Goal: Task Accomplishment & Management: Use online tool/utility

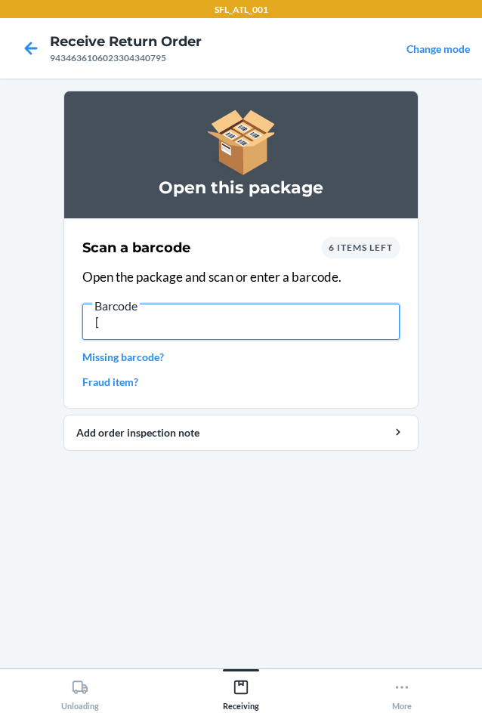
click at [210, 332] on input "[" at bounding box center [240, 322] width 317 height 36
click at [209, 335] on input "[" at bounding box center [240, 322] width 317 height 36
click at [224, 319] on input "[" at bounding box center [240, 322] width 317 height 36
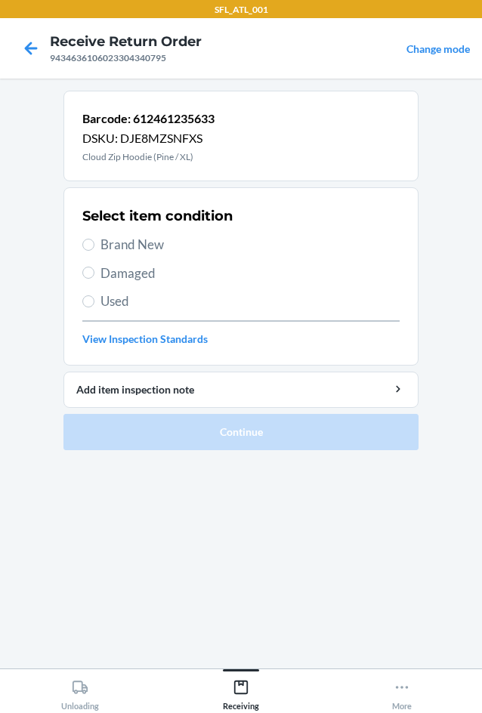
click at [135, 239] on span "Brand New" at bounding box center [249, 245] width 299 height 20
click at [94, 239] on input "Brand New" at bounding box center [88, 245] width 12 height 12
radio input "true"
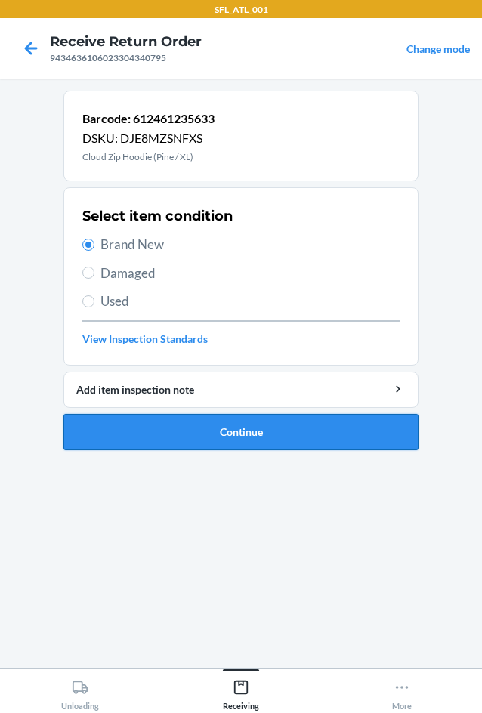
click at [263, 441] on button "Continue" at bounding box center [240, 432] width 355 height 36
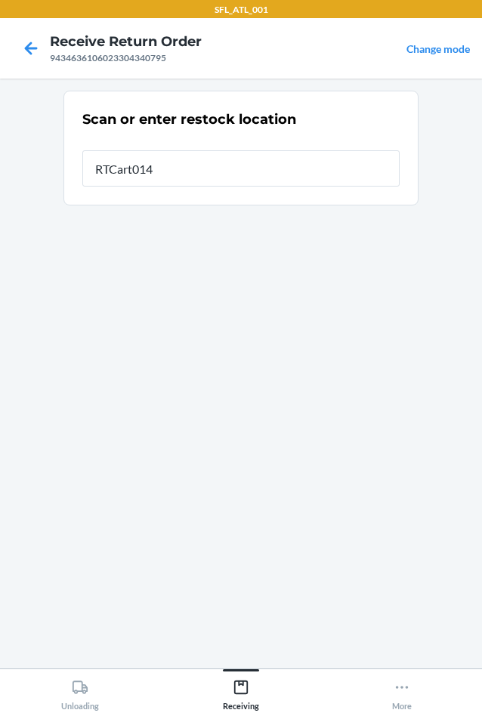
type input "RTCart014"
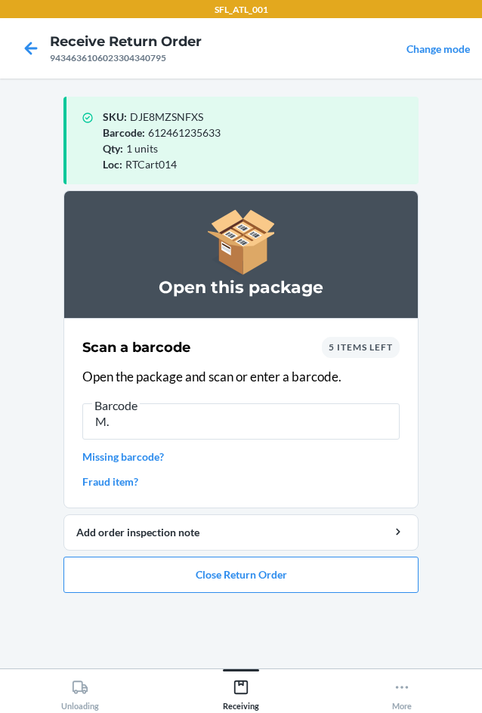
type input "M"
type input "\"
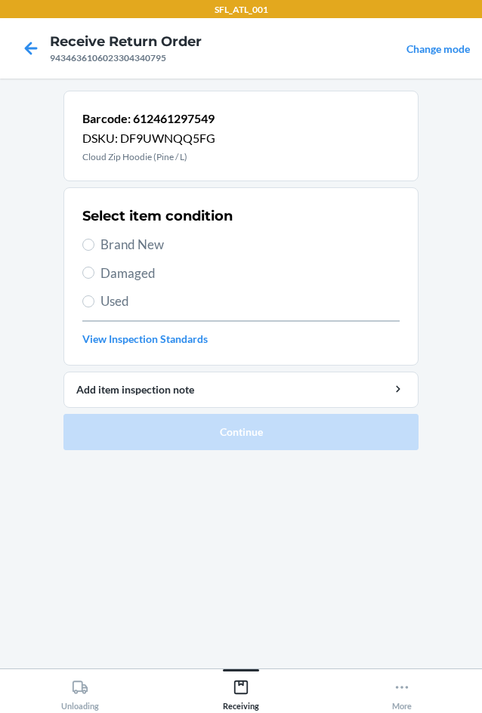
click at [116, 248] on span "Brand New" at bounding box center [249, 245] width 299 height 20
click at [94, 248] on input "Brand New" at bounding box center [88, 245] width 12 height 12
radio input "true"
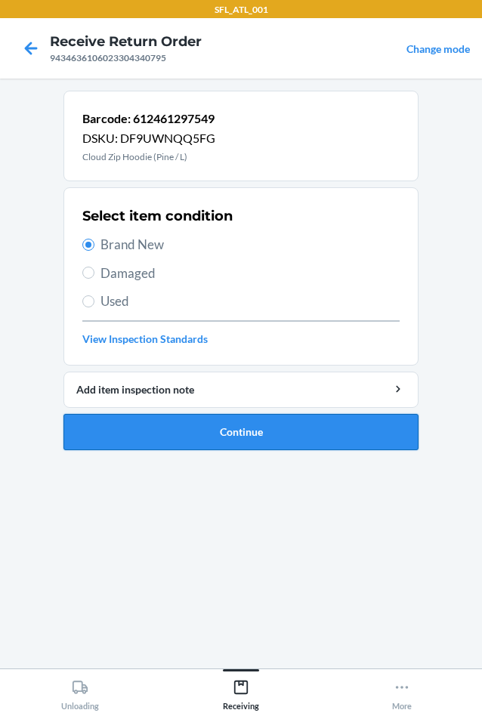
click at [259, 422] on button "Continue" at bounding box center [240, 432] width 355 height 36
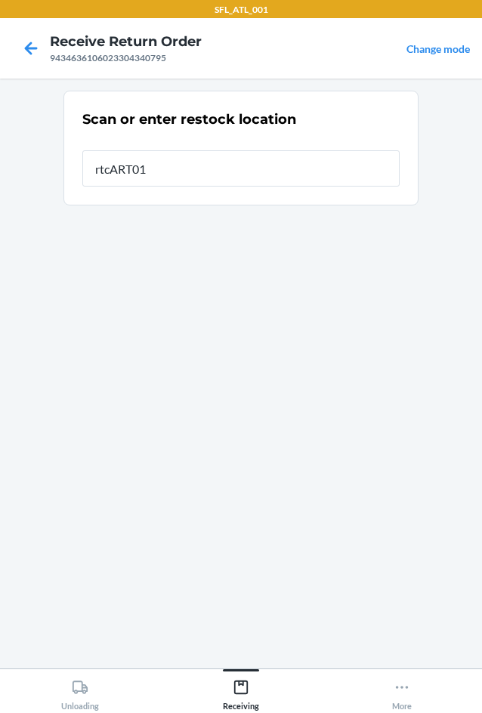
type input "rtcART014"
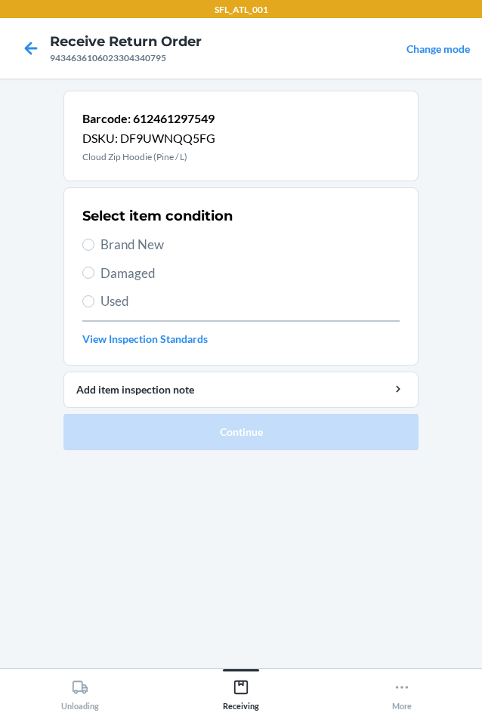
click at [143, 244] on span "Brand New" at bounding box center [249, 245] width 299 height 20
click at [94, 244] on input "Brand New" at bounding box center [88, 245] width 12 height 12
radio input "true"
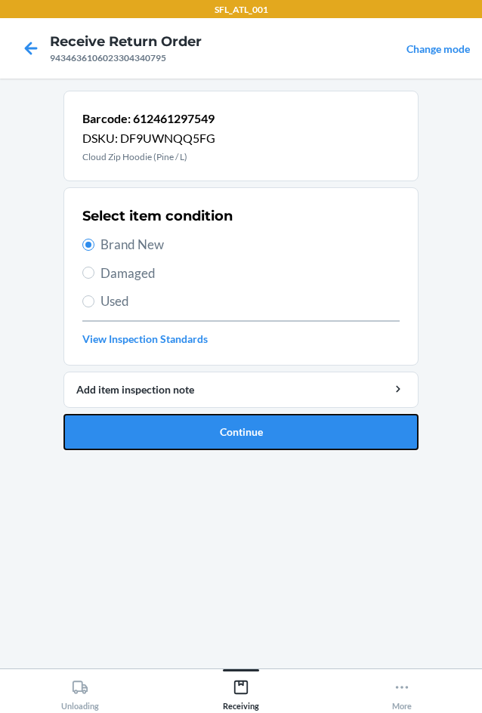
click at [263, 433] on button "Continue" at bounding box center [240, 432] width 355 height 36
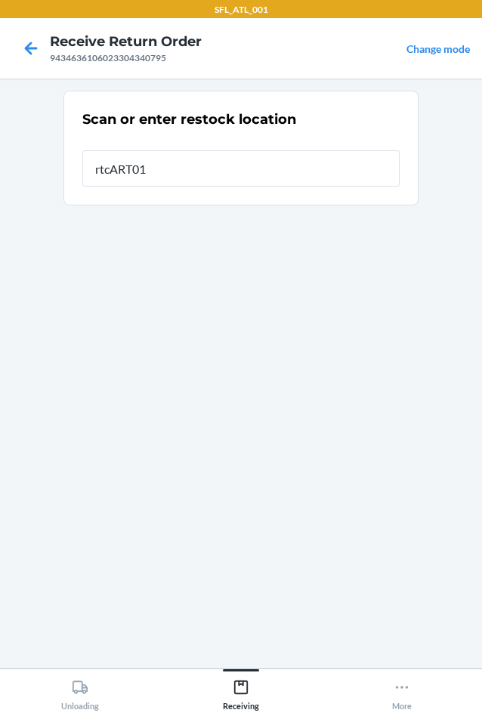
type input "rtcART014"
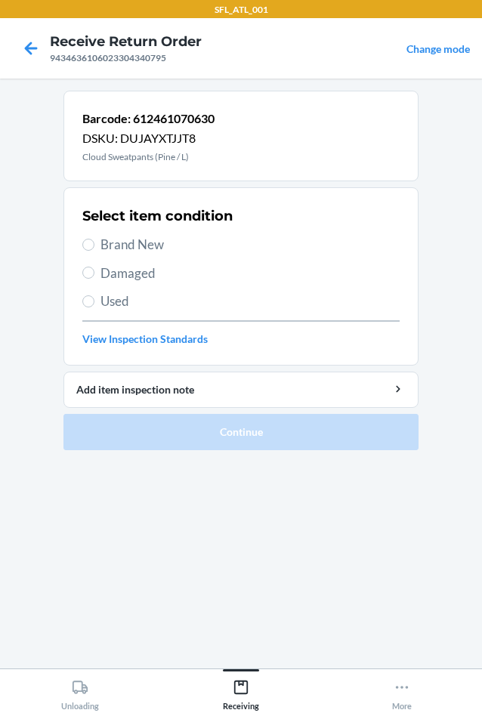
click at [160, 242] on span "Brand New" at bounding box center [249, 245] width 299 height 20
click at [94, 242] on input "Brand New" at bounding box center [88, 245] width 12 height 12
radio input "true"
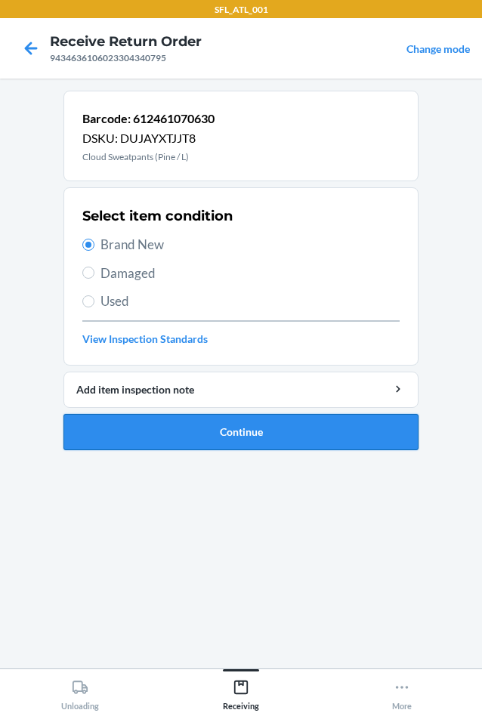
click at [298, 428] on button "Continue" at bounding box center [240, 432] width 355 height 36
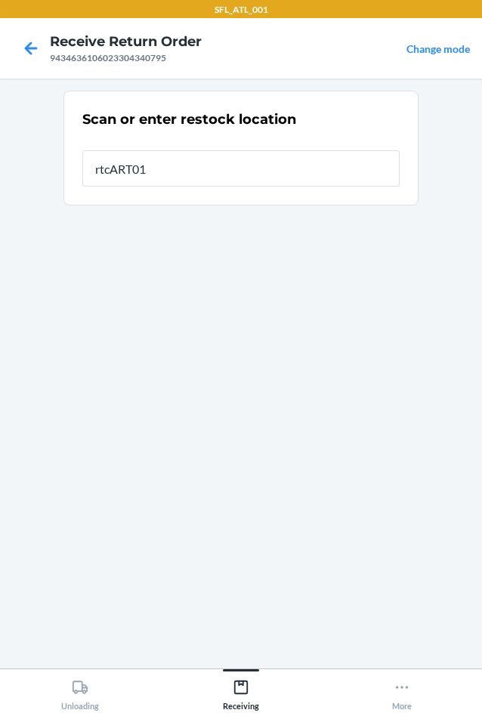
type input "rtcART014"
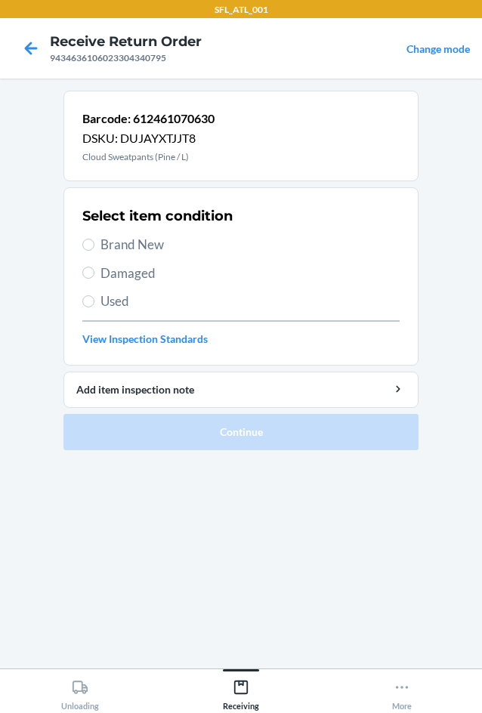
click at [125, 236] on span "Brand New" at bounding box center [249, 245] width 299 height 20
click at [94, 239] on input "Brand New" at bounding box center [88, 245] width 12 height 12
radio input "true"
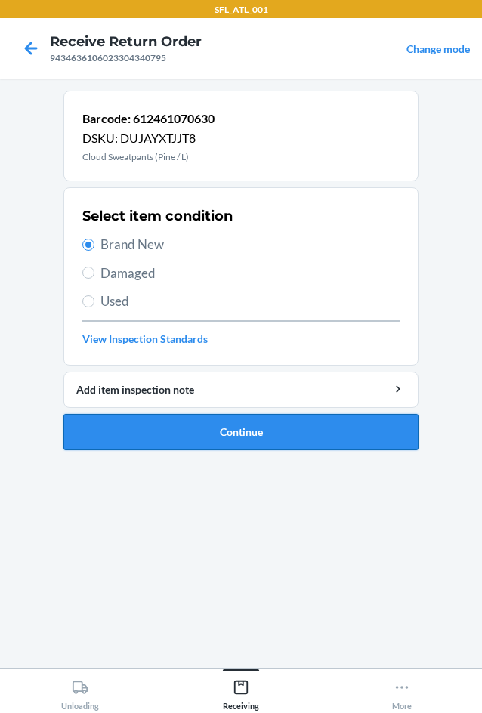
click at [255, 430] on button "Continue" at bounding box center [240, 432] width 355 height 36
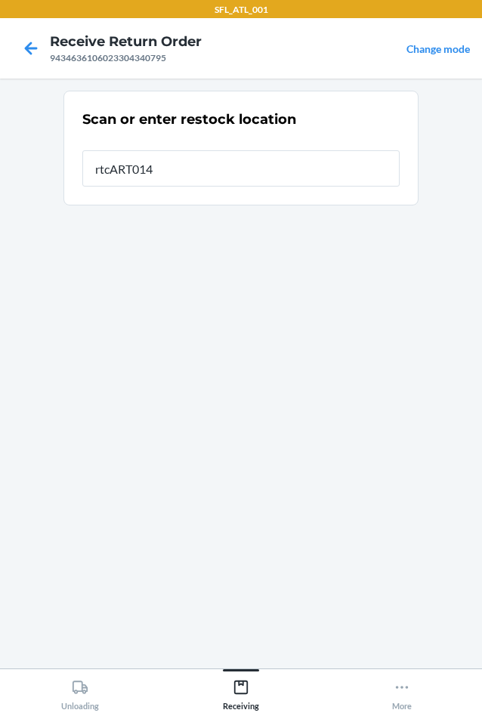
type input "rtcART014"
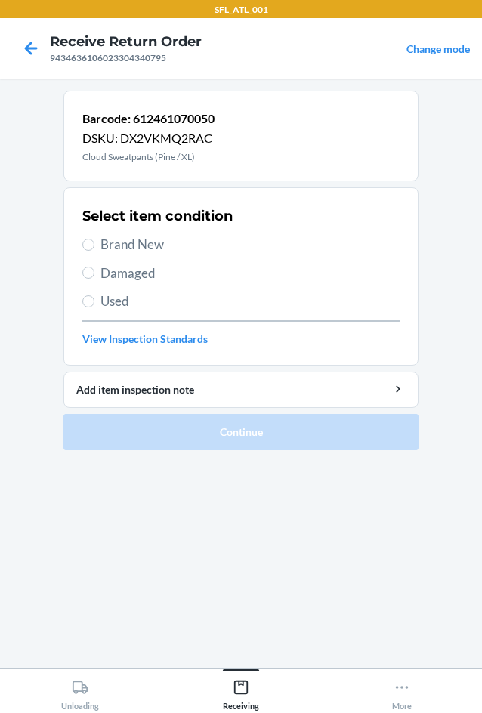
click at [122, 235] on span "Brand New" at bounding box center [249, 245] width 299 height 20
click at [94, 239] on input "Brand New" at bounding box center [88, 245] width 12 height 12
radio input "true"
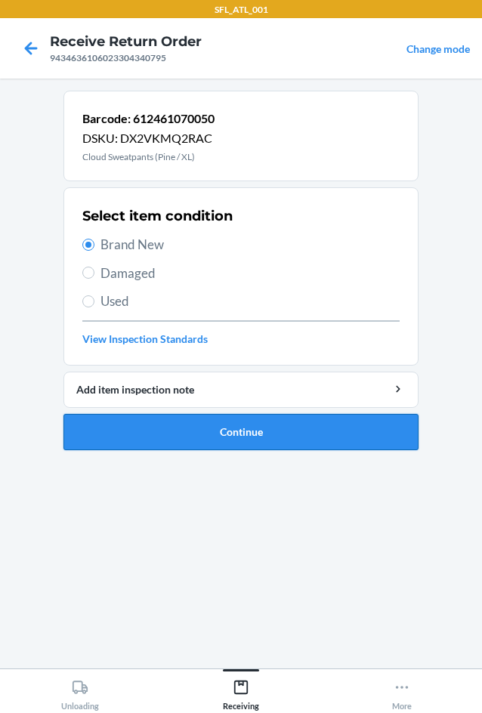
click at [259, 422] on button "Continue" at bounding box center [240, 432] width 355 height 36
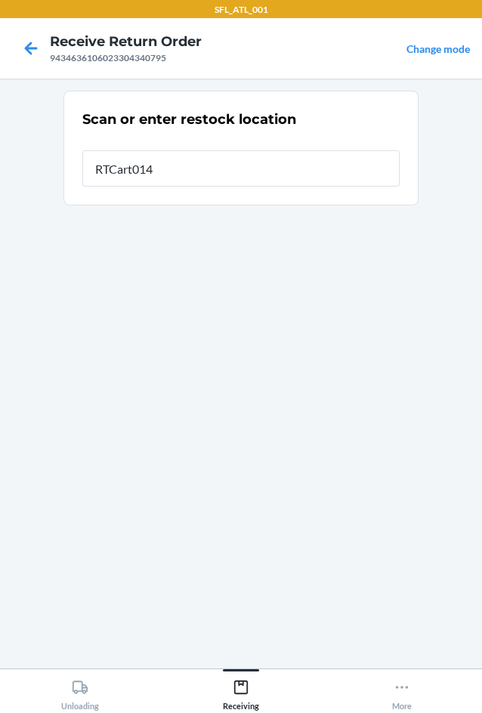
type input "RTCart014"
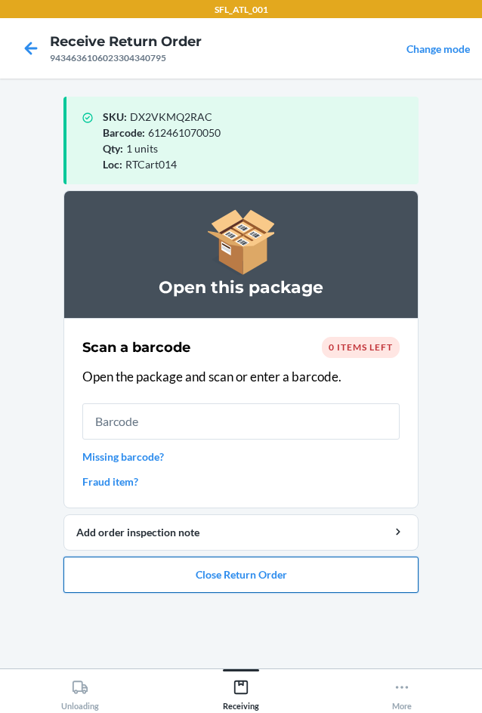
click at [298, 570] on button "Close Return Order" at bounding box center [240, 575] width 355 height 36
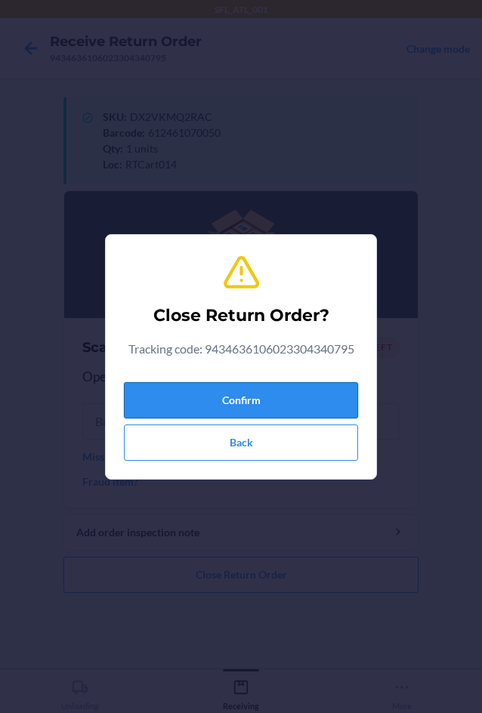
click at [237, 400] on button "Confirm" at bounding box center [241, 400] width 234 height 36
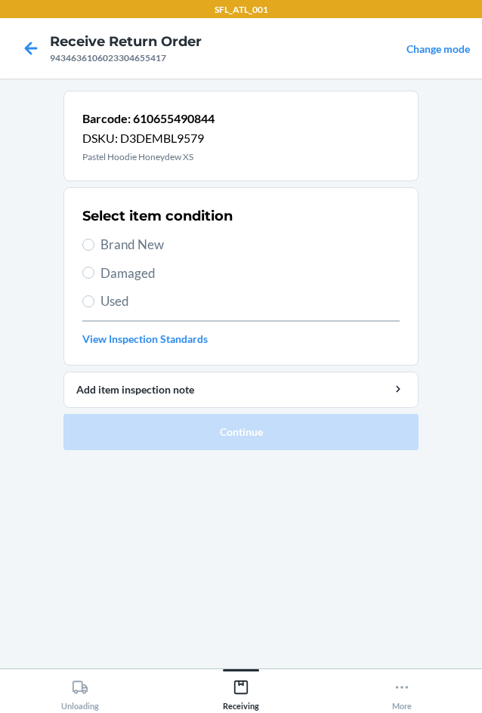
click at [145, 243] on span "Brand New" at bounding box center [249, 245] width 299 height 20
click at [94, 243] on input "Brand New" at bounding box center [88, 245] width 12 height 12
radio input "true"
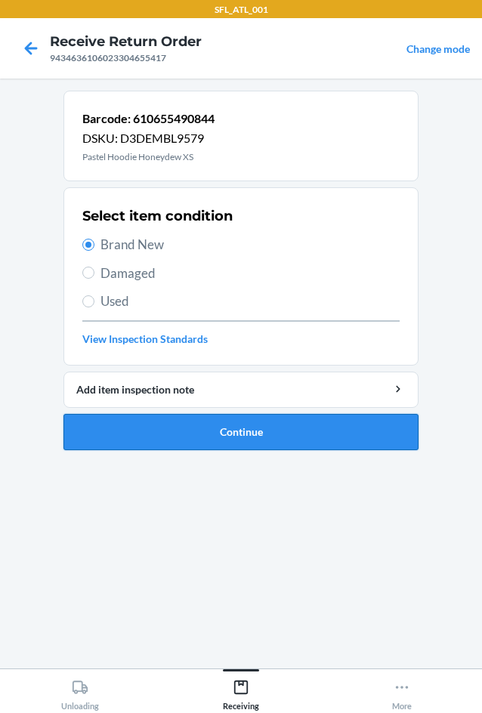
click at [275, 446] on button "Continue" at bounding box center [240, 432] width 355 height 36
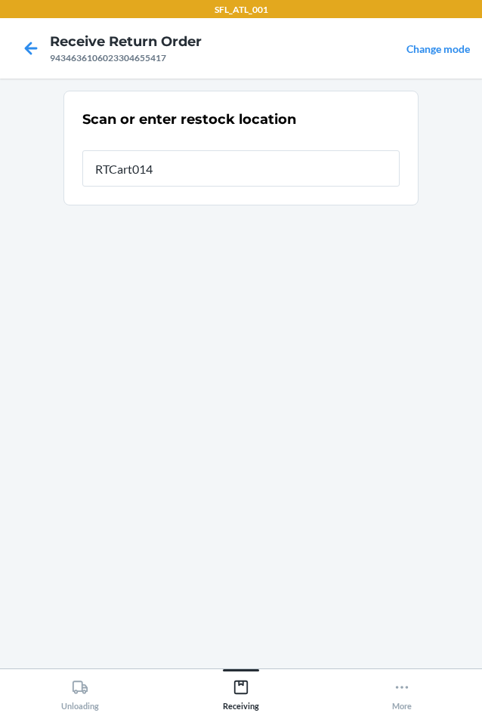
type input "RTCart014"
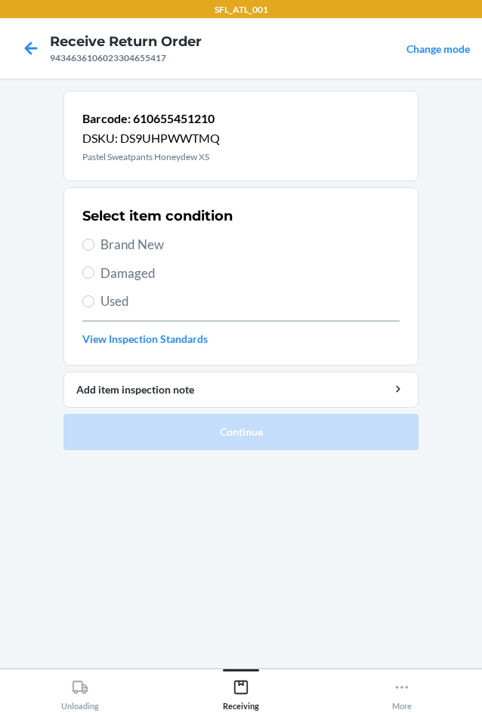
click at [138, 239] on span "Brand New" at bounding box center [249, 245] width 299 height 20
click at [94, 239] on input "Brand New" at bounding box center [88, 245] width 12 height 12
radio input "true"
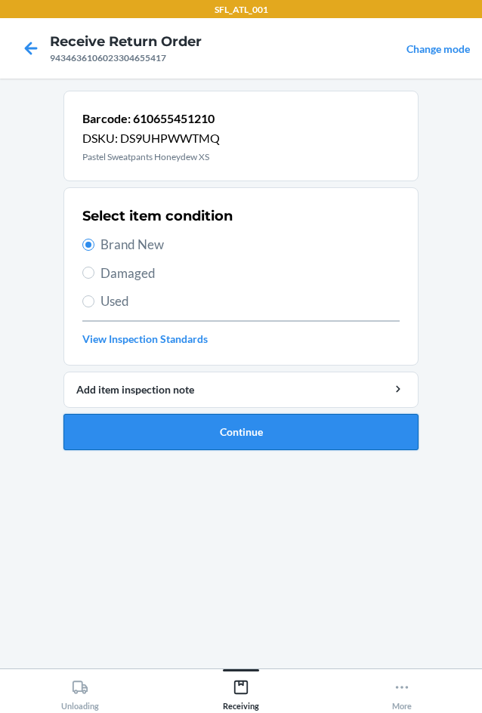
click at [233, 437] on button "Continue" at bounding box center [240, 432] width 355 height 36
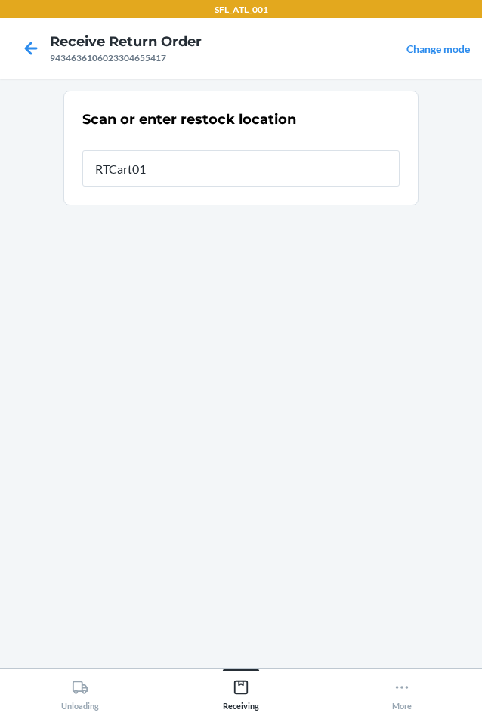
type input "RTCart014"
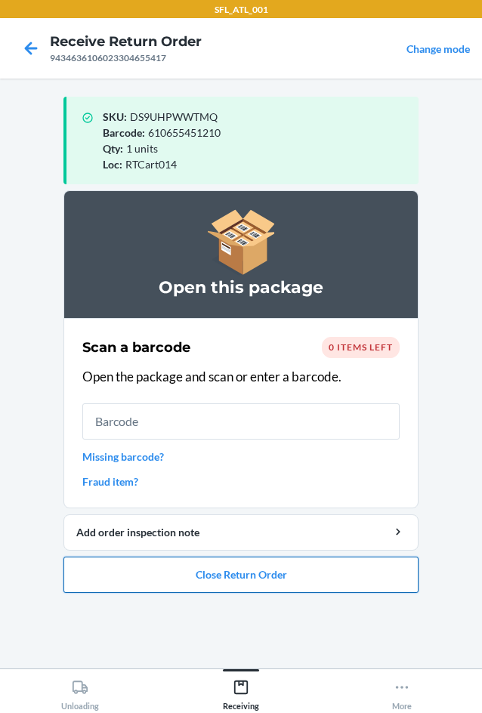
click at [294, 565] on button "Close Return Order" at bounding box center [240, 575] width 355 height 36
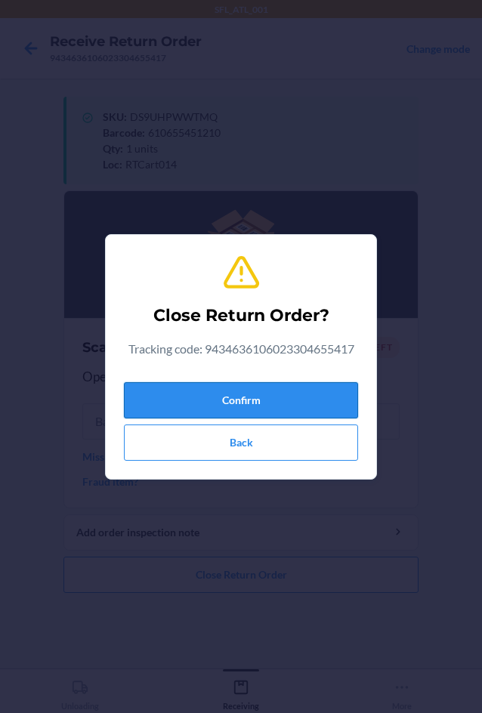
click at [301, 395] on button "Confirm" at bounding box center [241, 400] width 234 height 36
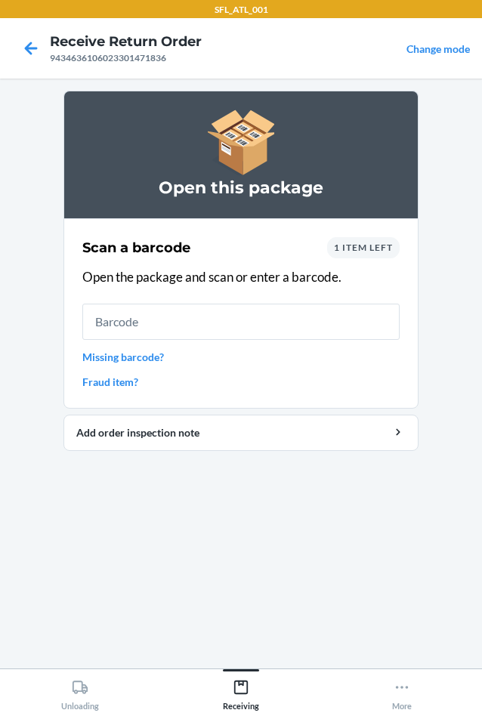
type input "'"
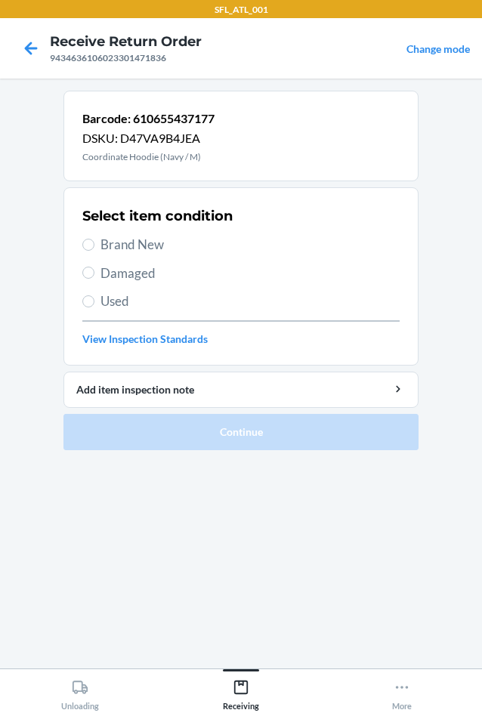
click at [132, 240] on span "Brand New" at bounding box center [249, 245] width 299 height 20
click at [94, 240] on input "Brand New" at bounding box center [88, 245] width 12 height 12
radio input "true"
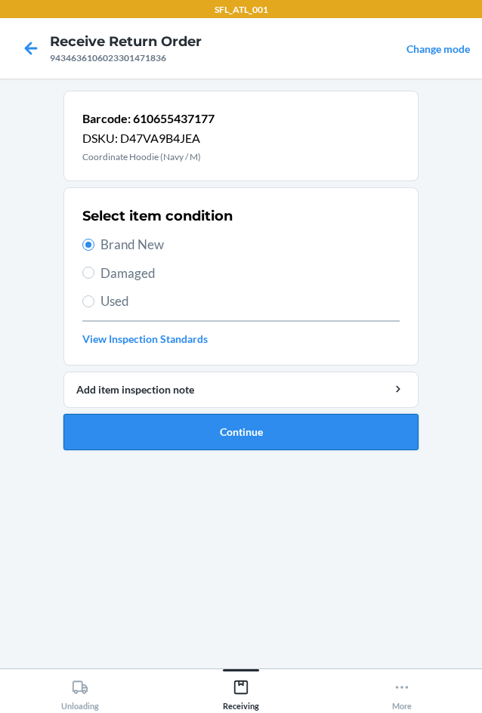
click at [276, 430] on button "Continue" at bounding box center [240, 432] width 355 height 36
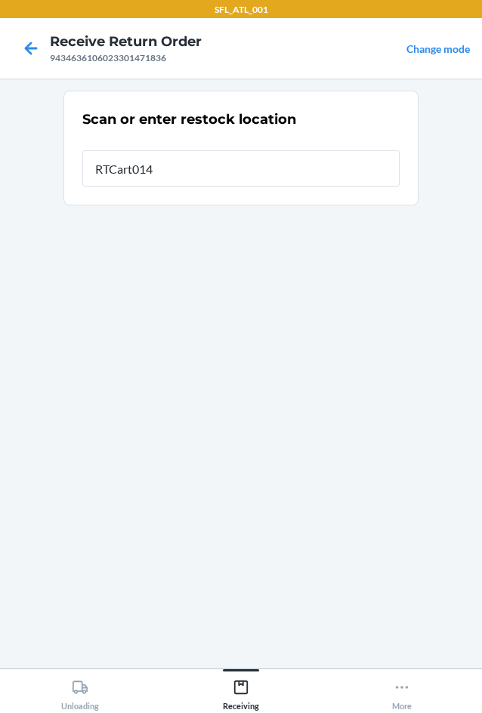
type input "RTCart014"
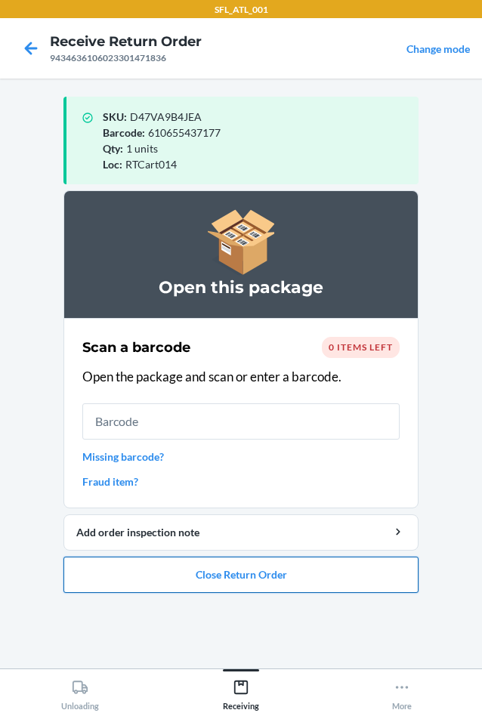
click at [207, 579] on button "Close Return Order" at bounding box center [240, 575] width 355 height 36
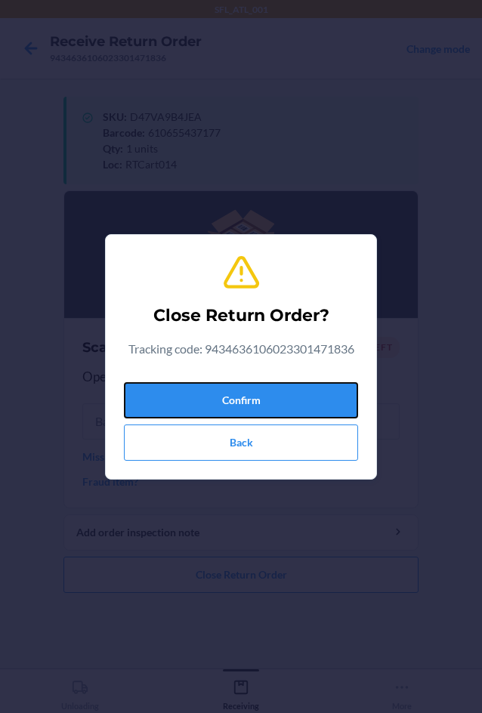
drag, startPoint x: 201, startPoint y: 396, endPoint x: 227, endPoint y: 371, distance: 35.8
click at [227, 371] on div "Close Return Order? Tracking code: 9434636106023301471836 Confirm Back" at bounding box center [241, 357] width 234 height 220
click at [206, 395] on button "Confirm" at bounding box center [241, 400] width 234 height 36
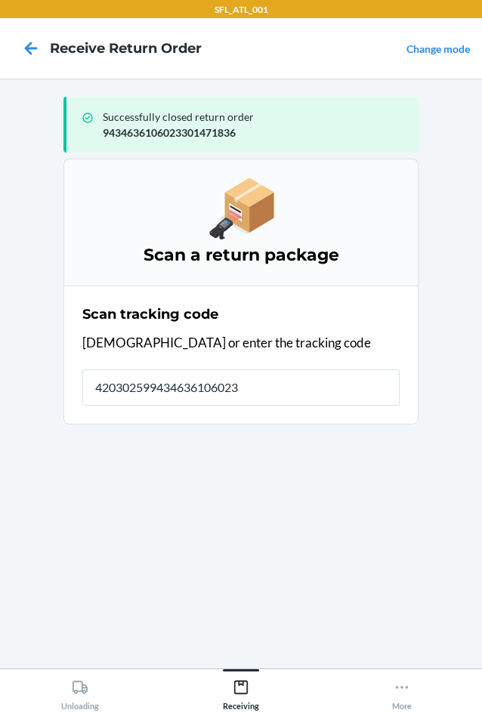
type input "4203025994346361060233"
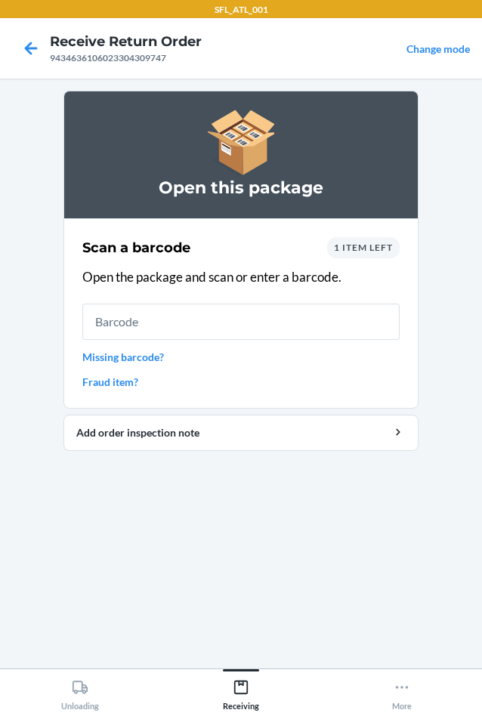
click at [142, 346] on div "Scan a barcode 1 item left Open the package and scan or enter a barcode. Missin…" at bounding box center [240, 314] width 317 height 162
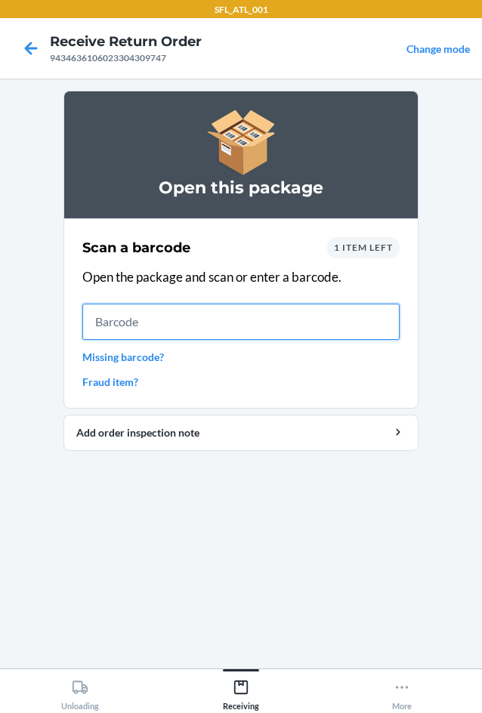
click at [153, 310] on input "text" at bounding box center [240, 322] width 317 height 36
type input "613527214289"
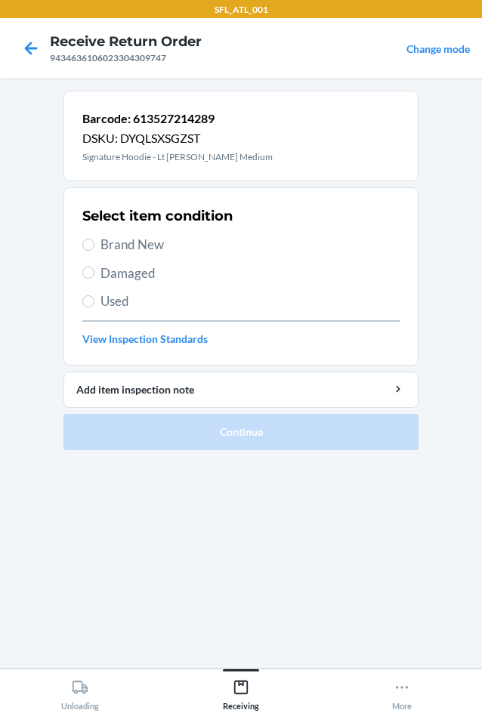
click at [159, 249] on span "Brand New" at bounding box center [249, 245] width 299 height 20
click at [94, 249] on input "Brand New" at bounding box center [88, 245] width 12 height 12
radio input "true"
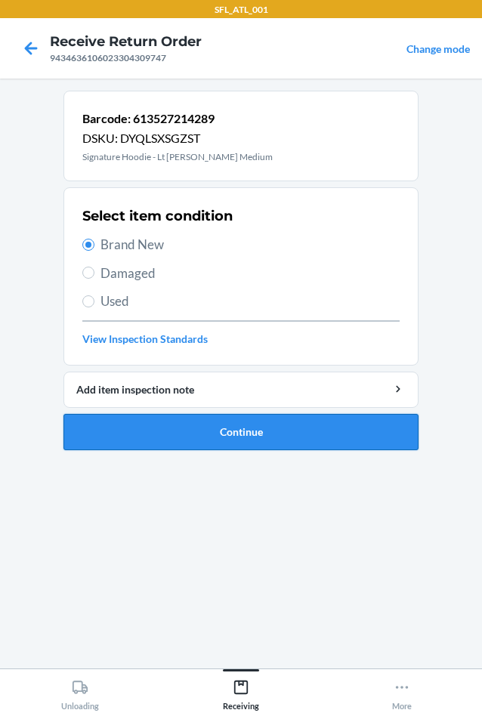
click at [213, 431] on button "Continue" at bounding box center [240, 432] width 355 height 36
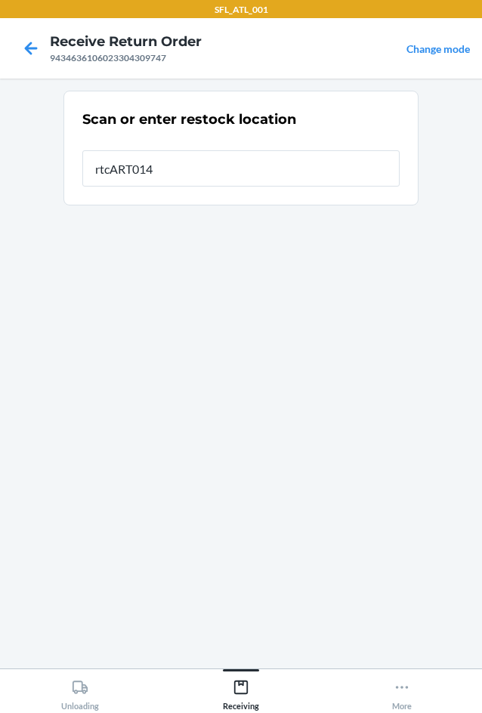
type input "rtcART014"
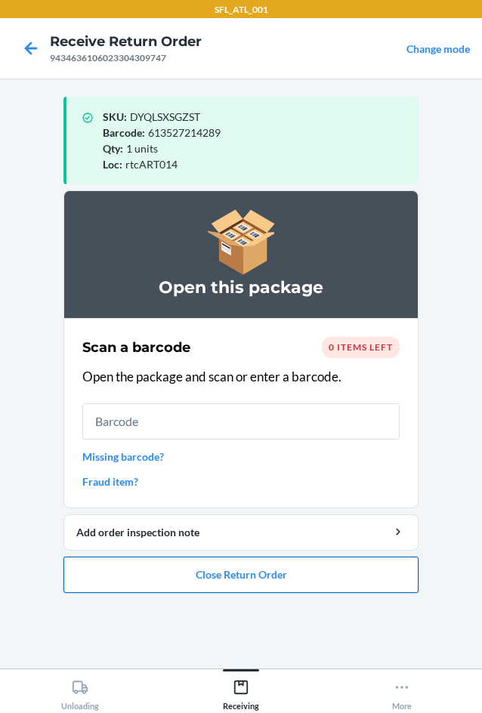
click at [292, 566] on button "Close Return Order" at bounding box center [240, 575] width 355 height 36
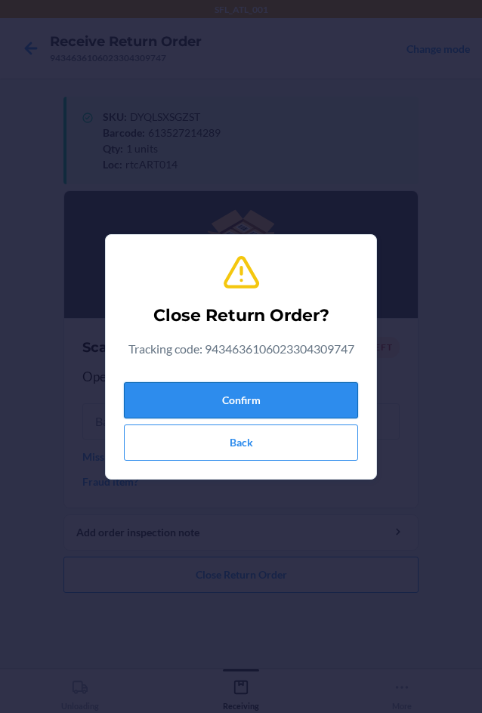
click at [180, 401] on button "Confirm" at bounding box center [241, 400] width 234 height 36
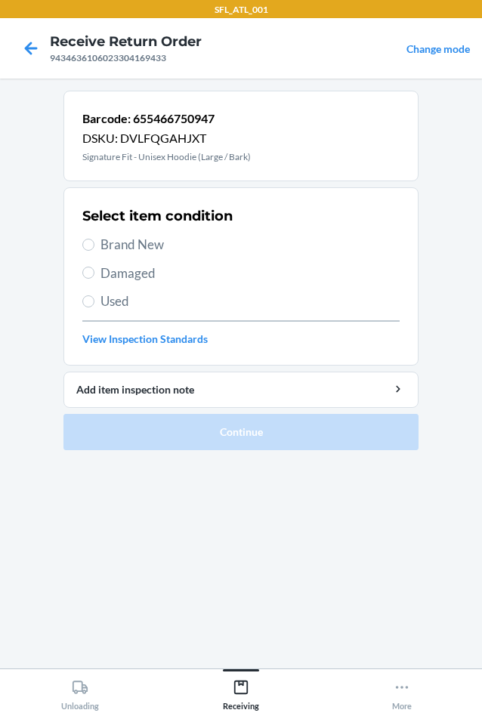
drag, startPoint x: 131, startPoint y: 239, endPoint x: 131, endPoint y: 248, distance: 9.1
click at [131, 241] on span "Brand New" at bounding box center [249, 245] width 299 height 20
click at [94, 241] on input "Brand New" at bounding box center [88, 245] width 12 height 12
radio input "true"
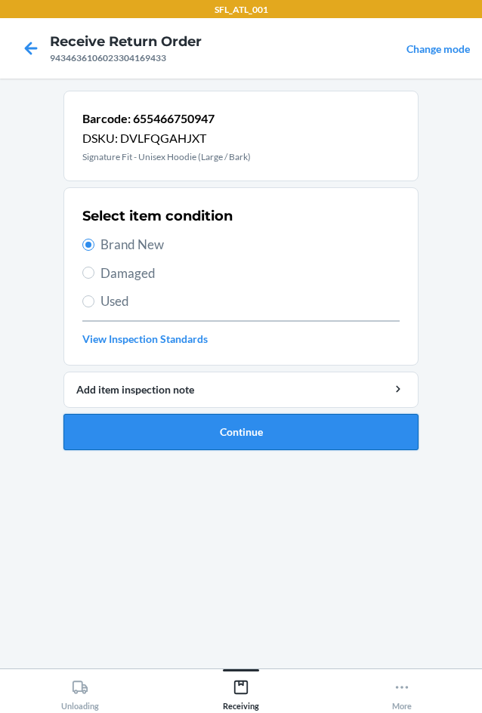
click at [211, 426] on button "Continue" at bounding box center [240, 432] width 355 height 36
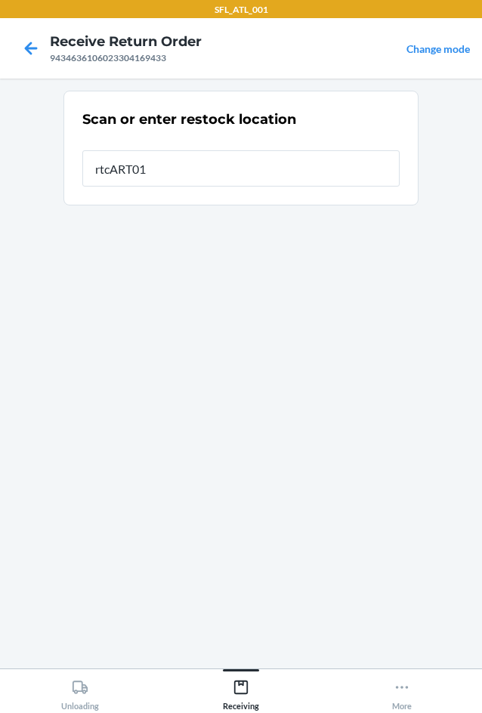
type input "rtcART014"
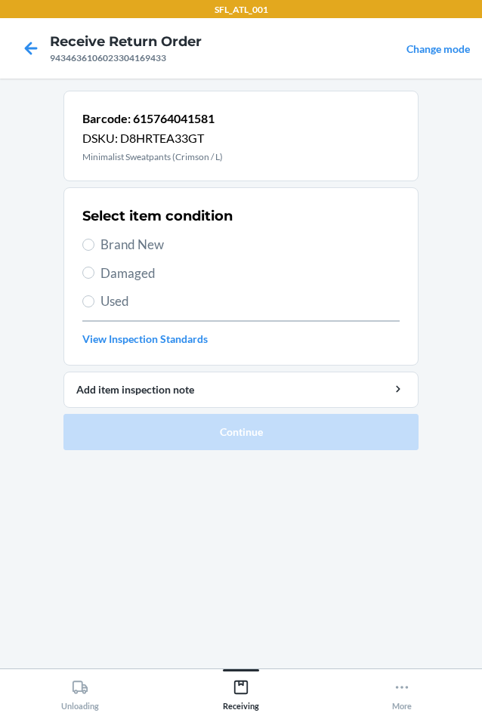
click at [134, 247] on span "Brand New" at bounding box center [249, 245] width 299 height 20
click at [94, 247] on input "Brand New" at bounding box center [88, 245] width 12 height 12
radio input "true"
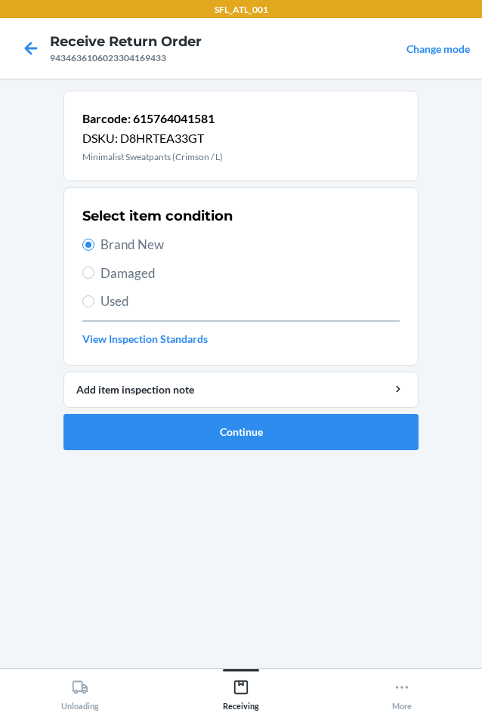
click at [250, 453] on ol "Barcode: 615764041581 DSKU: D8HRTEA33GT Minimalist Sweatpants (Crimson / L) Sel…" at bounding box center [240, 277] width 355 height 372
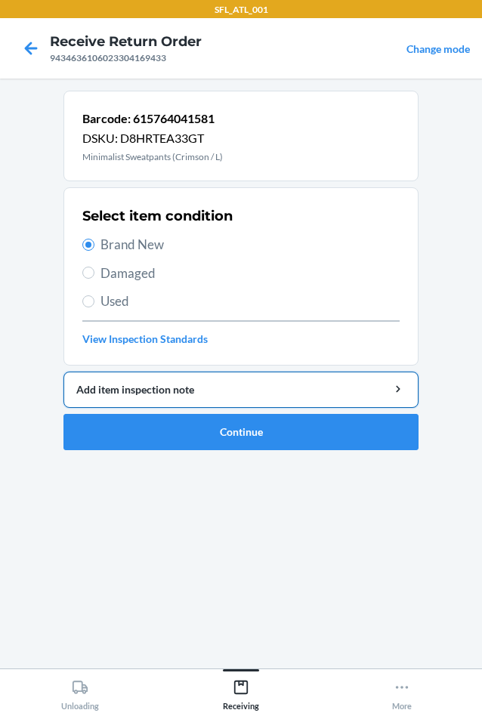
click at [264, 403] on button "Add item inspection note" at bounding box center [240, 390] width 355 height 36
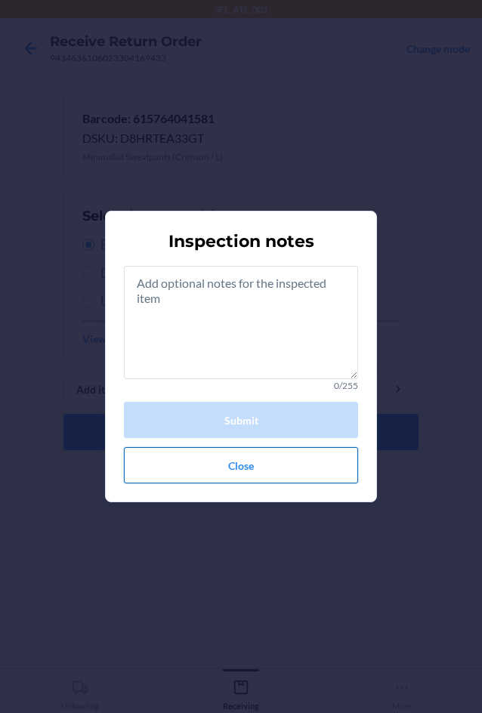
click at [265, 478] on button "Close" at bounding box center [241, 465] width 234 height 36
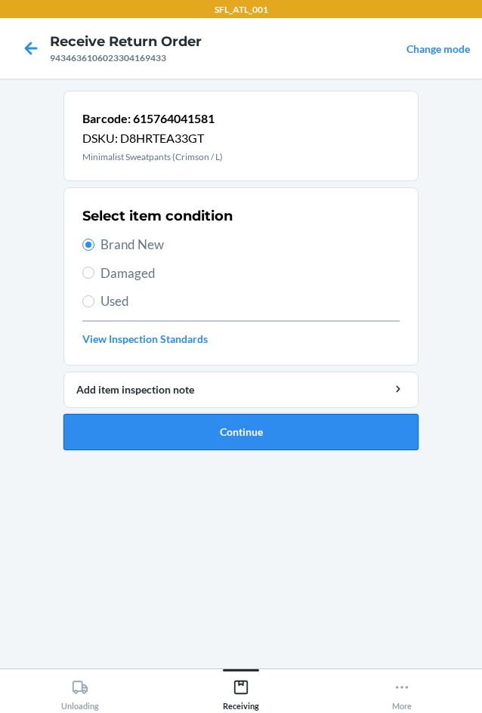
click at [236, 442] on button "Continue" at bounding box center [240, 432] width 355 height 36
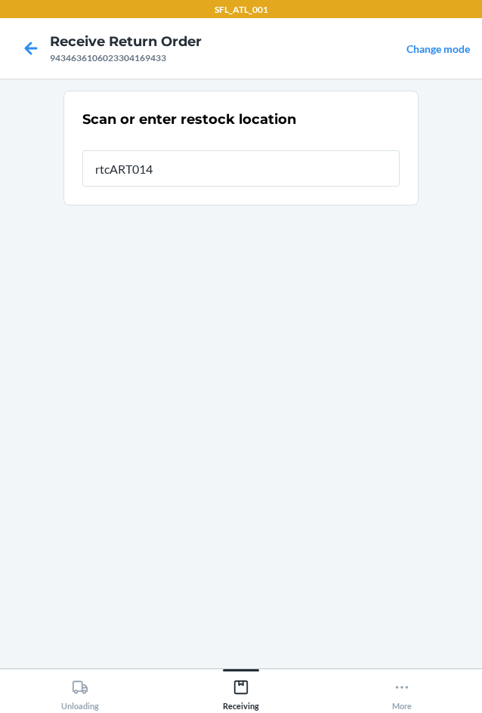
type input "rtcART014"
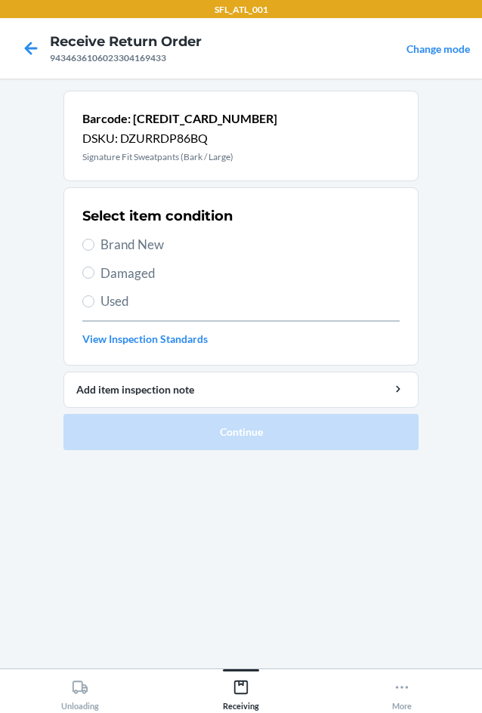
click at [136, 235] on span "Brand New" at bounding box center [249, 245] width 299 height 20
click at [94, 239] on input "Brand New" at bounding box center [88, 245] width 12 height 12
radio input "true"
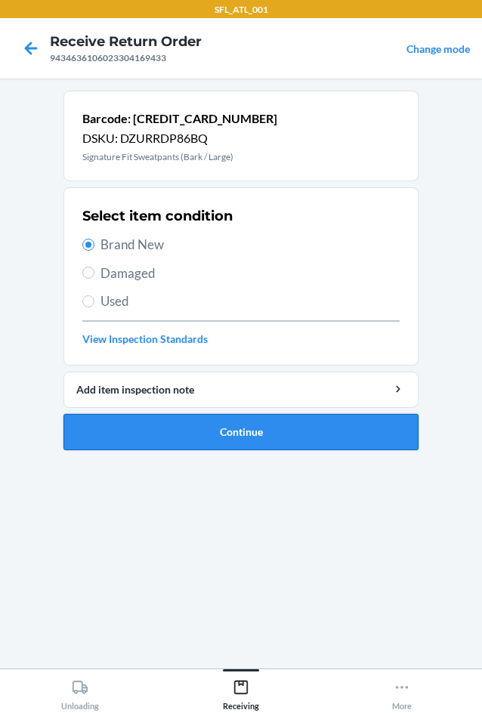
click at [296, 437] on button "Continue" at bounding box center [240, 432] width 355 height 36
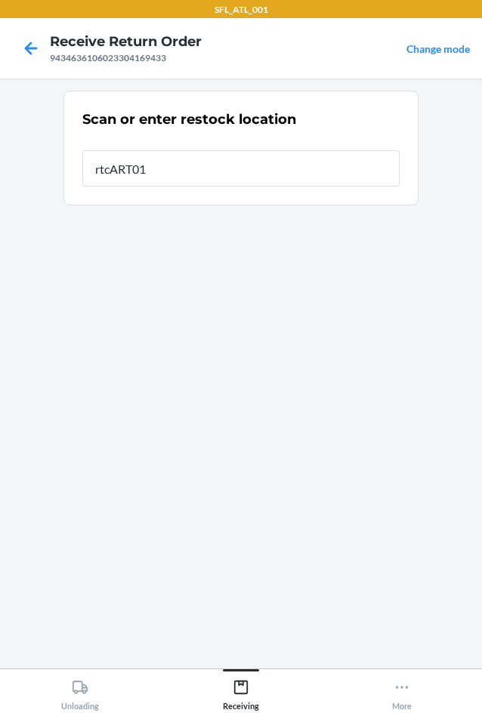
type input "rtcART014"
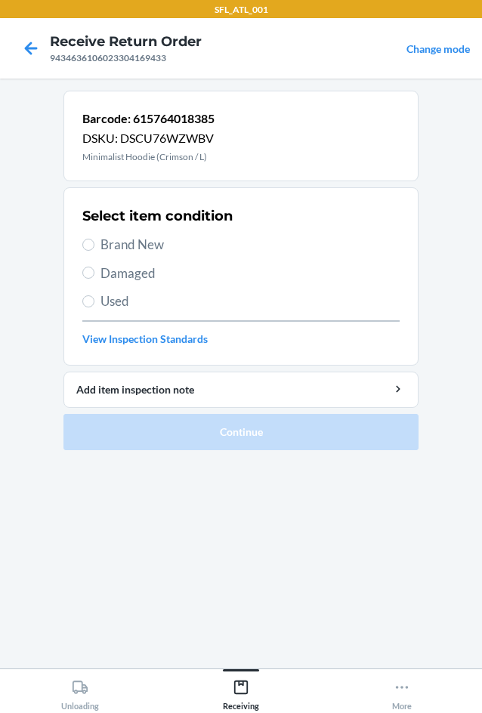
click at [143, 240] on span "Brand New" at bounding box center [249, 245] width 299 height 20
click at [94, 240] on input "Brand New" at bounding box center [88, 245] width 12 height 12
radio input "true"
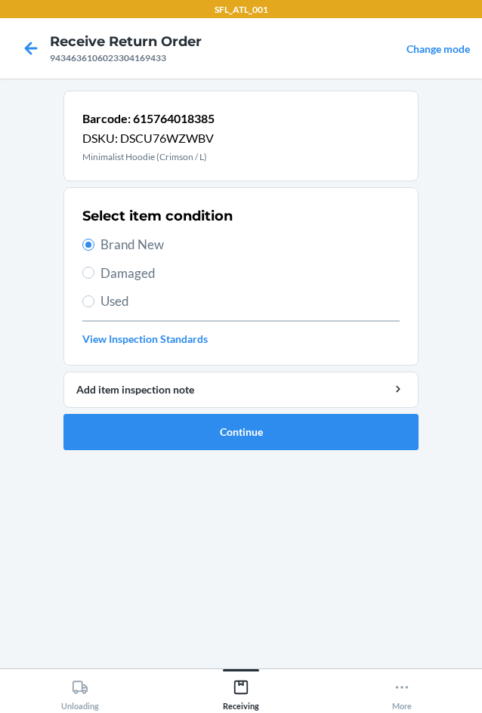
click at [216, 409] on li "Barcode: 615764018385 DSKU: DSCU76WZWBV Minimalist Hoodie (Crimson / L) Select …" at bounding box center [240, 271] width 355 height 360
click at [215, 428] on button "Continue" at bounding box center [240, 432] width 355 height 36
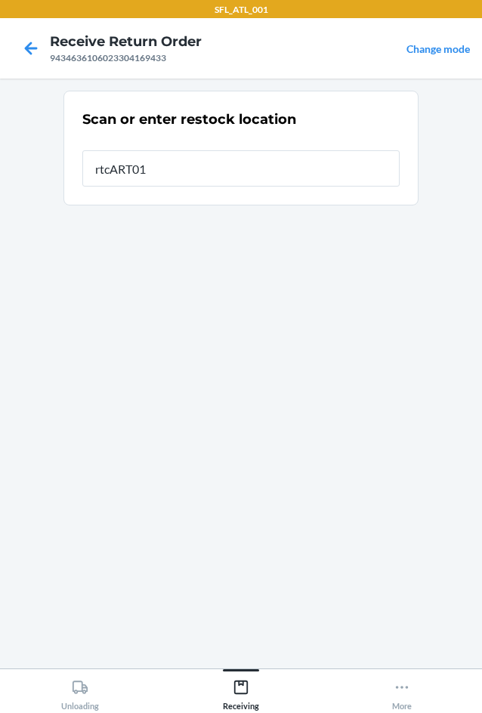
type input "rtcART014"
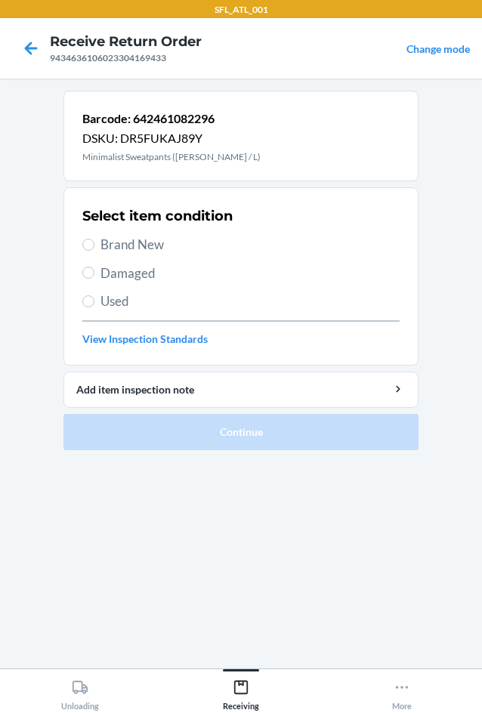
click at [161, 246] on span "Brand New" at bounding box center [249, 245] width 299 height 20
click at [94, 246] on input "Brand New" at bounding box center [88, 245] width 12 height 12
radio input "true"
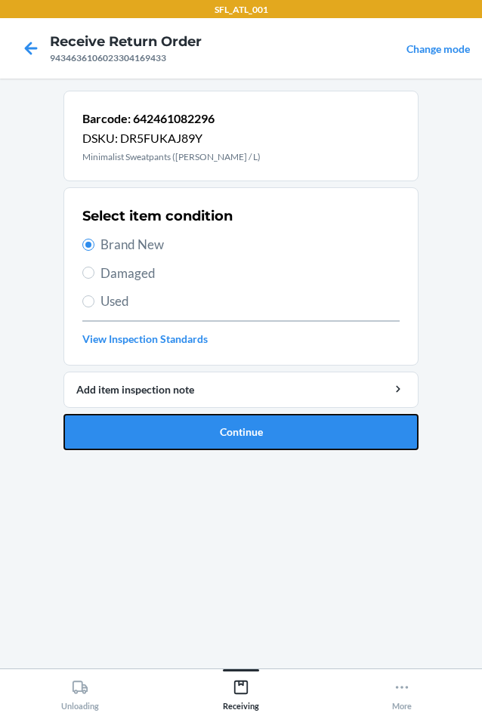
click at [249, 442] on button "Continue" at bounding box center [240, 432] width 355 height 36
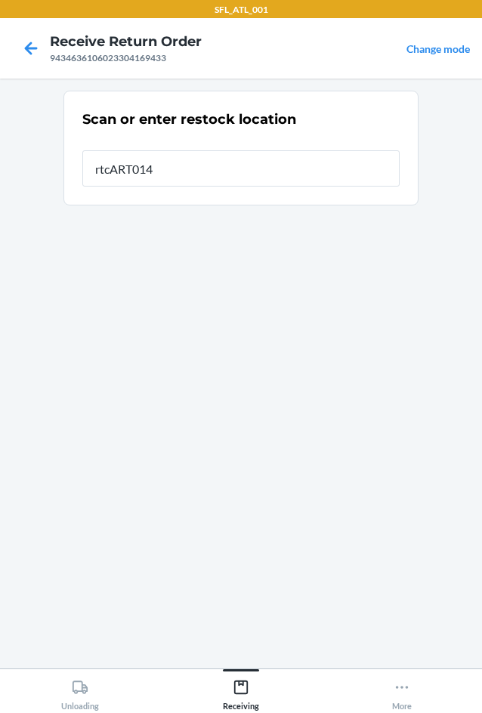
type input "rtcART014"
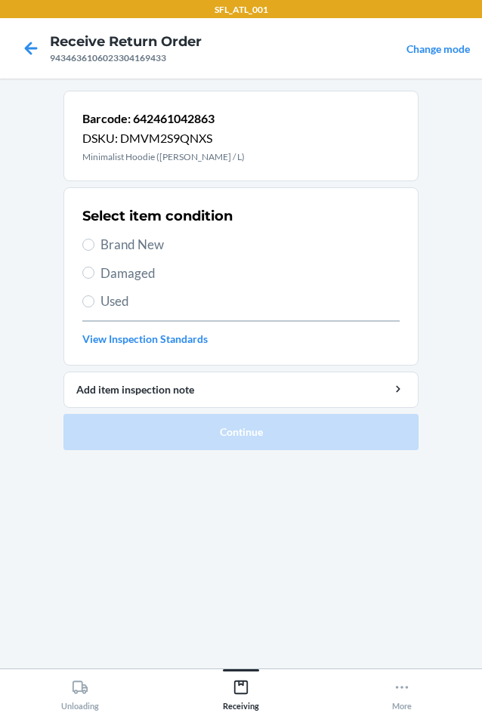
click at [141, 251] on span "Brand New" at bounding box center [249, 245] width 299 height 20
click at [94, 251] on input "Brand New" at bounding box center [88, 245] width 12 height 12
radio input "true"
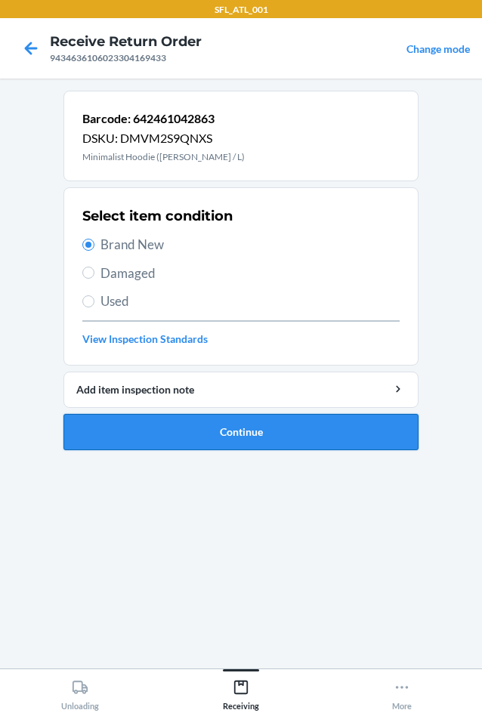
click at [159, 419] on button "Continue" at bounding box center [240, 432] width 355 height 36
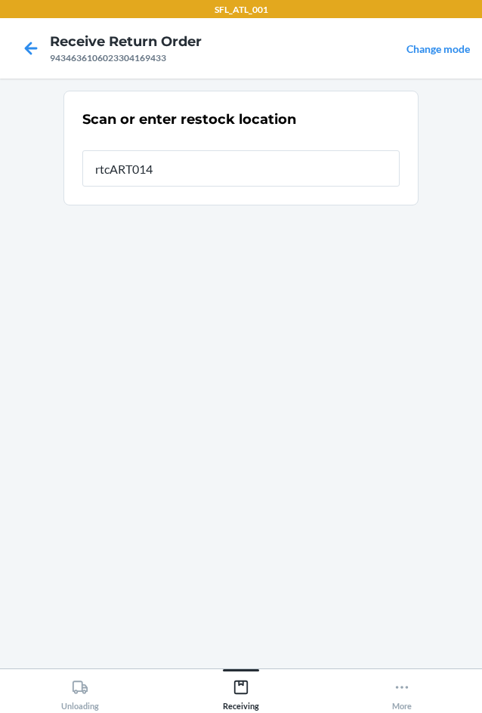
type input "rtcART014"
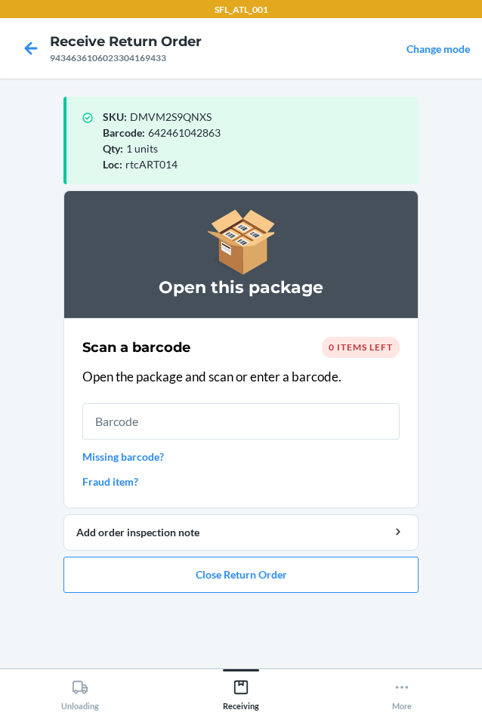
click at [270, 595] on ol "Open this package Scan a barcode 0 items left Open the package and scan or ente…" at bounding box center [240, 397] width 355 height 415
click at [271, 589] on button "Close Return Order" at bounding box center [240, 575] width 355 height 36
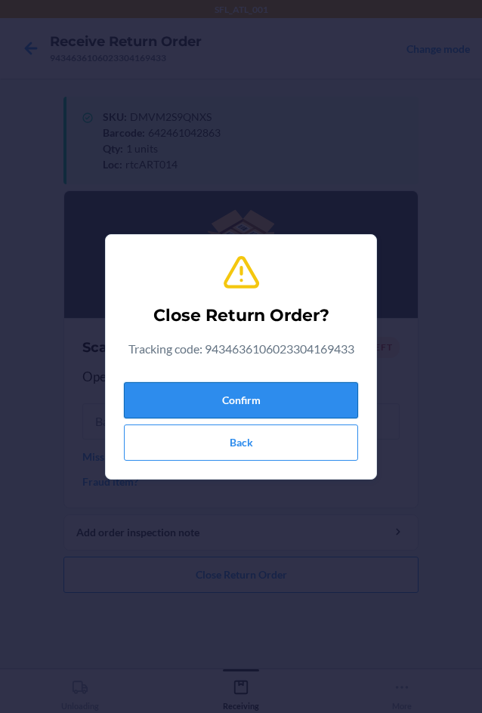
click at [230, 405] on button "Confirm" at bounding box center [241, 400] width 234 height 36
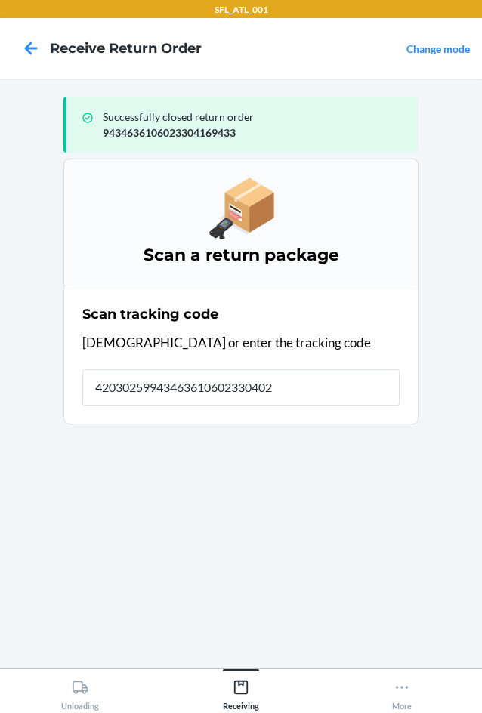
type input "420302599434636106023304026"
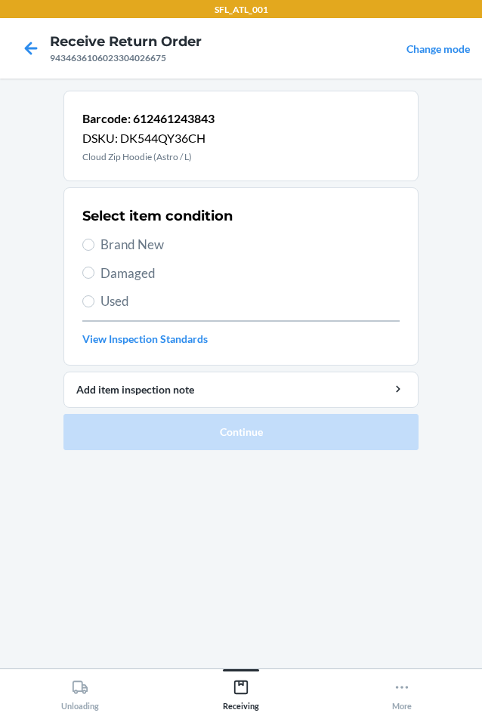
click at [116, 244] on span "Brand New" at bounding box center [249, 245] width 299 height 20
click at [94, 244] on input "Brand New" at bounding box center [88, 245] width 12 height 12
radio input "true"
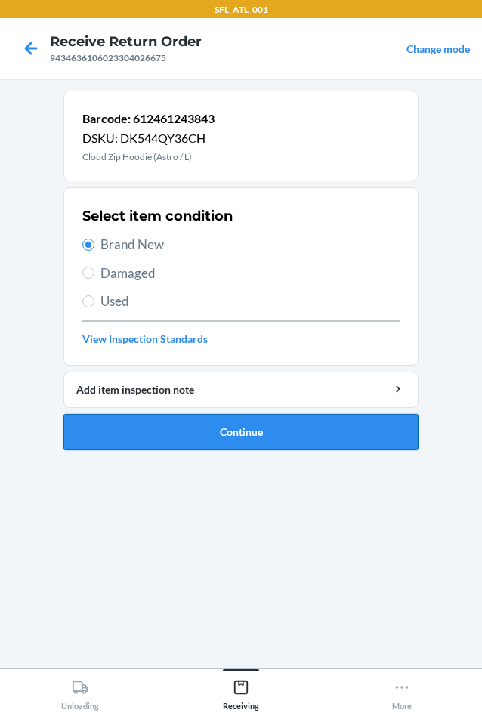
click at [185, 419] on button "Continue" at bounding box center [240, 432] width 355 height 36
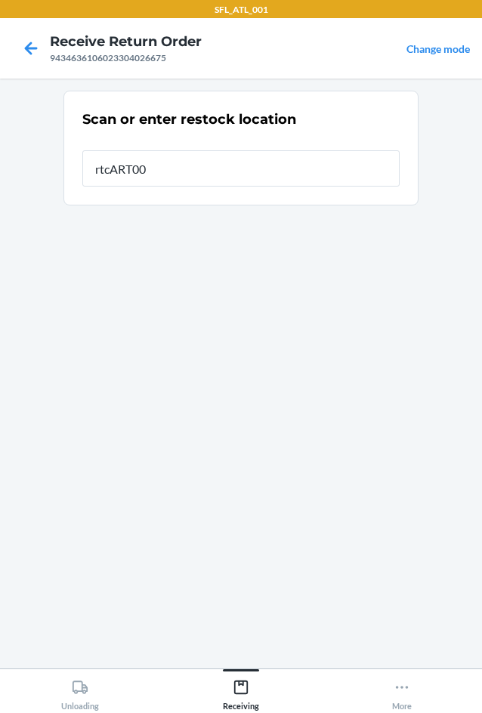
type input "rtcART004"
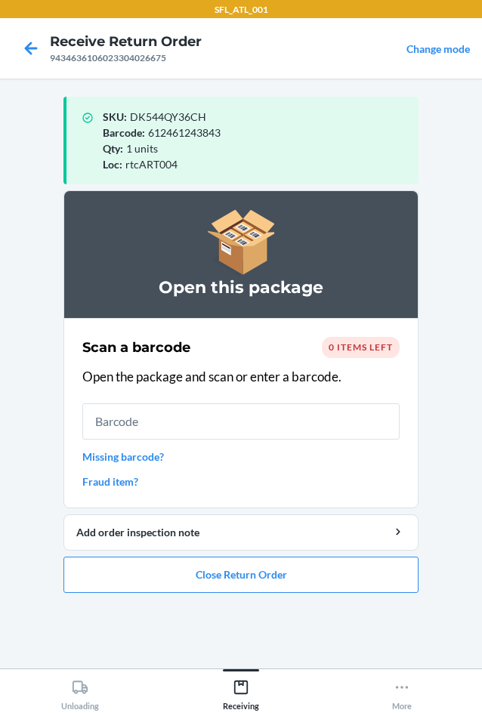
click at [351, 598] on ol "Open this package Scan a barcode 0 items left Open the package and scan or ente…" at bounding box center [240, 397] width 355 height 415
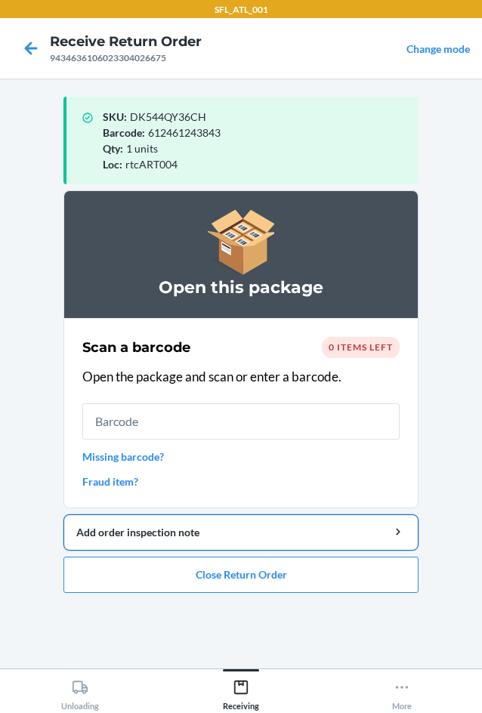
click at [330, 547] on button "Add order inspection note" at bounding box center [240, 533] width 355 height 36
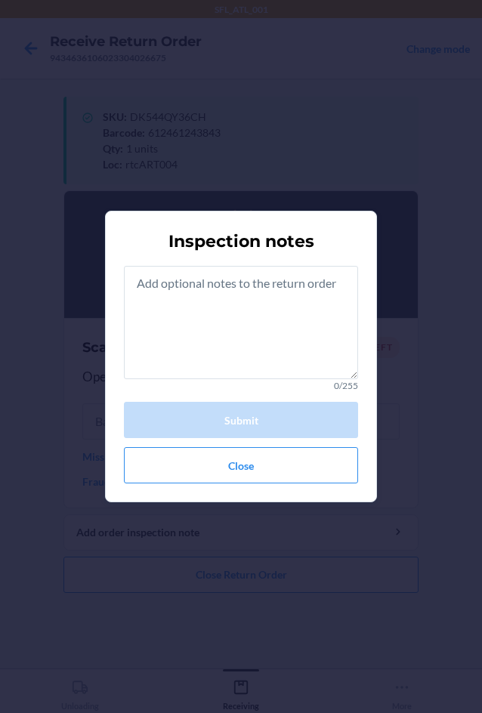
click at [326, 562] on div "Inspection notes 0/255 Submit Close" at bounding box center [241, 356] width 482 height 713
click at [244, 466] on button "Close" at bounding box center [241, 465] width 234 height 36
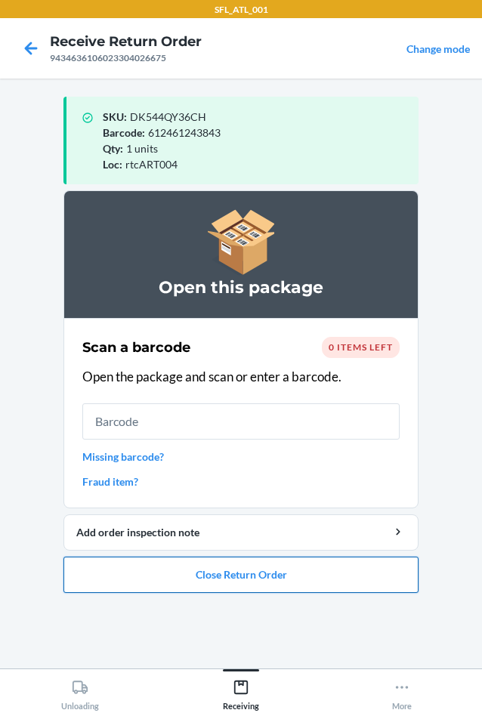
click at [240, 579] on button "Close Return Order" at bounding box center [240, 575] width 355 height 36
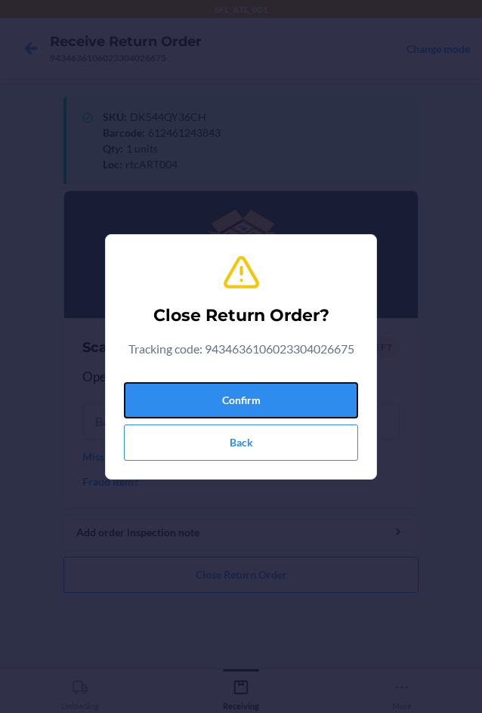
drag, startPoint x: 186, startPoint y: 406, endPoint x: 162, endPoint y: 419, distance: 27.4
click at [181, 409] on button "Confirm" at bounding box center [241, 400] width 234 height 36
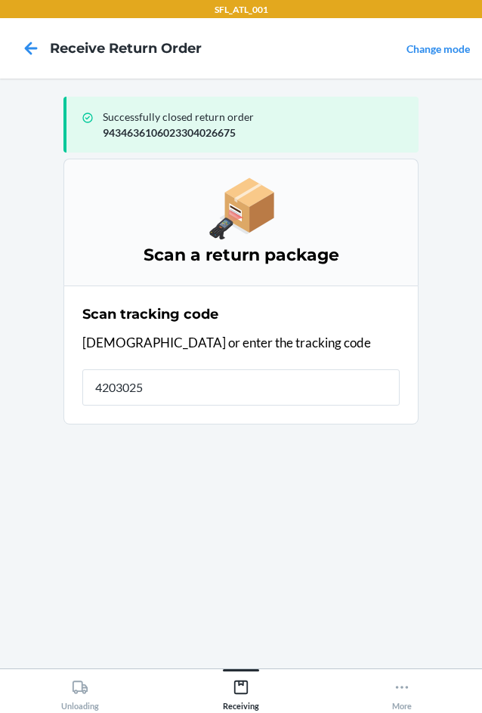
type input "42030259"
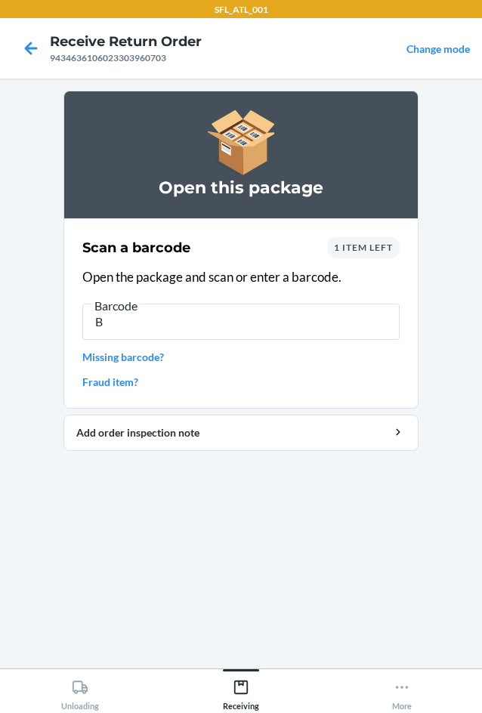
type input "B"
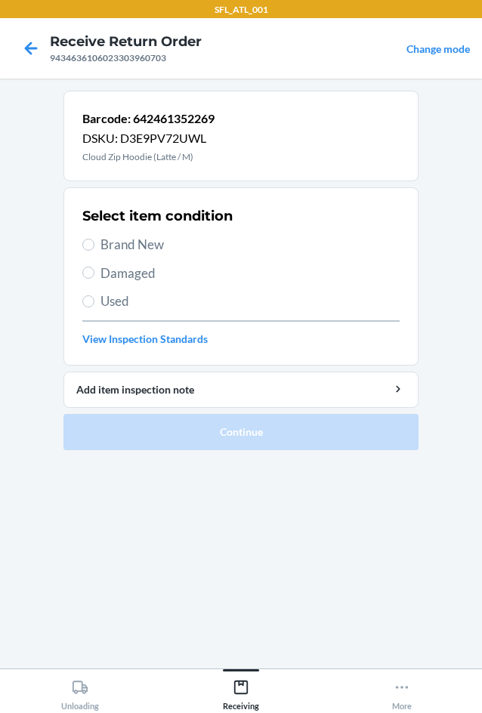
click at [147, 242] on span "Brand New" at bounding box center [249, 245] width 299 height 20
click at [94, 242] on input "Brand New" at bounding box center [88, 245] width 12 height 12
radio input "true"
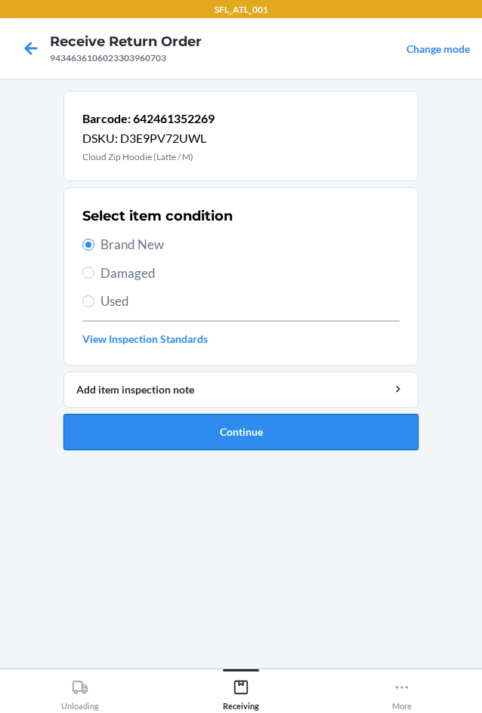
click at [192, 416] on button "Continue" at bounding box center [240, 432] width 355 height 36
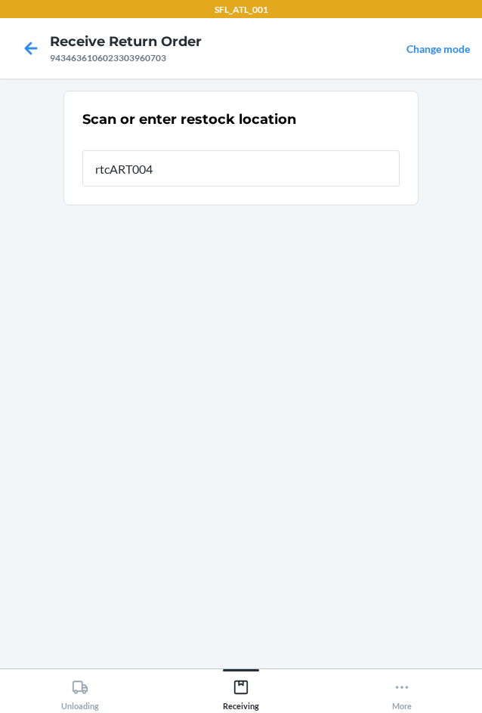
type input "rtcART004"
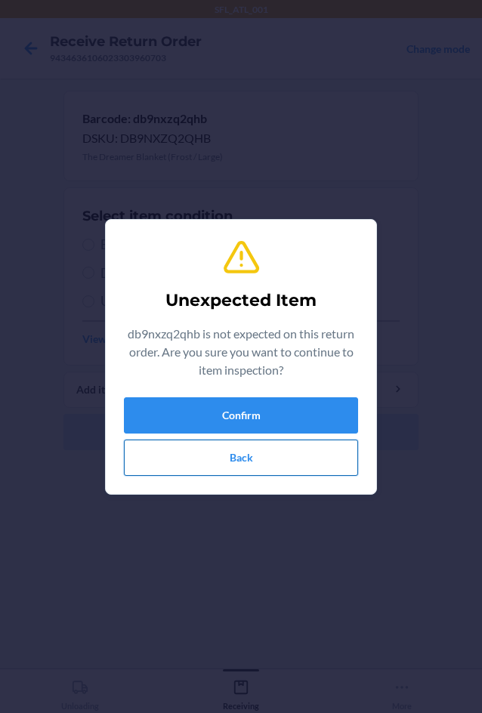
click at [193, 456] on button "Back" at bounding box center [241, 458] width 234 height 36
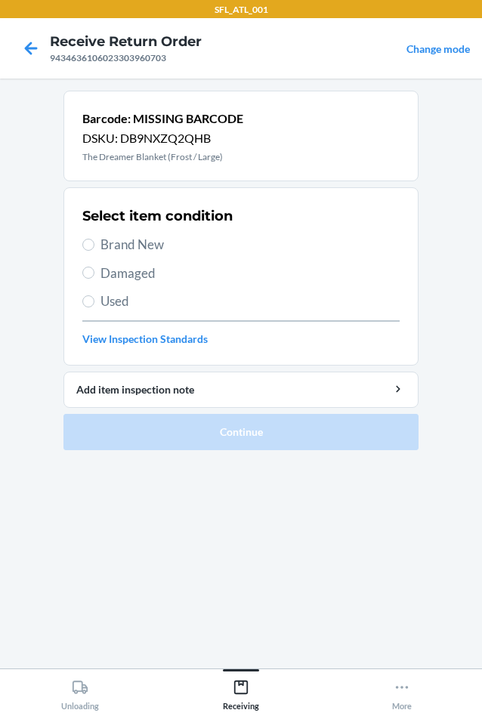
click at [15, 47] on div at bounding box center [31, 48] width 38 height 38
click at [15, 53] on div at bounding box center [31, 48] width 38 height 38
click at [30, 51] on icon at bounding box center [31, 49] width 26 height 26
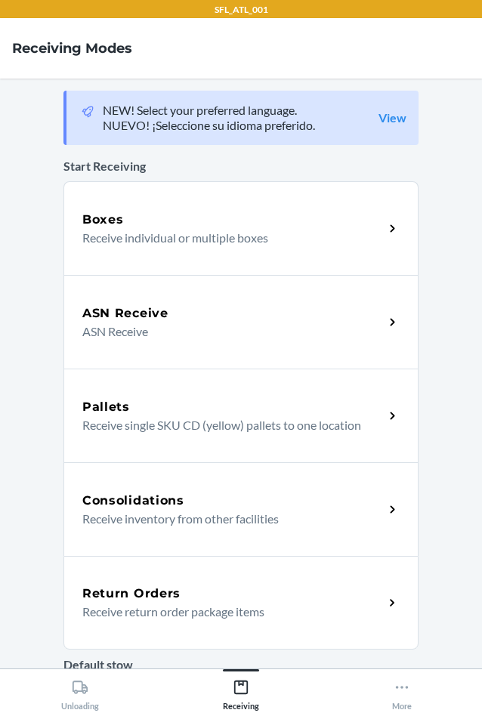
click at [291, 596] on div "Return Orders" at bounding box center [232, 594] width 301 height 18
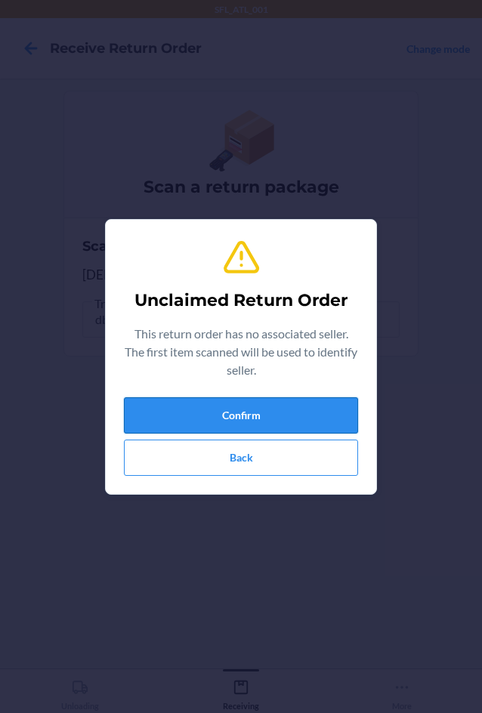
click at [243, 417] on button "Confirm" at bounding box center [241, 415] width 234 height 36
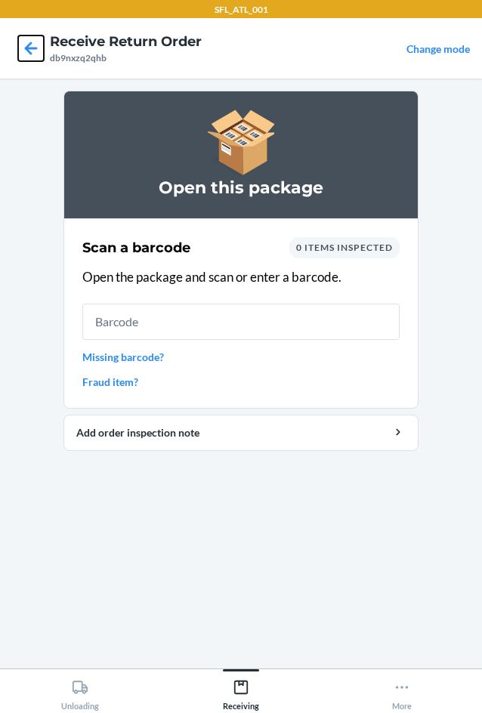
click at [42, 49] on icon at bounding box center [31, 49] width 26 height 26
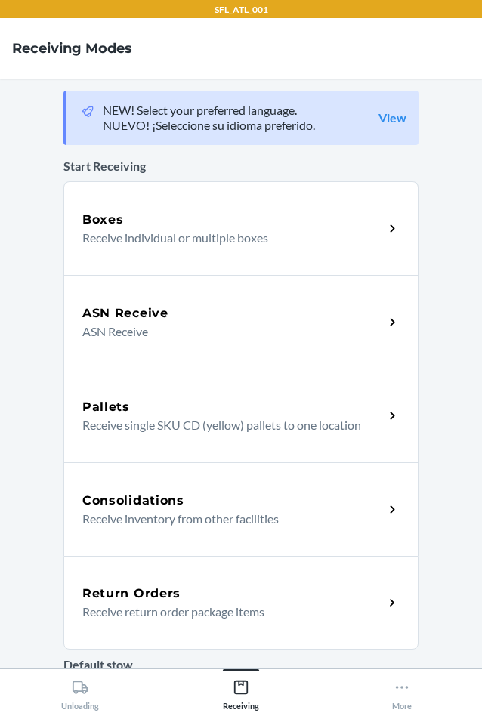
click at [264, 607] on p "Receive return order package items" at bounding box center [226, 612] width 289 height 18
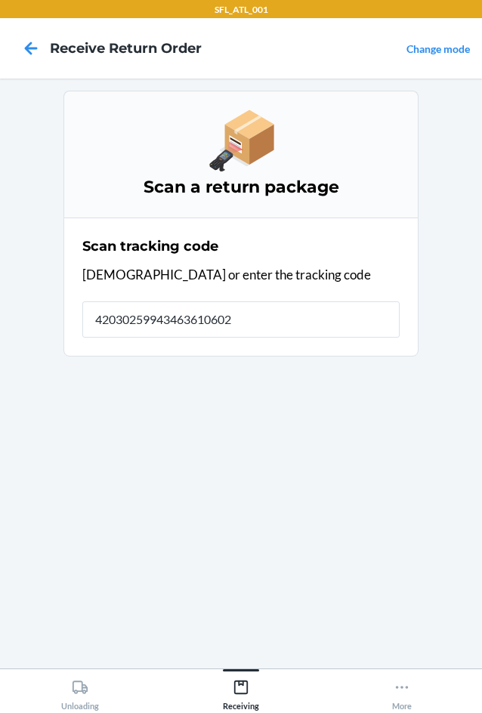
type input "420302599434636106023"
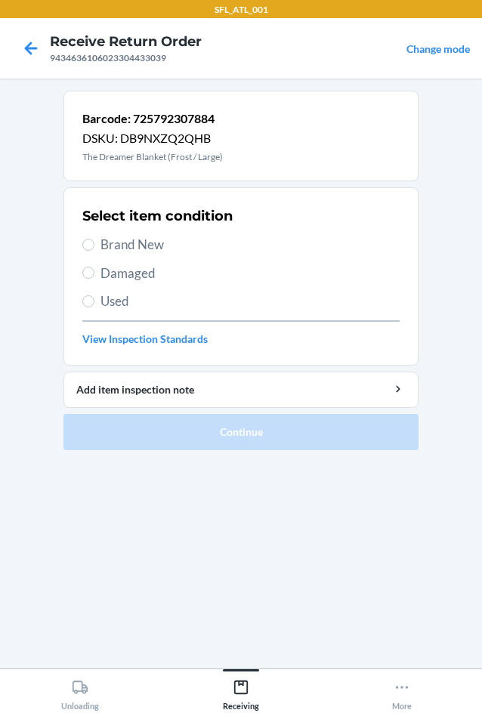
click at [131, 297] on span "Used" at bounding box center [249, 302] width 299 height 20
click at [94, 297] on input "Used" at bounding box center [88, 301] width 12 height 12
radio input "true"
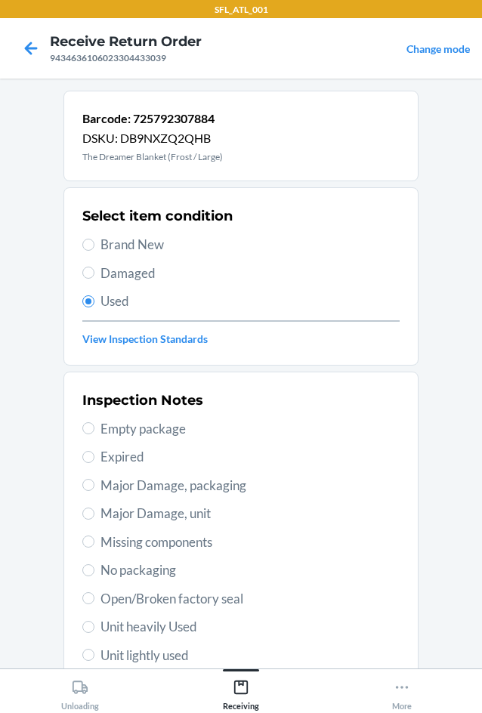
click at [182, 484] on span "Major Damage, packaging" at bounding box center [249, 486] width 299 height 20
click at [94, 484] on input "Major Damage, packaging" at bounding box center [88, 485] width 12 height 12
radio input "true"
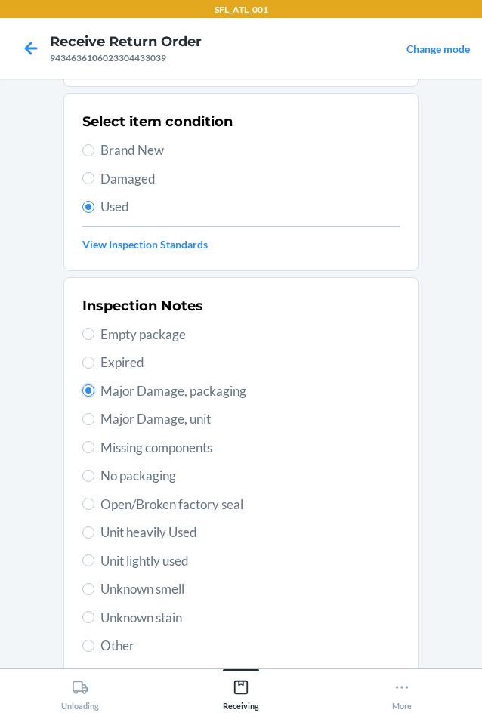
scroll to position [197, 0]
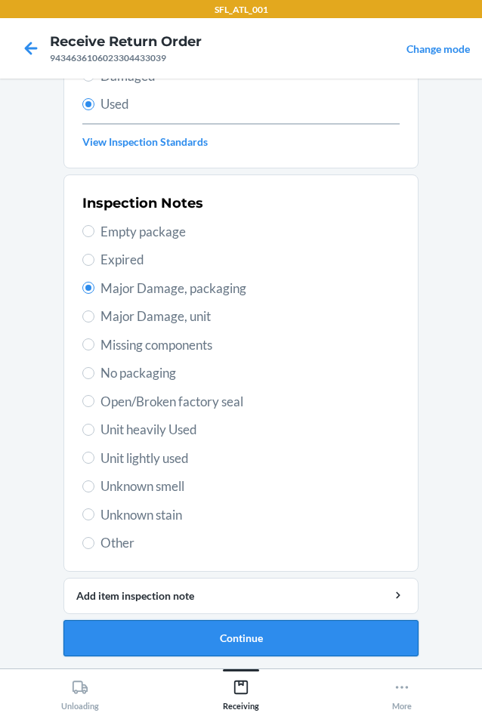
click at [187, 632] on button "Continue" at bounding box center [240, 638] width 355 height 36
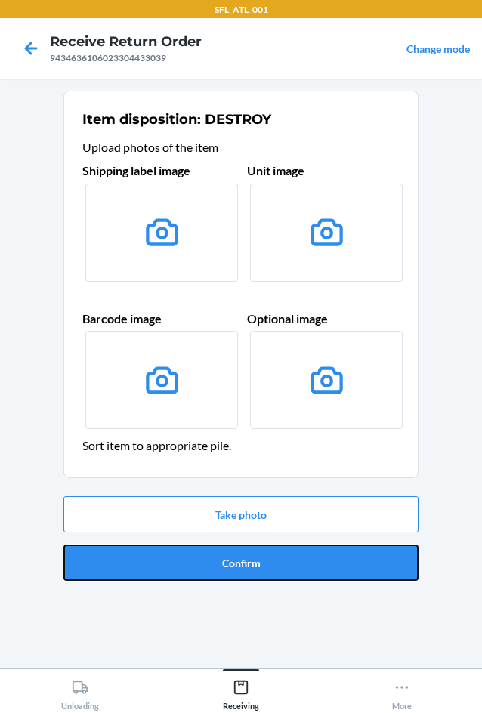
drag, startPoint x: 218, startPoint y: 569, endPoint x: 219, endPoint y: 555, distance: 14.4
click at [218, 571] on button "Confirm" at bounding box center [240, 563] width 355 height 36
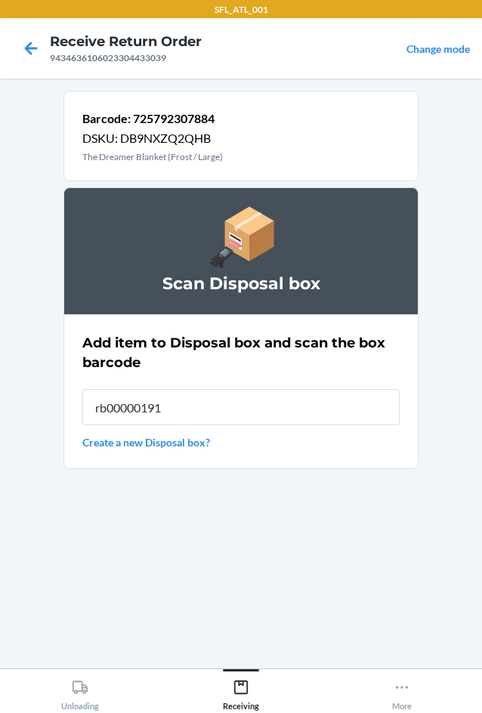
type input "rb00000191o"
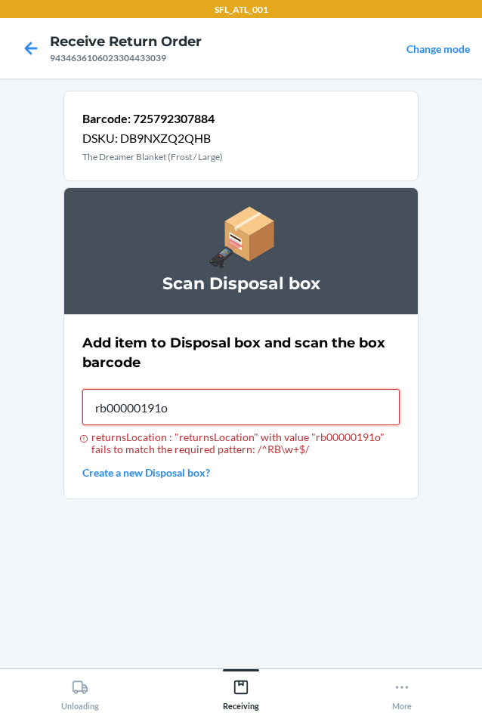
type input "rb00000191o"
click at [146, 468] on link "Create a new Disposal box?" at bounding box center [240, 473] width 317 height 16
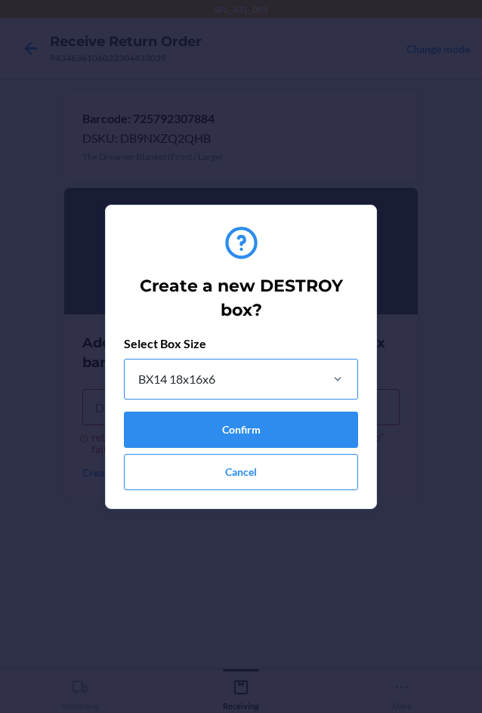
click at [216, 391] on div "BX14 18x16x6" at bounding box center [221, 379] width 193 height 39
click at [138, 388] on input "BX14 18x16x6" at bounding box center [138, 379] width 2 height 18
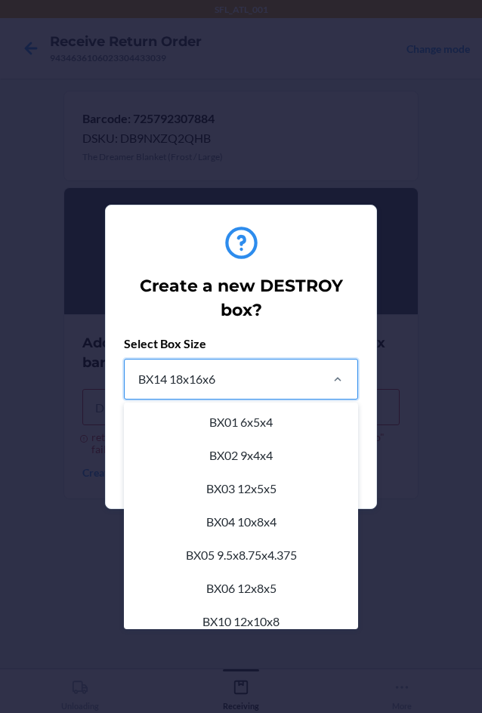
scroll to position [153, 0]
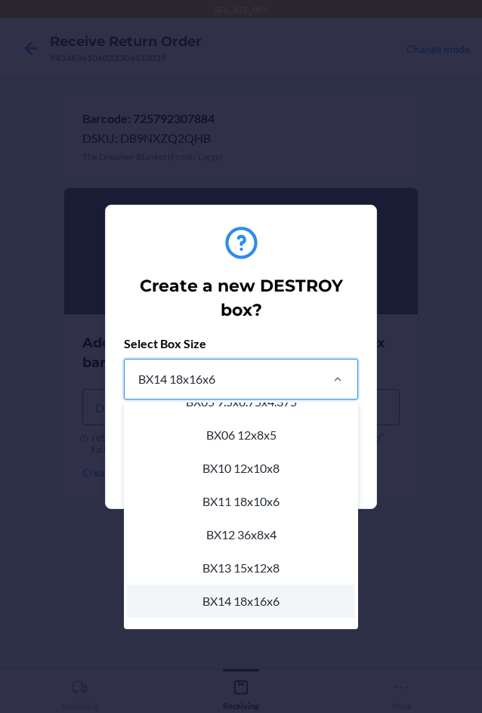
drag, startPoint x: 416, startPoint y: 494, endPoint x: 408, endPoint y: 508, distance: 15.9
click at [416, 496] on div "Create a new DESTROY box? Select Box Size option BX11 18x10x6 focused, 8 of 22.…" at bounding box center [241, 356] width 482 height 713
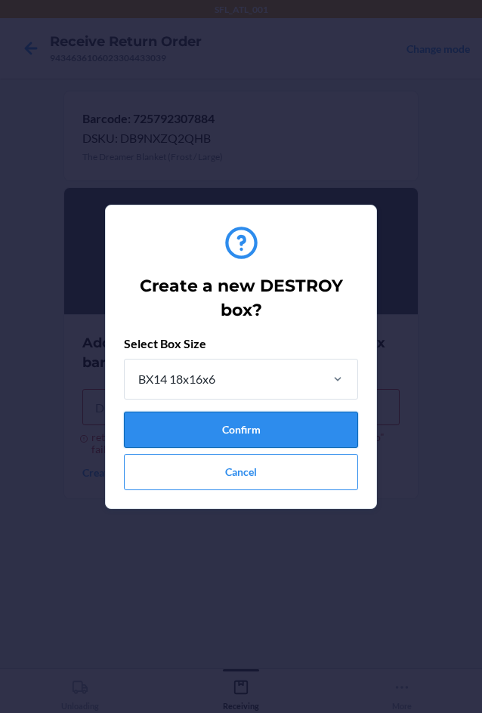
click at [261, 419] on button "Confirm" at bounding box center [241, 430] width 234 height 36
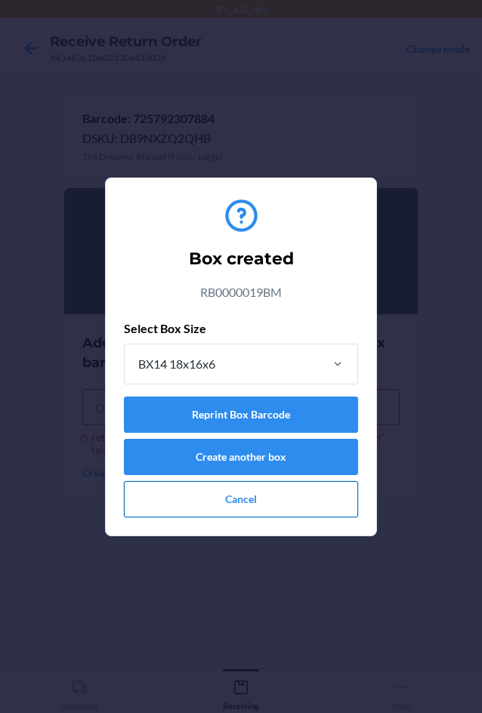
click at [285, 490] on button "Cancel" at bounding box center [241, 499] width 234 height 36
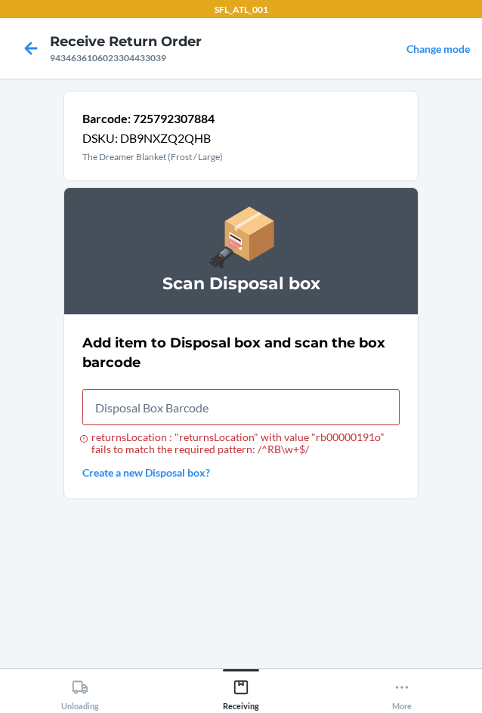
click at [172, 476] on link "Create a new Disposal box?" at bounding box center [240, 473] width 317 height 16
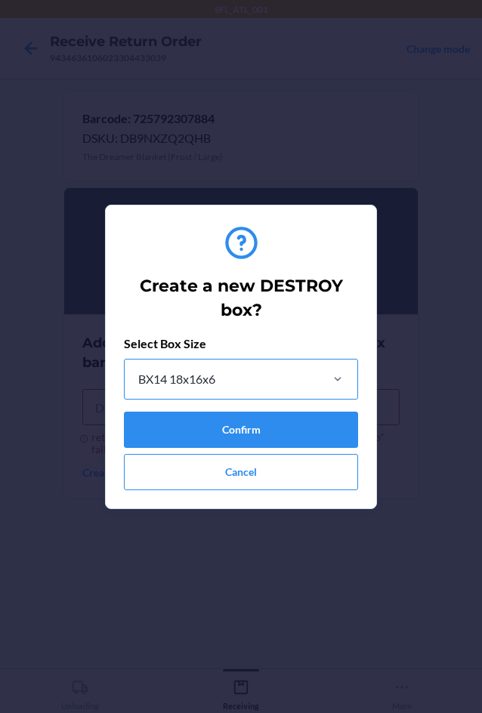
click at [206, 384] on div "BX14 18x16x6" at bounding box center [176, 379] width 77 height 18
click at [138, 384] on input "BX14 18x16x6" at bounding box center [138, 379] width 2 height 18
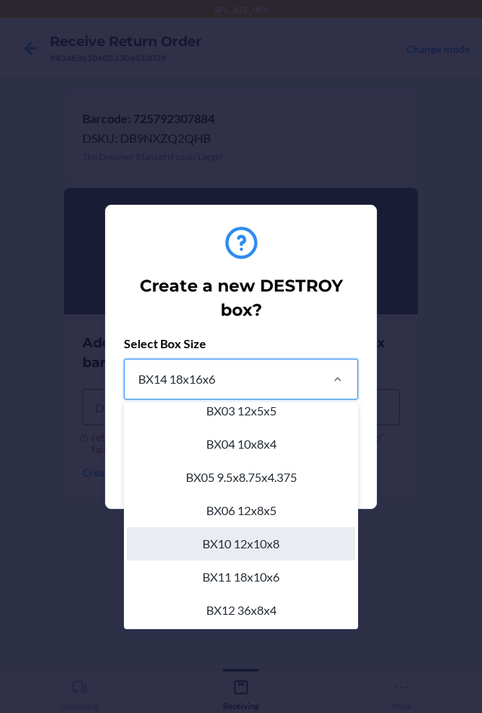
scroll to position [0, 0]
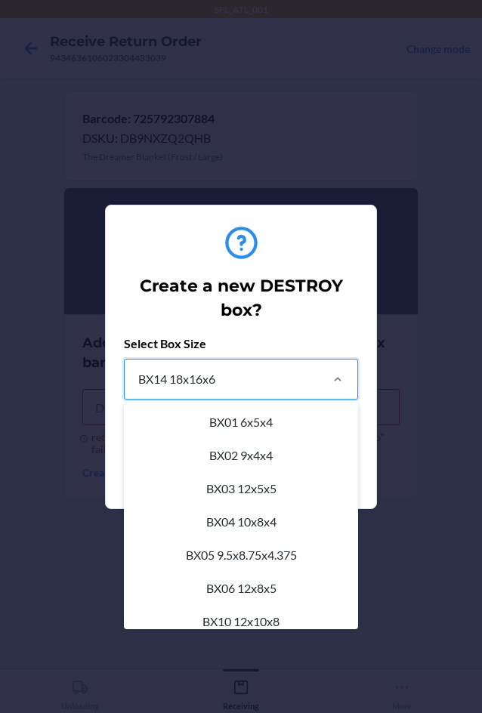
click at [264, 598] on div "BX06 12x8x5" at bounding box center [241, 588] width 228 height 33
click at [138, 388] on input "option BX06 12x8x5 focused, 6 of 22. 22 results available. Use Up and Down to c…" at bounding box center [138, 379] width 2 height 18
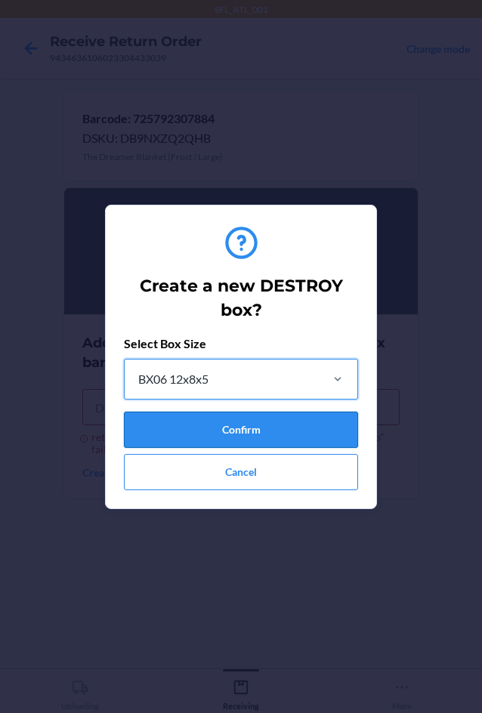
click at [225, 436] on button "Confirm" at bounding box center [241, 430] width 234 height 36
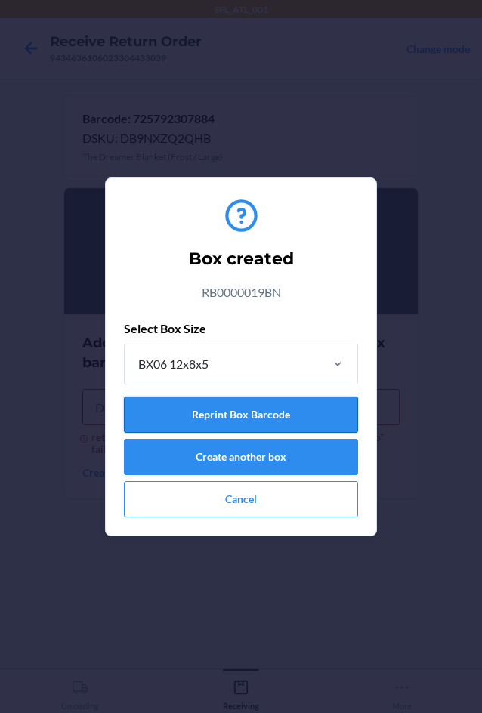
click at [221, 401] on button "Reprint Box Barcode" at bounding box center [241, 415] width 234 height 36
click at [212, 490] on button "Cancel" at bounding box center [241, 499] width 234 height 36
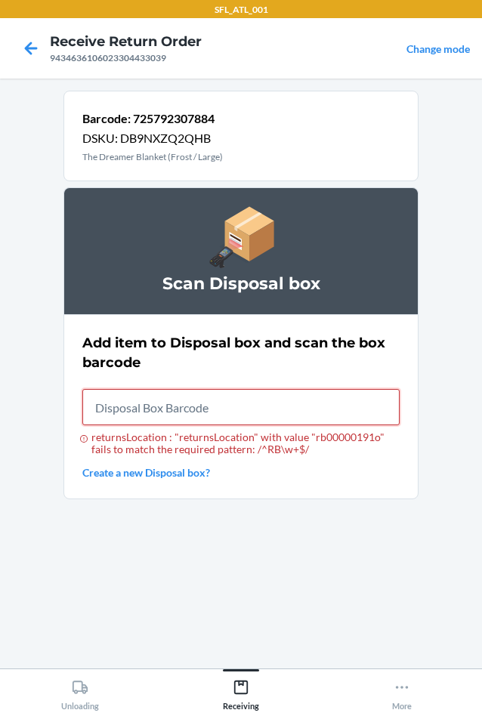
click at [226, 414] on input "returnsLocation : "returnsLocation" with value "rb00000191o" fails to match the…" at bounding box center [240, 407] width 317 height 36
type input "rb0000019bn"
click at [125, 474] on link "Create a new Disposal box?" at bounding box center [240, 473] width 317 height 16
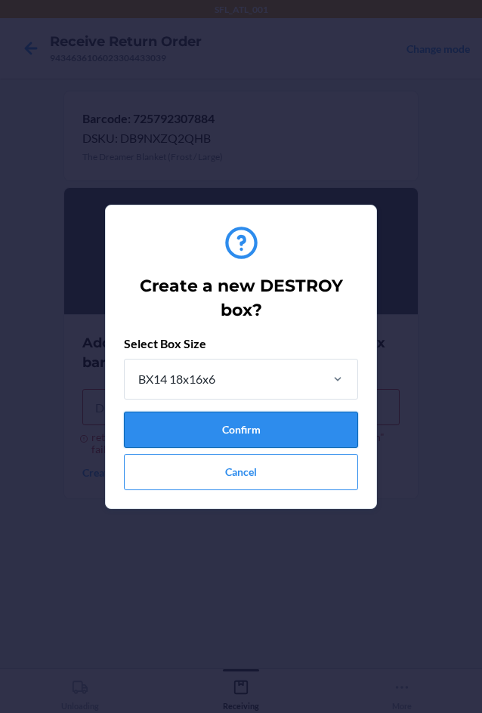
click at [205, 429] on button "Confirm" at bounding box center [241, 430] width 234 height 36
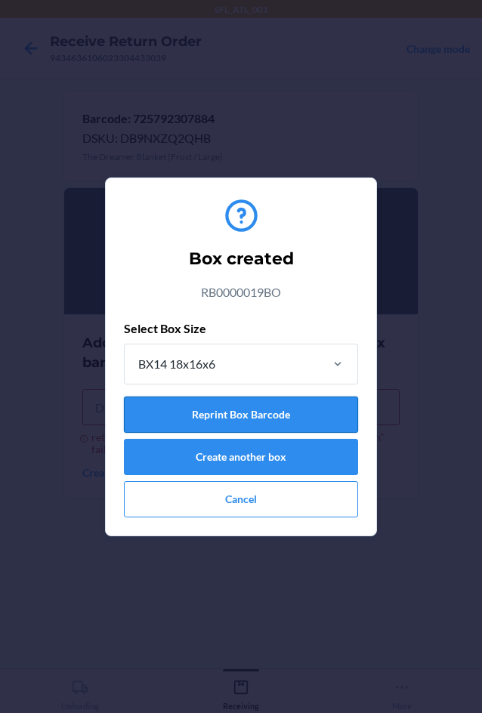
click at [240, 408] on button "Reprint Box Barcode" at bounding box center [241, 415] width 234 height 36
click at [247, 504] on button "Cancel" at bounding box center [241, 499] width 234 height 36
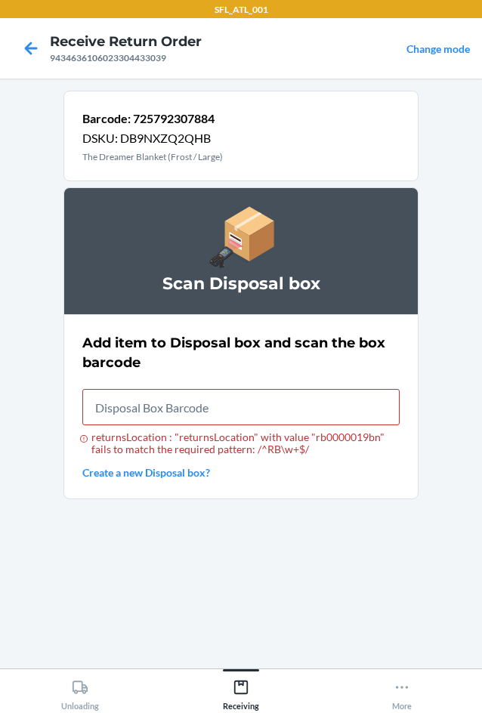
type input "rb00000191o"
type input "RB00000191O"
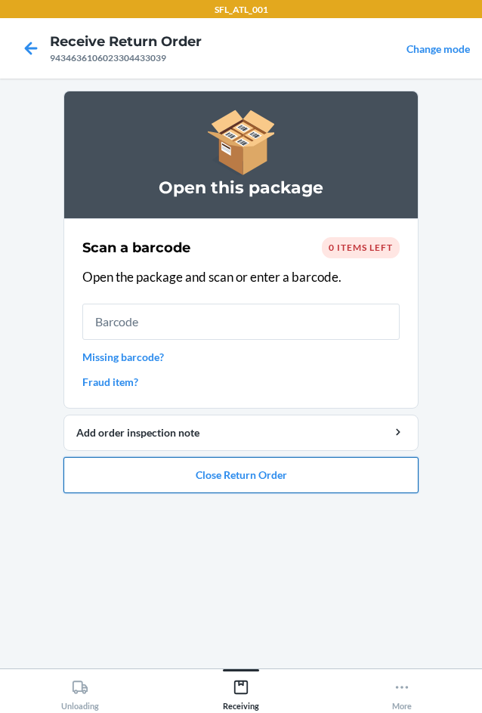
click at [311, 477] on button "Close Return Order" at bounding box center [240, 475] width 355 height 36
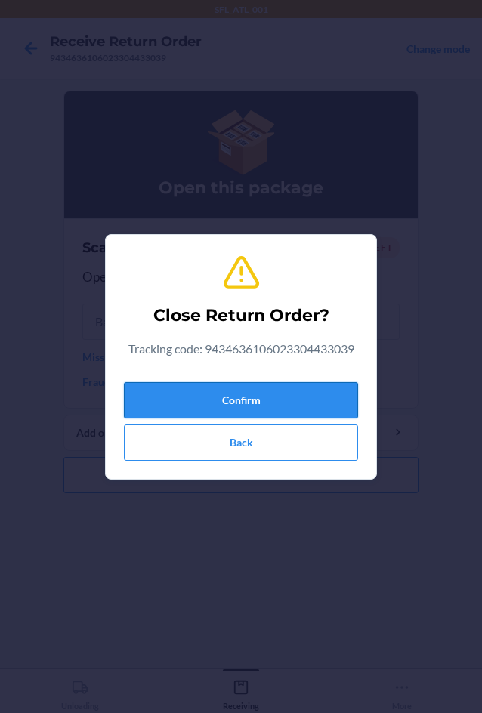
click at [301, 397] on button "Confirm" at bounding box center [241, 400] width 234 height 36
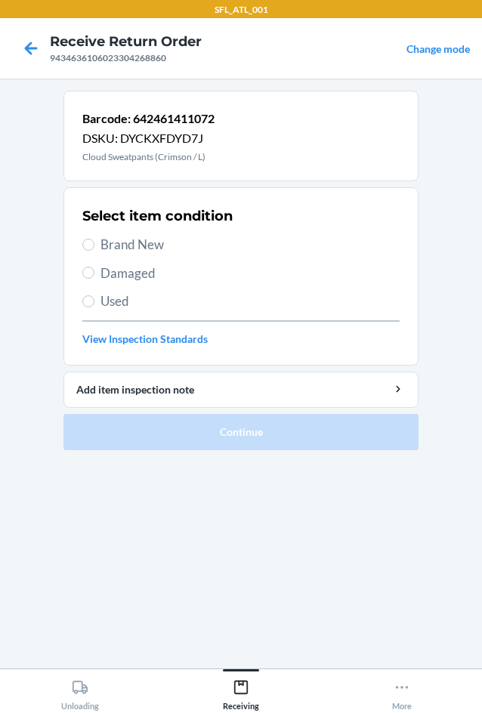
click at [116, 249] on span "Brand New" at bounding box center [249, 245] width 299 height 20
click at [94, 249] on input "Brand New" at bounding box center [88, 245] width 12 height 12
radio input "true"
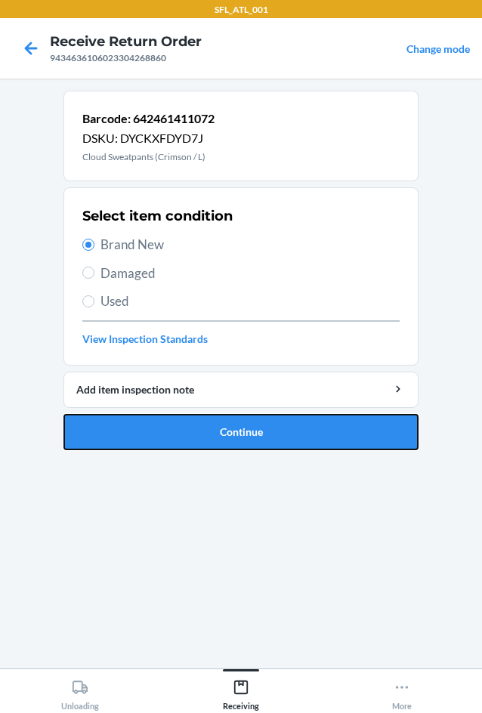
drag, startPoint x: 228, startPoint y: 441, endPoint x: 233, endPoint y: 451, distance: 11.2
click at [228, 444] on button "Continue" at bounding box center [240, 432] width 355 height 36
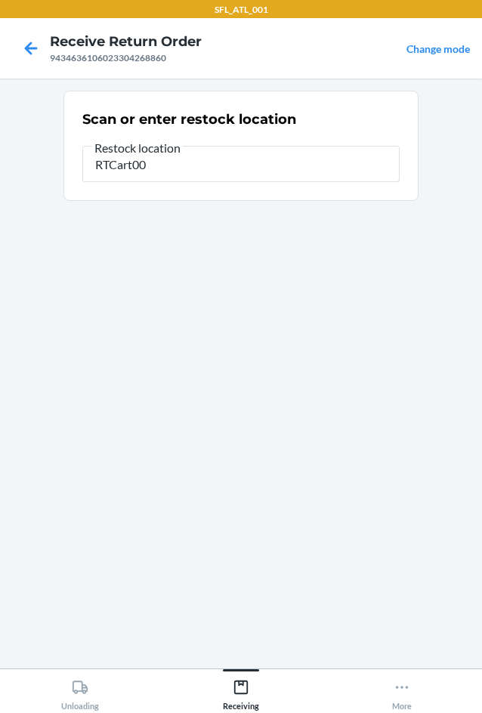
type input "RTCart004"
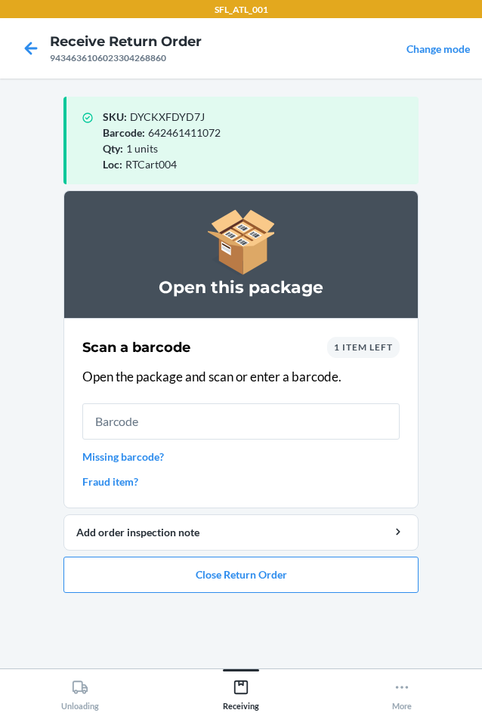
click at [142, 457] on link "Missing barcode?" at bounding box center [240, 457] width 317 height 16
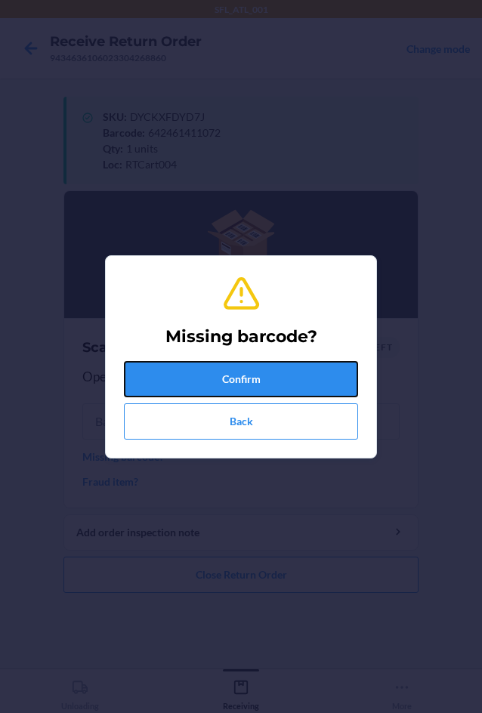
drag, startPoint x: 176, startPoint y: 371, endPoint x: 178, endPoint y: 394, distance: 22.8
click at [176, 382] on button "Confirm" at bounding box center [241, 379] width 234 height 36
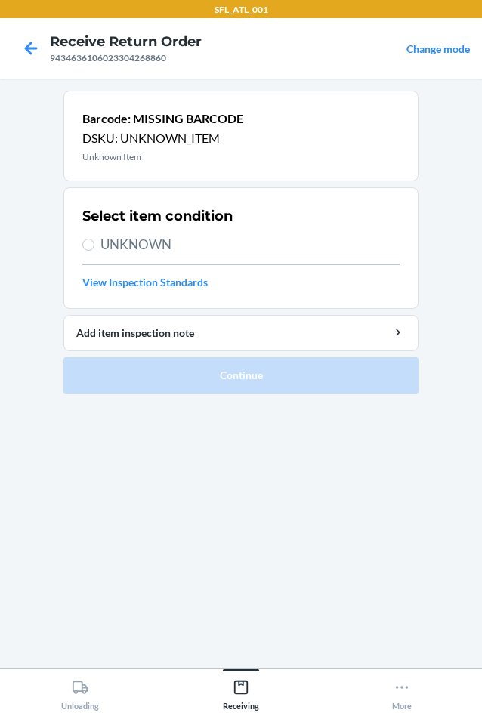
click at [145, 248] on span "UNKNOWN" at bounding box center [249, 245] width 299 height 20
click at [94, 248] on input "UNKNOWN" at bounding box center [88, 245] width 12 height 12
radio input "true"
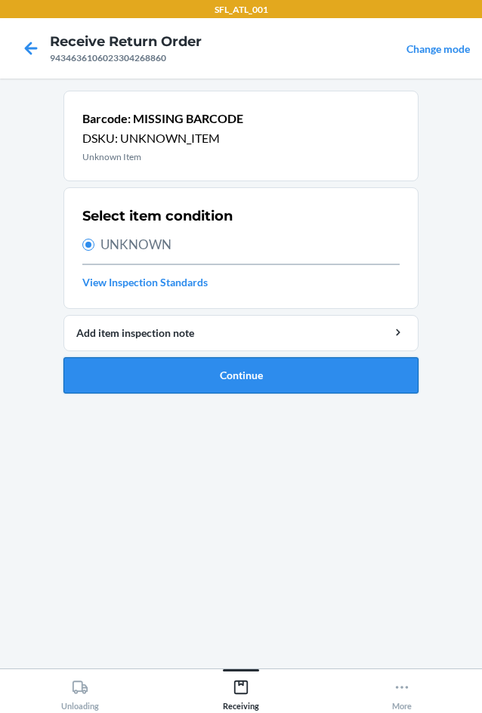
click at [194, 379] on button "Continue" at bounding box center [240, 375] width 355 height 36
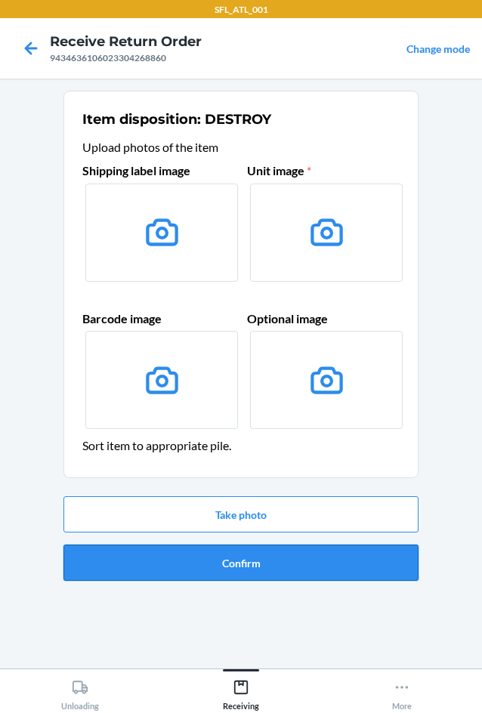
click at [230, 553] on button "Confirm" at bounding box center [240, 563] width 355 height 36
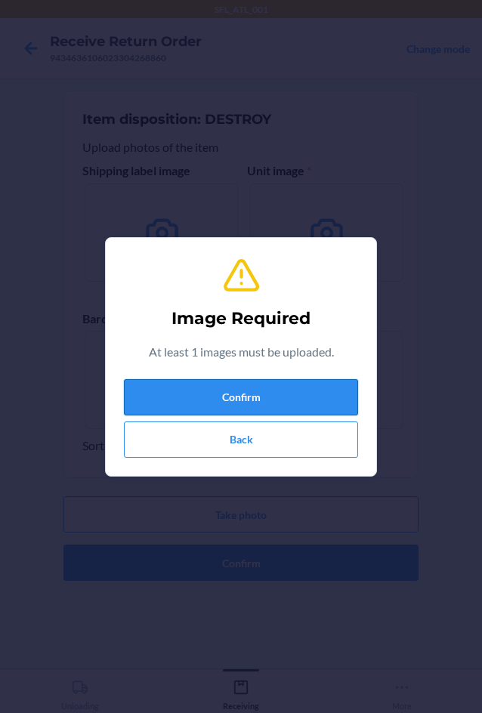
click at [224, 392] on button "Confirm" at bounding box center [241, 397] width 234 height 36
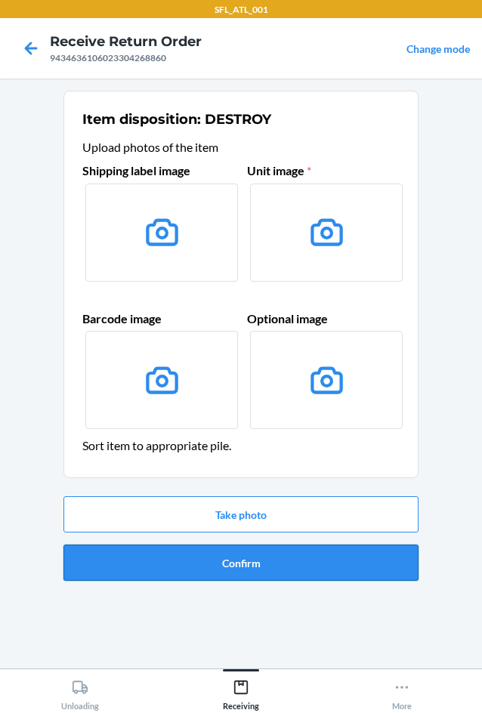
click at [267, 577] on button "Confirm" at bounding box center [240, 563] width 355 height 36
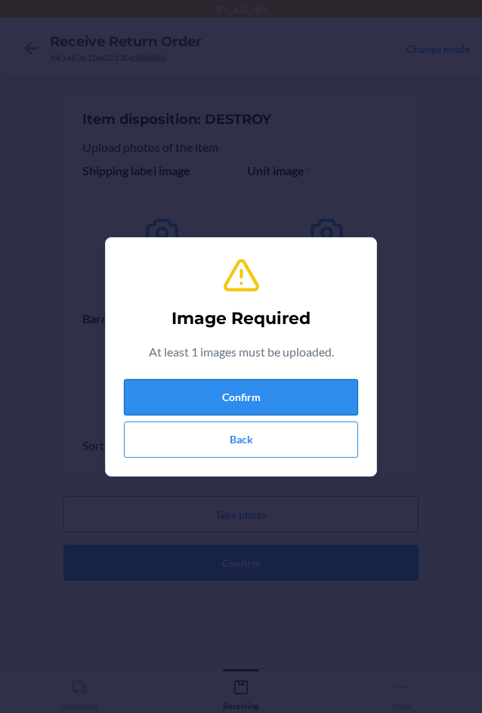
drag, startPoint x: 239, startPoint y: 403, endPoint x: 236, endPoint y: 412, distance: 8.6
click at [236, 412] on button "Confirm" at bounding box center [241, 397] width 234 height 36
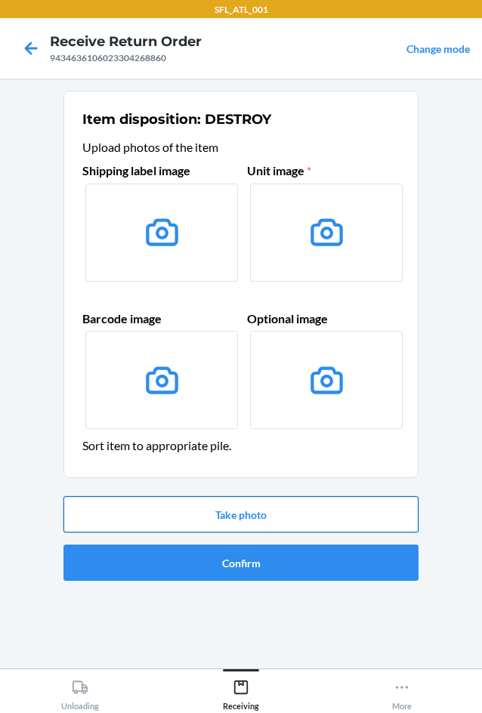
click at [193, 521] on button "Take photo" at bounding box center [240, 514] width 355 height 36
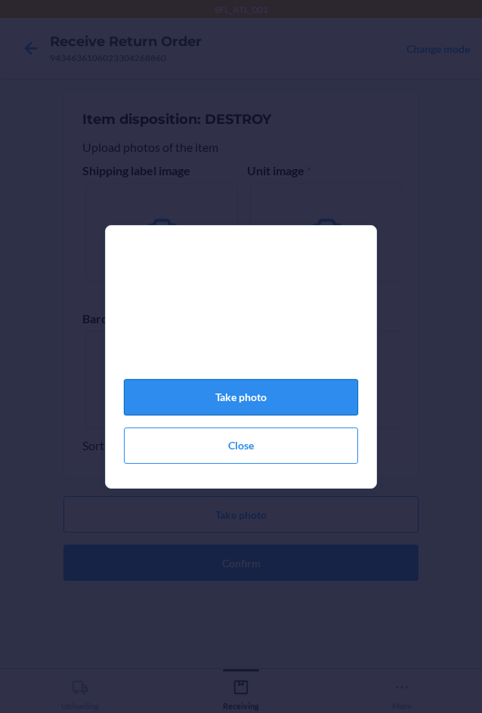
click at [214, 400] on button "Take photo" at bounding box center [241, 397] width 234 height 36
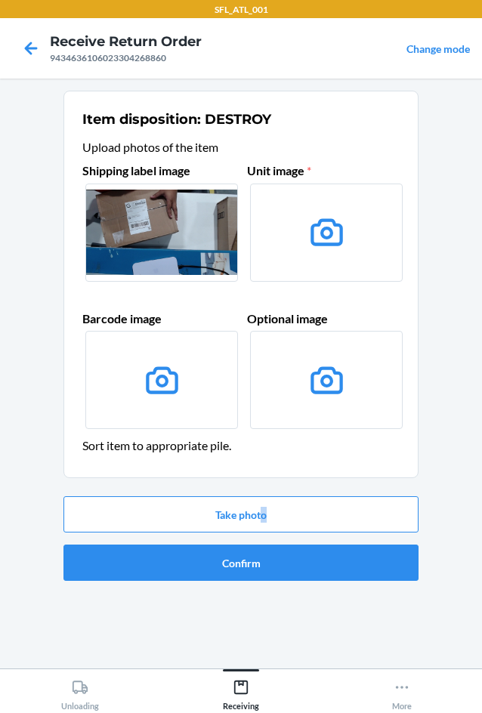
drag, startPoint x: 270, startPoint y: 511, endPoint x: 285, endPoint y: 536, distance: 29.4
click at [282, 531] on div "Take photo Confirm" at bounding box center [240, 538] width 355 height 97
click at [293, 555] on button "Confirm" at bounding box center [240, 563] width 355 height 36
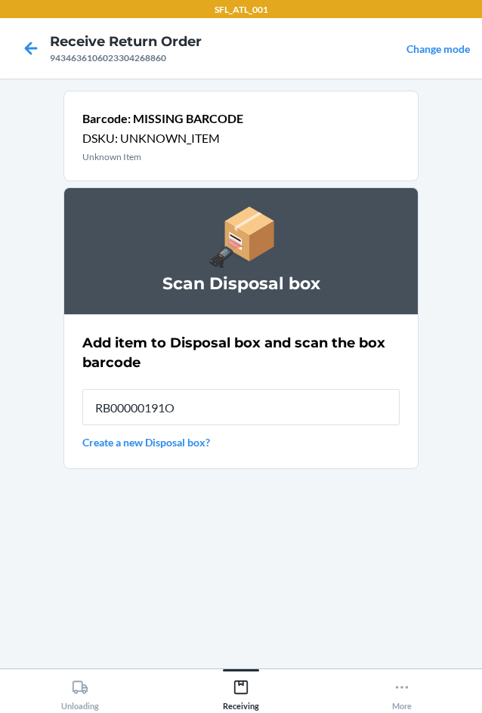
type input "RB00000191O"
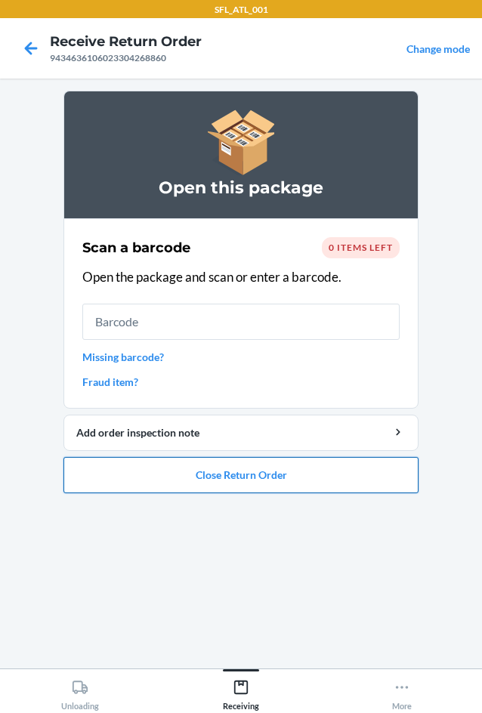
click at [345, 465] on button "Close Return Order" at bounding box center [240, 475] width 355 height 36
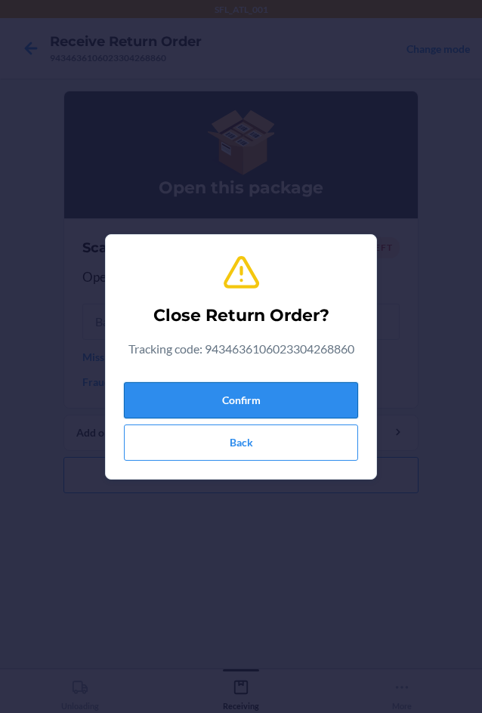
click at [322, 394] on button "Confirm" at bounding box center [241, 400] width 234 height 36
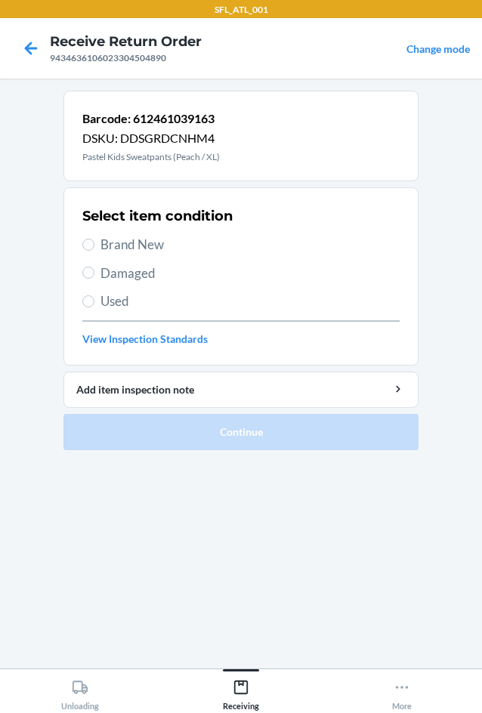
click at [154, 235] on span "Brand New" at bounding box center [249, 245] width 299 height 20
click at [94, 239] on input "Brand New" at bounding box center [88, 245] width 12 height 12
radio input "true"
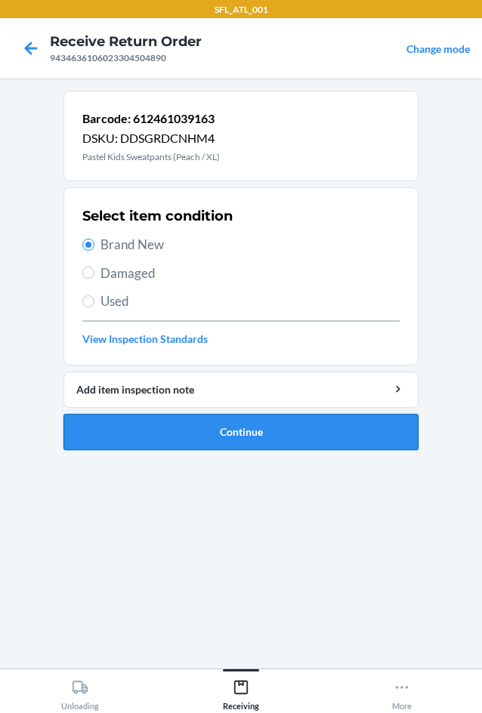
click at [190, 425] on button "Continue" at bounding box center [240, 432] width 355 height 36
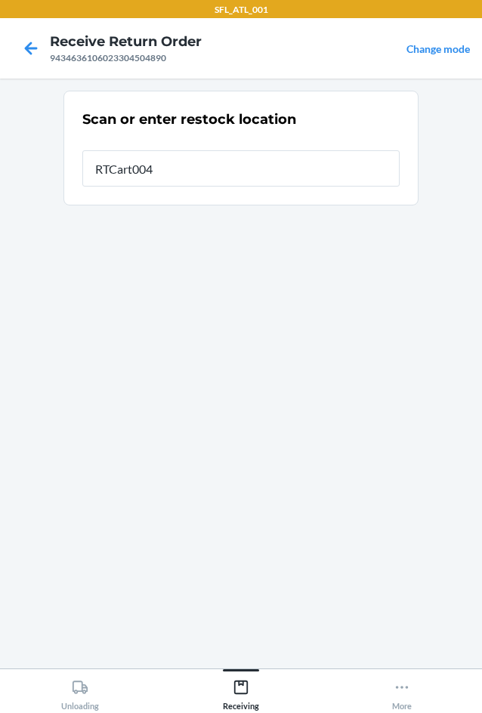
type input "RTCart004"
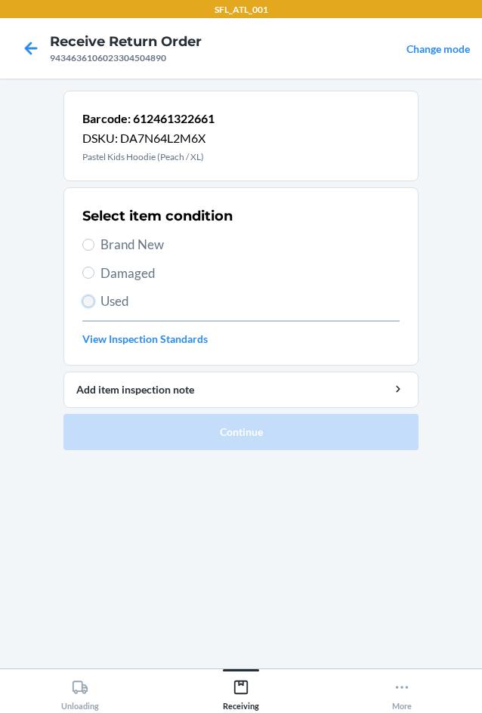
click at [86, 303] on input "Used" at bounding box center [88, 301] width 12 height 12
radio input "true"
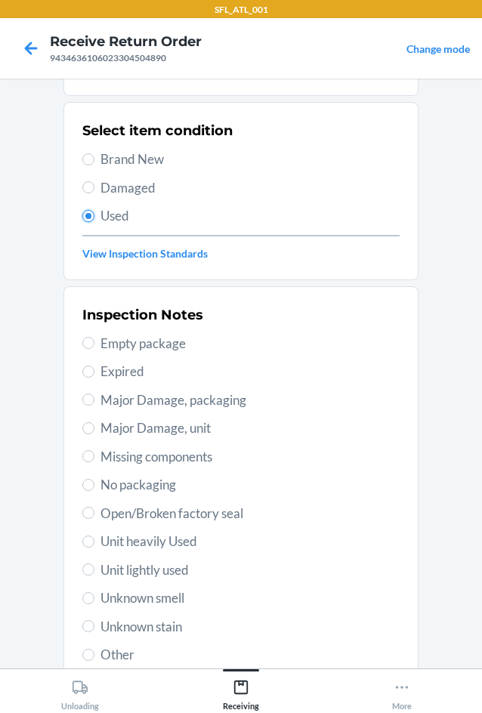
scroll to position [197, 0]
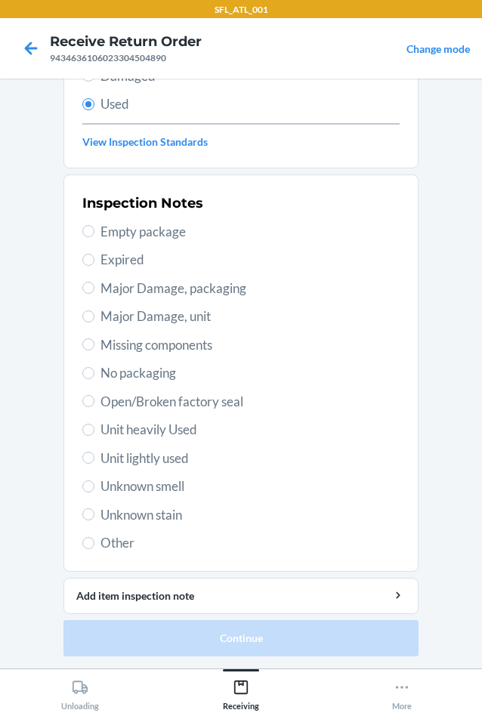
click at [148, 508] on span "Unknown stain" at bounding box center [249, 515] width 299 height 20
click at [94, 508] on input "Unknown stain" at bounding box center [88, 514] width 12 height 12
radio input "true"
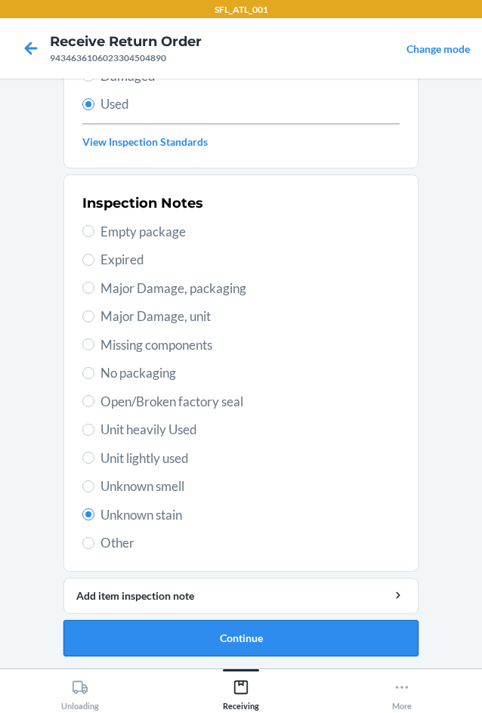
click at [178, 631] on button "Continue" at bounding box center [240, 638] width 355 height 36
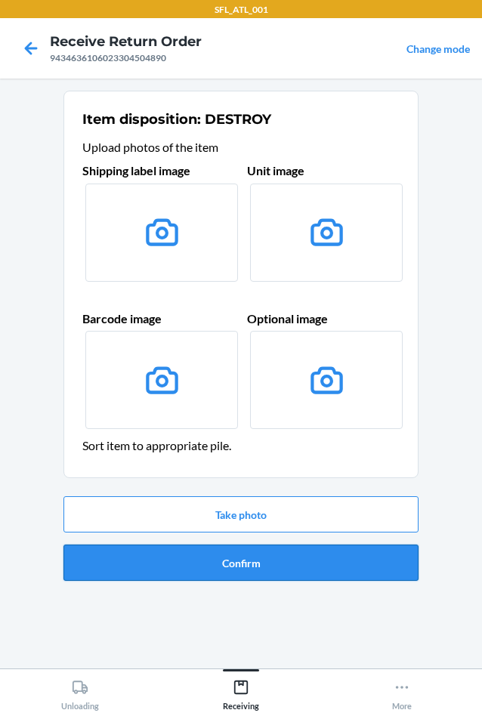
click at [209, 560] on button "Confirm" at bounding box center [240, 563] width 355 height 36
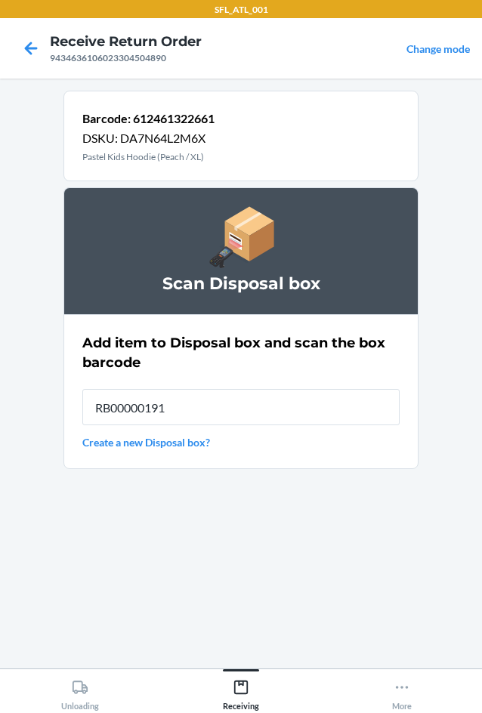
type input "RB00000191O"
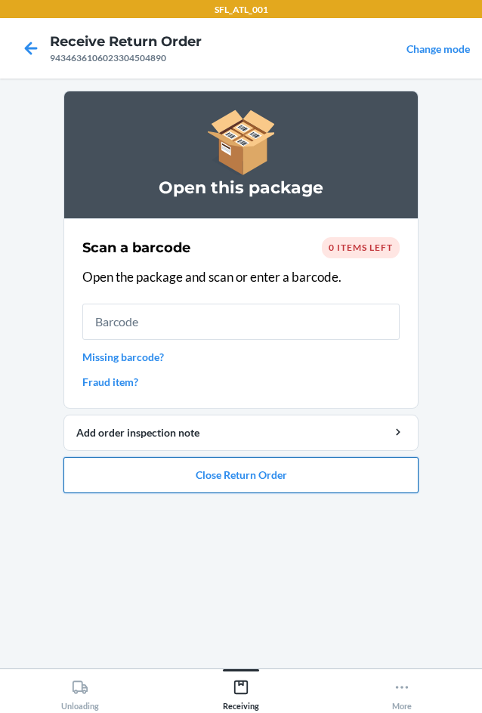
click at [231, 481] on button "Close Return Order" at bounding box center [240, 475] width 355 height 36
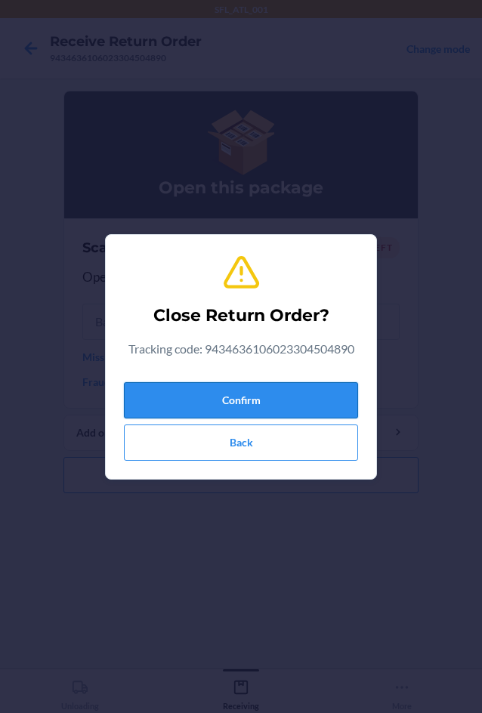
click at [238, 404] on button "Confirm" at bounding box center [241, 400] width 234 height 36
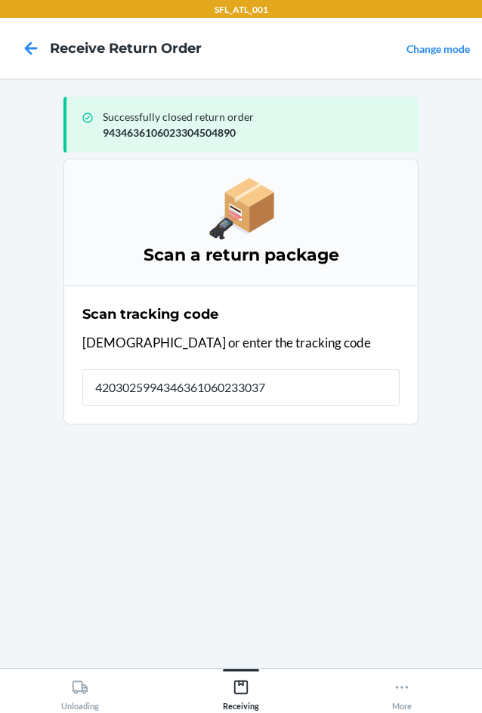
type input "42030259943463610602330376"
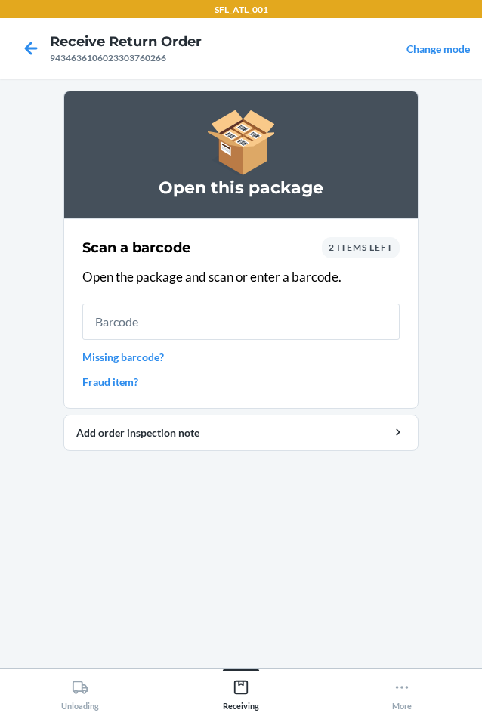
click at [130, 355] on link "Missing barcode?" at bounding box center [240, 357] width 317 height 16
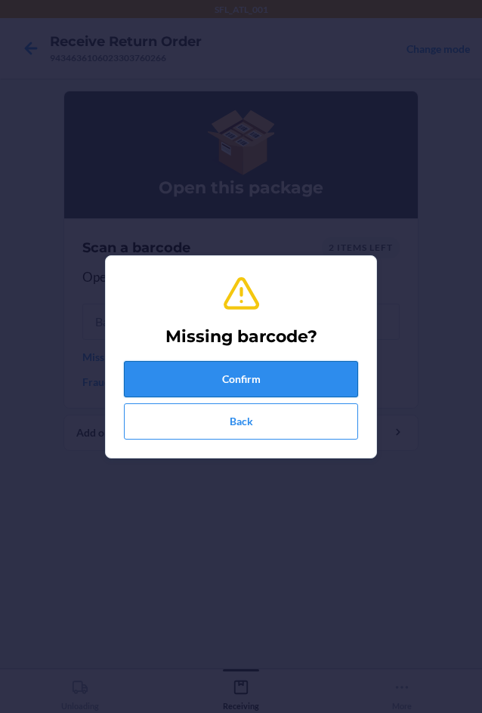
click at [205, 389] on button "Confirm" at bounding box center [241, 379] width 234 height 36
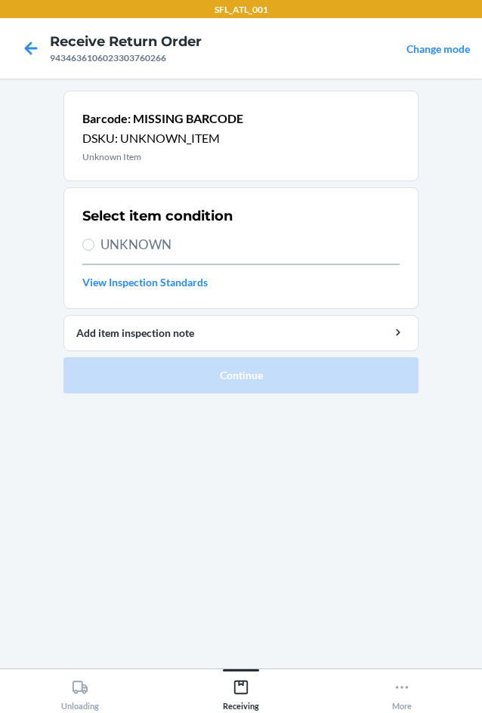
click at [153, 243] on span "UNKNOWN" at bounding box center [249, 245] width 299 height 20
click at [94, 243] on input "UNKNOWN" at bounding box center [88, 245] width 12 height 12
radio input "true"
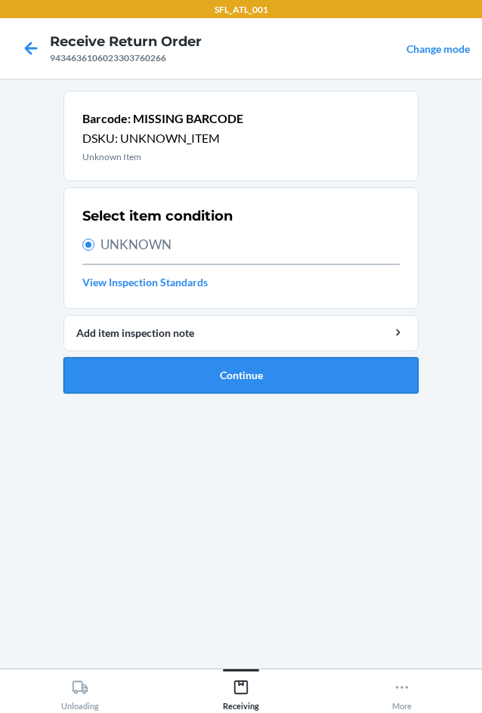
click at [227, 385] on button "Continue" at bounding box center [240, 375] width 355 height 36
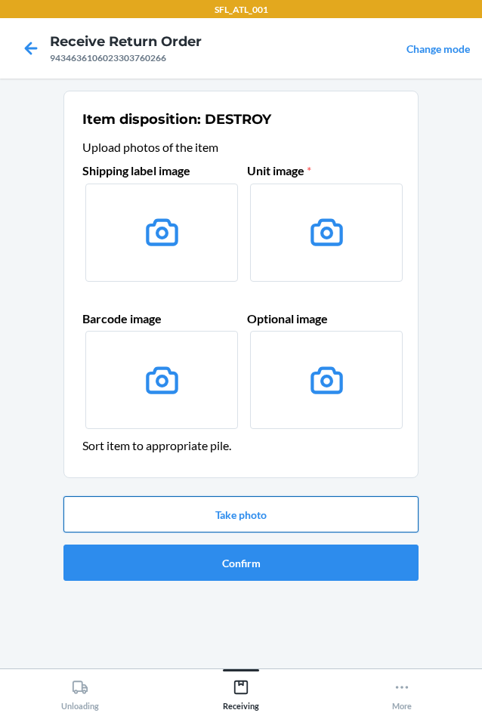
click at [221, 524] on button "Take photo" at bounding box center [240, 514] width 355 height 36
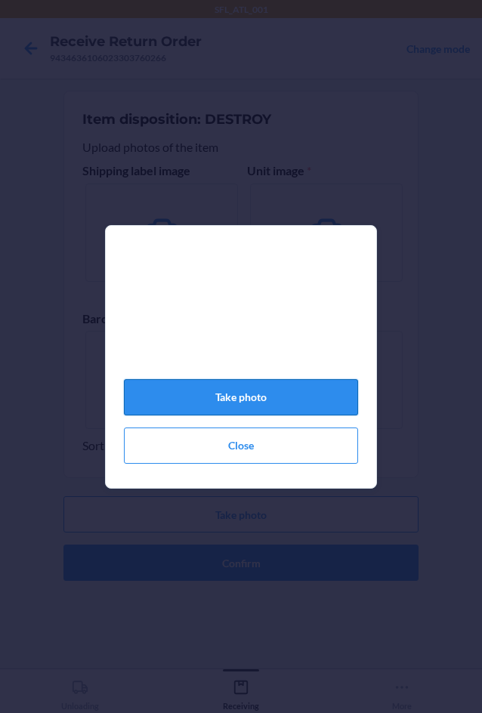
click at [259, 388] on button "Take photo" at bounding box center [241, 397] width 234 height 36
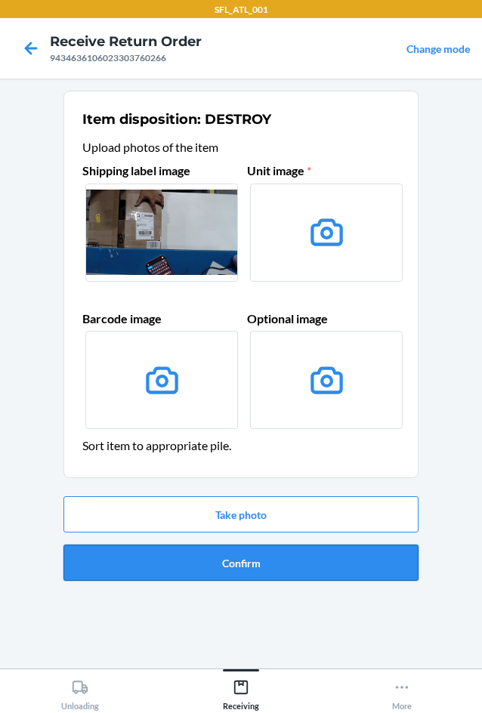
click at [288, 573] on button "Confirm" at bounding box center [240, 563] width 355 height 36
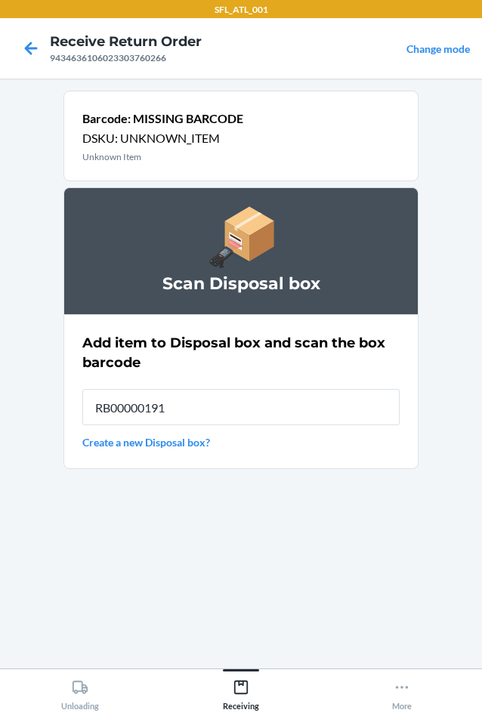
type input "RB00000191O"
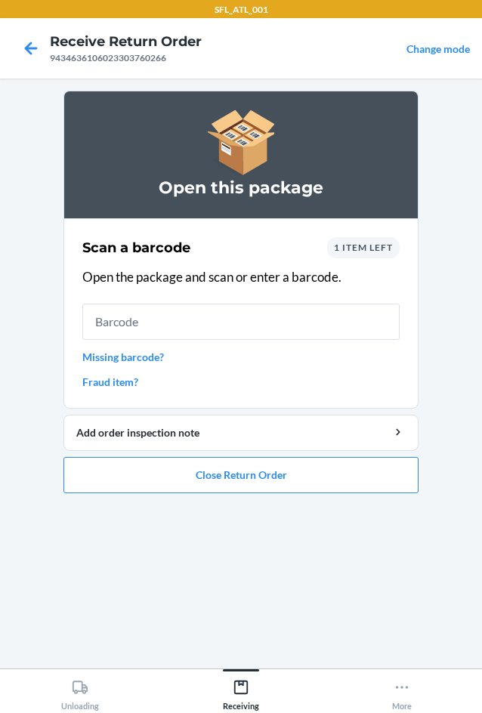
click at [111, 362] on link "Missing barcode?" at bounding box center [240, 357] width 317 height 16
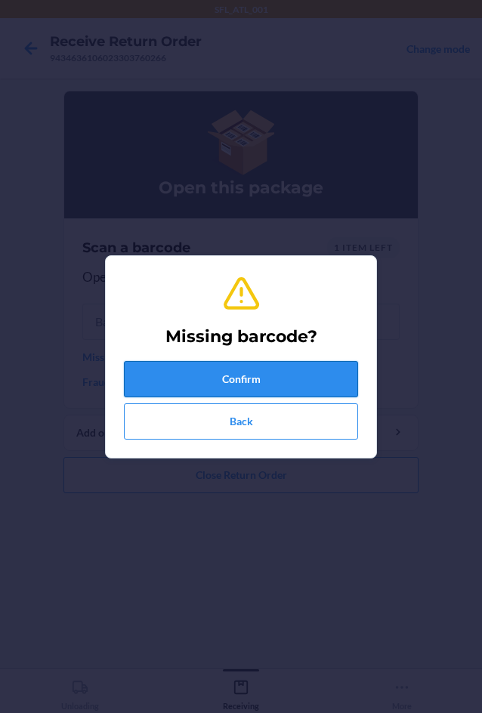
click at [143, 388] on button "Confirm" at bounding box center [241, 379] width 234 height 36
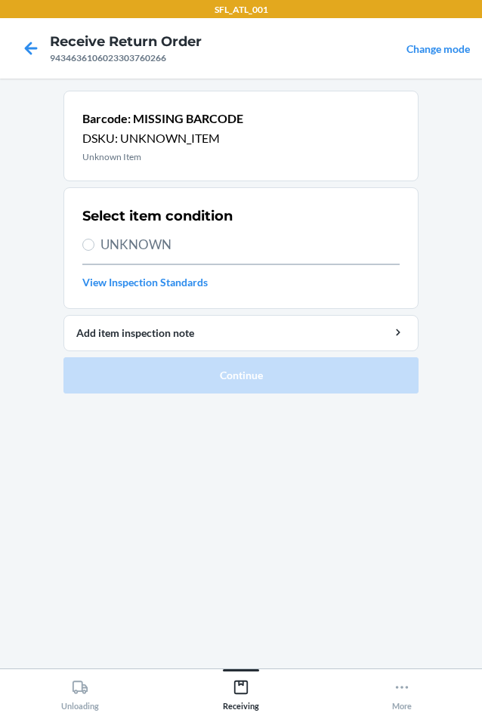
click at [144, 245] on span "UNKNOWN" at bounding box center [249, 245] width 299 height 20
click at [94, 245] on input "UNKNOWN" at bounding box center [88, 245] width 12 height 12
radio input "true"
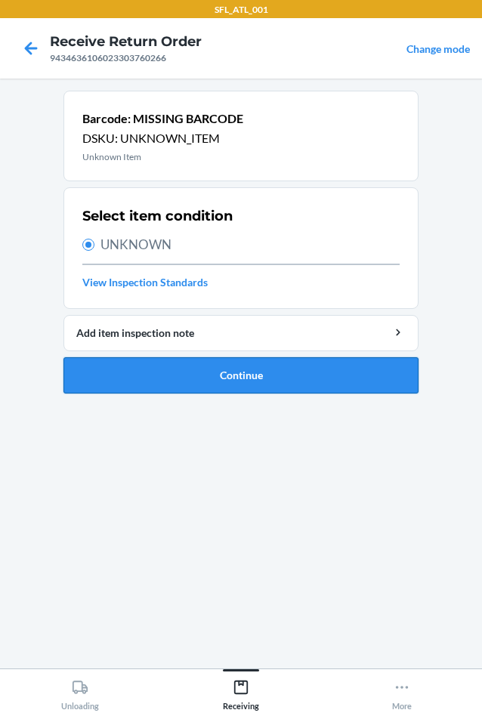
click at [203, 380] on button "Continue" at bounding box center [240, 375] width 355 height 36
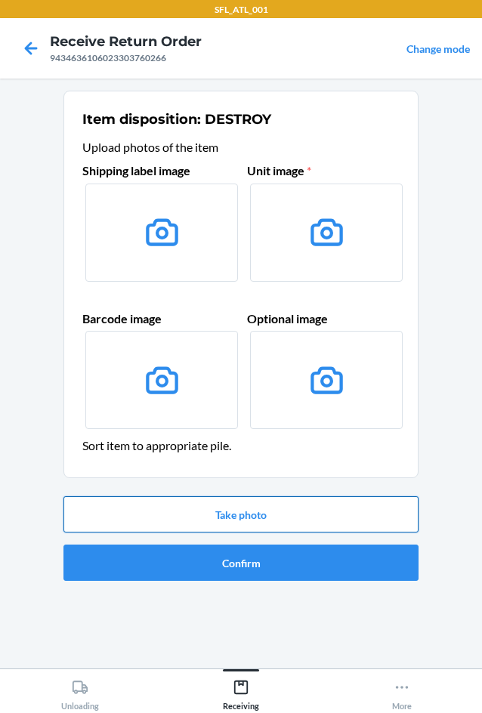
click at [215, 502] on button "Take photo" at bounding box center [240, 514] width 355 height 36
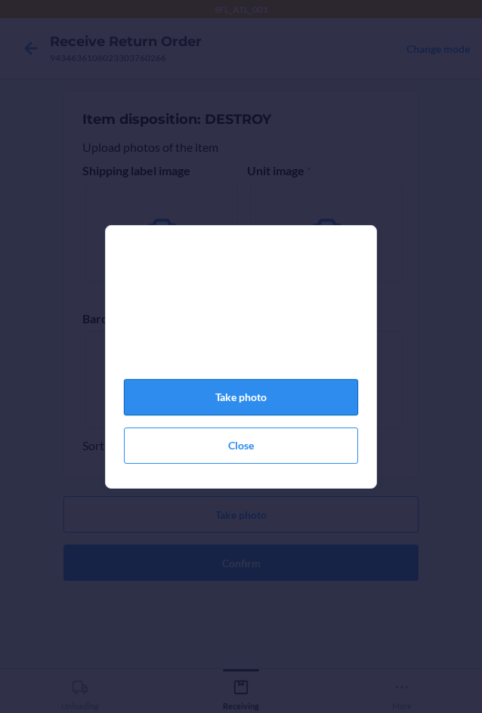
click at [225, 403] on button "Take photo" at bounding box center [241, 397] width 234 height 36
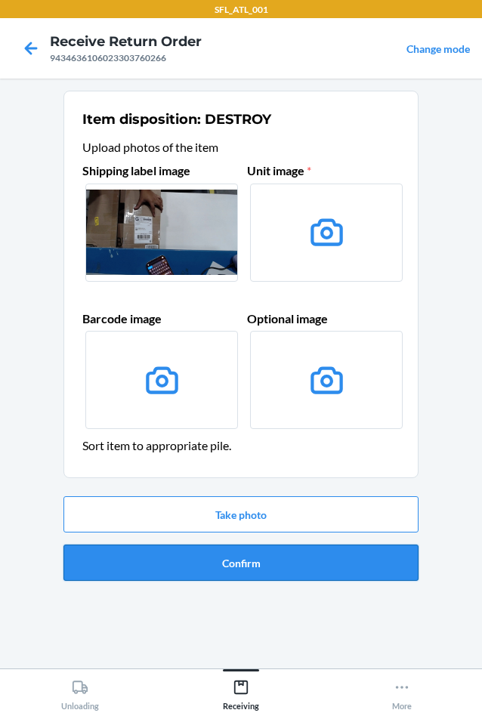
click at [228, 561] on button "Confirm" at bounding box center [240, 563] width 355 height 36
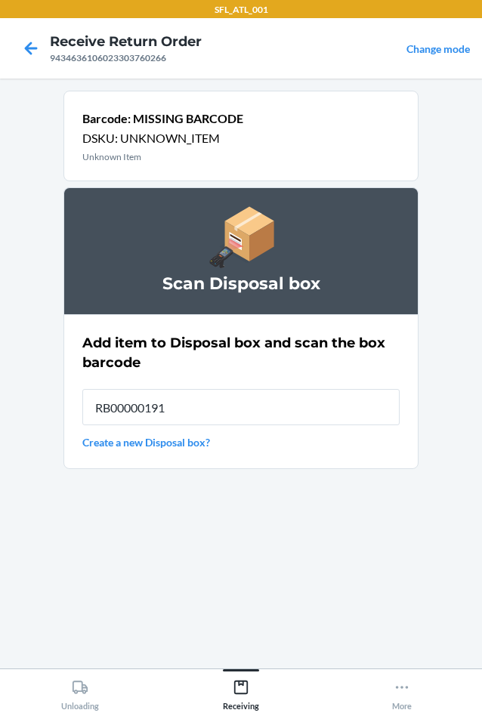
type input "RB00000191O"
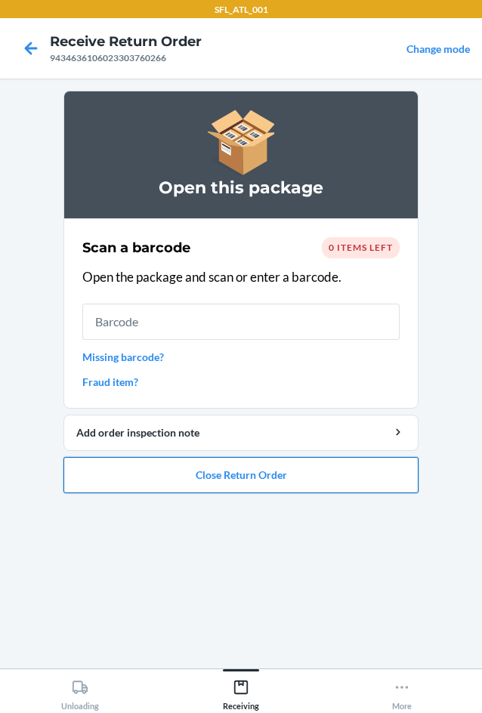
click at [146, 460] on button "Close Return Order" at bounding box center [240, 475] width 355 height 36
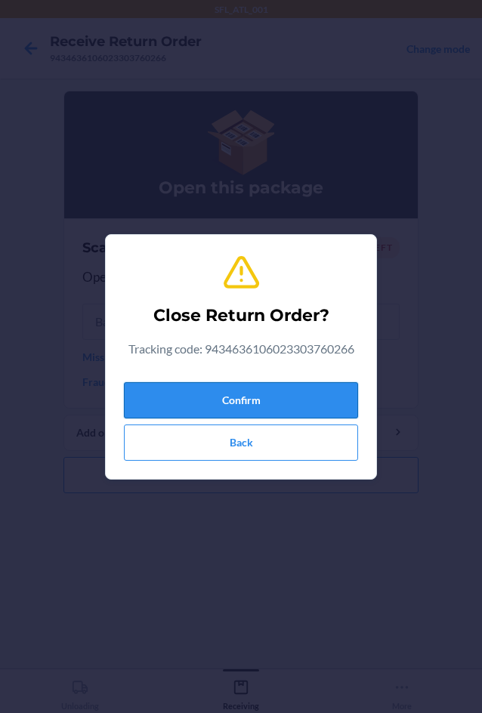
click at [212, 397] on button "Confirm" at bounding box center [241, 400] width 234 height 36
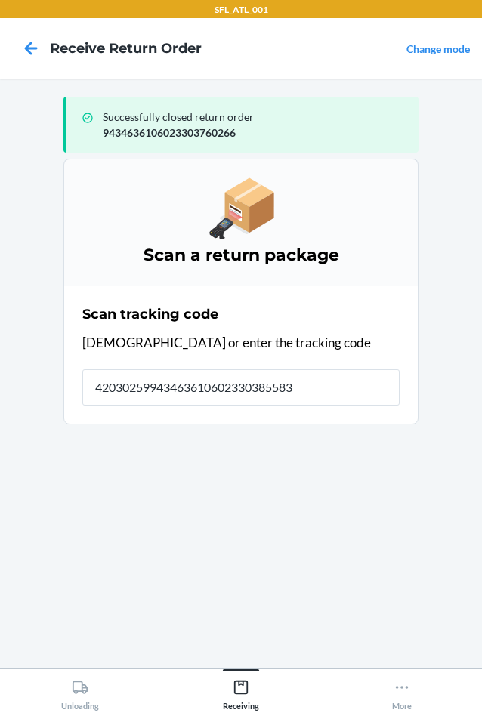
type input "420302599434636106023303855832"
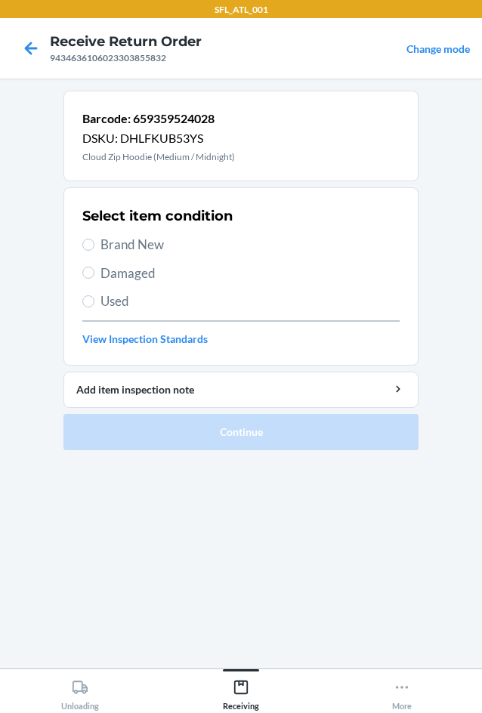
click at [113, 293] on span "Used" at bounding box center [249, 302] width 299 height 20
click at [94, 295] on input "Used" at bounding box center [88, 301] width 12 height 12
radio input "true"
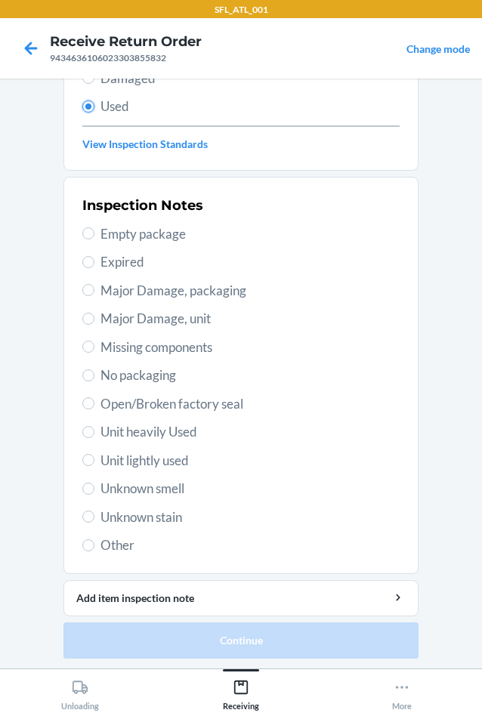
scroll to position [197, 0]
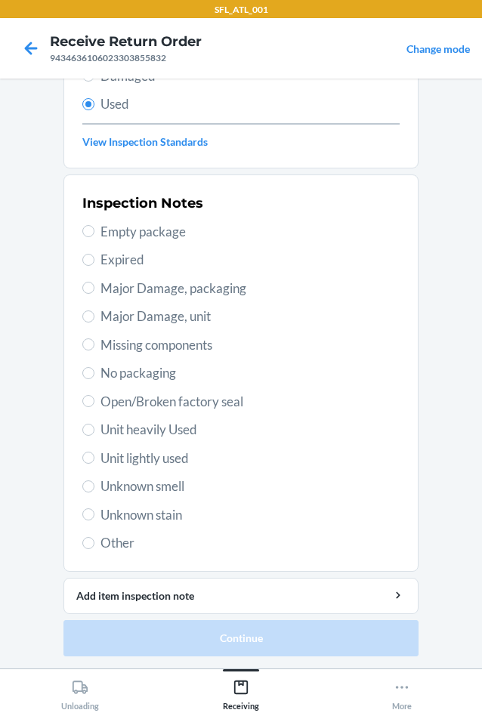
click at [187, 318] on span "Major Damage, unit" at bounding box center [249, 317] width 299 height 20
click at [94, 318] on input "Major Damage, unit" at bounding box center [88, 317] width 12 height 12
radio input "true"
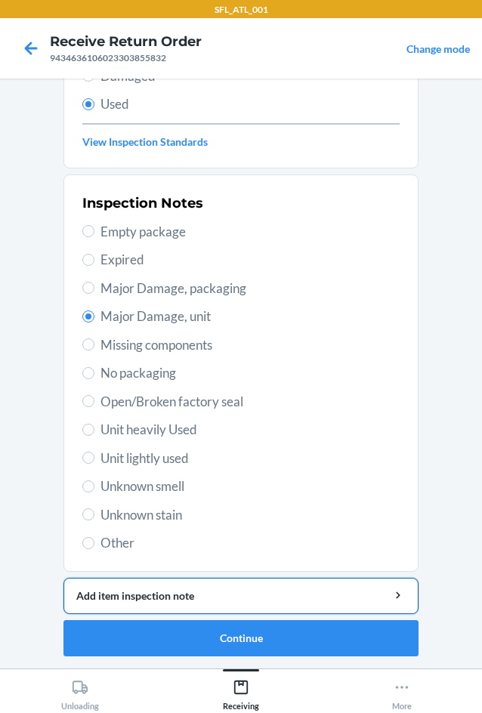
click at [110, 591] on div "Add item inspection note" at bounding box center [240, 596] width 329 height 16
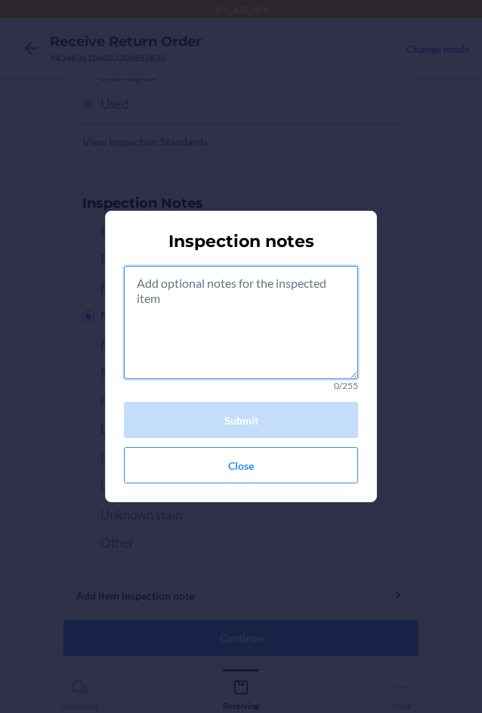
click at [135, 338] on textarea at bounding box center [241, 322] width 234 height 113
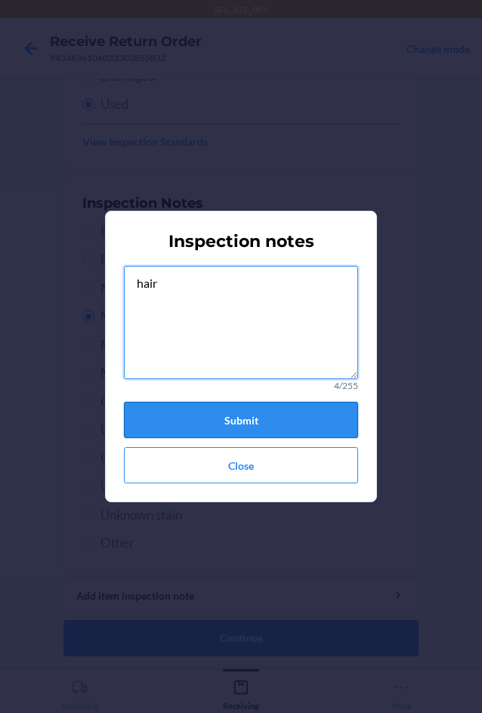
type textarea "hair"
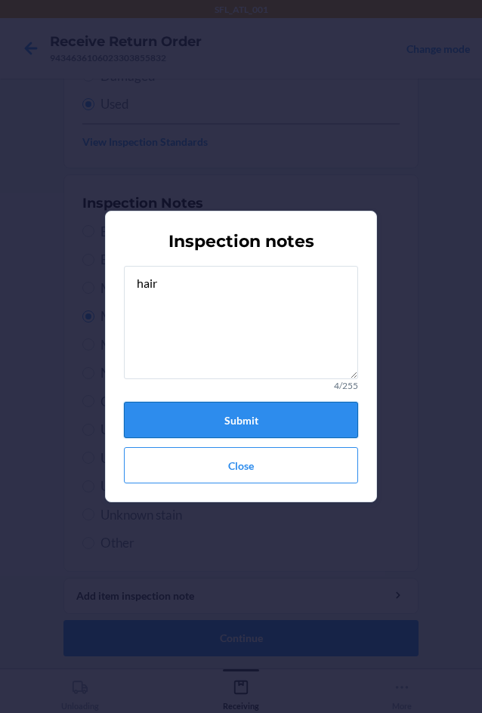
click at [191, 423] on button "Submit" at bounding box center [241, 420] width 234 height 36
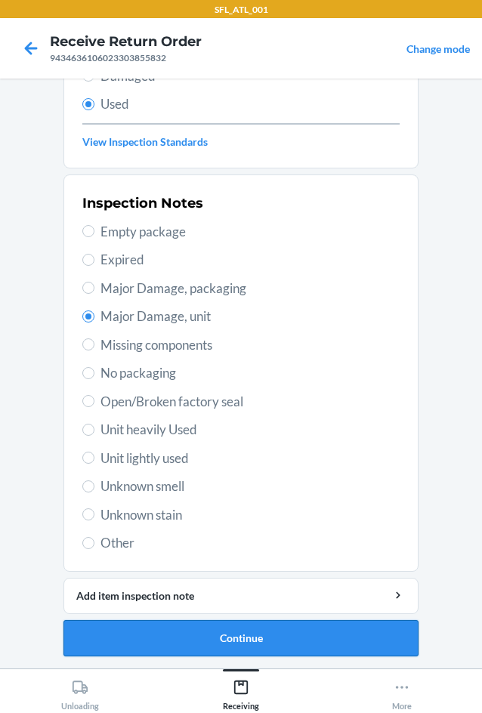
click at [166, 629] on button "Continue" at bounding box center [240, 638] width 355 height 36
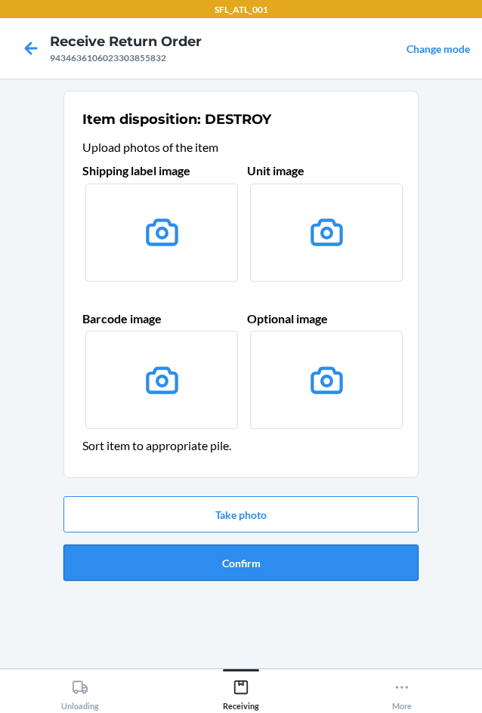
click at [260, 565] on button "Confirm" at bounding box center [240, 563] width 355 height 36
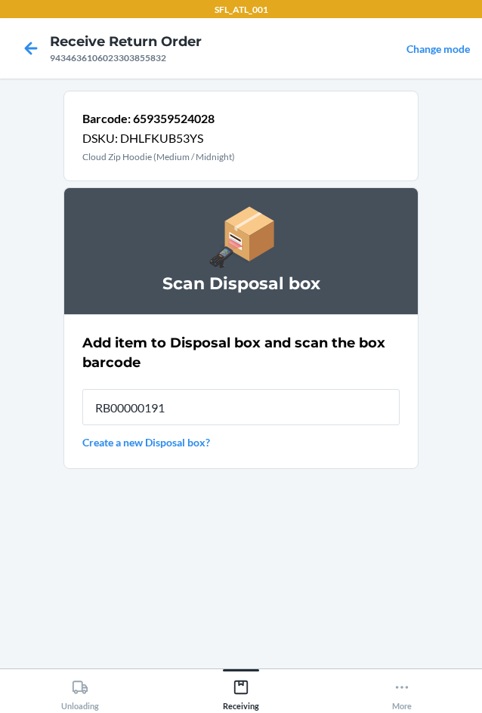
type input "RB00000191O"
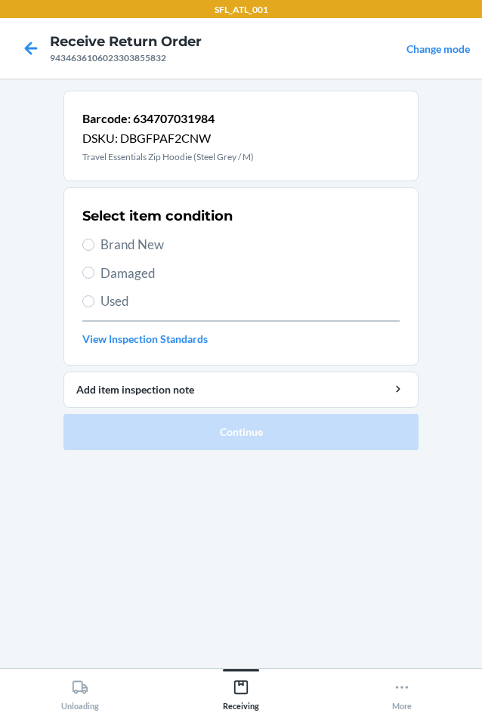
click at [113, 292] on span "Used" at bounding box center [249, 302] width 299 height 20
click at [94, 295] on input "Used" at bounding box center [88, 301] width 12 height 12
radio input "true"
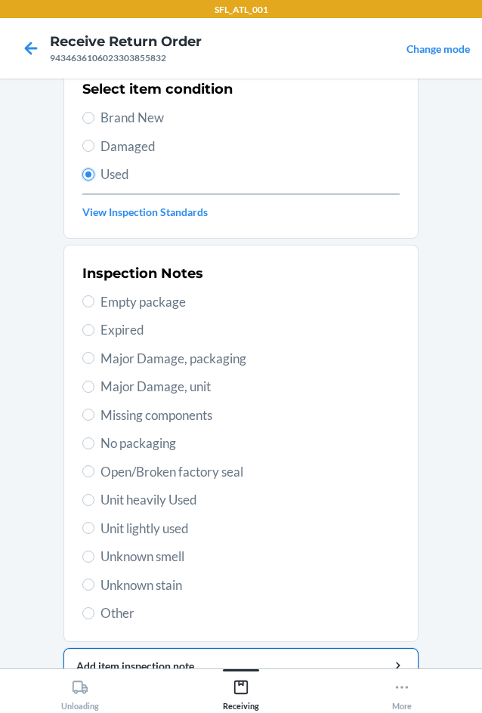
scroll to position [151, 0]
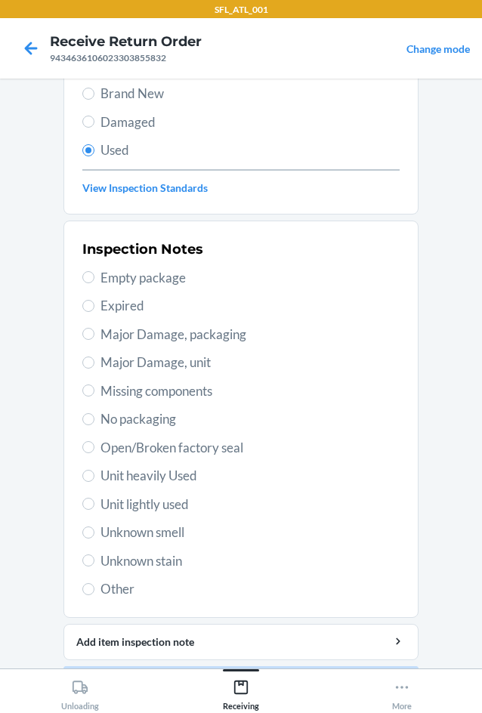
click at [144, 561] on span "Unknown stain" at bounding box center [249, 562] width 299 height 20
click at [94, 561] on input "Unknown stain" at bounding box center [88, 561] width 12 height 12
radio input "true"
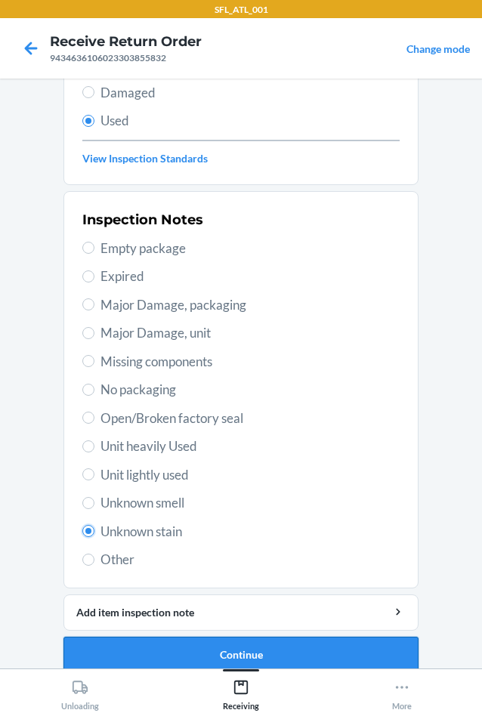
scroll to position [197, 0]
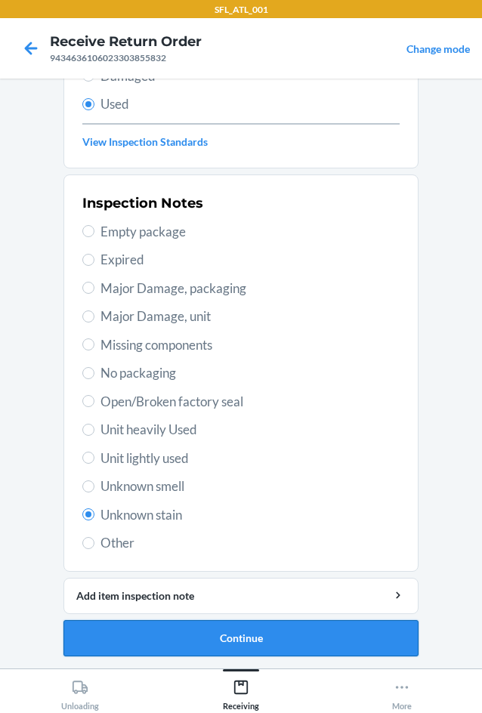
click at [159, 640] on button "Continue" at bounding box center [240, 638] width 355 height 36
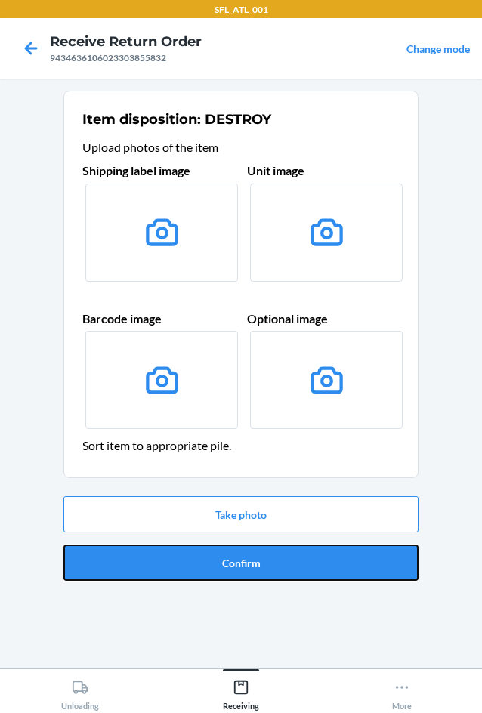
drag, startPoint x: 261, startPoint y: 580, endPoint x: 264, endPoint y: 569, distance: 10.8
click at [261, 578] on button "Confirm" at bounding box center [240, 563] width 355 height 36
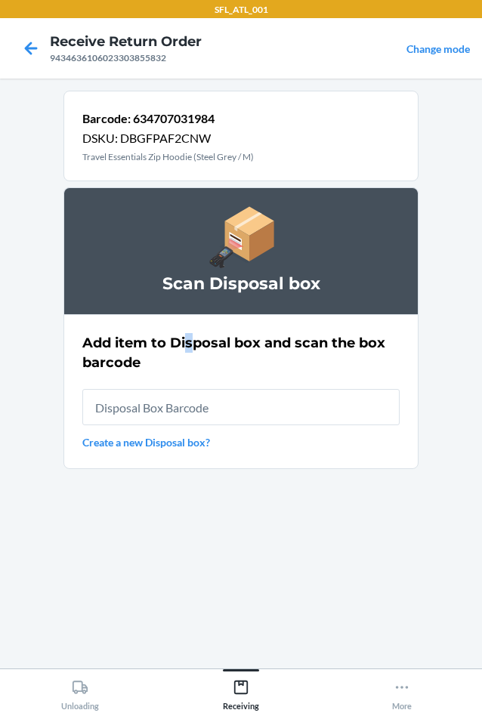
drag, startPoint x: 190, startPoint y: 338, endPoint x: 238, endPoint y: 385, distance: 67.3
click at [221, 365] on div "Add item to Disposal box and scan the box barcode Create a new Disposal box?" at bounding box center [240, 392] width 317 height 126
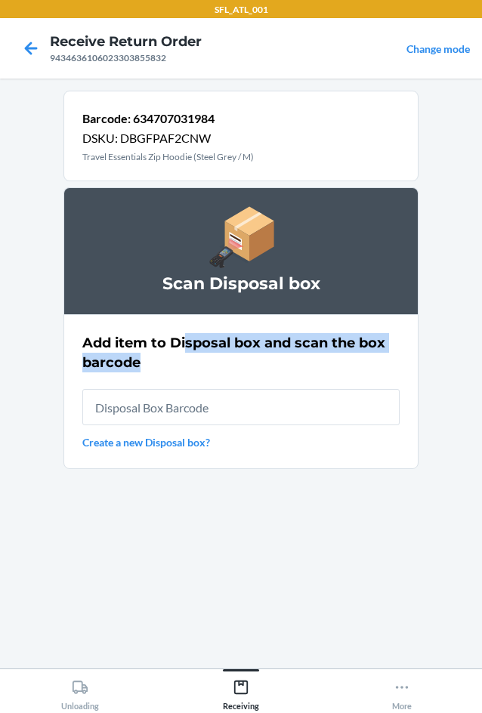
type input "RB00000191O"
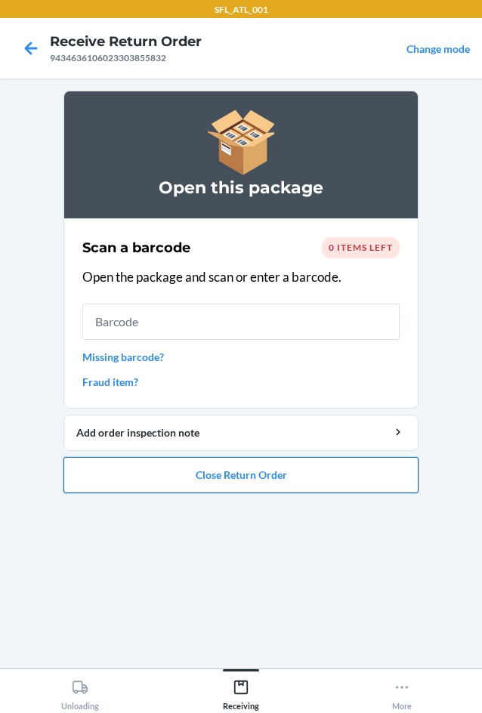
drag, startPoint x: 181, startPoint y: 471, endPoint x: 189, endPoint y: 462, distance: 11.2
click at [182, 469] on button "Close Return Order" at bounding box center [240, 475] width 355 height 36
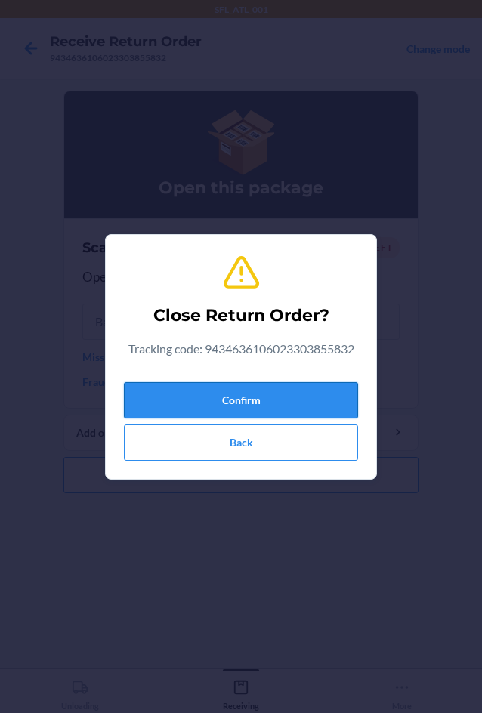
click at [248, 388] on button "Confirm" at bounding box center [241, 400] width 234 height 36
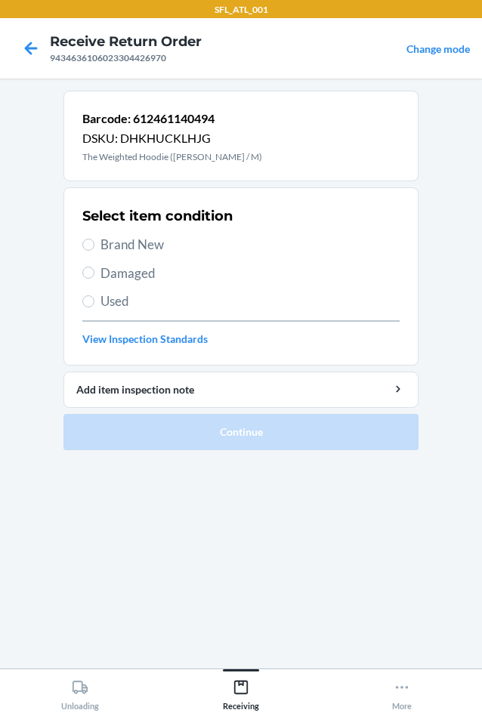
click at [136, 242] on span "Brand New" at bounding box center [249, 245] width 299 height 20
click at [94, 242] on input "Brand New" at bounding box center [88, 245] width 12 height 12
radio input "true"
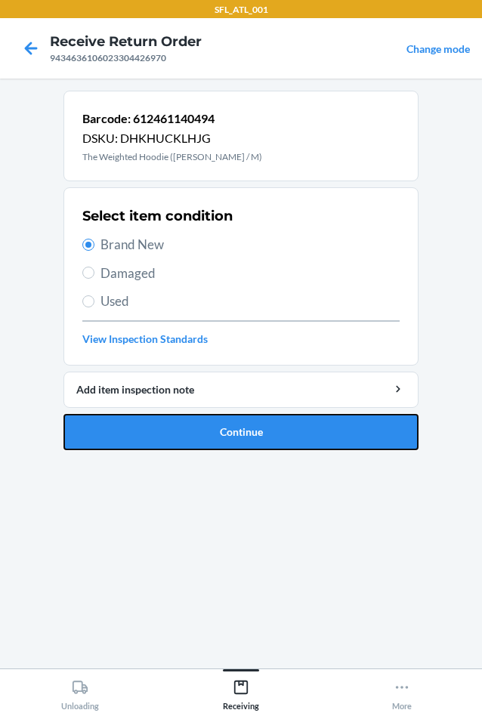
click at [262, 438] on button "Continue" at bounding box center [240, 432] width 355 height 36
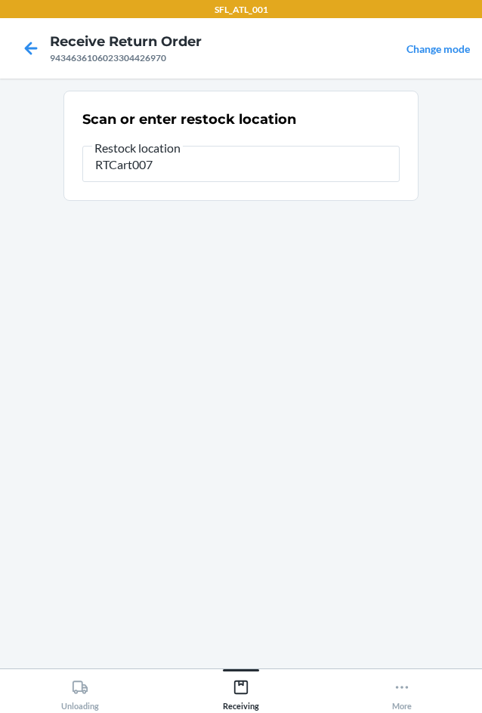
type input "RTCart007"
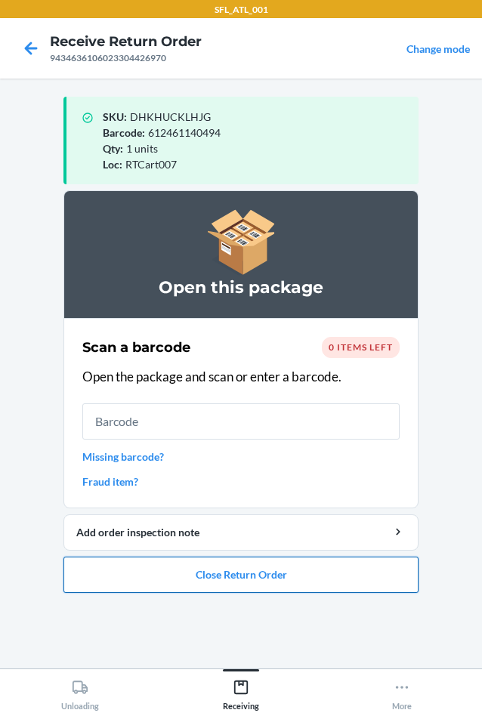
click at [252, 580] on button "Close Return Order" at bounding box center [240, 575] width 355 height 36
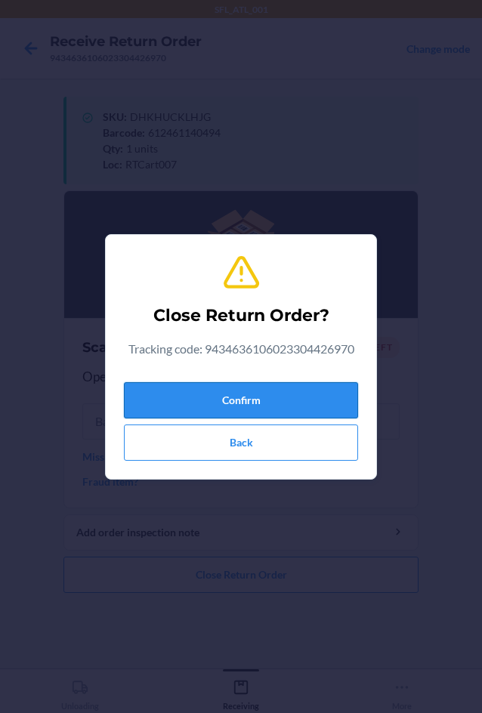
click at [274, 403] on button "Confirm" at bounding box center [241, 400] width 234 height 36
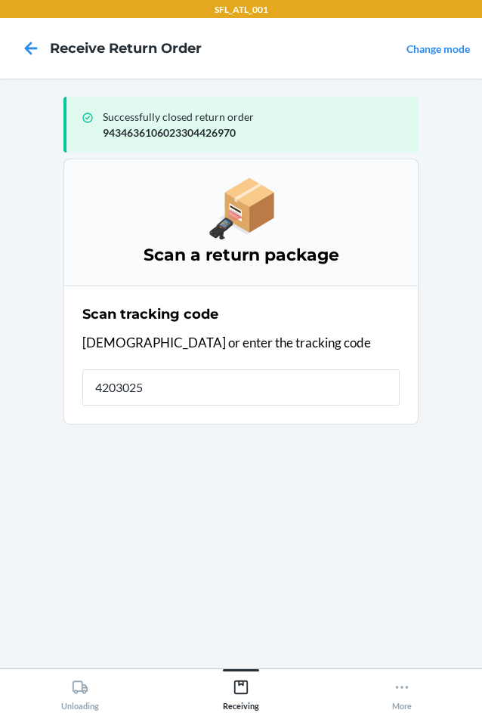
type input "42030259"
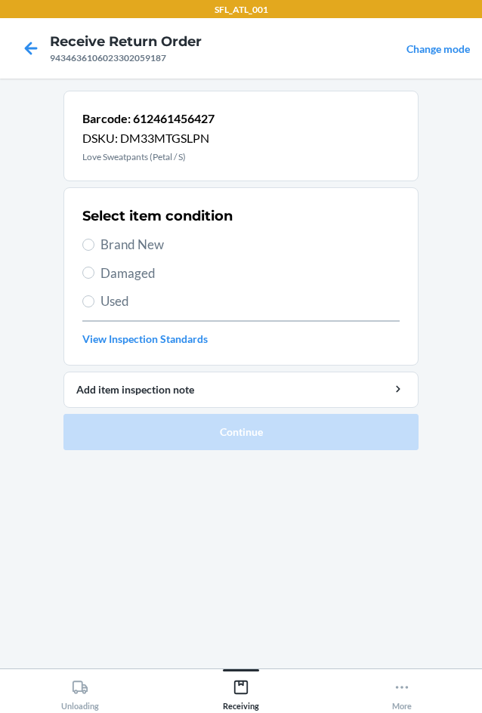
click at [159, 241] on span "Brand New" at bounding box center [249, 245] width 299 height 20
click at [94, 241] on input "Brand New" at bounding box center [88, 245] width 12 height 12
radio input "true"
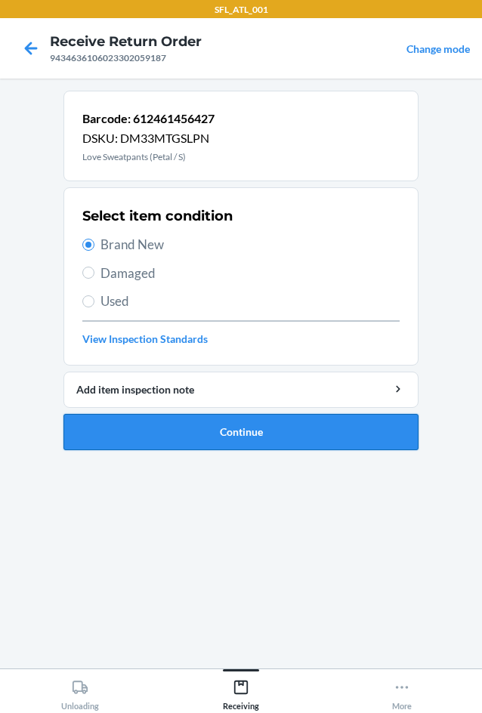
click at [199, 434] on button "Continue" at bounding box center [240, 432] width 355 height 36
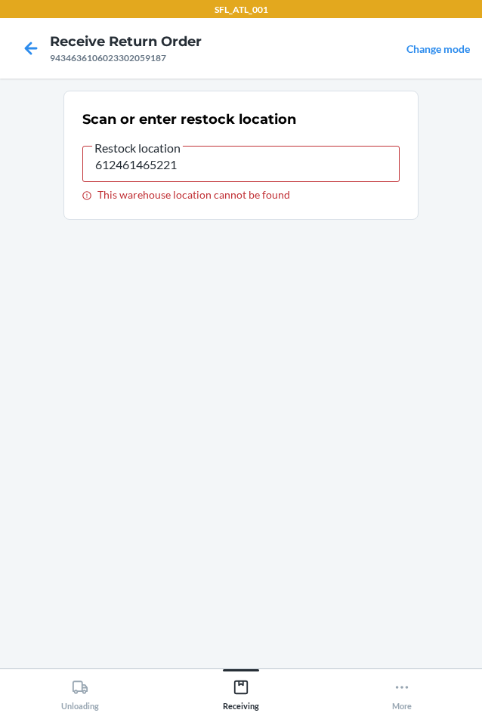
type input "RTCart004"
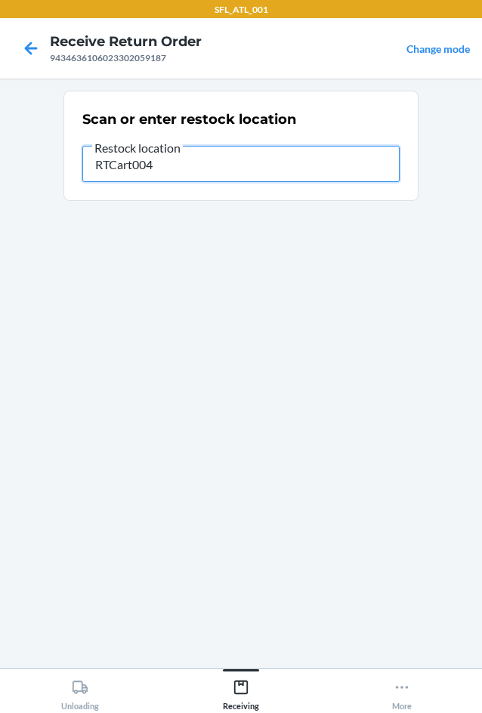
click at [230, 160] on input "RTCart004" at bounding box center [240, 164] width 317 height 36
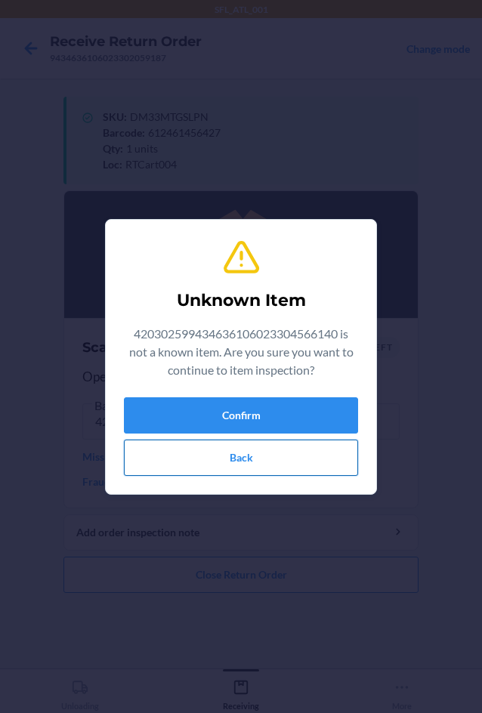
click at [251, 465] on button "Back" at bounding box center [241, 458] width 234 height 36
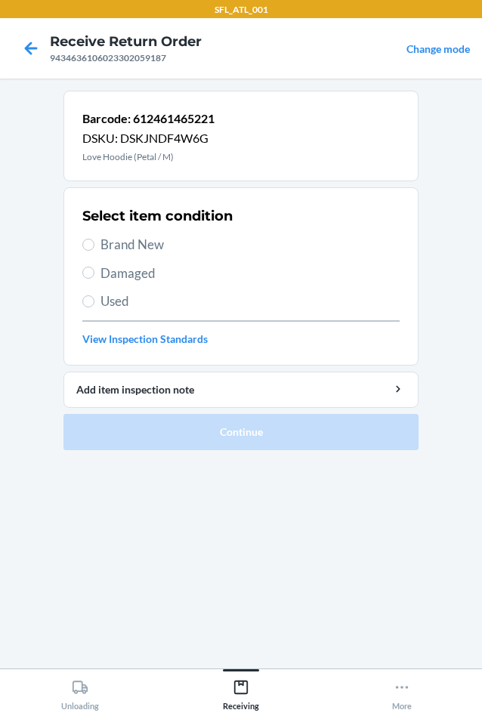
drag, startPoint x: 105, startPoint y: 238, endPoint x: 266, endPoint y: 411, distance: 236.3
click at [109, 240] on span "Brand New" at bounding box center [249, 245] width 299 height 20
click at [94, 240] on input "Brand New" at bounding box center [88, 245] width 12 height 12
radio input "true"
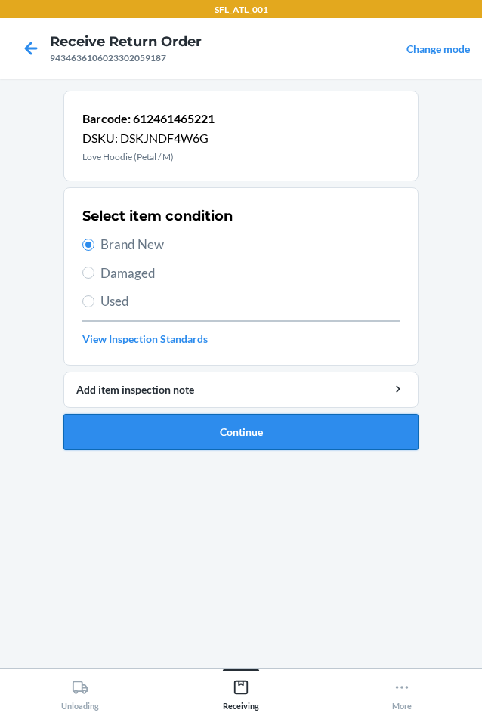
click at [276, 437] on button "Continue" at bounding box center [240, 432] width 355 height 36
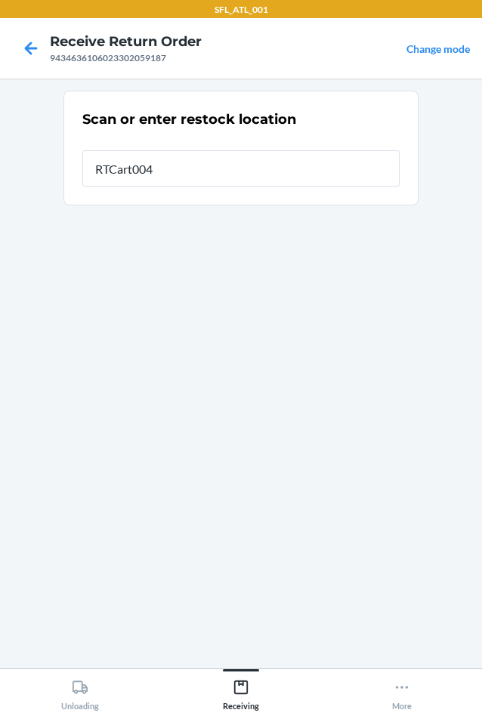
type input "RTCart004"
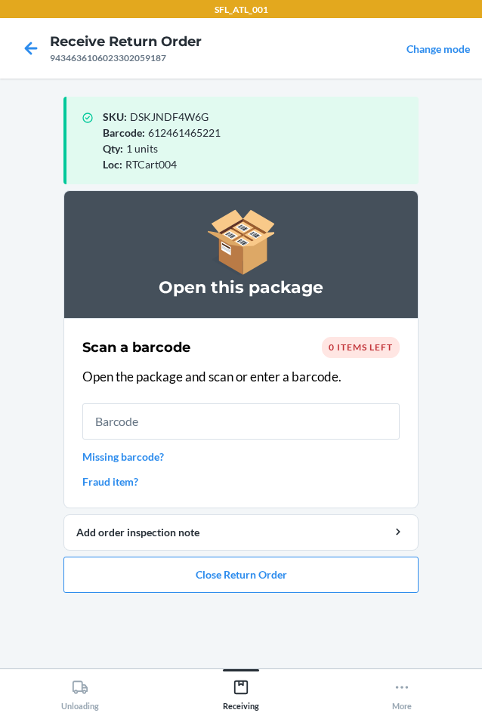
click at [189, 555] on li "Open this package Scan a barcode 0 items left Open the package and scan or ente…" at bounding box center [240, 391] width 355 height 403
click at [184, 592] on button "Close Return Order" at bounding box center [240, 575] width 355 height 36
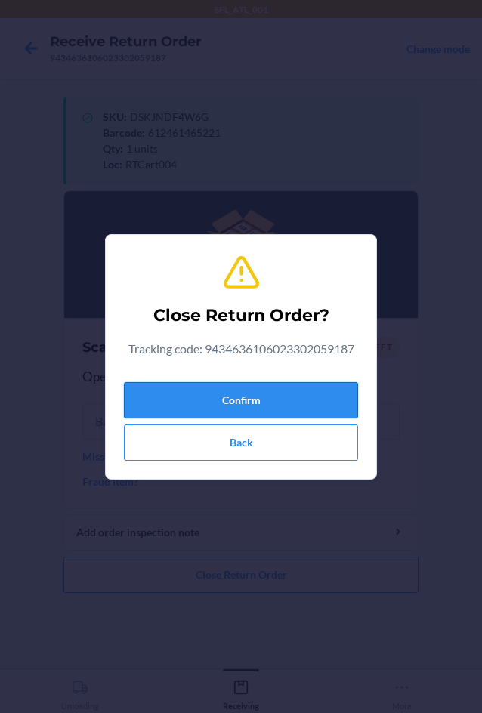
click at [211, 394] on button "Confirm" at bounding box center [241, 400] width 234 height 36
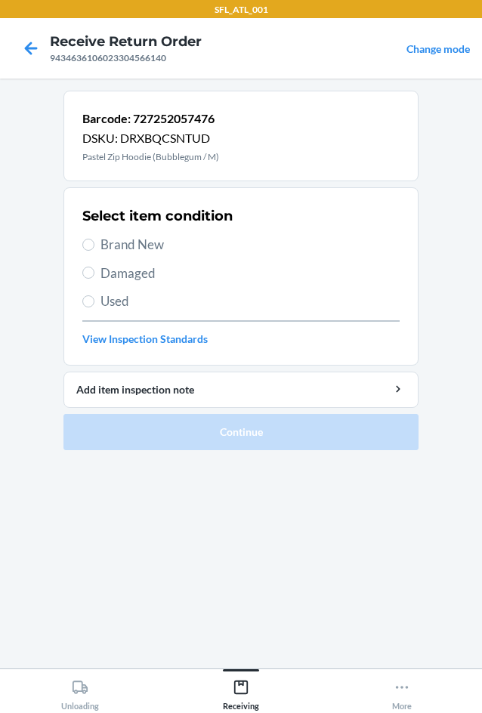
click at [134, 240] on span "Brand New" at bounding box center [249, 245] width 299 height 20
click at [94, 240] on input "Brand New" at bounding box center [88, 245] width 12 height 12
radio input "true"
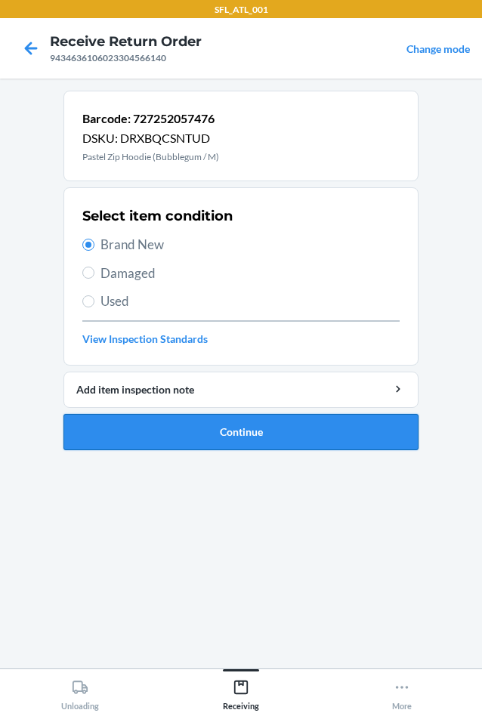
click at [177, 445] on button "Continue" at bounding box center [240, 432] width 355 height 36
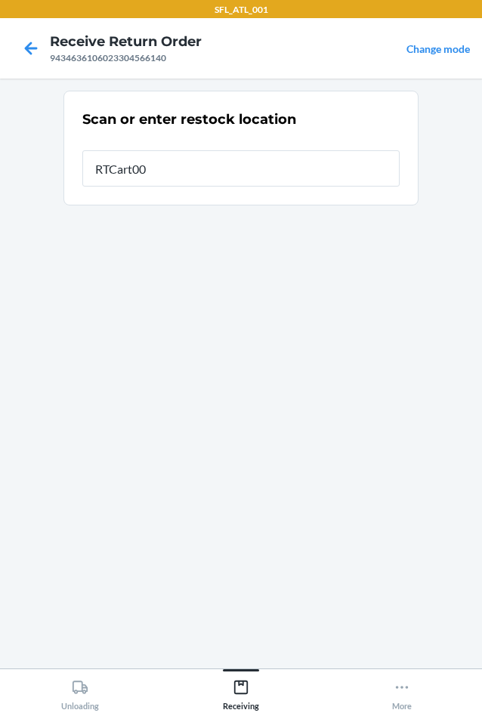
type input "RTCart004"
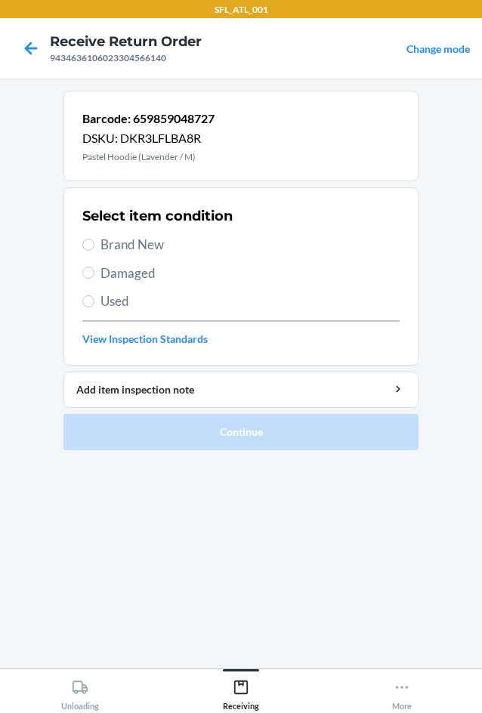
click at [153, 245] on span "Brand New" at bounding box center [249, 245] width 299 height 20
click at [94, 245] on input "Brand New" at bounding box center [88, 245] width 12 height 12
radio input "true"
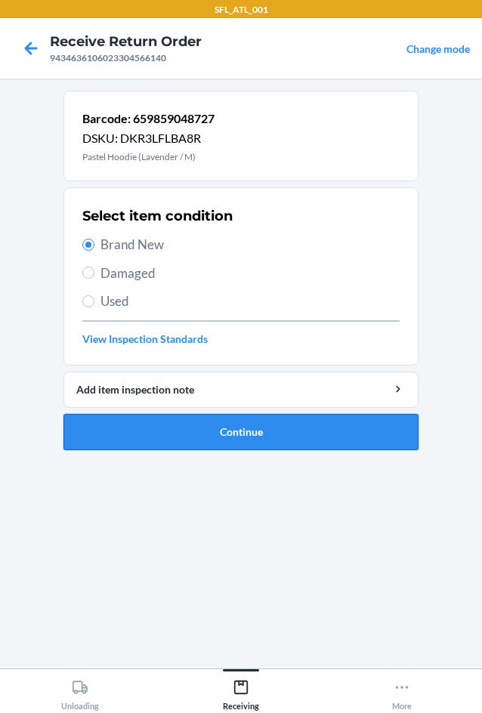
click at [206, 442] on button "Continue" at bounding box center [240, 432] width 355 height 36
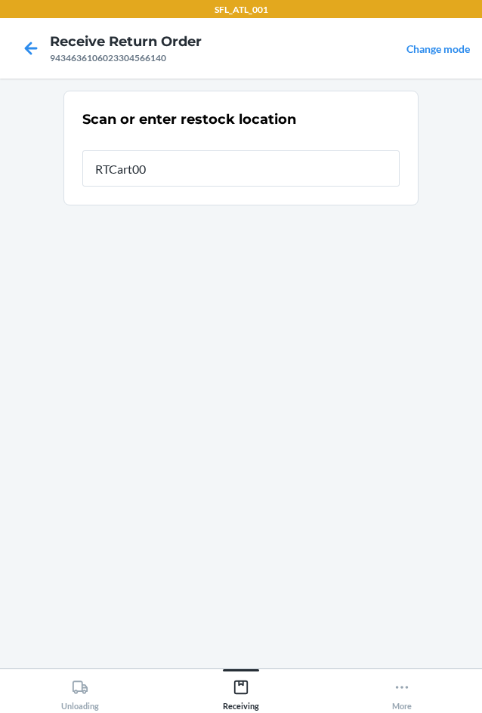
type input "RTCart004"
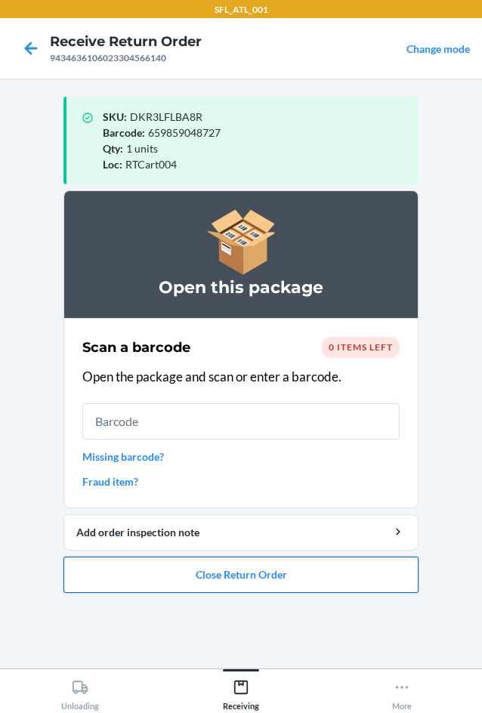
click at [183, 577] on button "Close Return Order" at bounding box center [240, 575] width 355 height 36
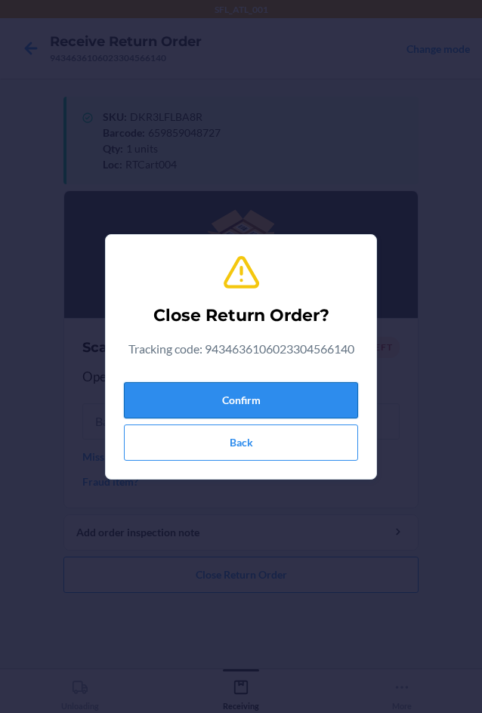
click at [261, 388] on button "Confirm" at bounding box center [241, 400] width 234 height 36
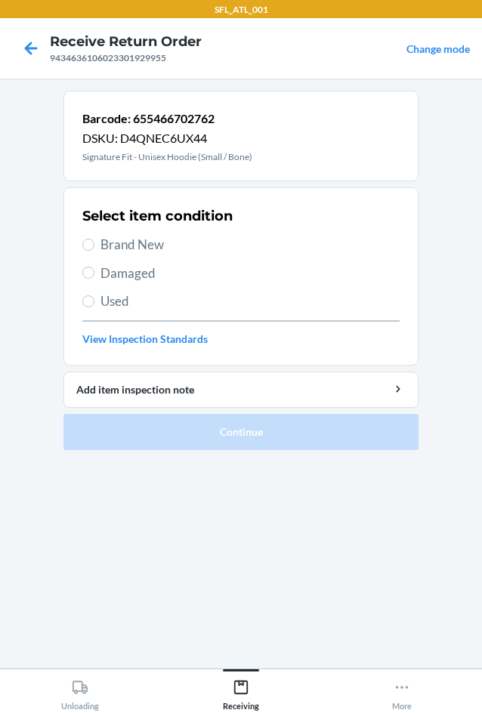
click at [128, 226] on div "Select item condition Brand New Damaged Used View Inspection Standards" at bounding box center [240, 277] width 317 height 150
click at [124, 240] on span "Brand New" at bounding box center [249, 245] width 299 height 20
click at [94, 240] on input "Brand New" at bounding box center [88, 245] width 12 height 12
radio input "true"
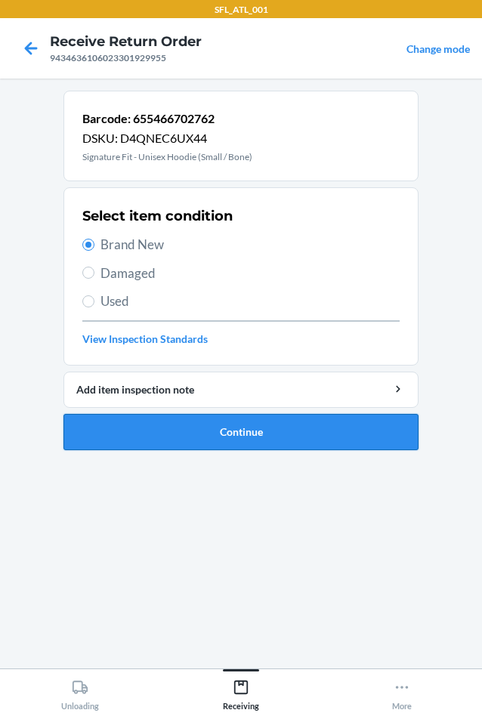
click at [177, 423] on button "Continue" at bounding box center [240, 432] width 355 height 36
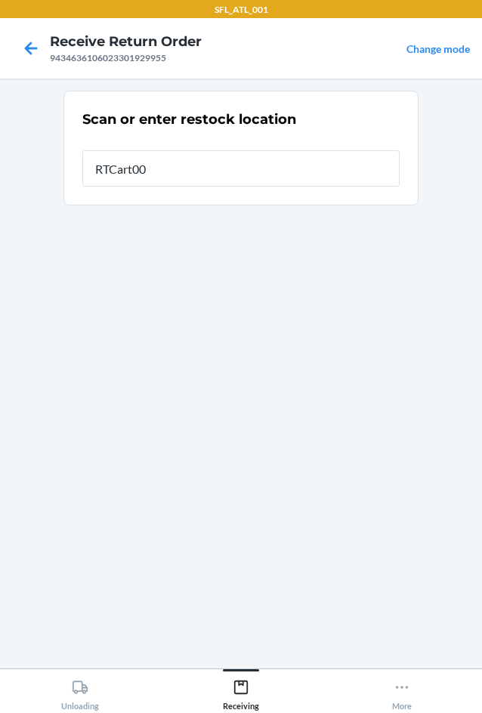
type input "RTCart004"
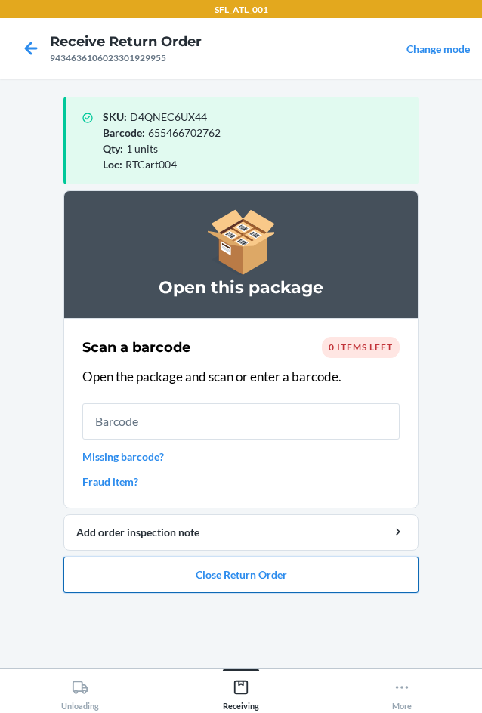
click at [150, 559] on button "Close Return Order" at bounding box center [240, 575] width 355 height 36
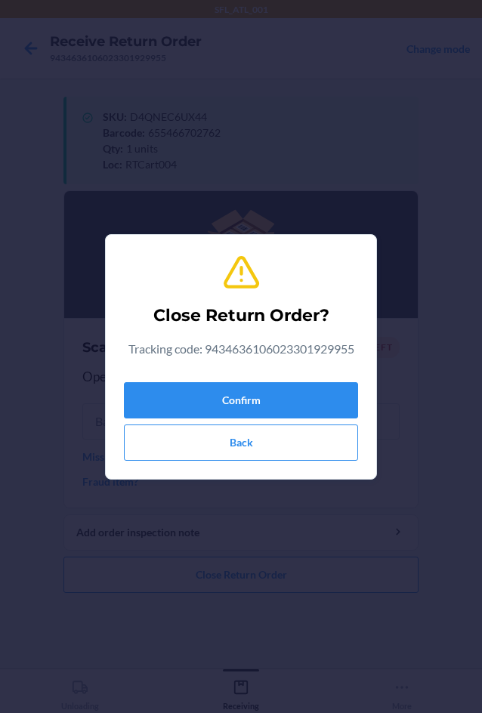
click at [158, 380] on div "Confirm Back" at bounding box center [241, 418] width 234 height 85
drag, startPoint x: 156, startPoint y: 387, endPoint x: 164, endPoint y: 377, distance: 12.4
click at [158, 386] on button "Confirm" at bounding box center [241, 400] width 234 height 36
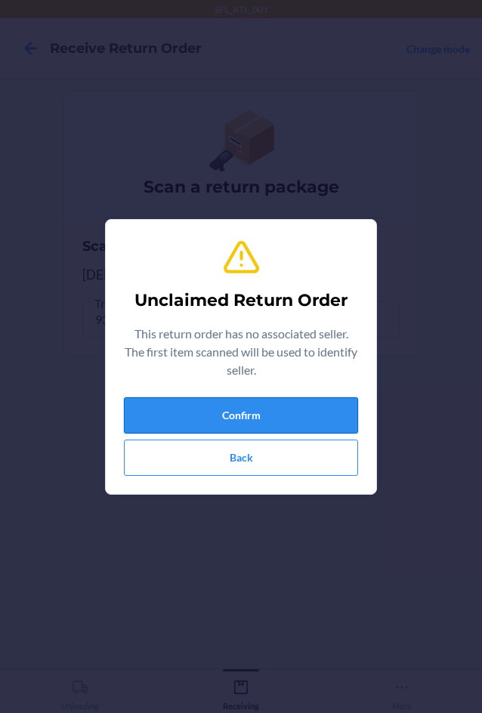
click at [303, 422] on button "Confirm" at bounding box center [241, 415] width 234 height 36
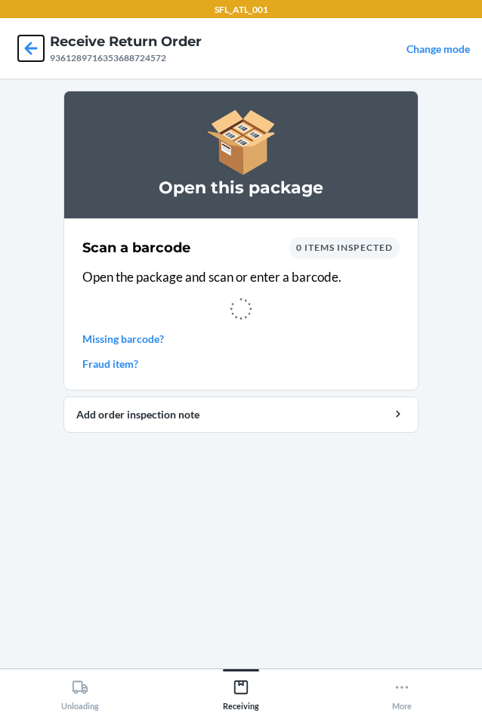
click at [23, 57] on icon at bounding box center [31, 49] width 26 height 26
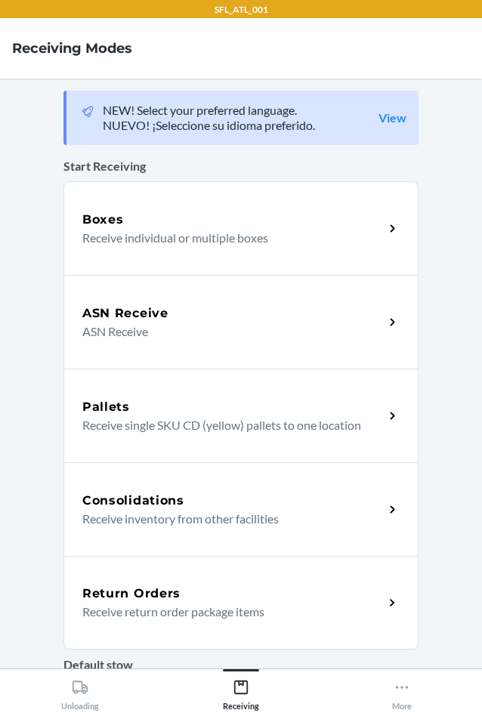
click at [159, 610] on p "Receive return order package items" at bounding box center [226, 612] width 289 height 18
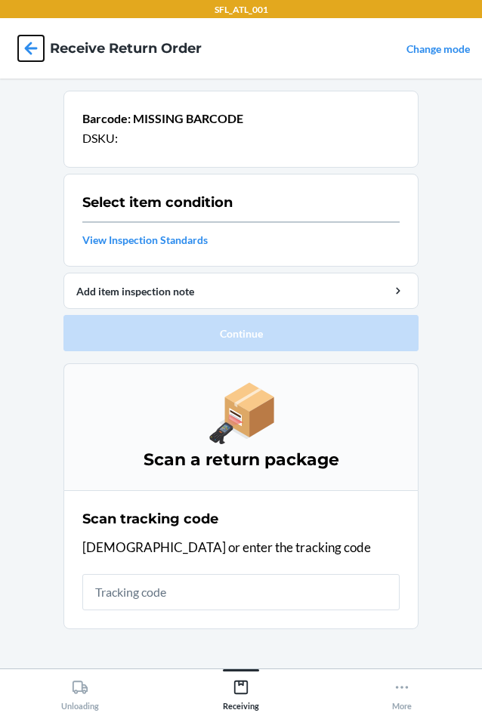
click at [22, 51] on icon at bounding box center [31, 49] width 26 height 26
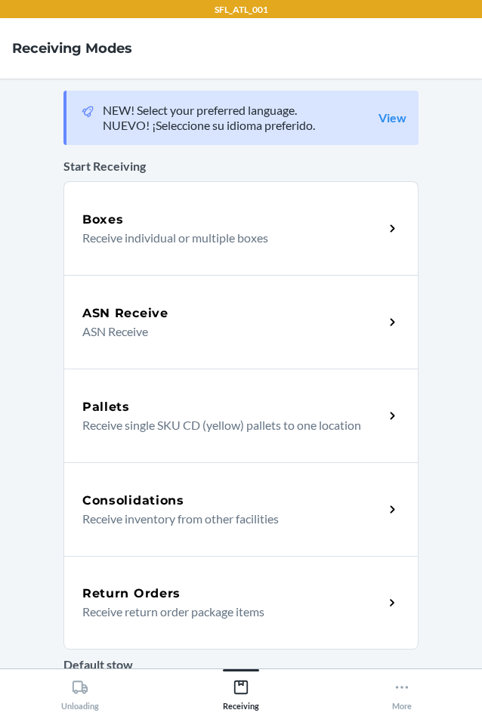
click at [196, 574] on div "Return Orders Receive return order package items" at bounding box center [240, 603] width 355 height 94
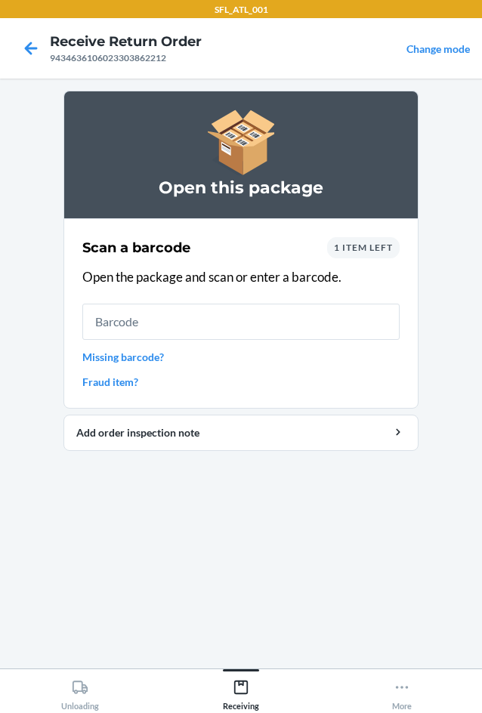
click at [125, 376] on link "Fraud item?" at bounding box center [240, 382] width 317 height 16
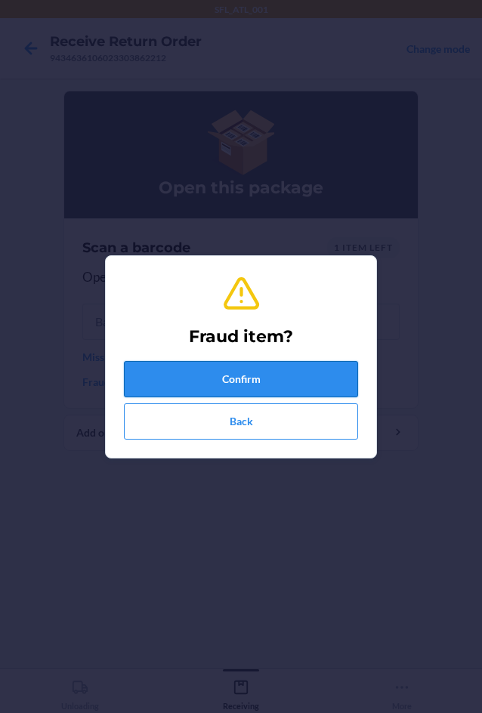
click at [178, 367] on button "Confirm" at bounding box center [241, 379] width 234 height 36
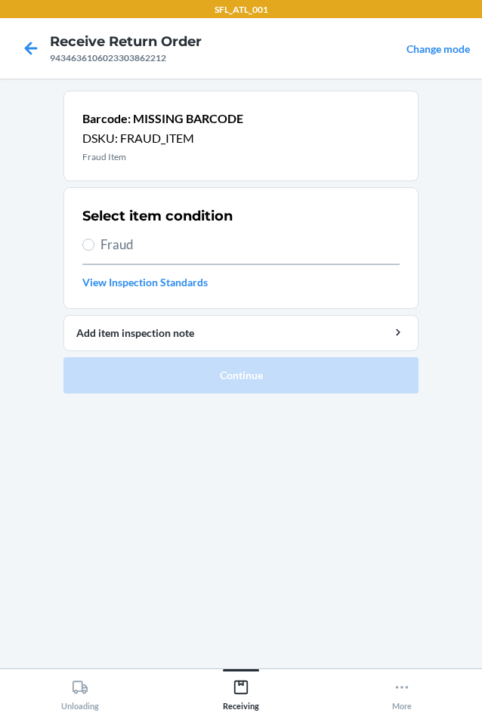
click at [122, 246] on span "Fraud" at bounding box center [249, 245] width 299 height 20
click at [94, 246] on input "Fraud" at bounding box center [88, 245] width 12 height 12
radio input "true"
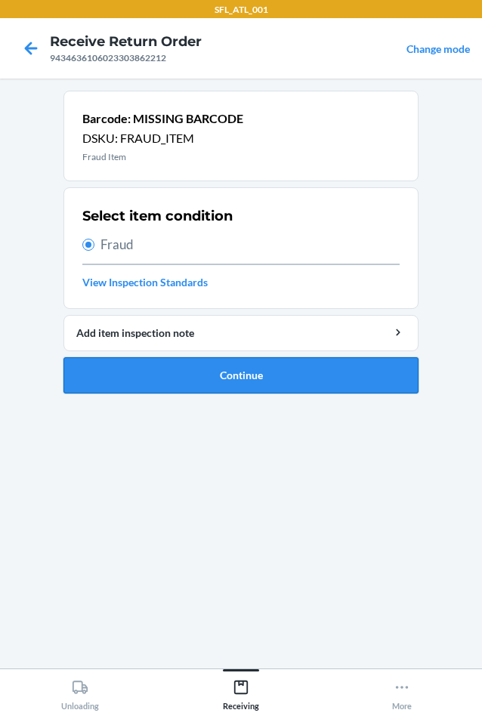
click at [187, 364] on button "Continue" at bounding box center [240, 375] width 355 height 36
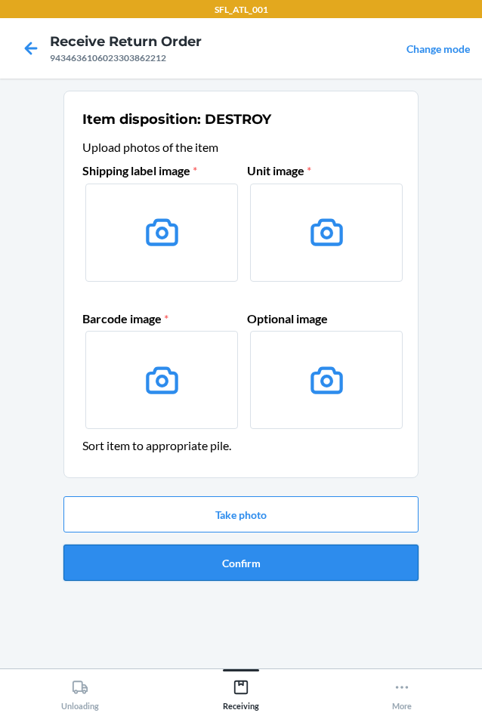
click at [277, 550] on button "Confirm" at bounding box center [240, 563] width 355 height 36
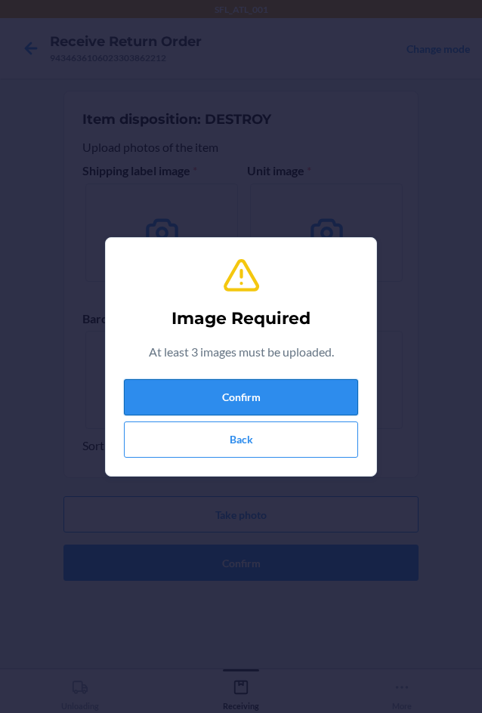
click at [213, 382] on button "Confirm" at bounding box center [241, 397] width 234 height 36
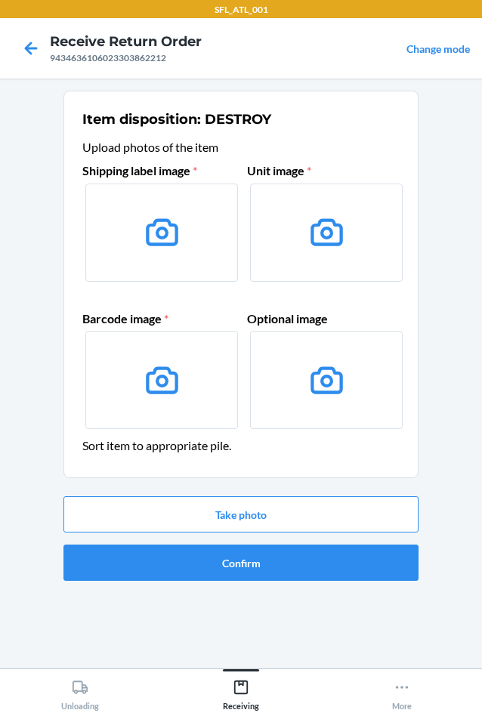
click at [270, 491] on div "Take photo Confirm" at bounding box center [240, 538] width 355 height 97
click at [273, 499] on button "Take photo" at bounding box center [240, 514] width 355 height 36
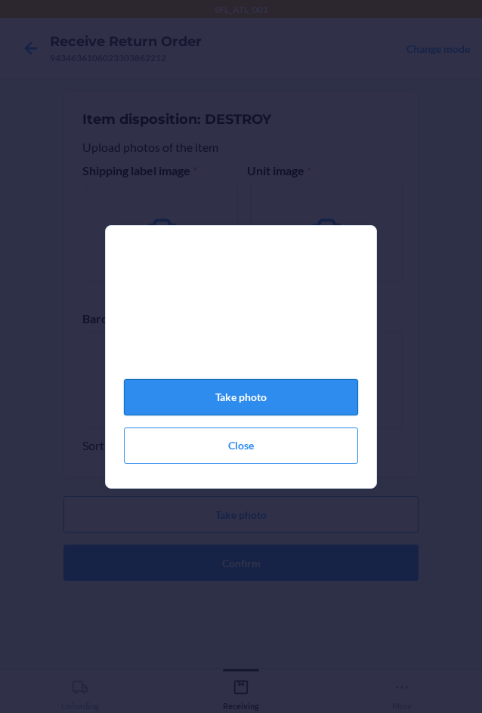
click at [267, 410] on button "Take photo" at bounding box center [241, 397] width 234 height 36
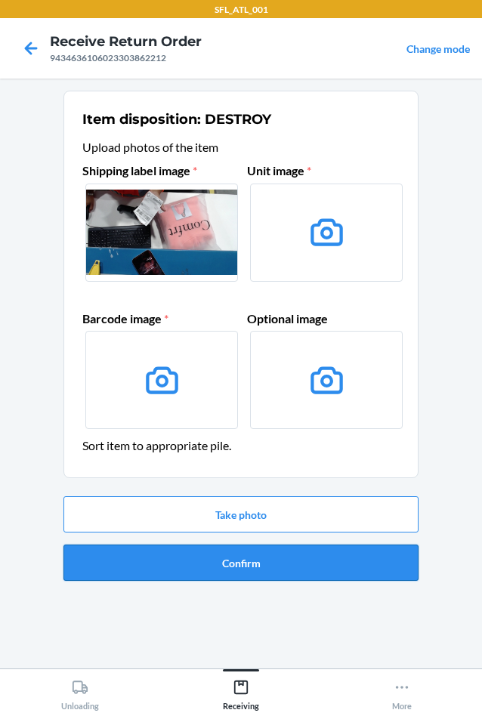
click at [227, 567] on button "Confirm" at bounding box center [240, 563] width 355 height 36
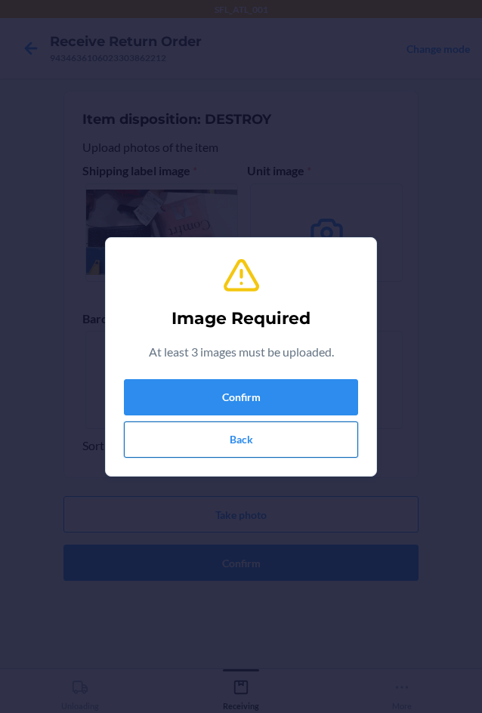
click at [212, 437] on button "Back" at bounding box center [241, 440] width 234 height 36
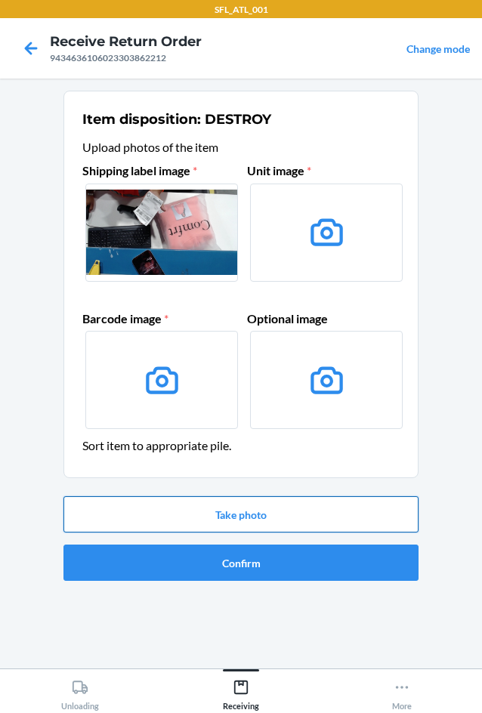
click at [208, 502] on button "Take photo" at bounding box center [240, 514] width 355 height 36
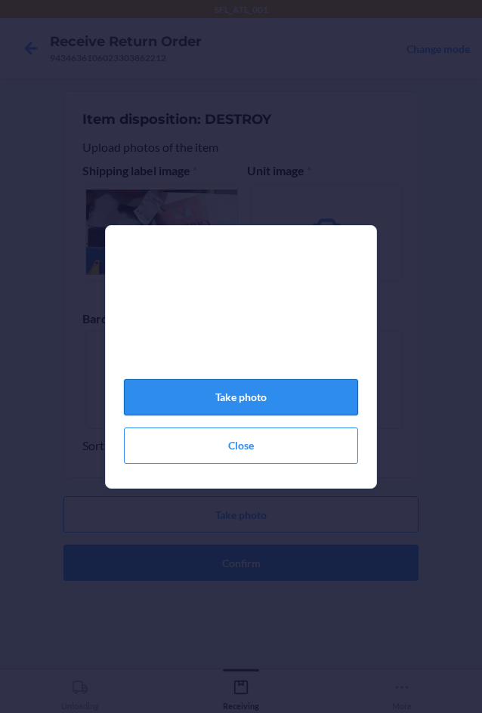
click at [281, 416] on button "Take photo" at bounding box center [241, 397] width 234 height 36
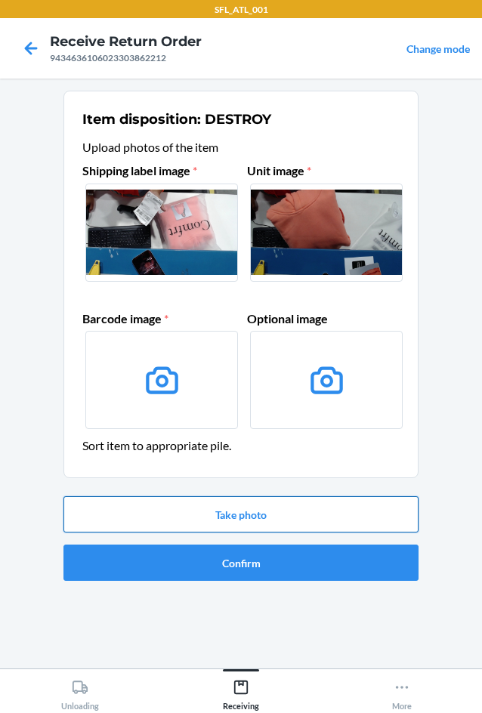
click at [249, 518] on button "Take photo" at bounding box center [240, 514] width 355 height 36
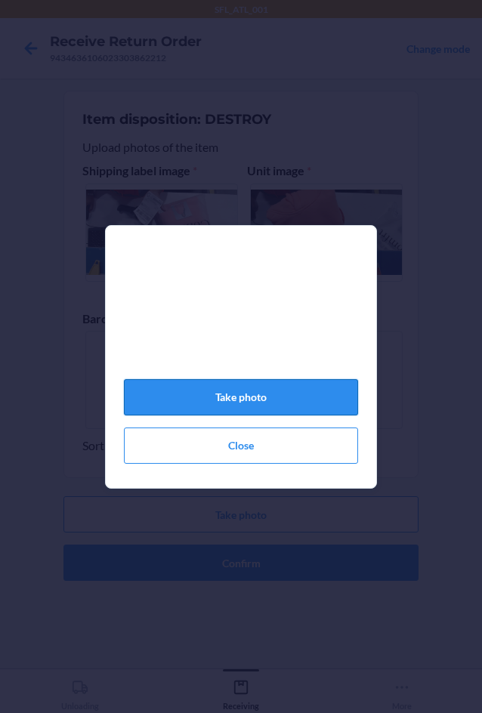
click at [249, 416] on button "Take photo" at bounding box center [241, 397] width 234 height 36
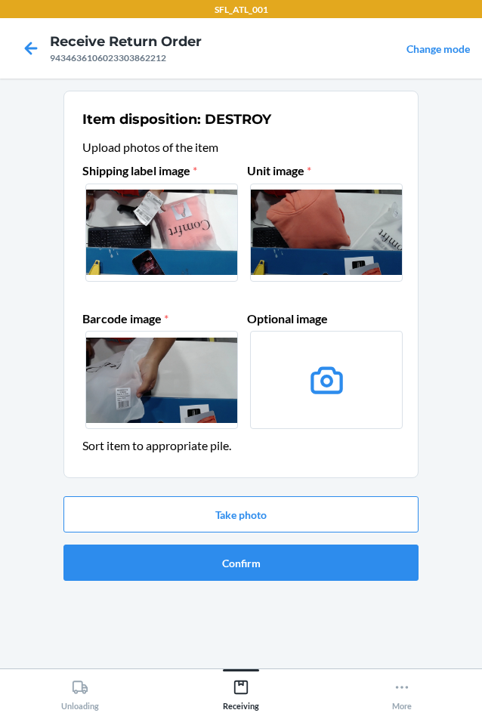
click at [268, 540] on div "Take photo Confirm" at bounding box center [240, 538] width 355 height 97
click at [272, 556] on button "Confirm" at bounding box center [240, 563] width 355 height 36
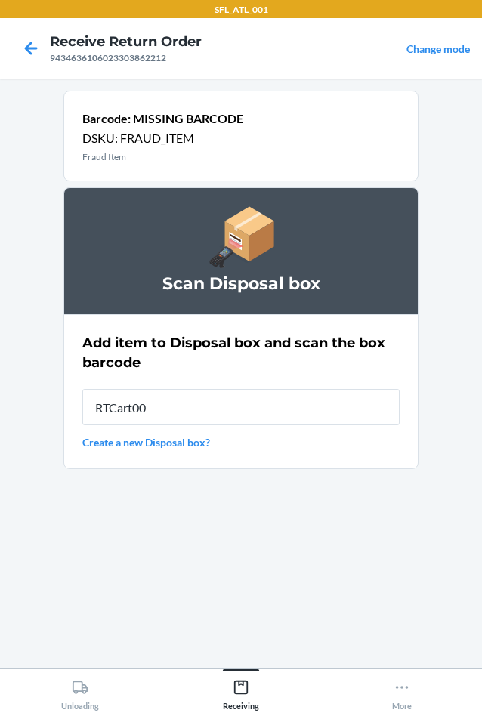
type input "RTCart004"
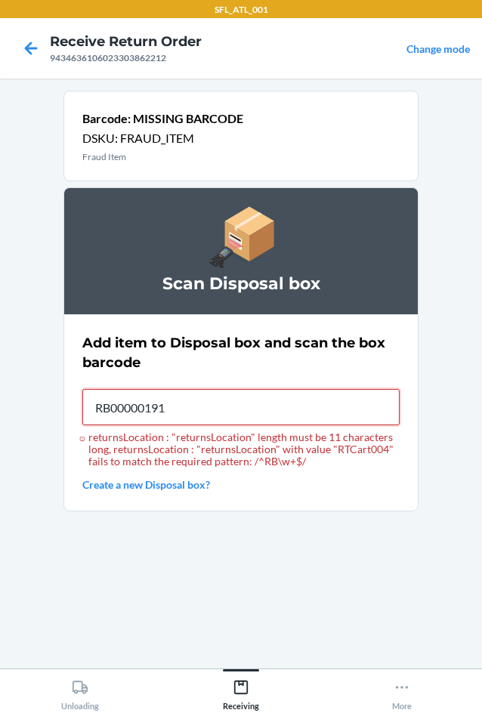
type input "RB00000191O"
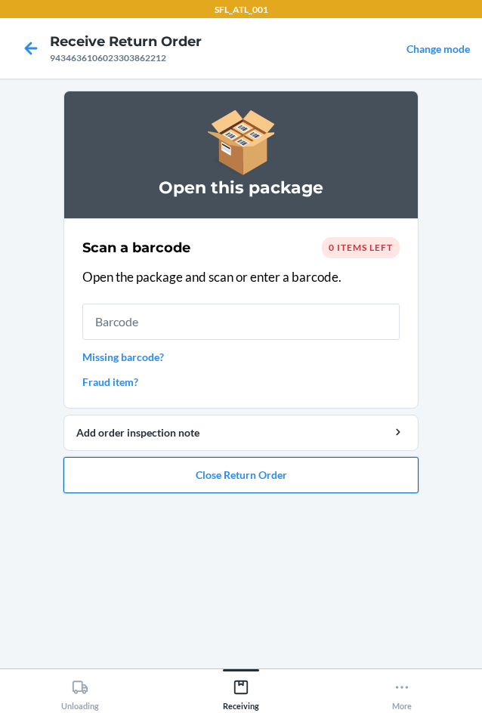
click at [308, 468] on button "Close Return Order" at bounding box center [240, 475] width 355 height 36
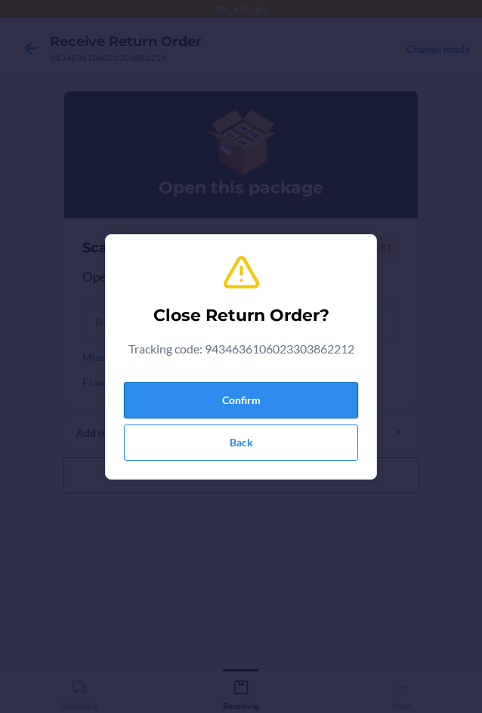
click at [242, 401] on button "Confirm" at bounding box center [241, 400] width 234 height 36
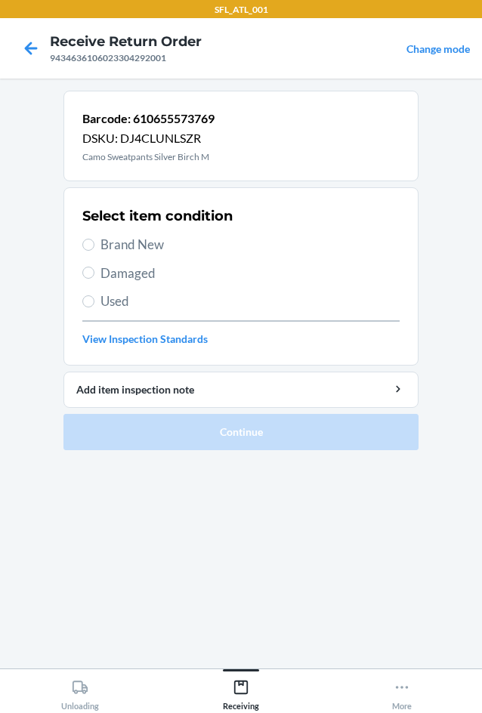
click at [119, 240] on span "Brand New" at bounding box center [249, 245] width 299 height 20
click at [94, 240] on input "Brand New" at bounding box center [88, 245] width 12 height 12
radio input "true"
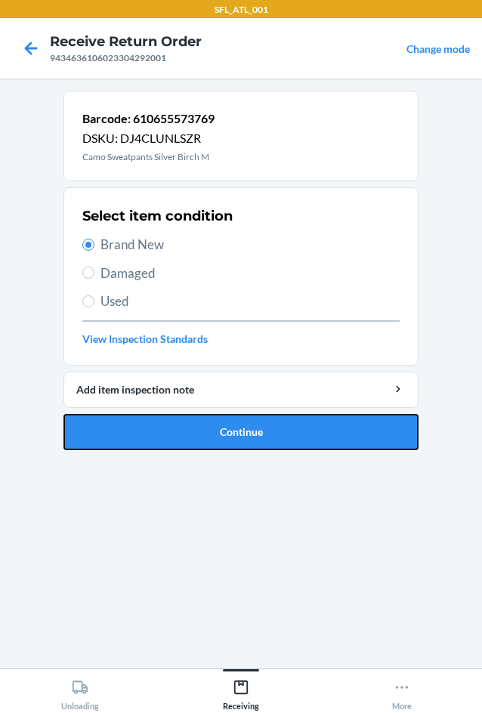
click at [151, 426] on button "Continue" at bounding box center [240, 432] width 355 height 36
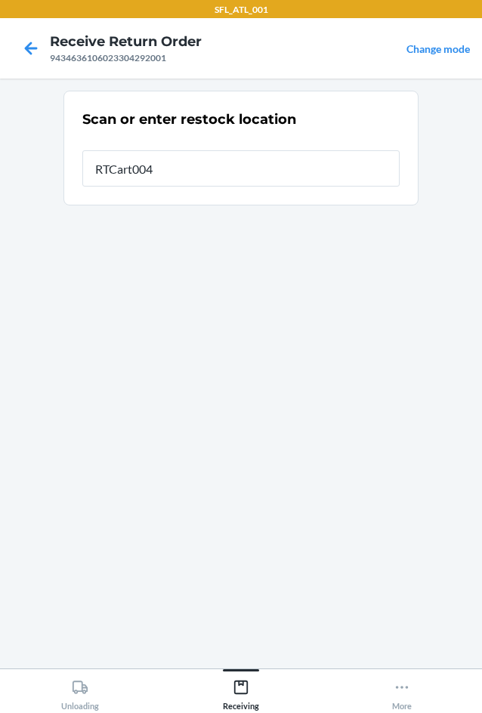
type input "RTCart004"
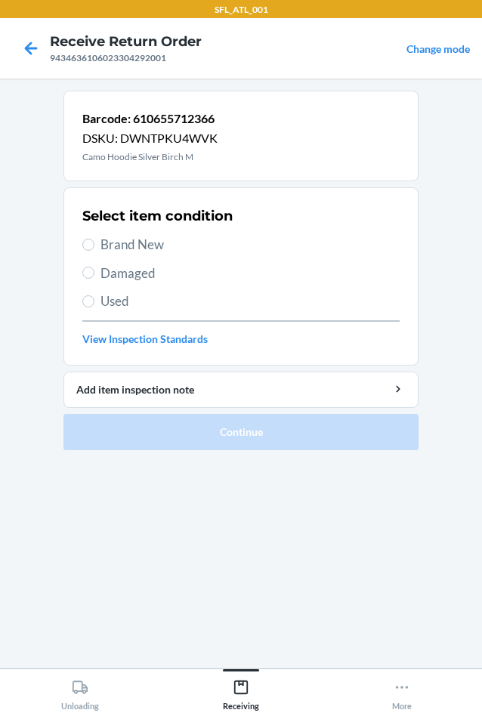
click at [124, 246] on span "Brand New" at bounding box center [249, 245] width 299 height 20
click at [94, 246] on input "Brand New" at bounding box center [88, 245] width 12 height 12
radio input "true"
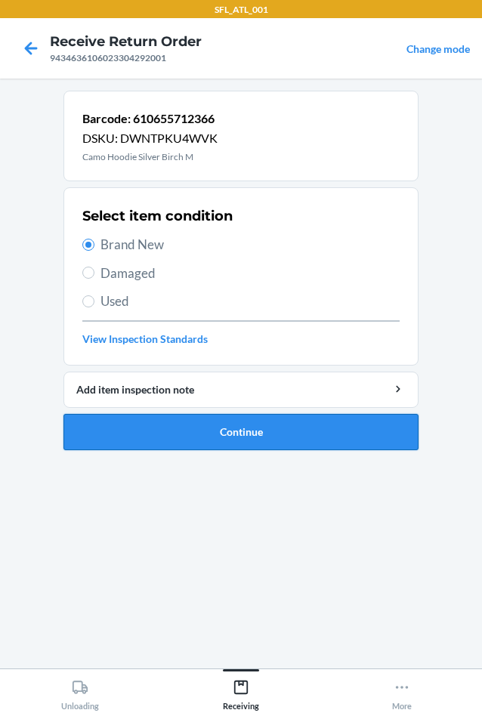
click at [271, 449] on button "Continue" at bounding box center [240, 432] width 355 height 36
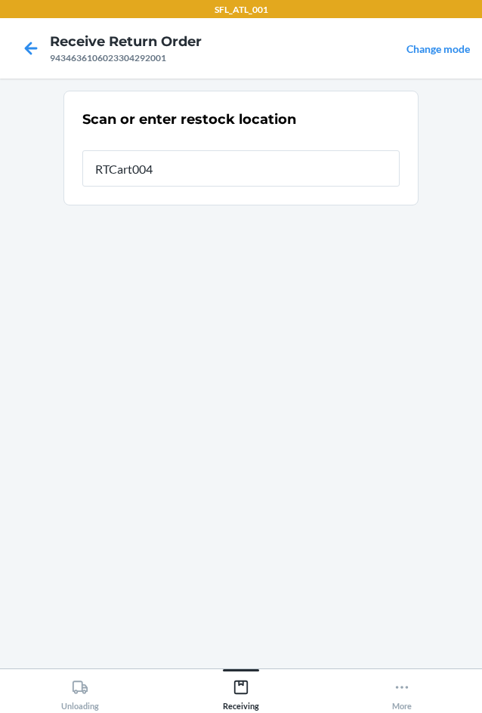
type input "RTCart004"
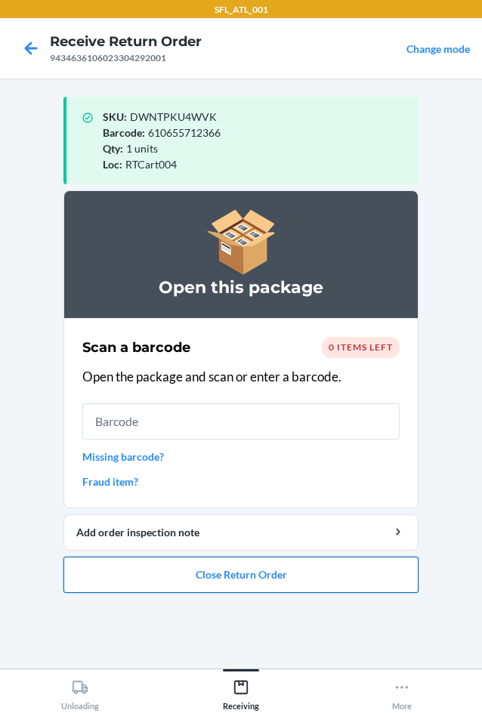
click at [209, 586] on button "Close Return Order" at bounding box center [240, 575] width 355 height 36
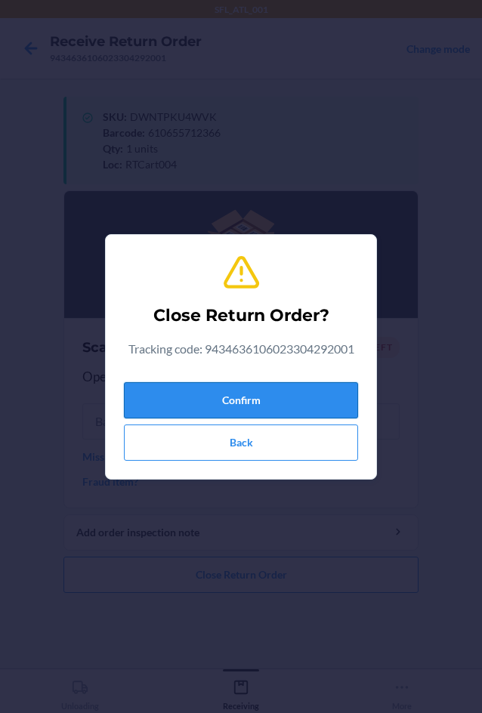
click at [176, 410] on button "Confirm" at bounding box center [241, 400] width 234 height 36
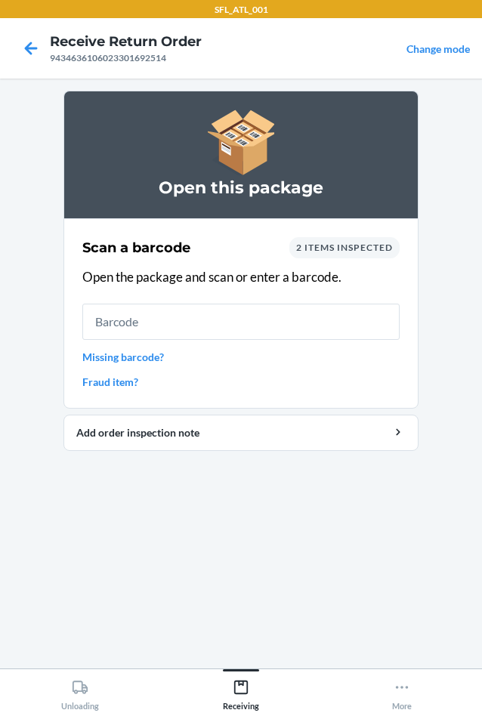
type input "`"
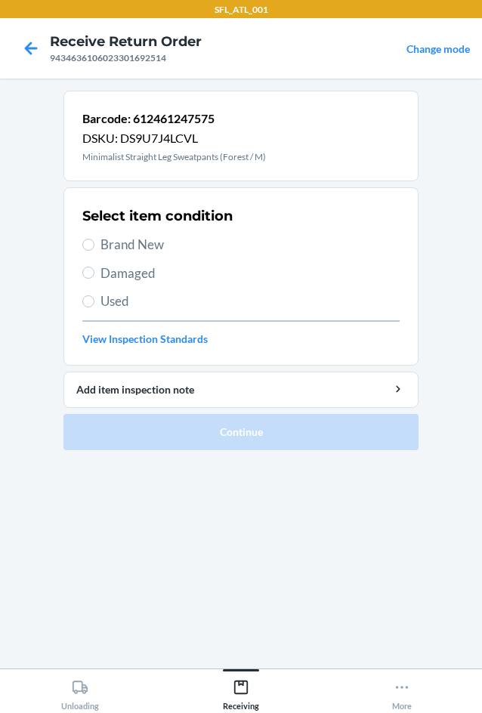
click at [142, 247] on span "Brand New" at bounding box center [249, 245] width 299 height 20
click at [94, 247] on input "Brand New" at bounding box center [88, 245] width 12 height 12
radio input "true"
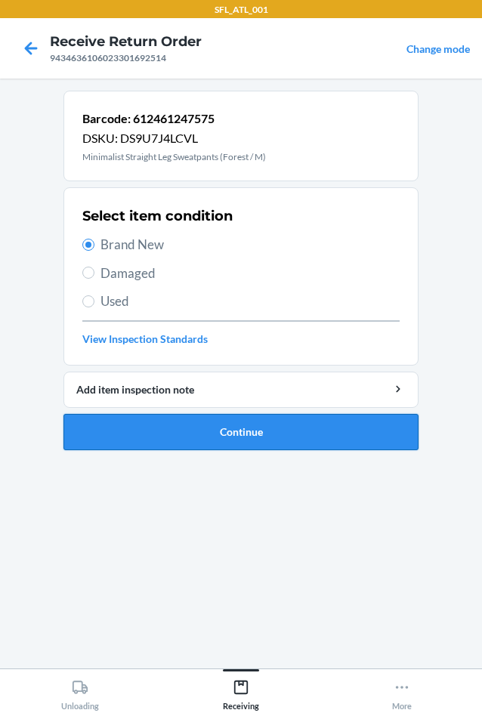
click at [275, 435] on button "Continue" at bounding box center [240, 432] width 355 height 36
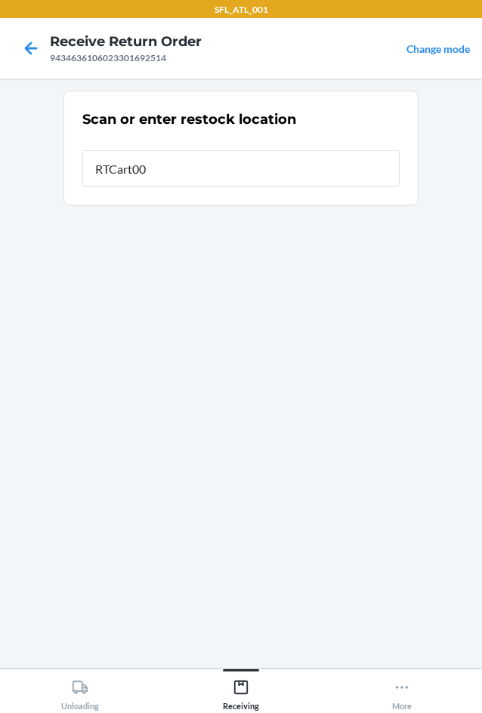
type input "RTCart004"
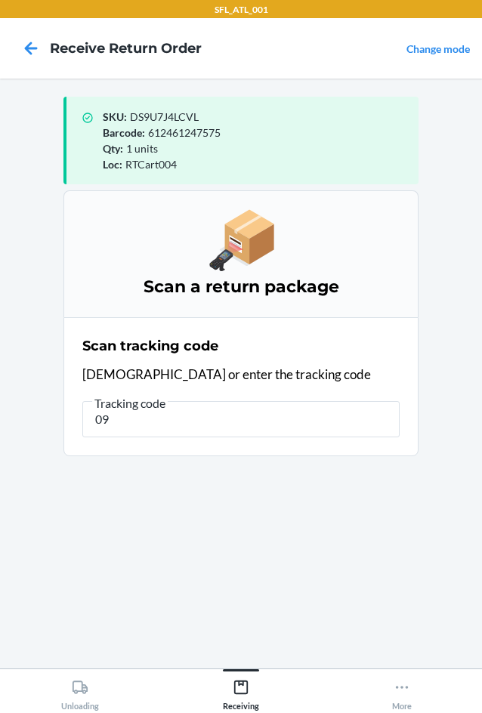
type input "0"
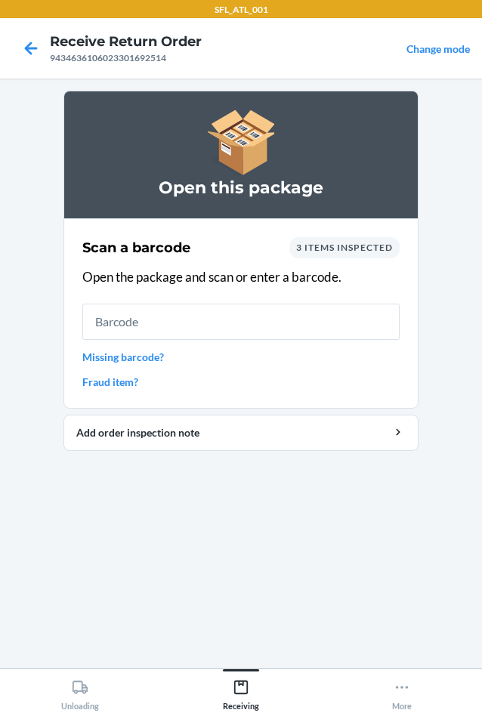
click at [366, 242] on div "Scan a barcode 3 items inspected Open the package and scan or enter a barcode. …" at bounding box center [240, 314] width 317 height 162
click at [369, 248] on span "3 items inspected" at bounding box center [344, 247] width 97 height 11
click at [430, 196] on main "Open this package Scan a barcode 3 items inspected Open the package and scan or…" at bounding box center [241, 374] width 482 height 590
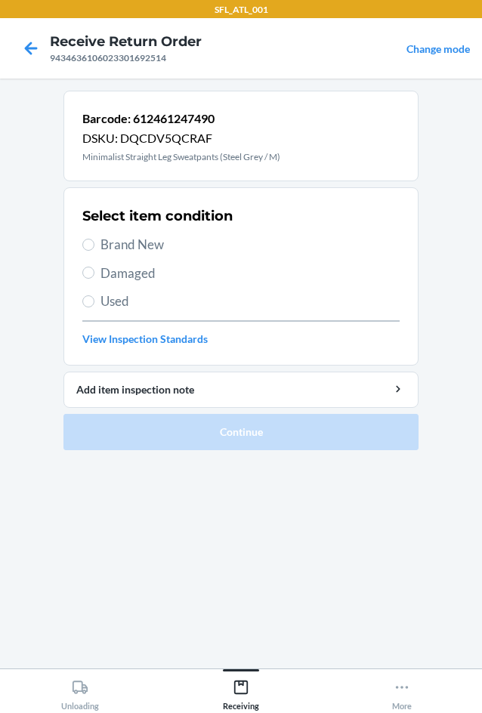
click at [114, 247] on span "Brand New" at bounding box center [249, 245] width 299 height 20
click at [94, 247] on input "Brand New" at bounding box center [88, 245] width 12 height 12
radio input "true"
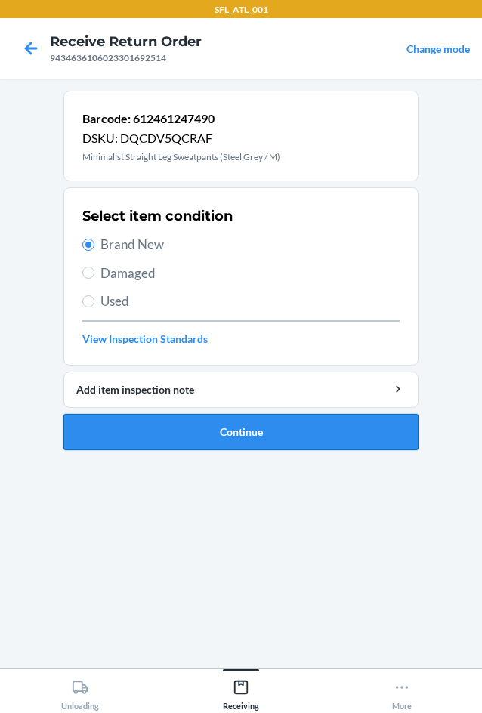
click at [236, 429] on button "Continue" at bounding box center [240, 432] width 355 height 36
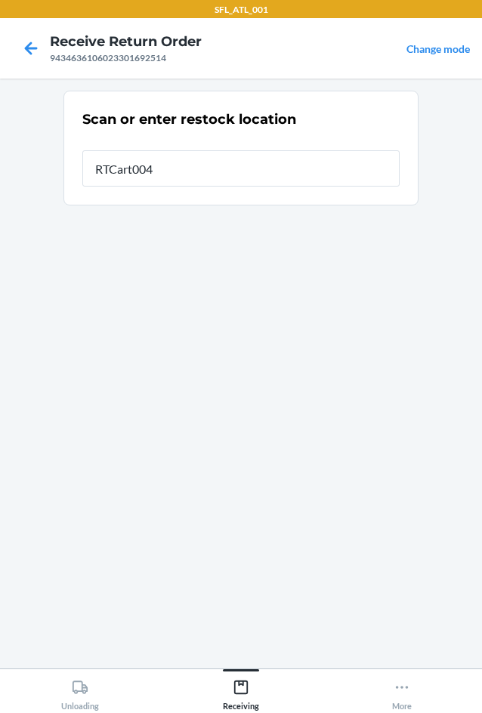
type input "RTCart004"
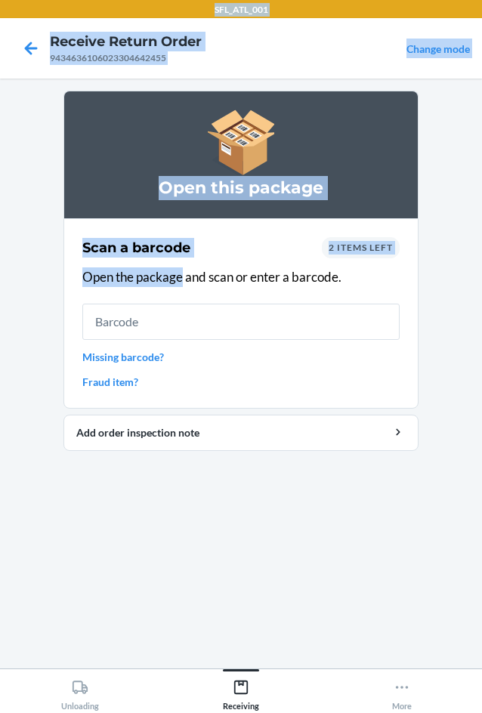
drag, startPoint x: 79, startPoint y: -66, endPoint x: -157, endPoint y: -66, distance: 236.5
click at [0, 0] on html "SFL_ATL_001 Receive Return Order 9434636106023304642455 Change mode Open this p…" at bounding box center [241, 356] width 482 height 713
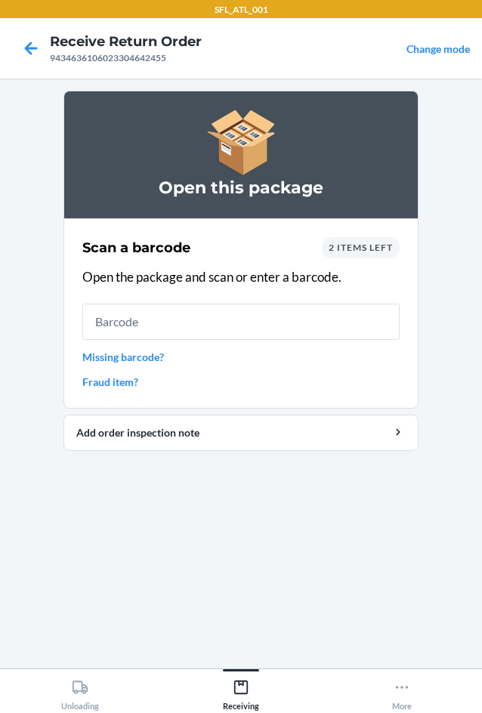
drag, startPoint x: 132, startPoint y: 533, endPoint x: 138, endPoint y: 481, distance: 52.5
click at [134, 530] on section "Open this package Scan a barcode 2 items left Open the package and scan or ente…" at bounding box center [240, 374] width 355 height 566
click at [100, 357] on link "Missing barcode?" at bounding box center [240, 357] width 317 height 16
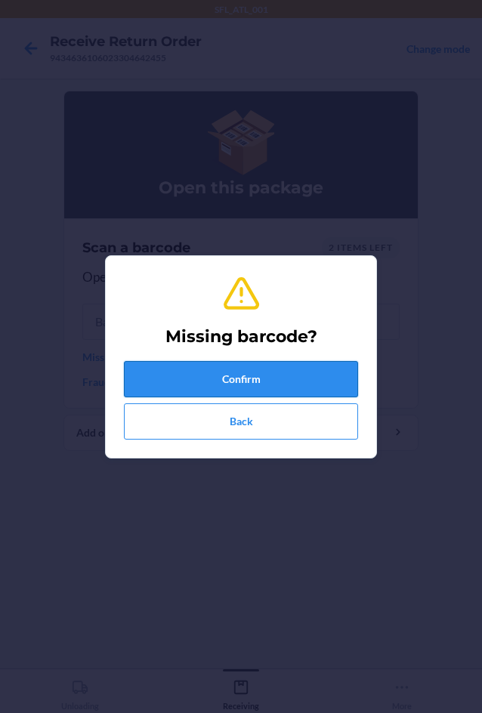
click at [230, 392] on button "Confirm" at bounding box center [241, 379] width 234 height 36
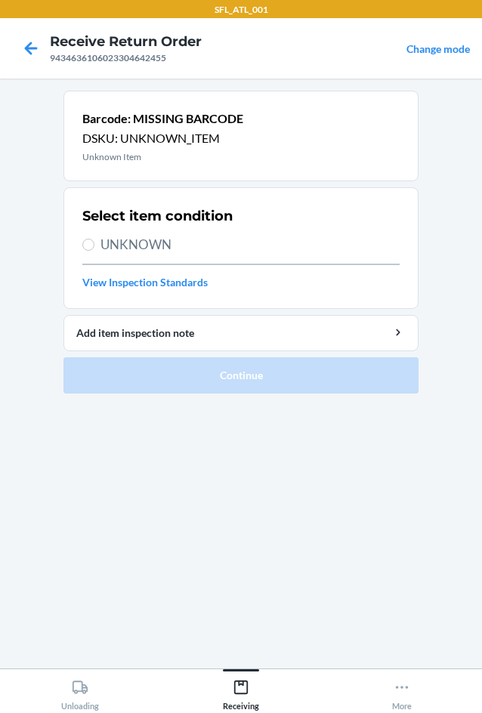
click at [89, 238] on label "UNKNOWN" at bounding box center [240, 245] width 317 height 20
click at [89, 239] on input "UNKNOWN" at bounding box center [88, 245] width 12 height 12
radio input "true"
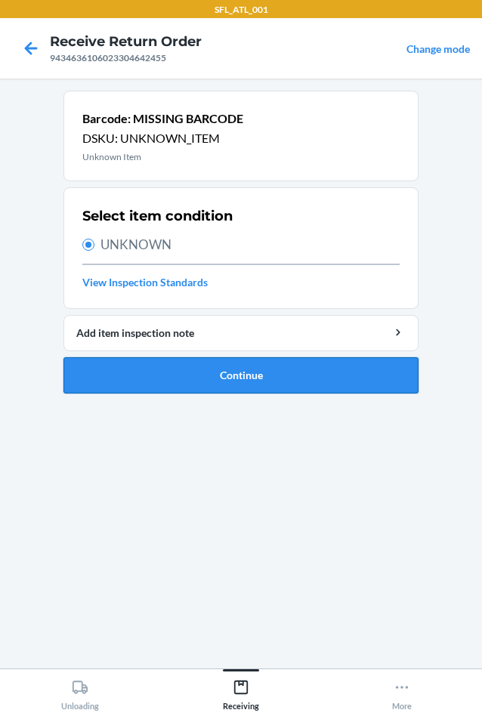
click at [156, 362] on button "Continue" at bounding box center [240, 375] width 355 height 36
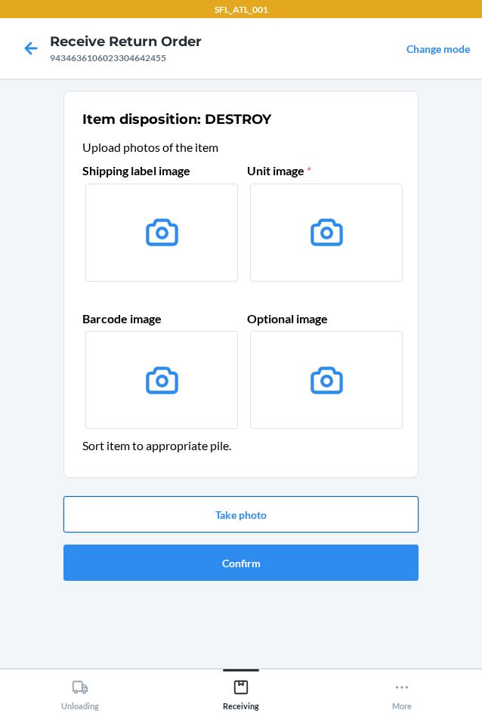
click at [134, 512] on button "Take photo" at bounding box center [240, 514] width 355 height 36
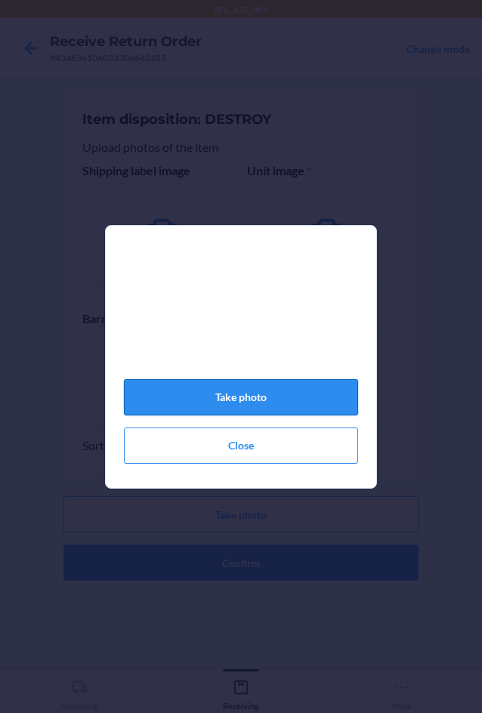
click at [215, 410] on button "Take photo" at bounding box center [241, 397] width 234 height 36
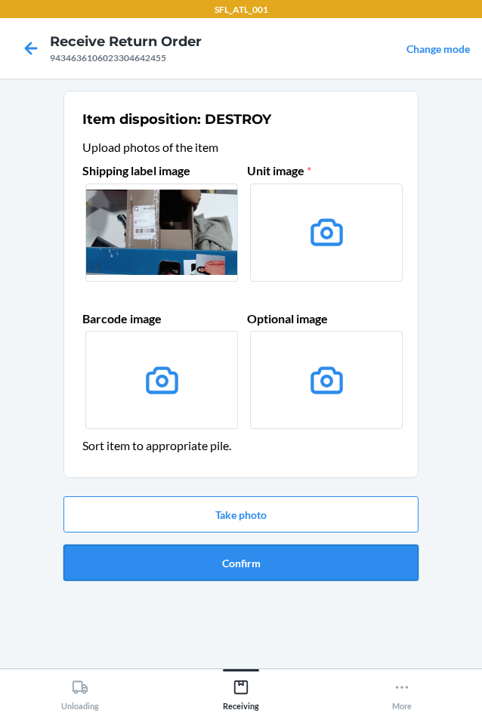
click at [156, 562] on button "Confirm" at bounding box center [240, 563] width 355 height 36
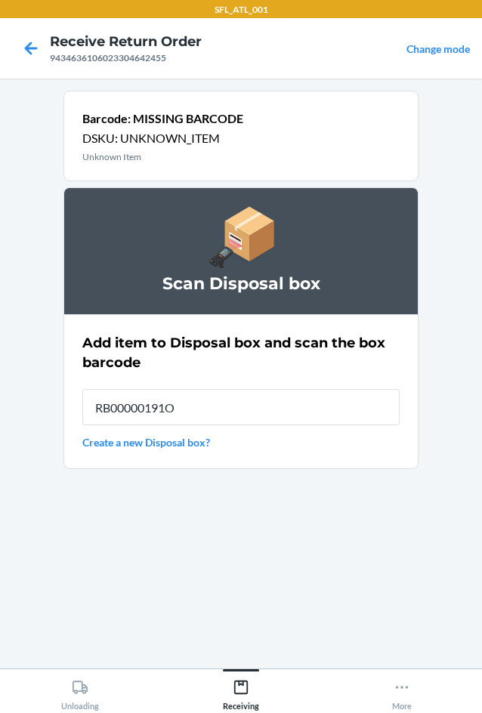
type input "RB00000191O"
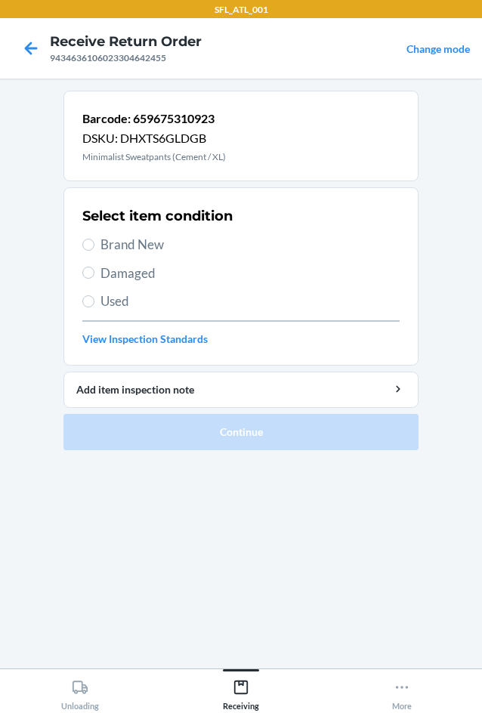
click at [104, 248] on span "Brand New" at bounding box center [249, 245] width 299 height 20
click at [94, 248] on input "Brand New" at bounding box center [88, 245] width 12 height 12
radio input "true"
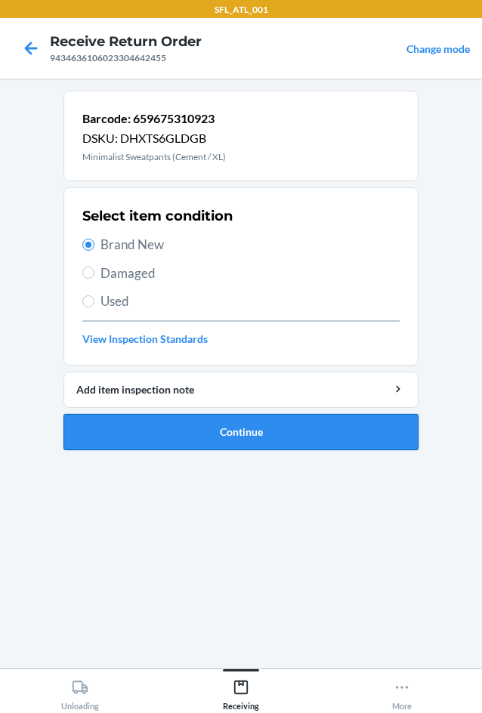
drag, startPoint x: 199, startPoint y: 437, endPoint x: 216, endPoint y: 449, distance: 20.6
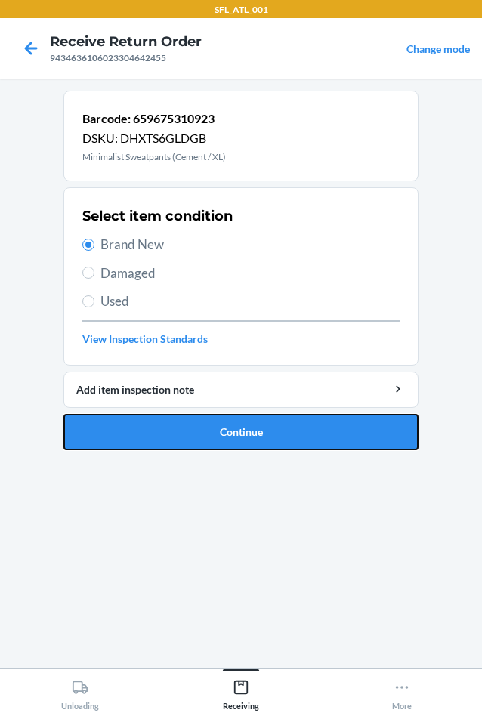
click at [205, 437] on button "Continue" at bounding box center [240, 432] width 355 height 36
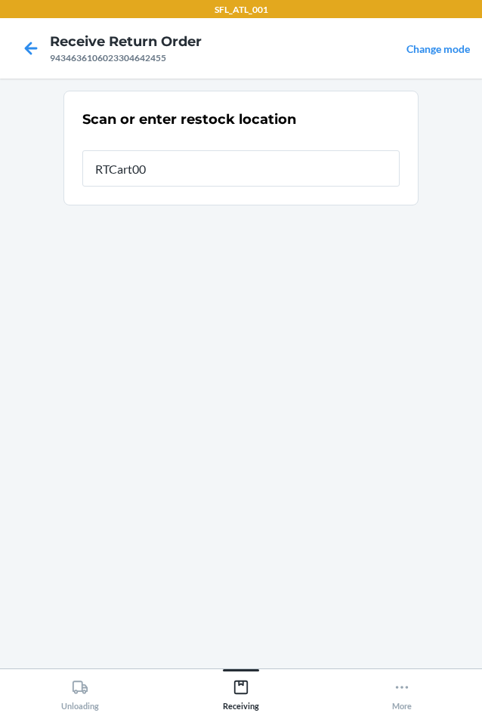
type input "RTCart004"
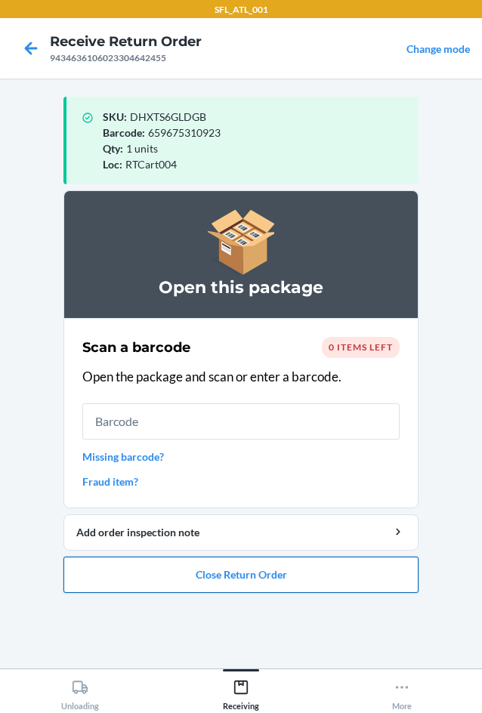
click at [153, 571] on button "Close Return Order" at bounding box center [240, 575] width 355 height 36
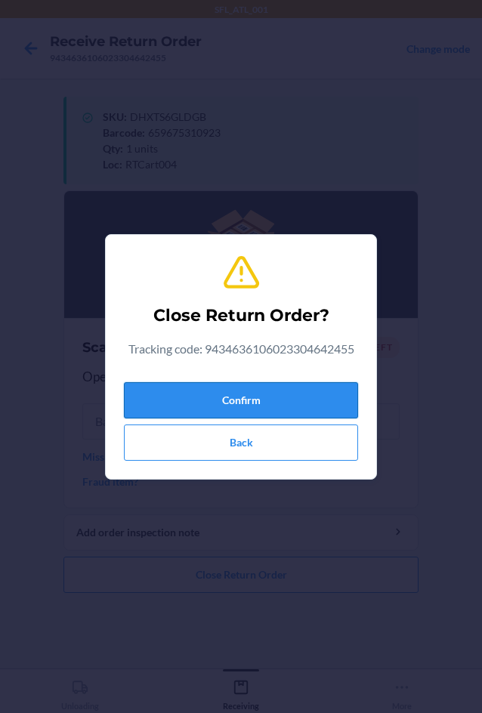
click at [159, 406] on button "Confirm" at bounding box center [241, 400] width 234 height 36
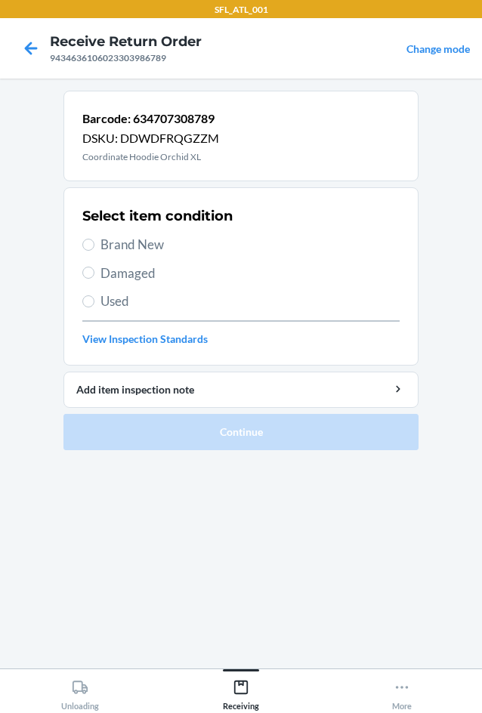
click at [128, 244] on span "Brand New" at bounding box center [249, 245] width 299 height 20
click at [94, 244] on input "Brand New" at bounding box center [88, 245] width 12 height 12
radio input "true"
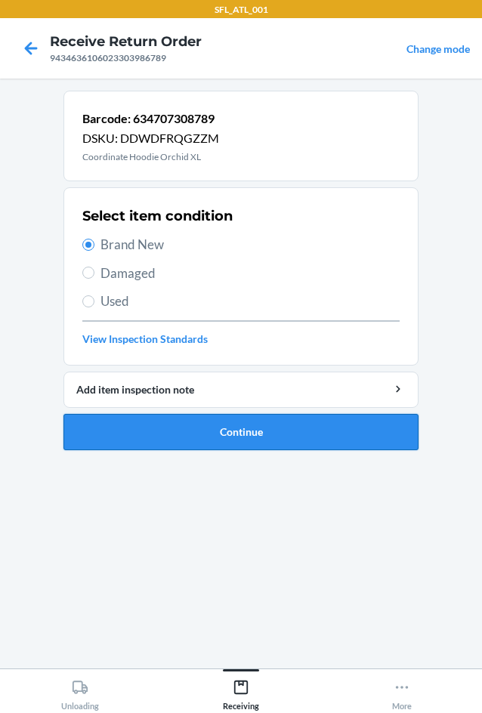
click at [222, 423] on button "Continue" at bounding box center [240, 432] width 355 height 36
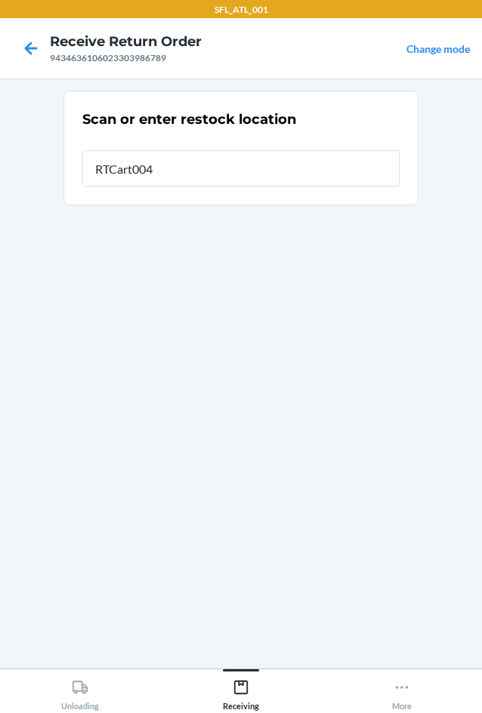
type input "RTCart004"
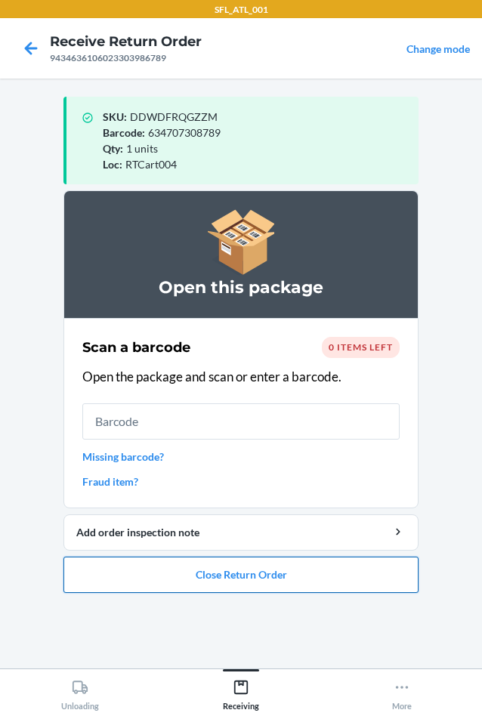
click at [301, 580] on button "Close Return Order" at bounding box center [240, 575] width 355 height 36
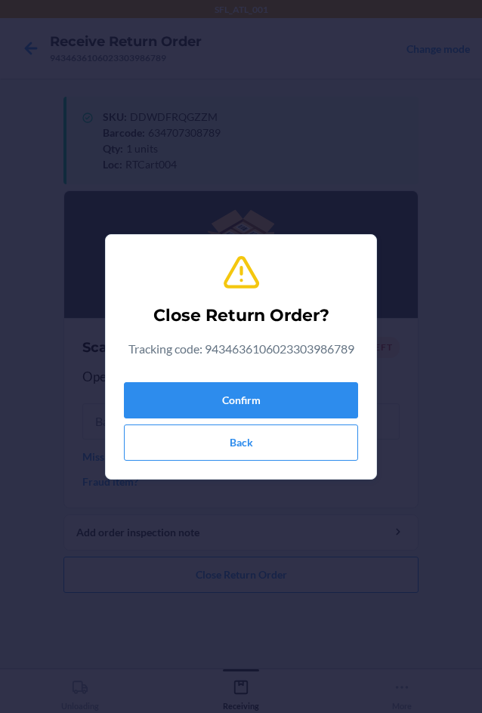
click at [250, 422] on div "Confirm Back" at bounding box center [241, 418] width 234 height 85
click at [250, 400] on button "Confirm" at bounding box center [241, 400] width 234 height 36
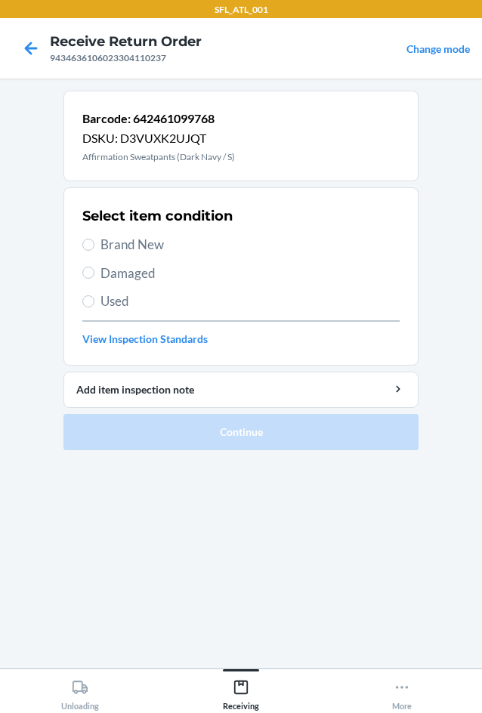
drag, startPoint x: 131, startPoint y: 233, endPoint x: 175, endPoint y: 310, distance: 88.3
click at [136, 243] on div "Select item condition Brand New Damaged Used View Inspection Standards" at bounding box center [240, 277] width 317 height 150
click at [102, 249] on span "Brand New" at bounding box center [249, 245] width 299 height 20
click at [94, 249] on input "Brand New" at bounding box center [88, 245] width 12 height 12
radio input "true"
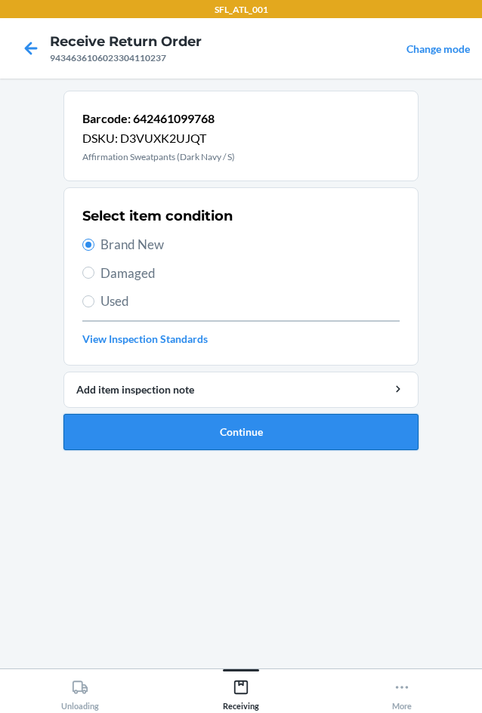
click at [245, 431] on button "Continue" at bounding box center [240, 432] width 355 height 36
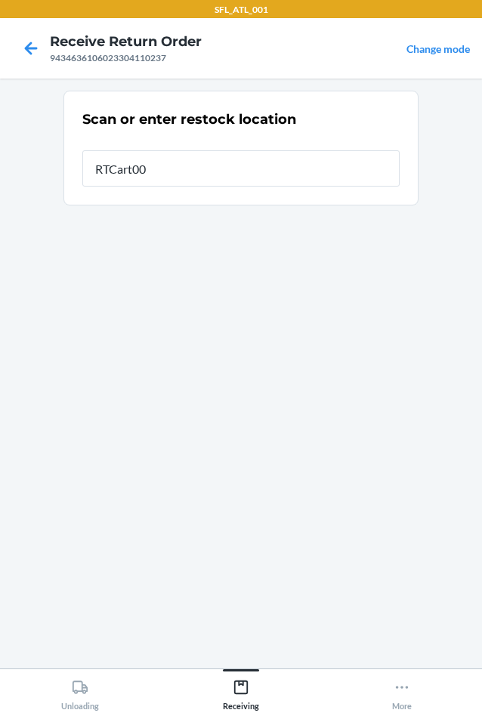
type input "RTCart004"
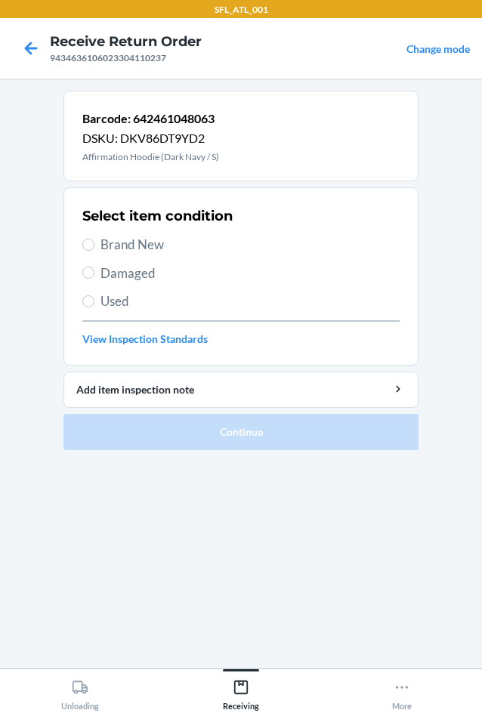
click at [126, 243] on span "Brand New" at bounding box center [249, 245] width 299 height 20
click at [94, 243] on input "Brand New" at bounding box center [88, 245] width 12 height 12
radio input "true"
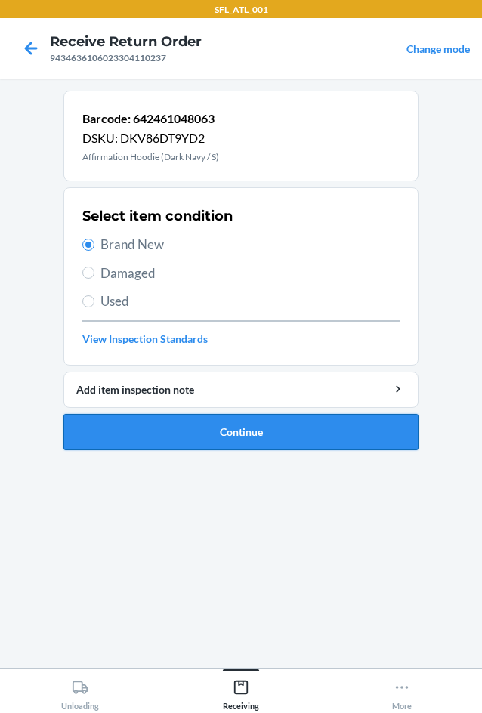
click at [236, 431] on button "Continue" at bounding box center [240, 432] width 355 height 36
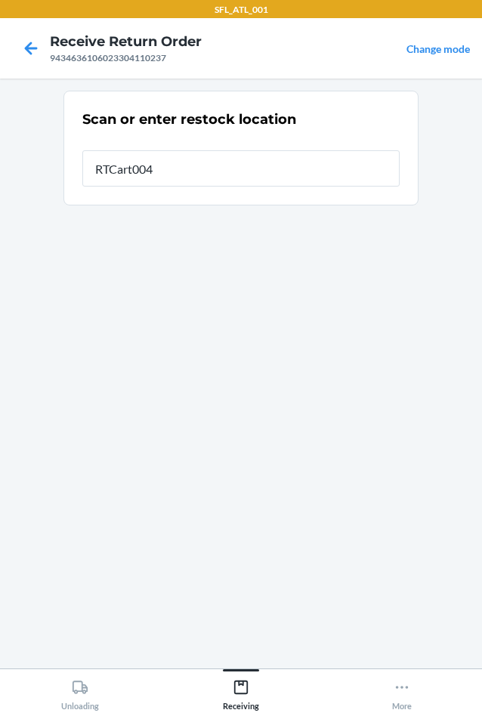
type input "RTCart004"
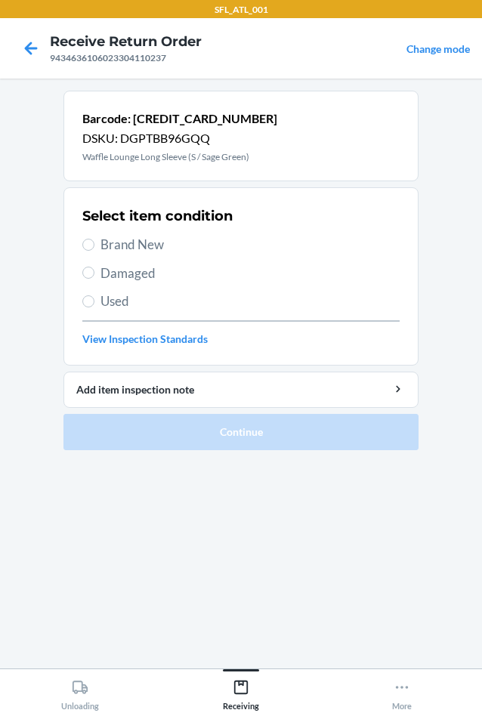
click at [132, 246] on span "Brand New" at bounding box center [249, 245] width 299 height 20
click at [94, 246] on input "Brand New" at bounding box center [88, 245] width 12 height 12
radio input "true"
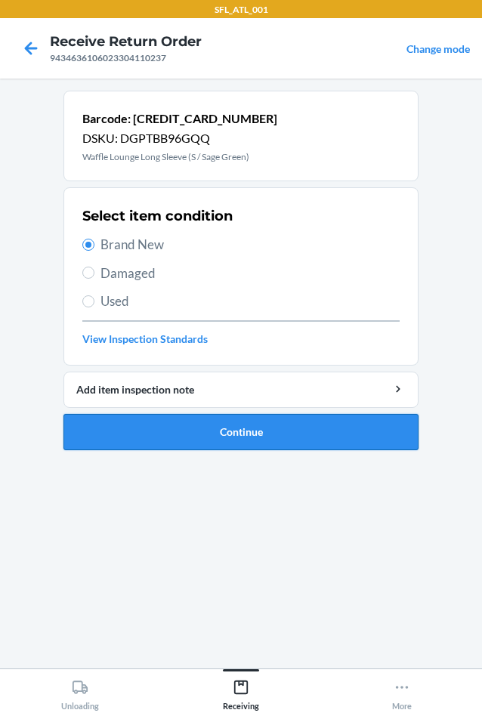
click at [335, 432] on button "Continue" at bounding box center [240, 432] width 355 height 36
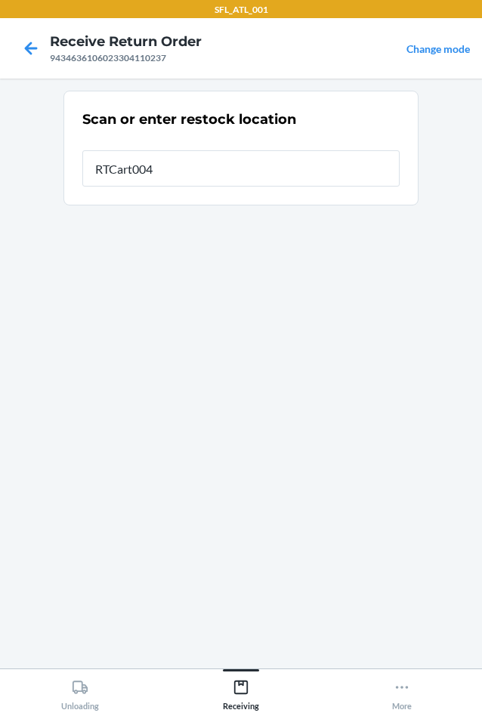
type input "RTCart004"
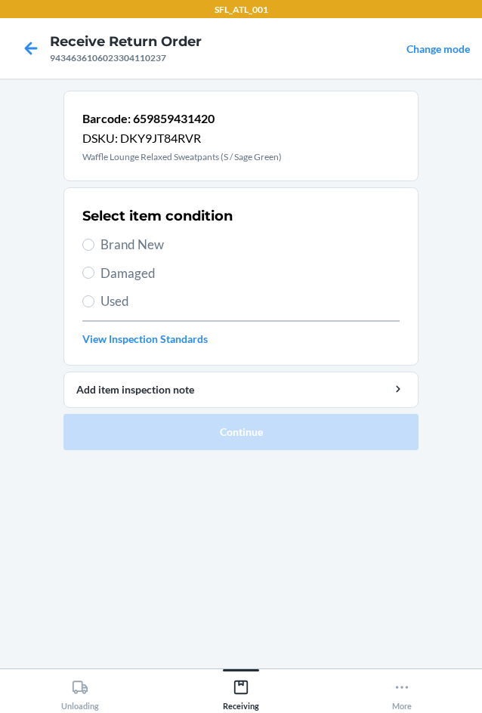
click at [123, 249] on span "Brand New" at bounding box center [249, 245] width 299 height 20
click at [94, 249] on input "Brand New" at bounding box center [88, 245] width 12 height 12
radio input "true"
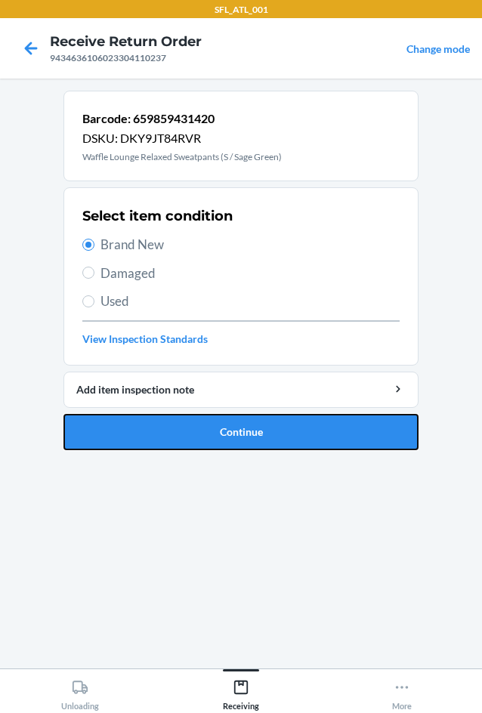
click at [227, 438] on button "Continue" at bounding box center [240, 432] width 355 height 36
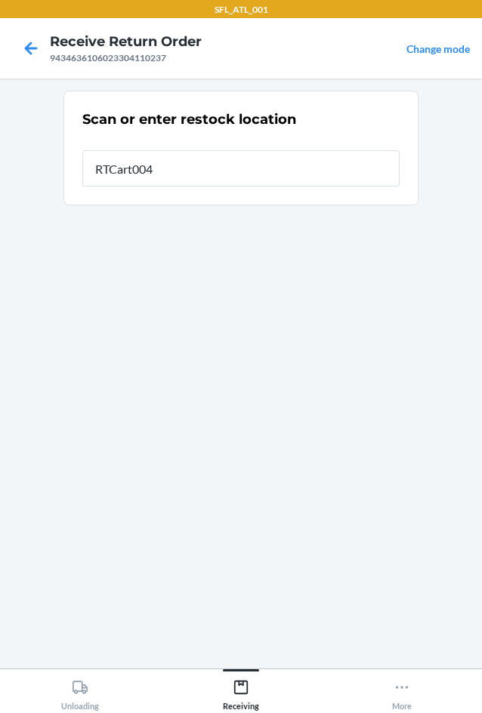
type input "RTCart004"
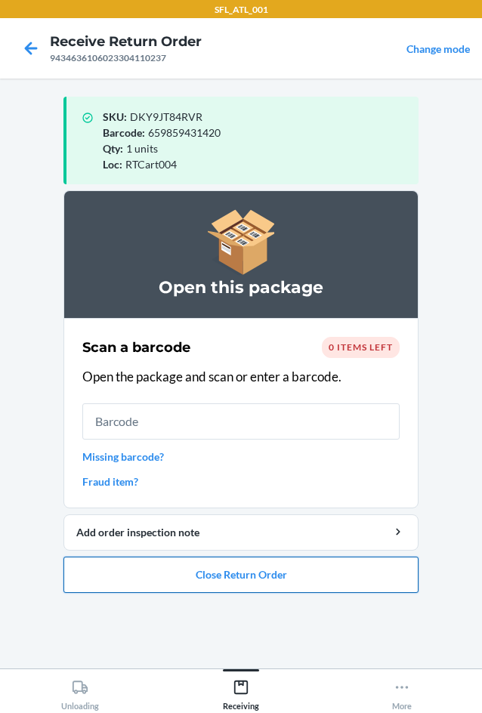
click at [323, 591] on button "Close Return Order" at bounding box center [240, 575] width 355 height 36
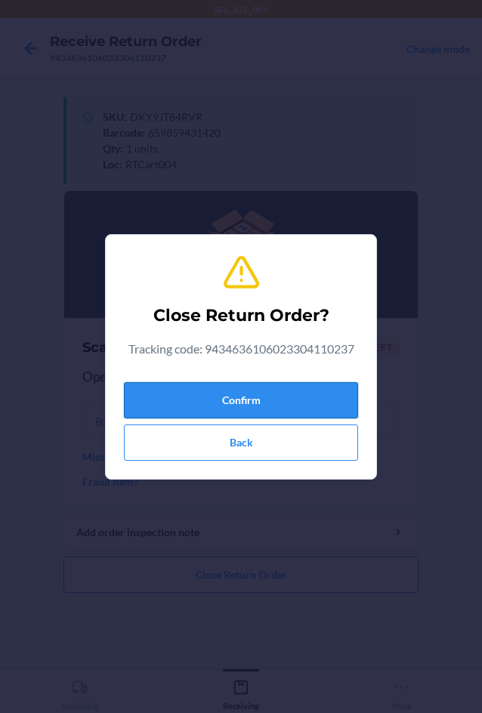
click at [274, 395] on button "Confirm" at bounding box center [241, 400] width 234 height 36
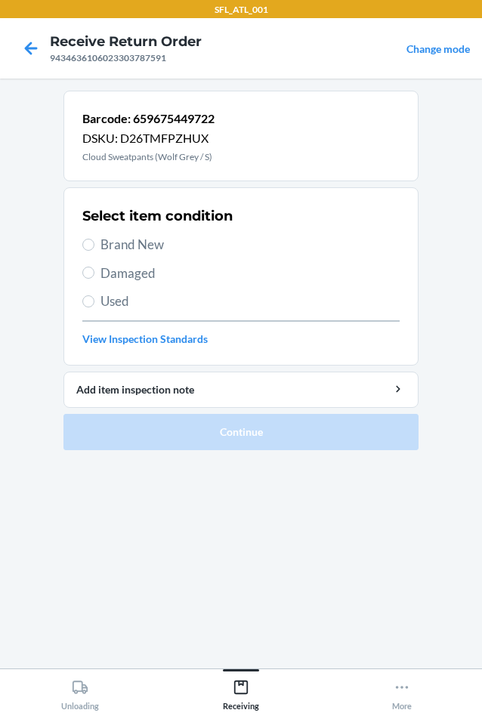
click at [149, 236] on span "Brand New" at bounding box center [249, 245] width 299 height 20
click at [94, 239] on input "Brand New" at bounding box center [88, 245] width 12 height 12
radio input "true"
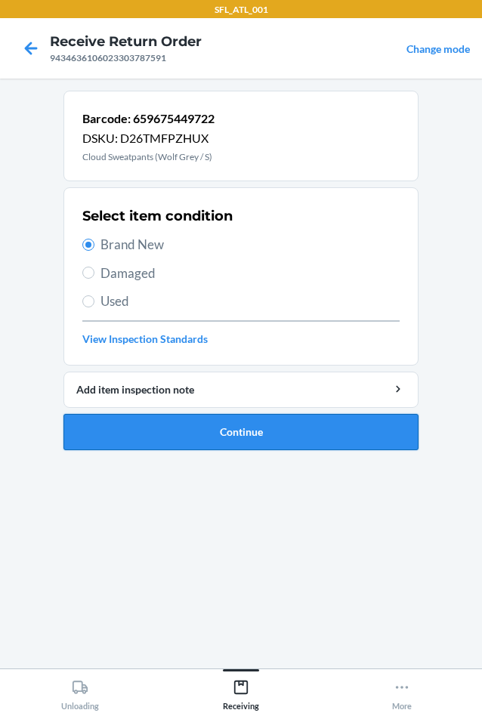
click at [183, 422] on button "Continue" at bounding box center [240, 432] width 355 height 36
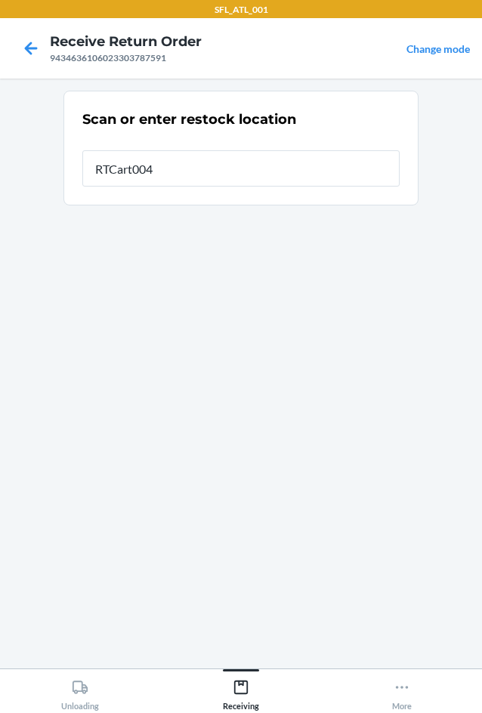
type input "RTCart004"
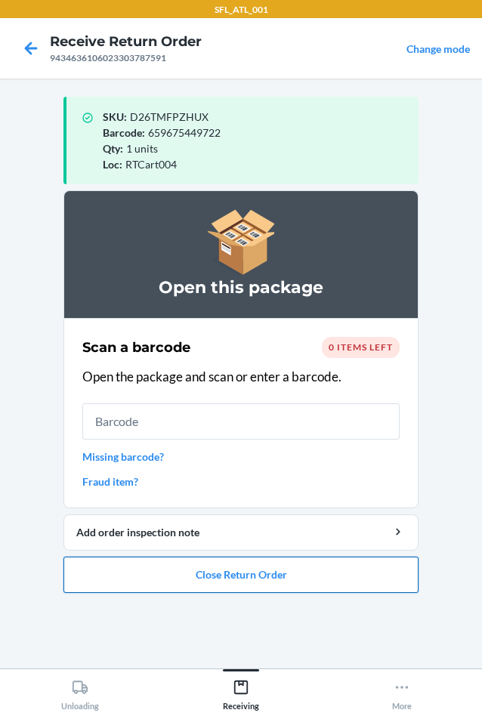
click at [303, 568] on button "Close Return Order" at bounding box center [240, 575] width 355 height 36
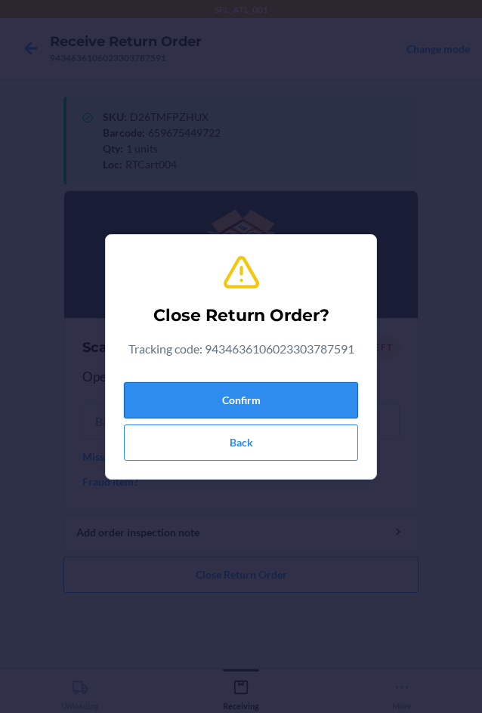
click at [315, 401] on button "Confirm" at bounding box center [241, 400] width 234 height 36
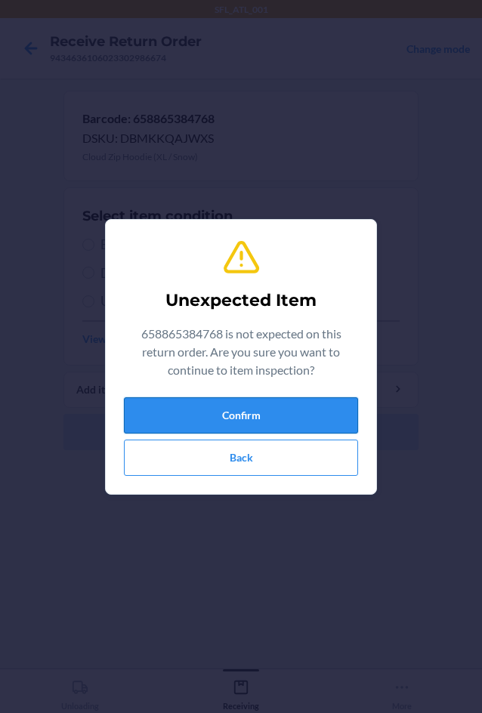
click at [290, 413] on button "Confirm" at bounding box center [241, 415] width 234 height 36
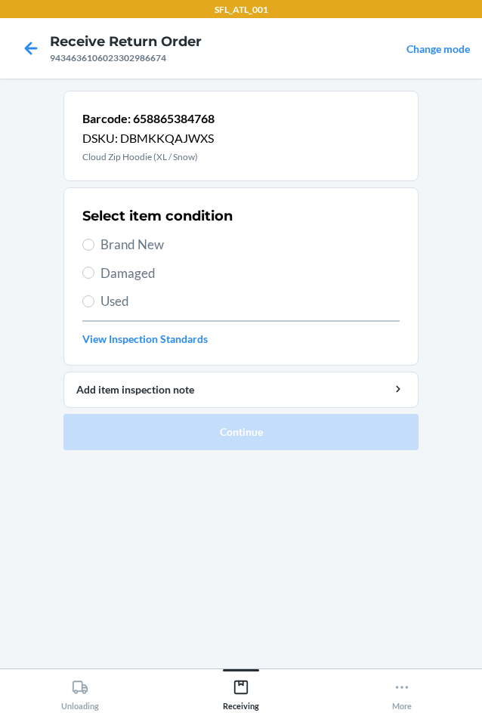
click at [127, 247] on span "Brand New" at bounding box center [249, 245] width 299 height 20
click at [94, 247] on input "Brand New" at bounding box center [88, 245] width 12 height 12
radio input "true"
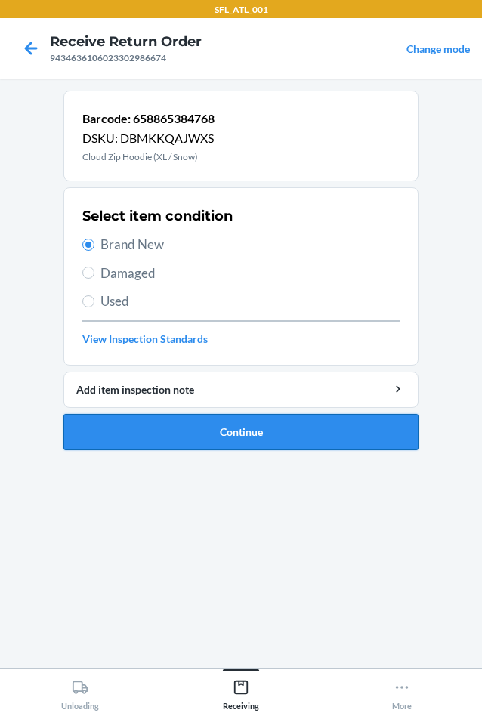
click at [209, 420] on button "Continue" at bounding box center [240, 432] width 355 height 36
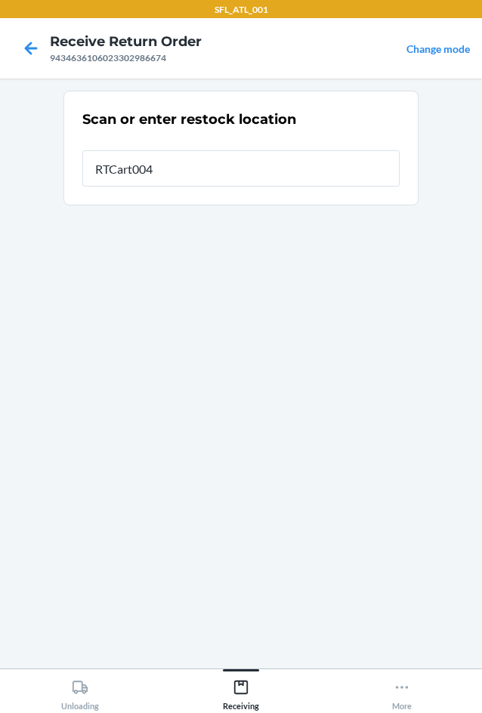
type input "RTCart004"
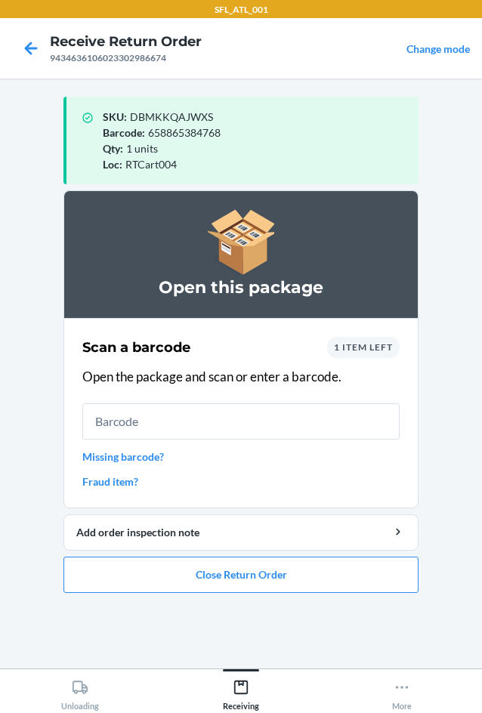
click at [332, 341] on div "1 item left" at bounding box center [363, 347] width 73 height 21
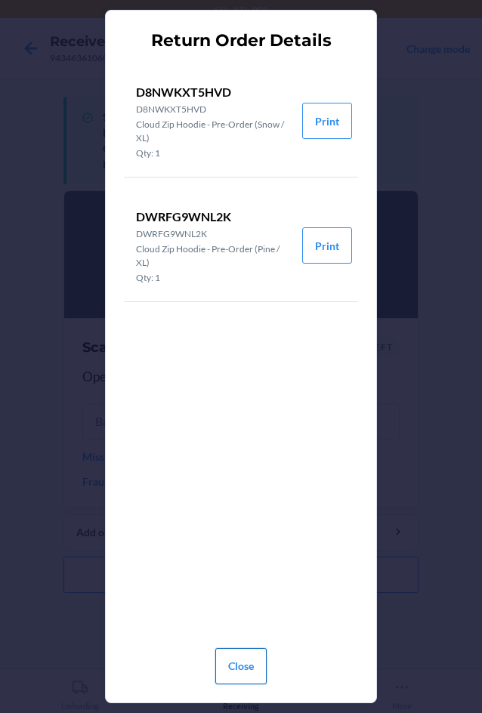
click at [234, 670] on button "Close" at bounding box center [240, 666] width 51 height 36
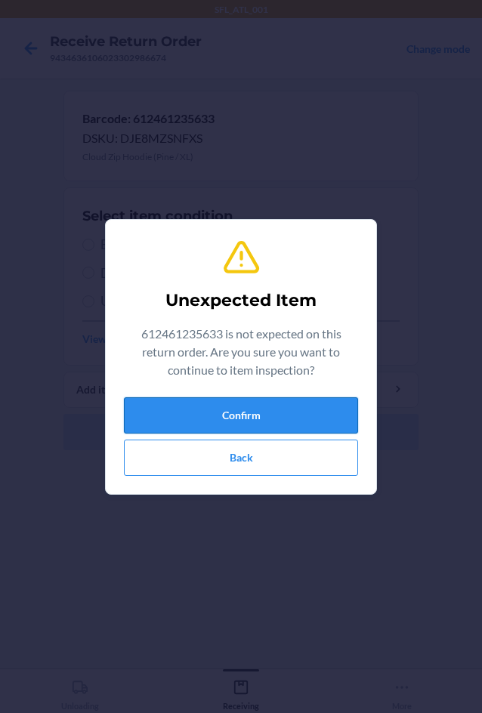
click at [181, 422] on button "Confirm" at bounding box center [241, 415] width 234 height 36
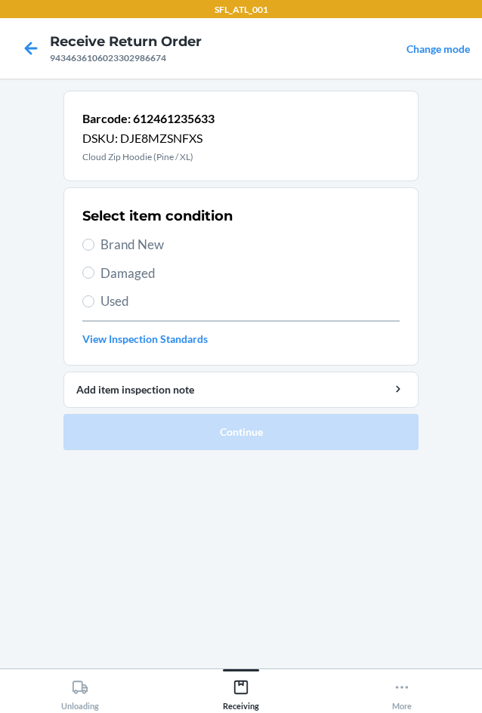
click at [120, 253] on span "Brand New" at bounding box center [249, 245] width 299 height 20
click at [94, 251] on input "Brand New" at bounding box center [88, 245] width 12 height 12
radio input "true"
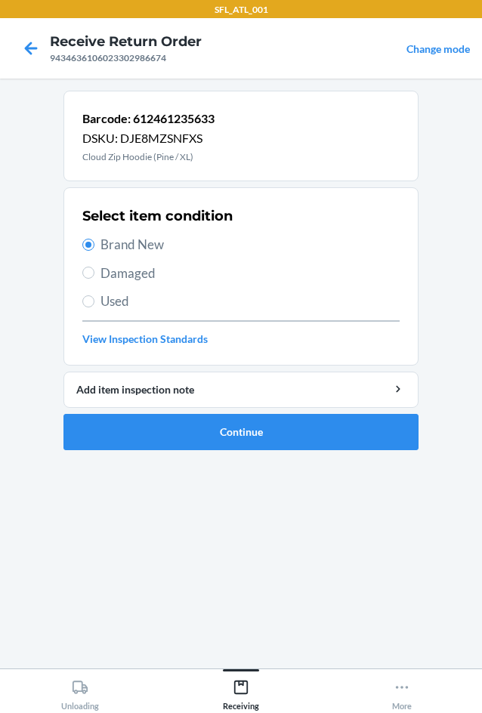
click at [74, 408] on li "Barcode: 612461235633 DSKU: DJE8MZSNFXS Cloud Zip Hoodie (Pine / XL) Select ite…" at bounding box center [240, 271] width 355 height 360
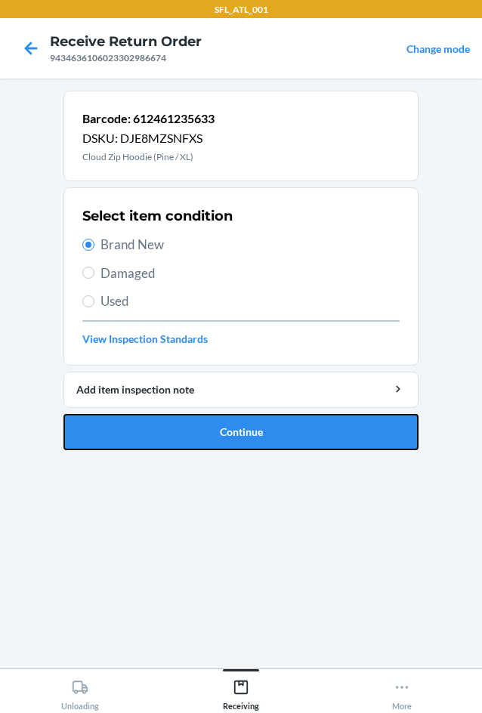
click at [87, 432] on button "Continue" at bounding box center [240, 432] width 355 height 36
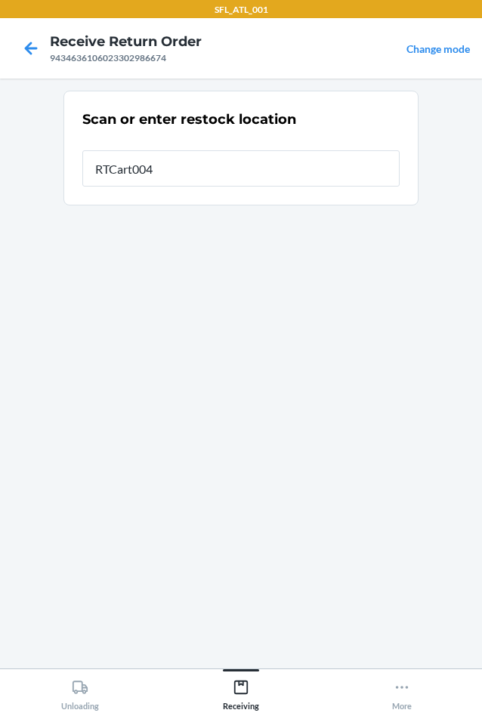
type input "RTCart004"
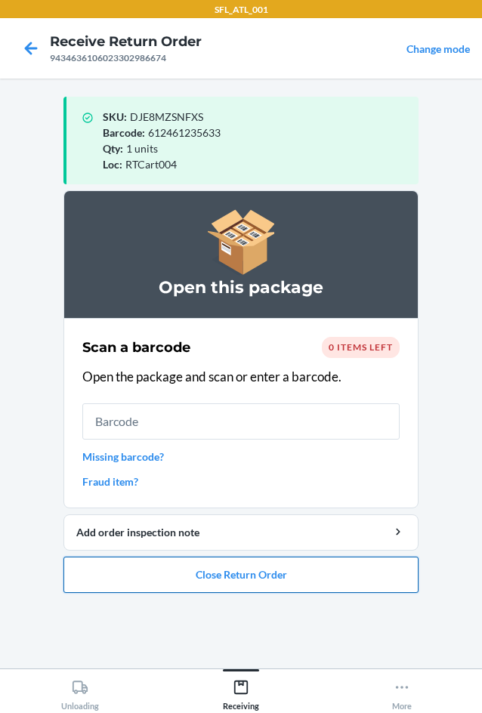
click at [308, 582] on button "Close Return Order" at bounding box center [240, 575] width 355 height 36
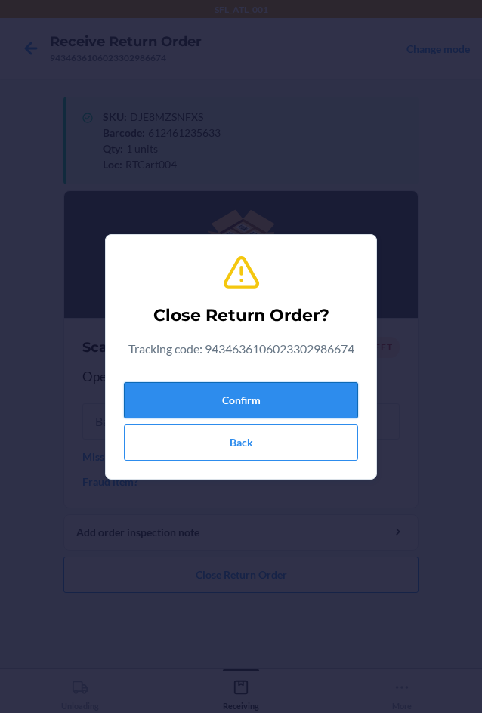
drag, startPoint x: 229, startPoint y: 388, endPoint x: 204, endPoint y: 393, distance: 25.5
click at [217, 397] on button "Confirm" at bounding box center [241, 400] width 234 height 36
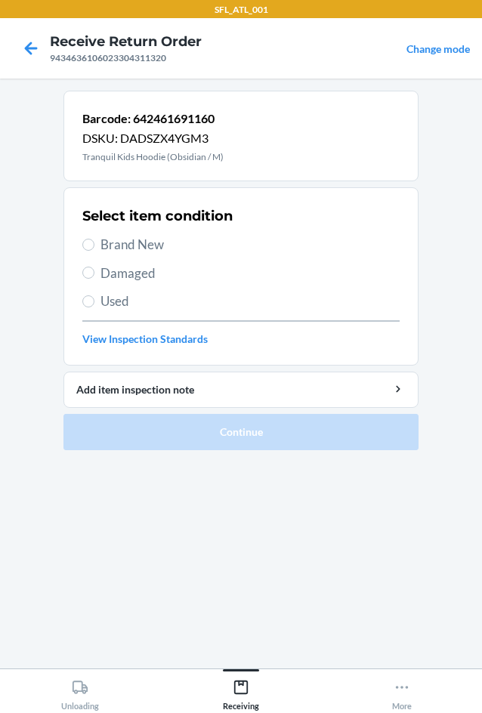
click at [159, 243] on span "Brand New" at bounding box center [249, 245] width 299 height 20
click at [94, 243] on input "Brand New" at bounding box center [88, 245] width 12 height 12
radio input "true"
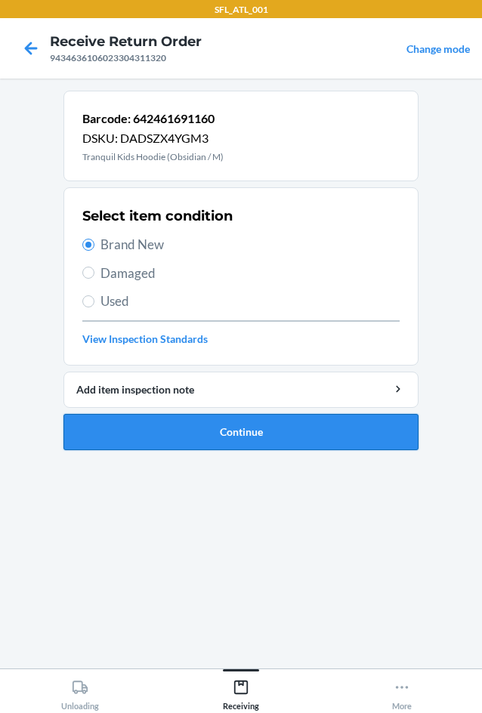
click at [194, 422] on button "Continue" at bounding box center [240, 432] width 355 height 36
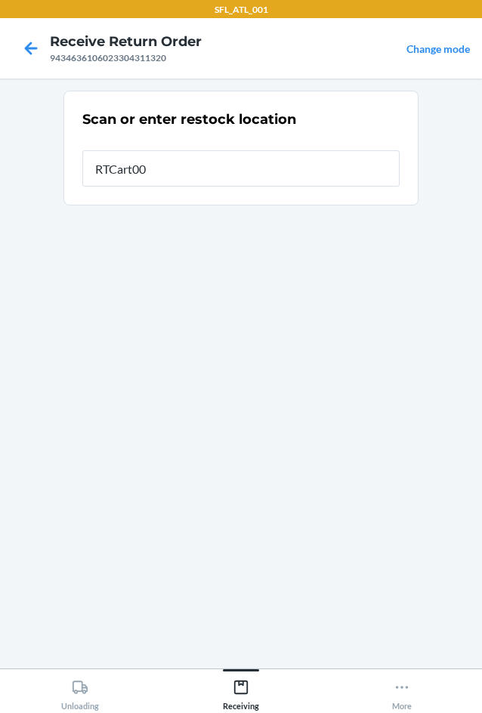
type input "RTCart004"
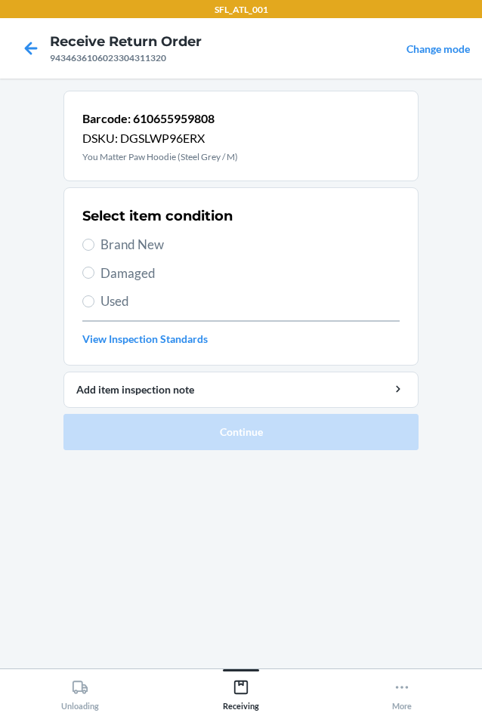
click at [125, 242] on span "Brand New" at bounding box center [249, 245] width 299 height 20
click at [94, 242] on input "Brand New" at bounding box center [88, 245] width 12 height 12
radio input "true"
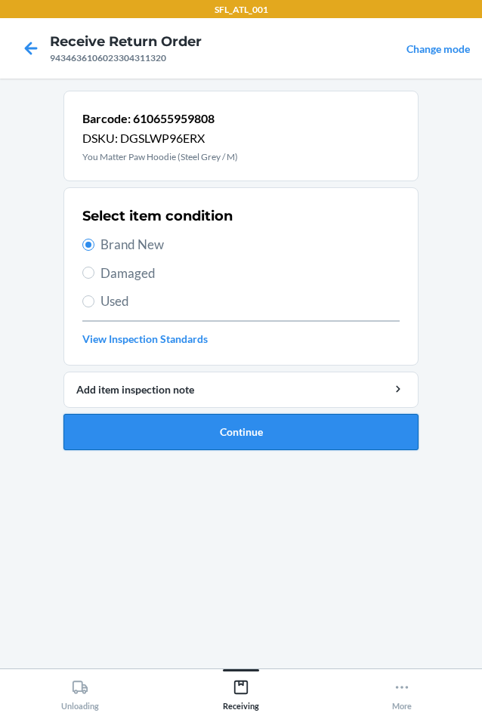
click at [201, 421] on button "Continue" at bounding box center [240, 432] width 355 height 36
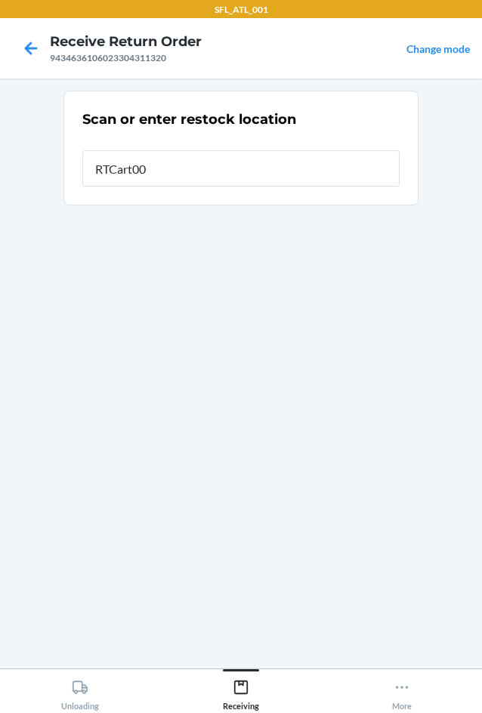
type input "RTCart004"
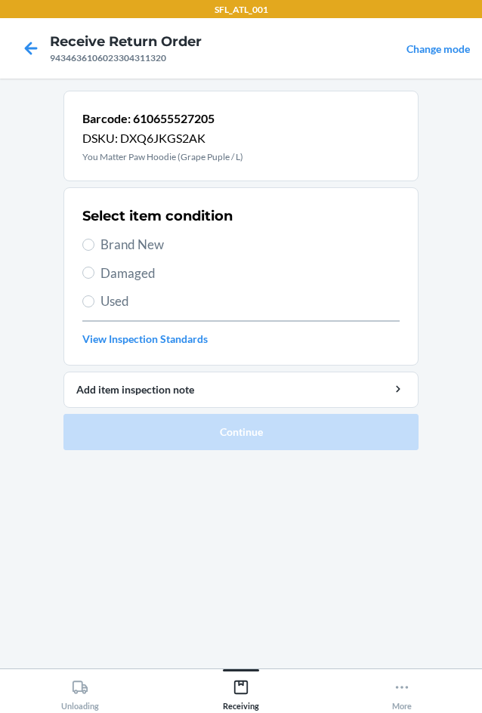
click at [131, 258] on div "Select item condition Brand New Damaged Used View Inspection Standards" at bounding box center [240, 277] width 317 height 150
click at [132, 249] on span "Brand New" at bounding box center [249, 245] width 299 height 20
click at [94, 249] on input "Brand New" at bounding box center [88, 245] width 12 height 12
radio input "true"
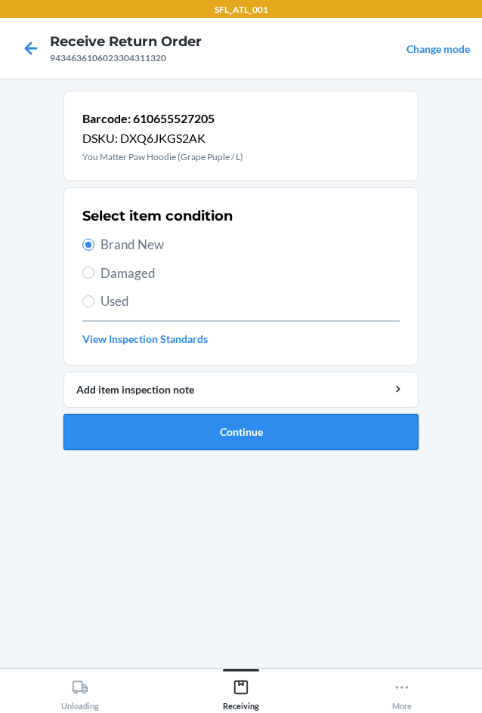
click at [336, 431] on button "Continue" at bounding box center [240, 432] width 355 height 36
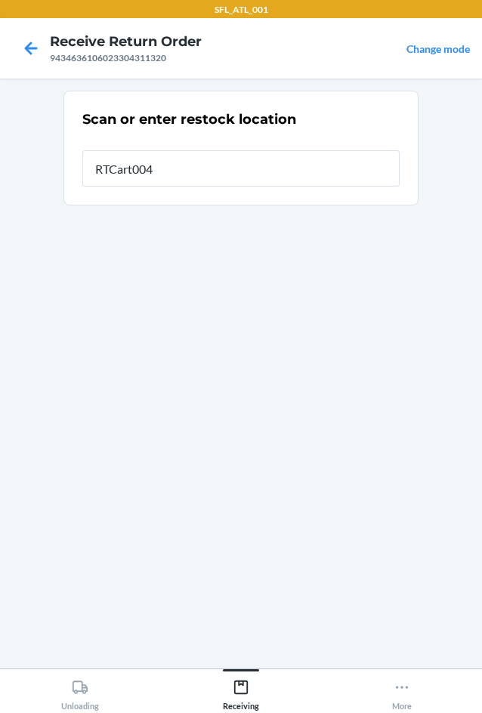
type input "RTCart004"
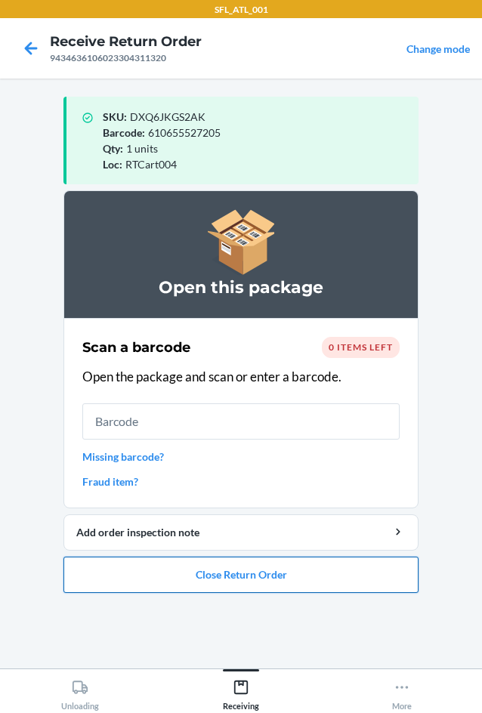
click at [283, 567] on button "Close Return Order" at bounding box center [240, 575] width 355 height 36
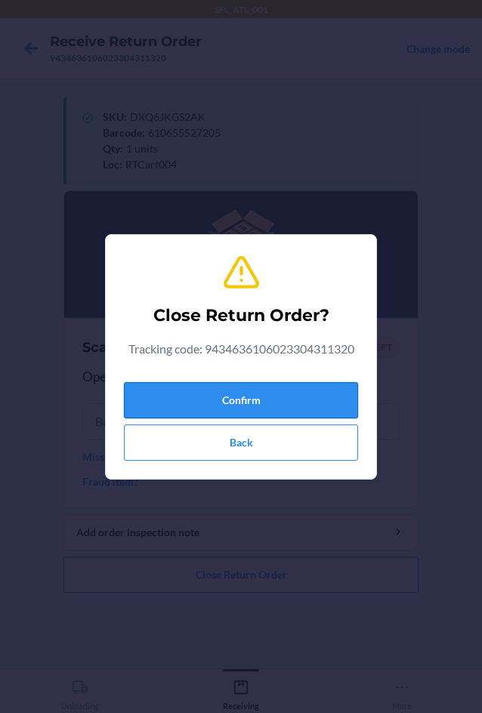
click at [261, 401] on button "Confirm" at bounding box center [241, 400] width 234 height 36
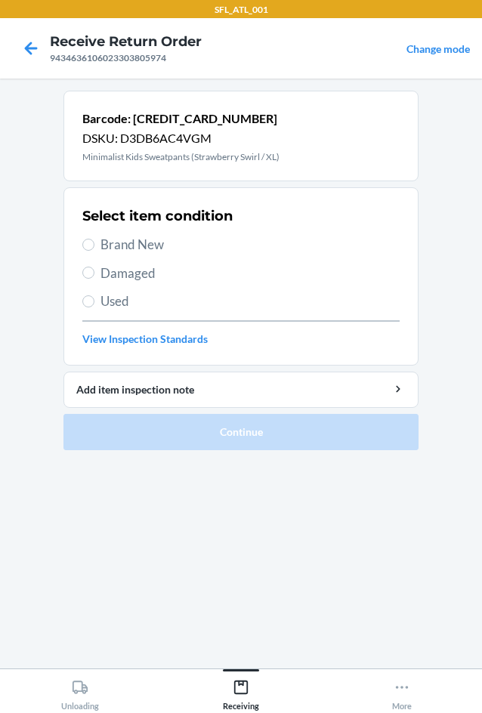
click at [122, 245] on span "Brand New" at bounding box center [249, 245] width 299 height 20
click at [94, 245] on input "Brand New" at bounding box center [88, 245] width 12 height 12
radio input "true"
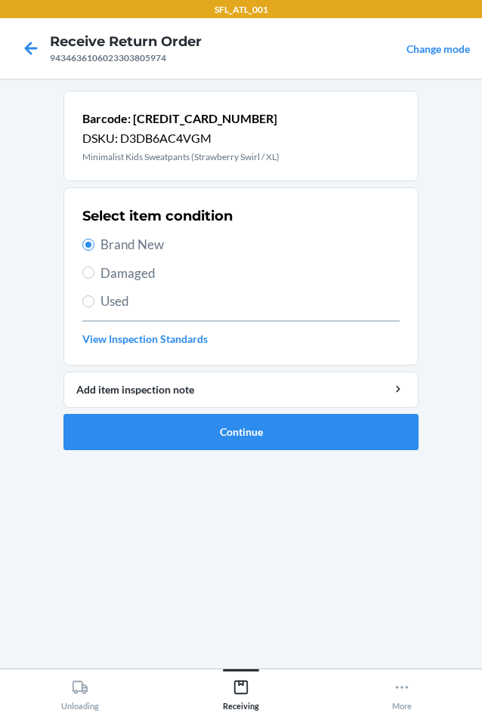
click at [243, 411] on li "Barcode: [CREDIT_CARD_NUMBER] DSKU: D3DB6AC4VGM Minimalist Kids Sweatpants (Str…" at bounding box center [240, 271] width 355 height 360
click at [248, 417] on button "Continue" at bounding box center [240, 432] width 355 height 36
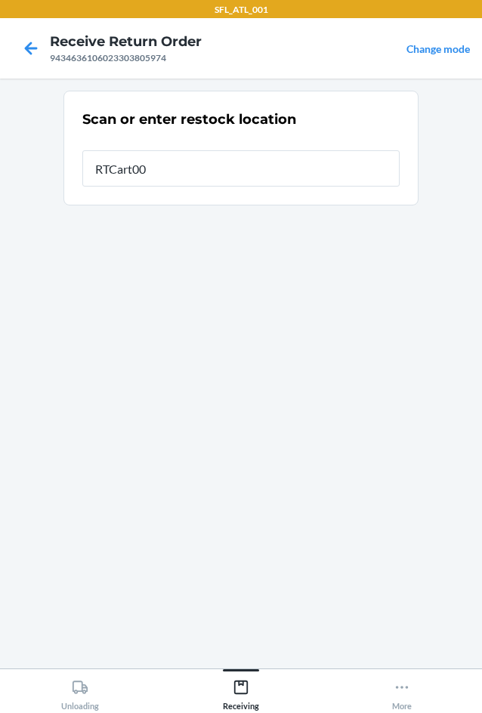
type input "RTCart004"
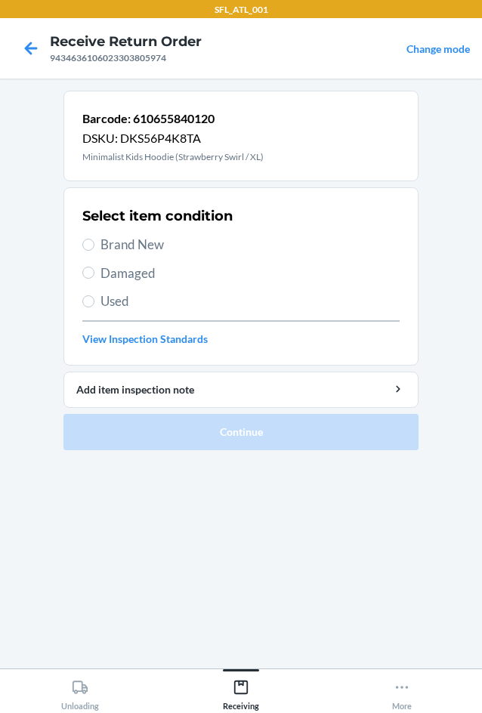
click at [135, 240] on span "Brand New" at bounding box center [249, 245] width 299 height 20
click at [94, 240] on input "Brand New" at bounding box center [88, 245] width 12 height 12
radio input "true"
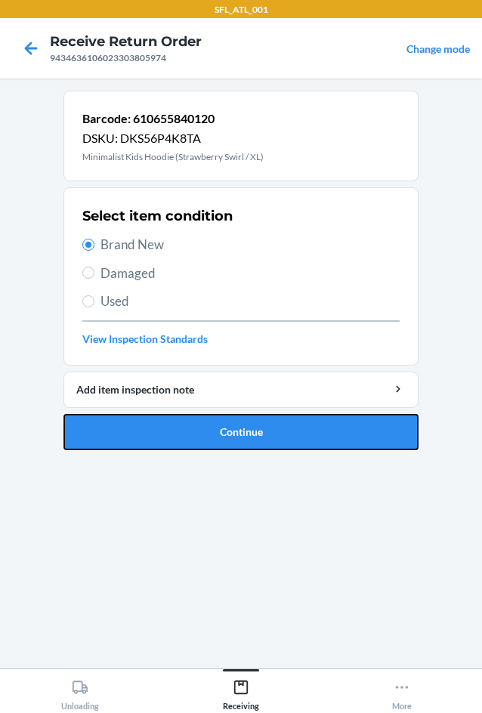
click at [267, 424] on button "Continue" at bounding box center [240, 432] width 355 height 36
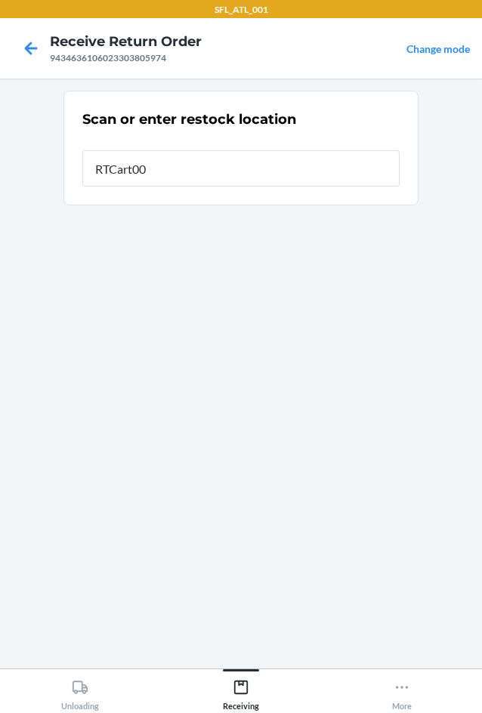
type input "RTCart004"
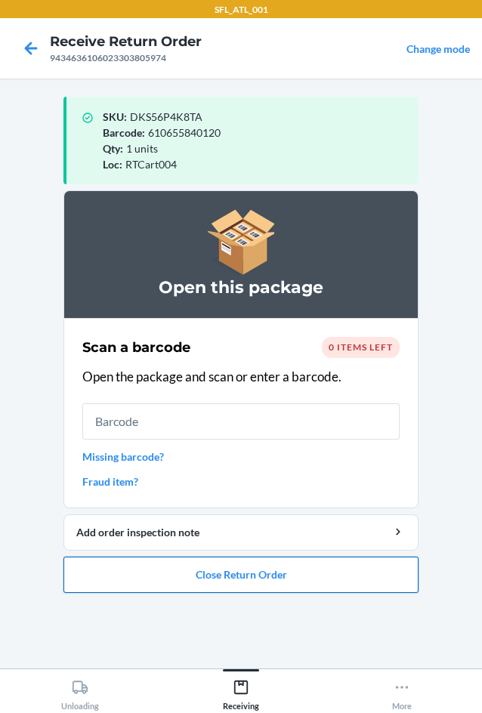
click at [184, 567] on button "Close Return Order" at bounding box center [240, 575] width 355 height 36
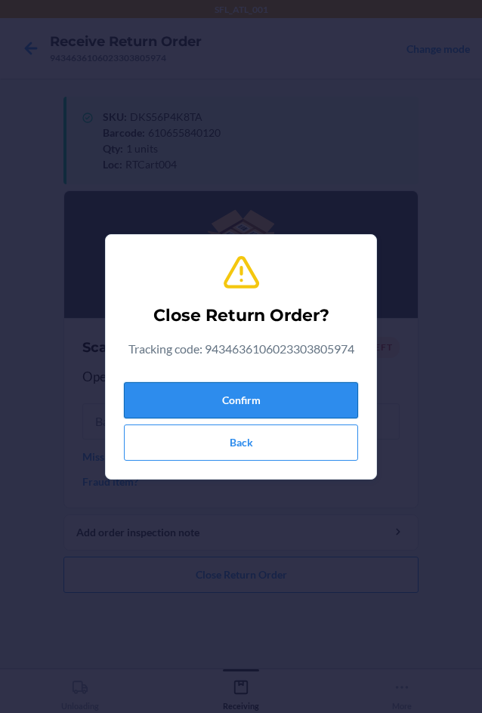
click at [208, 410] on button "Confirm" at bounding box center [241, 400] width 234 height 36
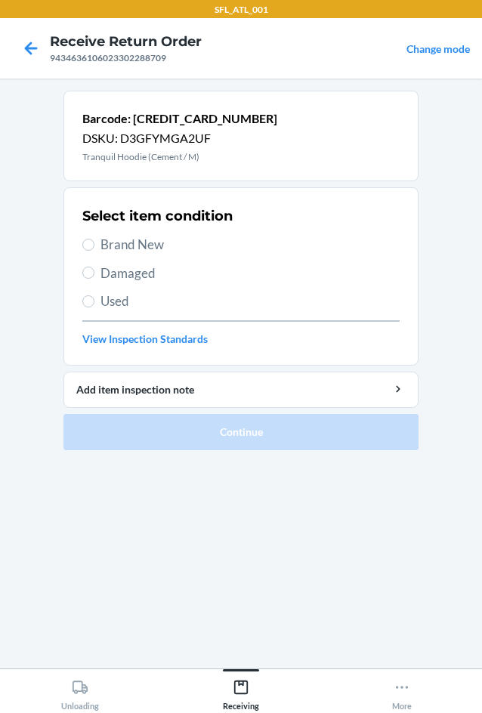
click at [150, 239] on span "Brand New" at bounding box center [249, 245] width 299 height 20
click at [94, 239] on input "Brand New" at bounding box center [88, 245] width 12 height 12
radio input "true"
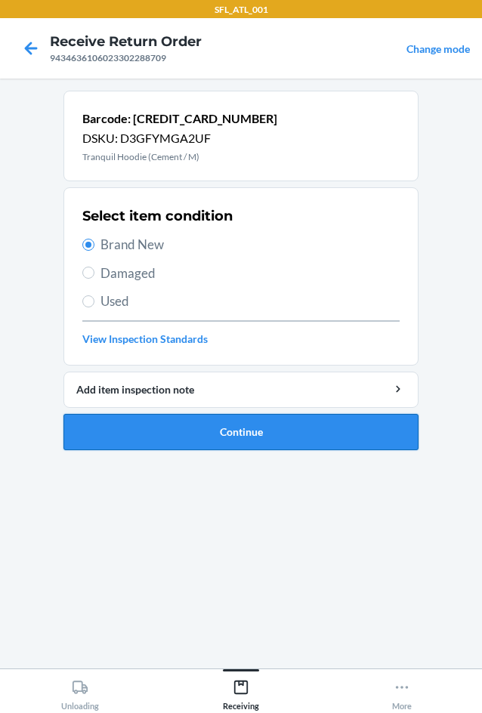
click at [261, 442] on button "Continue" at bounding box center [240, 432] width 355 height 36
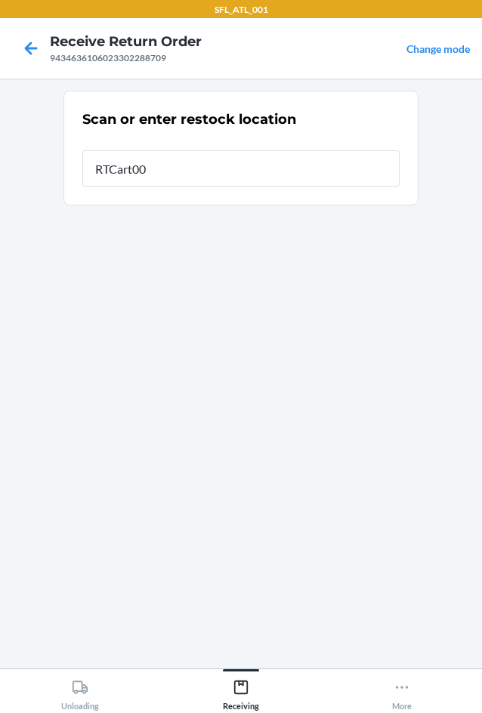
type input "RTCart004"
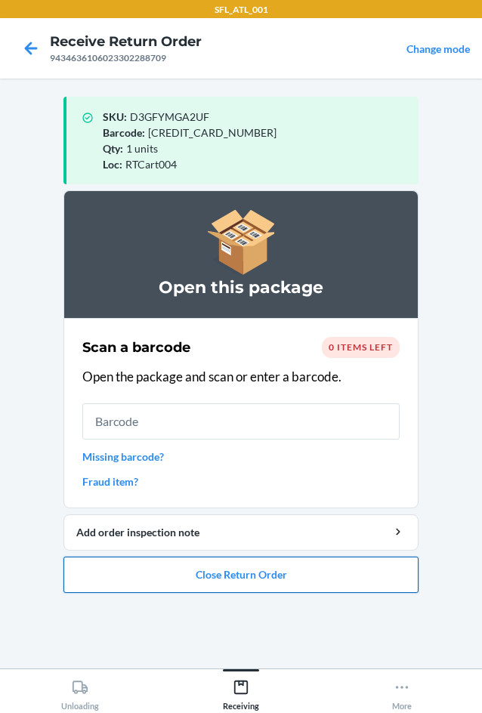
click at [286, 573] on button "Close Return Order" at bounding box center [240, 575] width 355 height 36
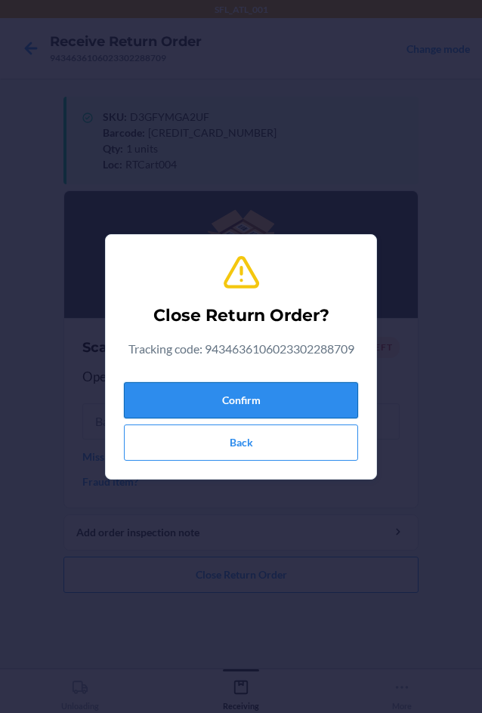
click at [225, 388] on button "Confirm" at bounding box center [241, 400] width 234 height 36
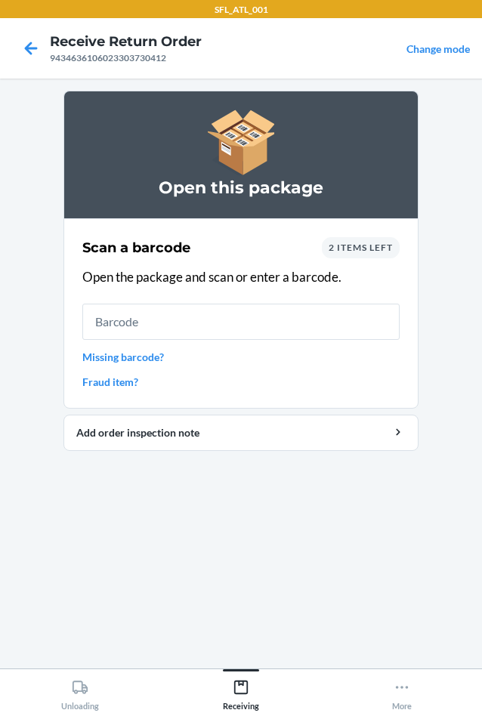
click at [369, 236] on div "Scan a barcode 2 items left Open the package and scan or enter a barcode. Missi…" at bounding box center [240, 314] width 317 height 162
click at [366, 243] on span "2 items left" at bounding box center [361, 247] width 64 height 11
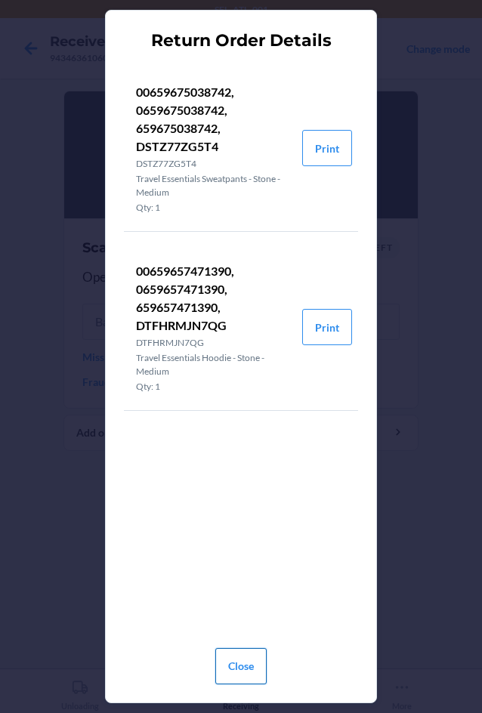
click at [230, 666] on button "Close" at bounding box center [240, 666] width 51 height 36
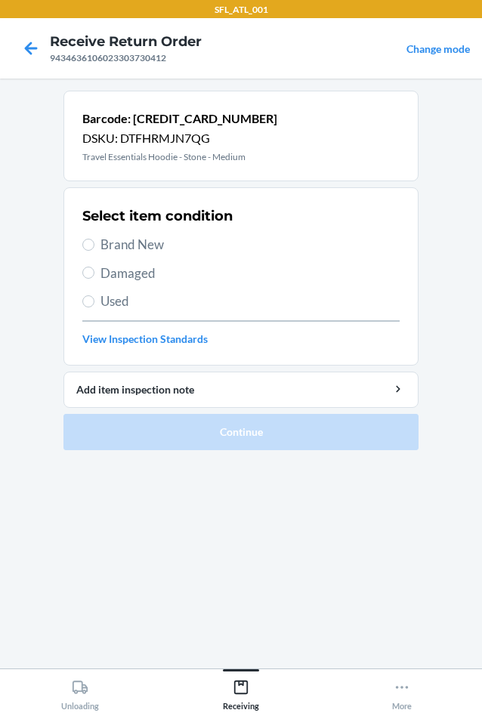
click at [134, 240] on span "Brand New" at bounding box center [249, 245] width 299 height 20
click at [94, 240] on input "Brand New" at bounding box center [88, 245] width 12 height 12
radio input "true"
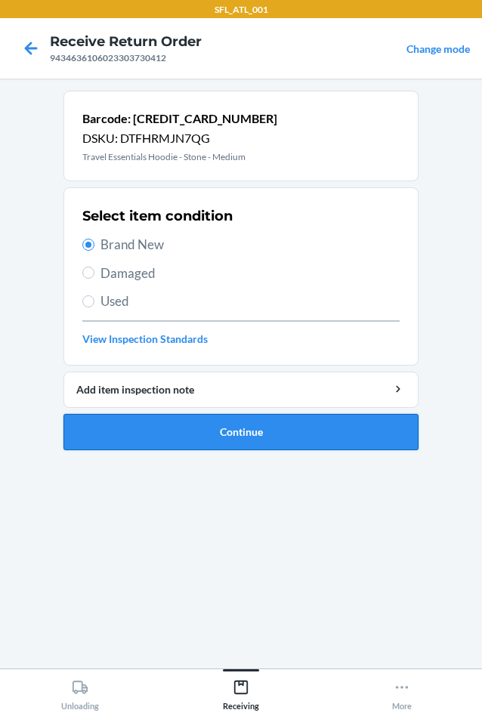
click at [206, 433] on button "Continue" at bounding box center [240, 432] width 355 height 36
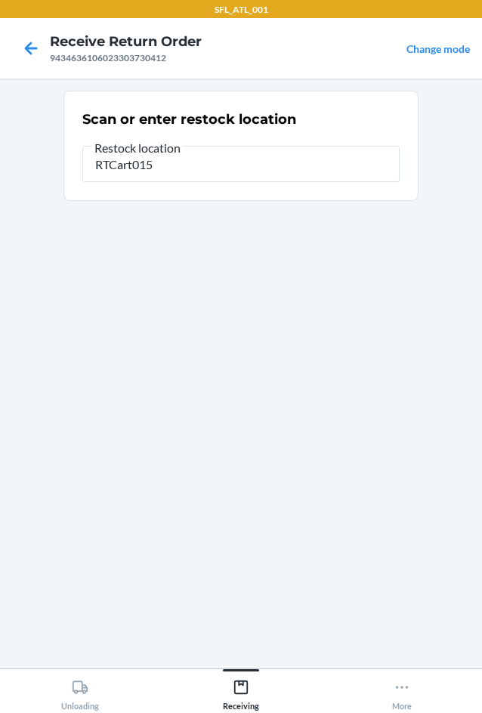
type input "RTCart015"
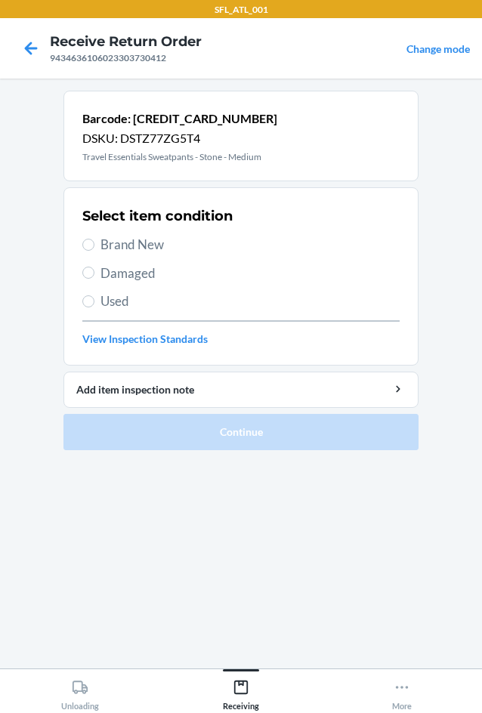
click at [124, 233] on div "Select item condition Brand New Damaged Used View Inspection Standards" at bounding box center [240, 277] width 317 height 150
click at [130, 240] on span "Brand New" at bounding box center [249, 245] width 299 height 20
click at [94, 240] on input "Brand New" at bounding box center [88, 245] width 12 height 12
radio input "true"
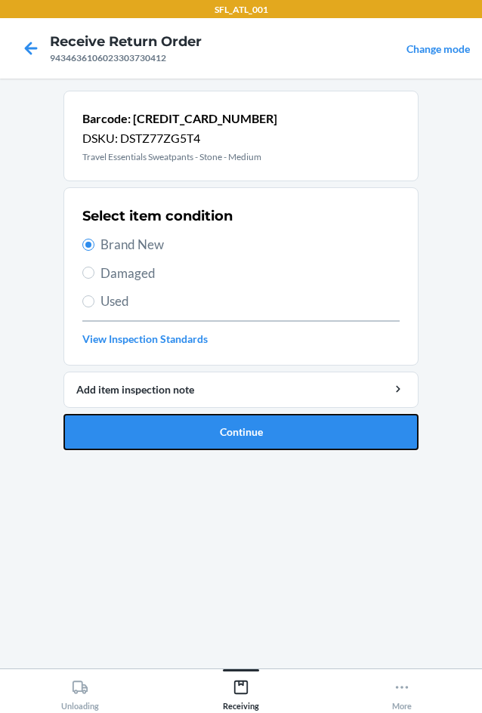
click at [214, 422] on button "Continue" at bounding box center [240, 432] width 355 height 36
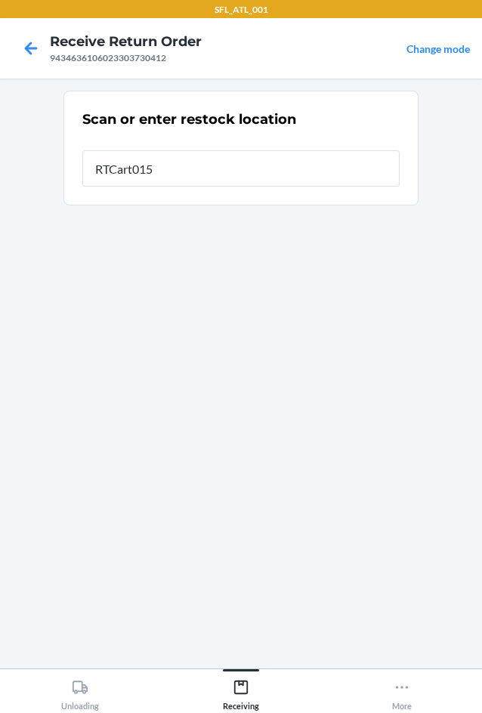
type input "RTCart015"
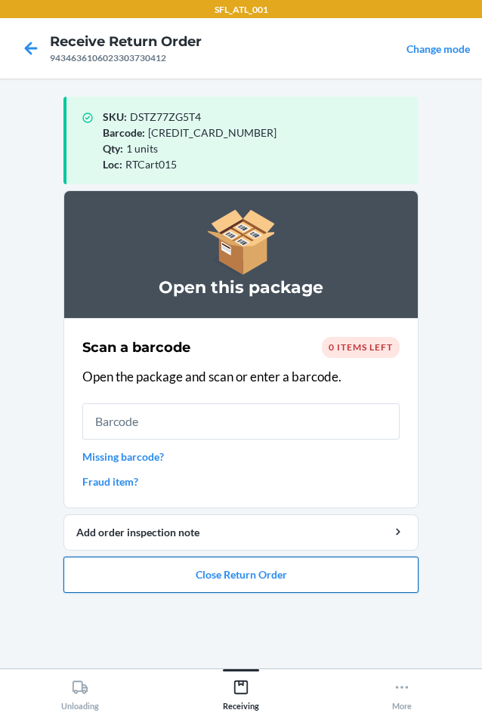
click at [291, 589] on button "Close Return Order" at bounding box center [240, 575] width 355 height 36
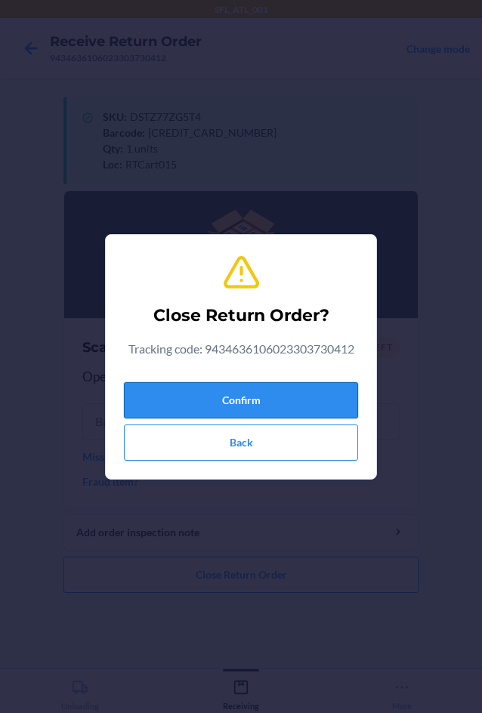
click at [299, 396] on button "Confirm" at bounding box center [241, 400] width 234 height 36
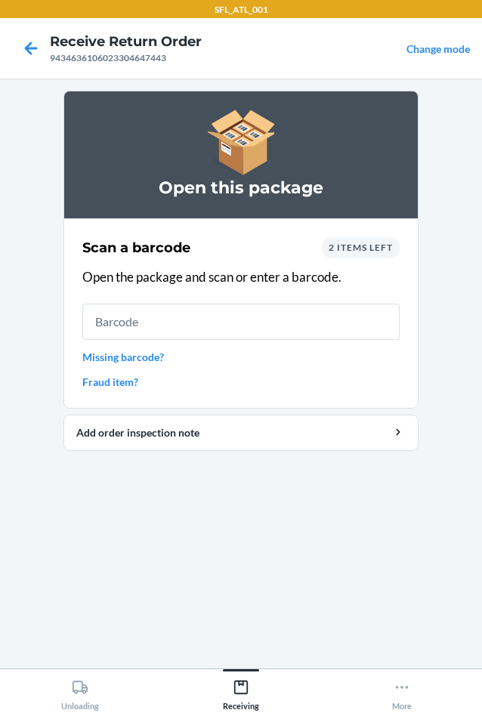
click at [136, 352] on link "Missing barcode?" at bounding box center [240, 357] width 317 height 16
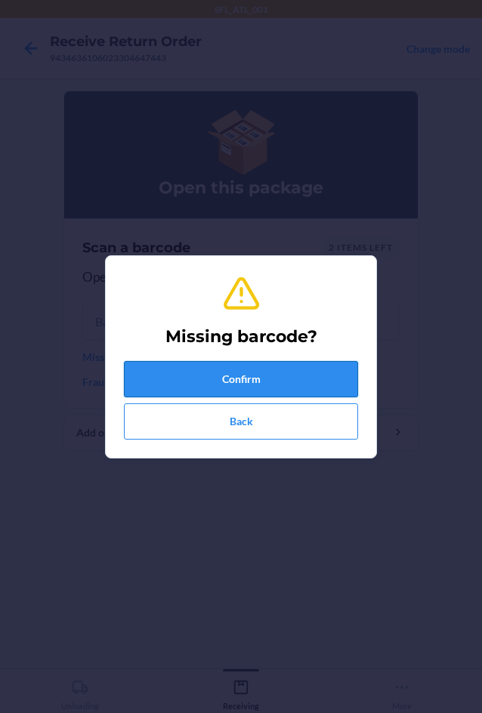
click at [184, 377] on button "Confirm" at bounding box center [241, 379] width 234 height 36
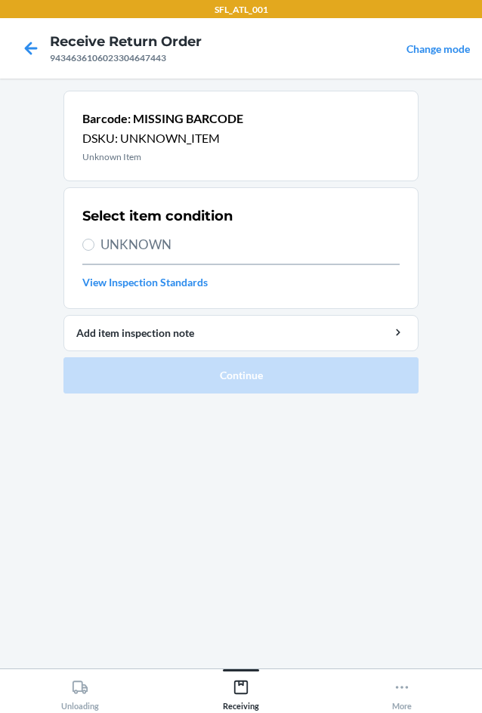
drag, startPoint x: 128, startPoint y: 250, endPoint x: 153, endPoint y: 304, distance: 59.2
click at [131, 241] on span "UNKNOWN" at bounding box center [249, 245] width 299 height 20
click at [94, 241] on input "UNKNOWN" at bounding box center [88, 245] width 12 height 12
radio input "true"
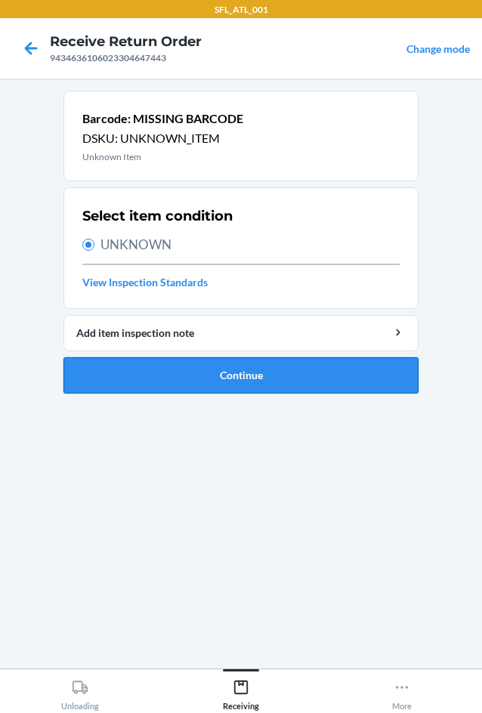
drag, startPoint x: 174, startPoint y: 380, endPoint x: 179, endPoint y: 371, distance: 10.5
click at [178, 372] on button "Continue" at bounding box center [240, 375] width 355 height 36
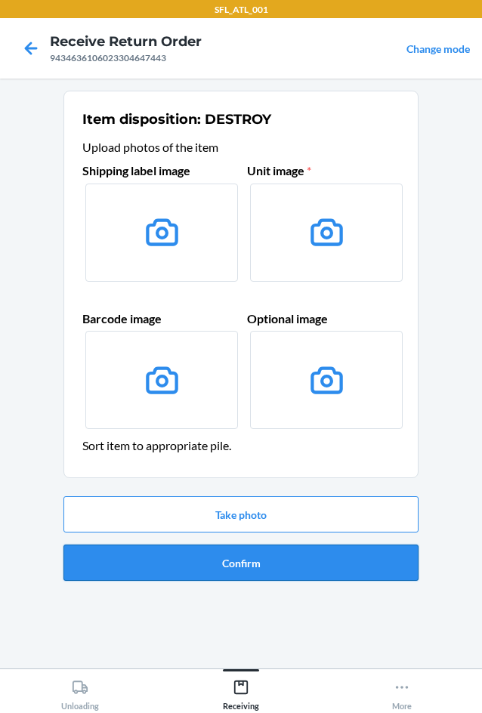
click at [222, 557] on button "Confirm" at bounding box center [240, 563] width 355 height 36
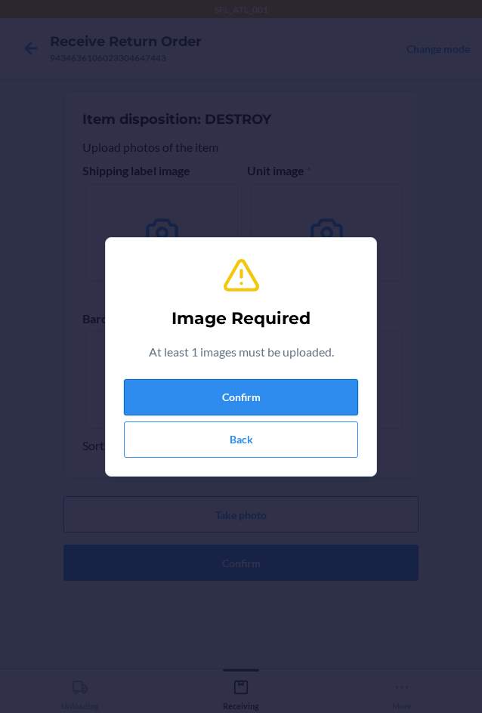
click at [235, 405] on button "Confirm" at bounding box center [241, 397] width 234 height 36
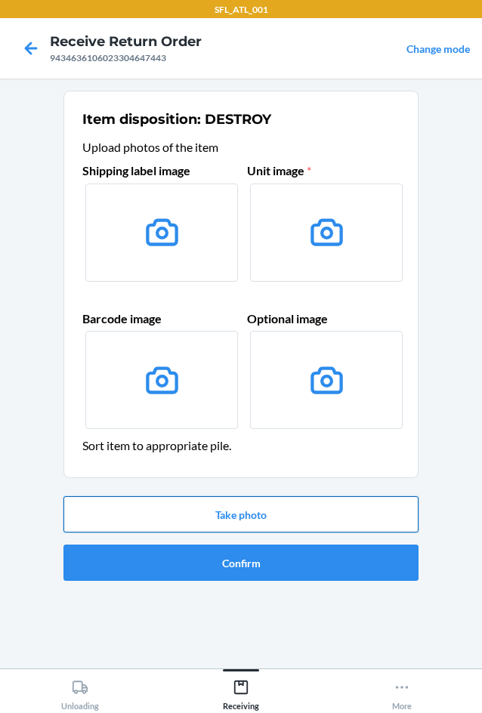
click at [229, 521] on button "Take photo" at bounding box center [240, 514] width 355 height 36
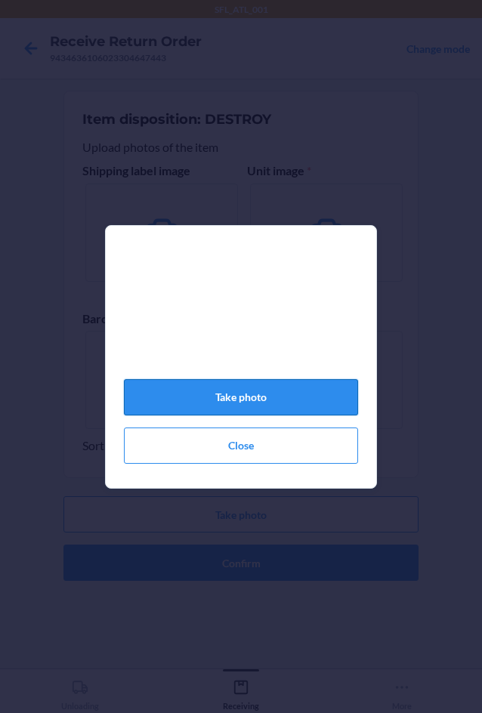
click at [293, 404] on button "Take photo" at bounding box center [241, 397] width 234 height 36
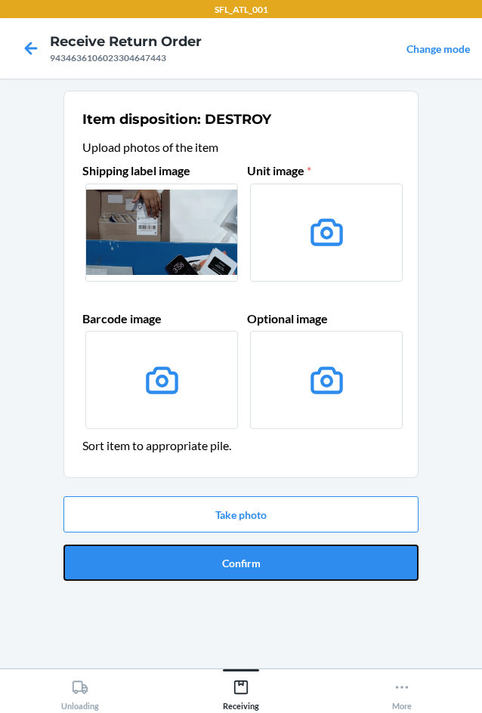
click at [238, 564] on button "Confirm" at bounding box center [240, 563] width 355 height 36
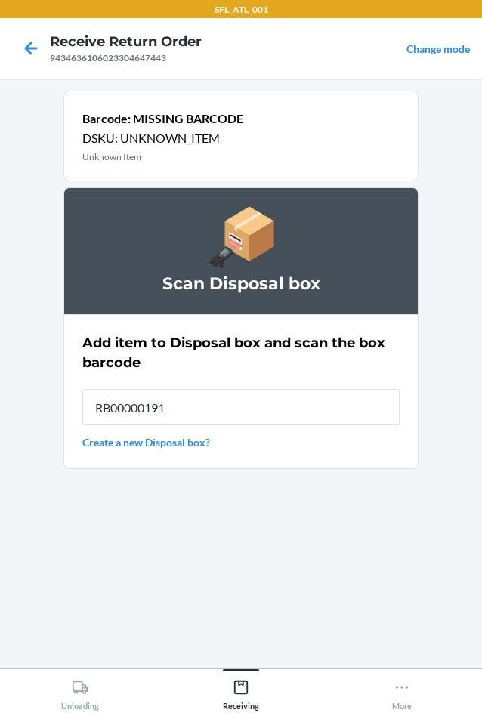
type input "RB00000191O"
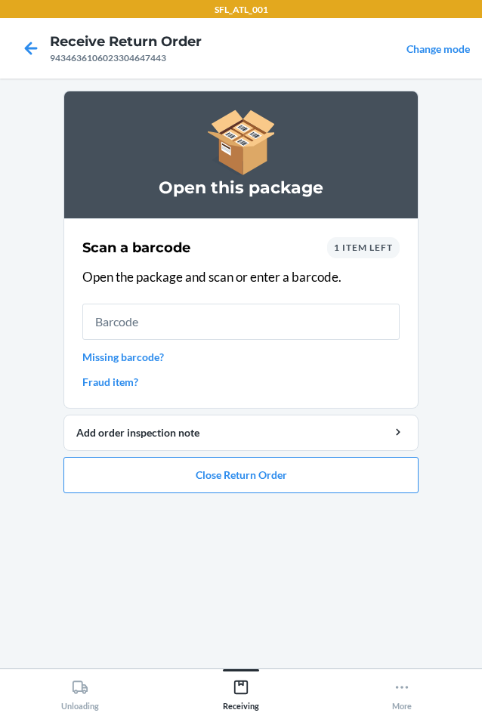
click at [138, 356] on link "Missing barcode?" at bounding box center [240, 357] width 317 height 16
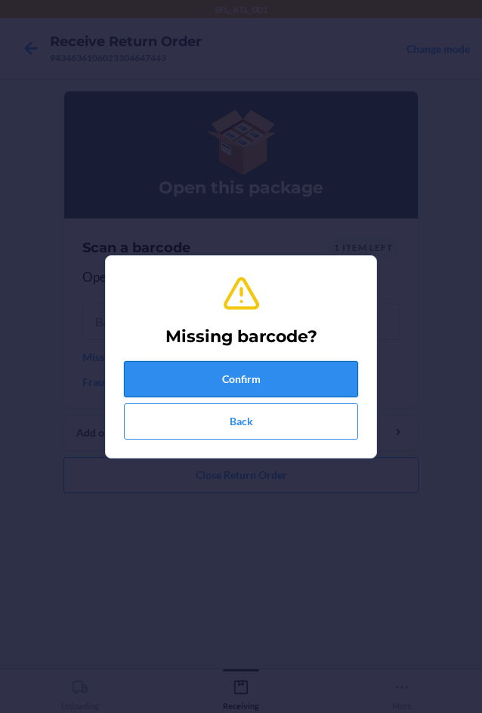
click at [210, 382] on button "Confirm" at bounding box center [241, 379] width 234 height 36
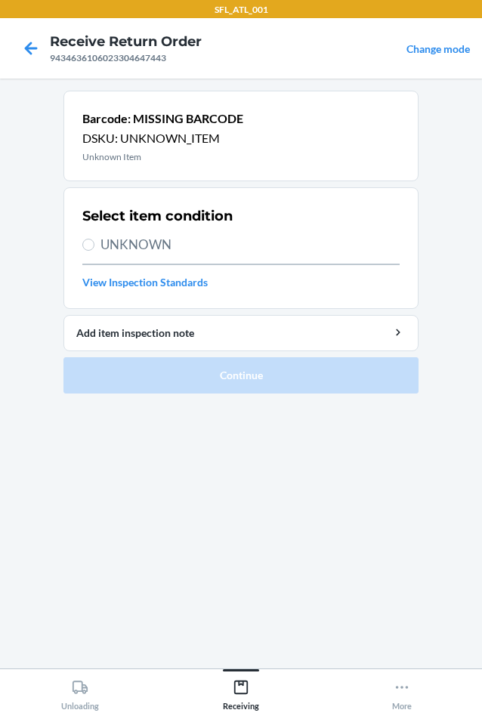
click at [152, 243] on span "UNKNOWN" at bounding box center [249, 245] width 299 height 20
click at [94, 243] on input "UNKNOWN" at bounding box center [88, 245] width 12 height 12
radio input "true"
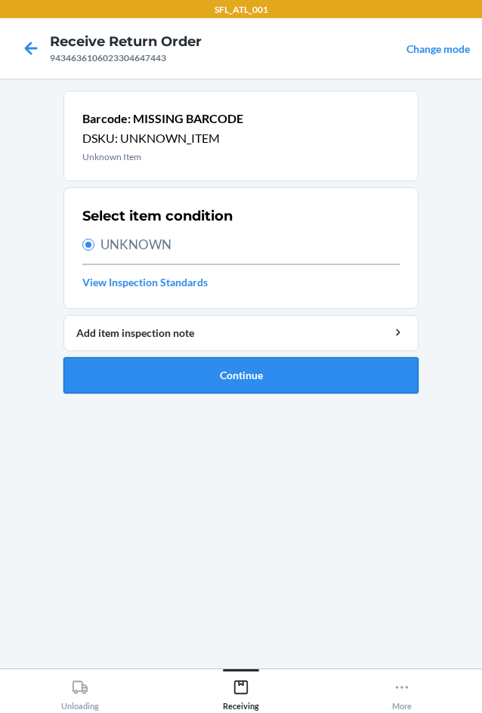
click at [247, 378] on button "Continue" at bounding box center [240, 375] width 355 height 36
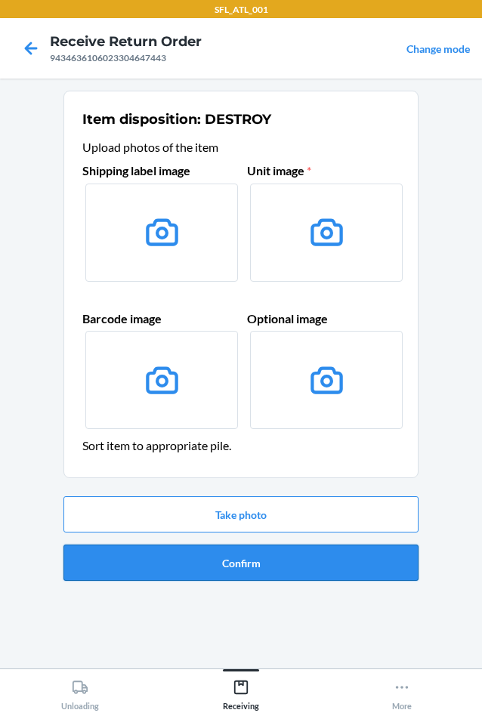
click at [273, 571] on button "Confirm" at bounding box center [240, 563] width 355 height 36
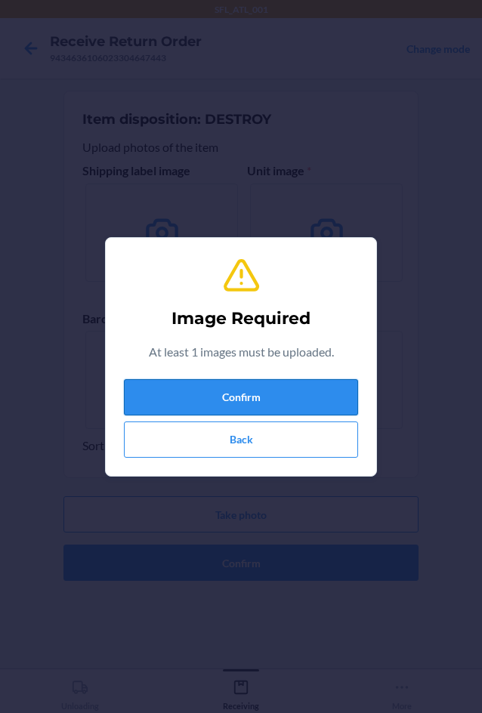
click at [249, 399] on button "Confirm" at bounding box center [241, 397] width 234 height 36
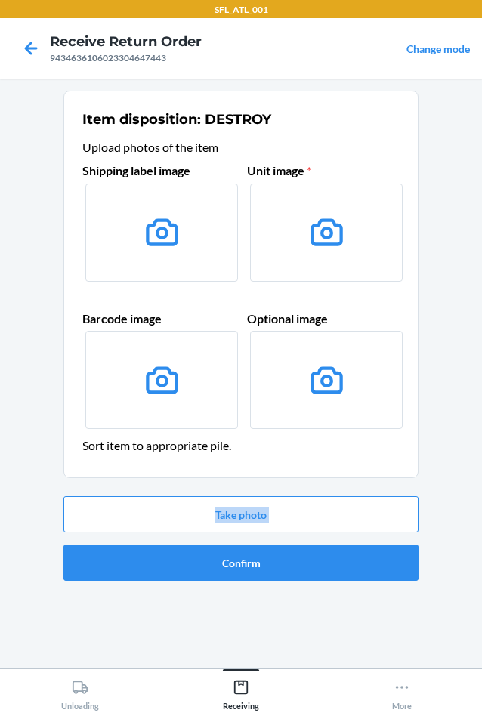
click at [184, 535] on div "Take photo Confirm" at bounding box center [240, 538] width 355 height 97
click at [191, 523] on button "Take photo" at bounding box center [240, 514] width 355 height 36
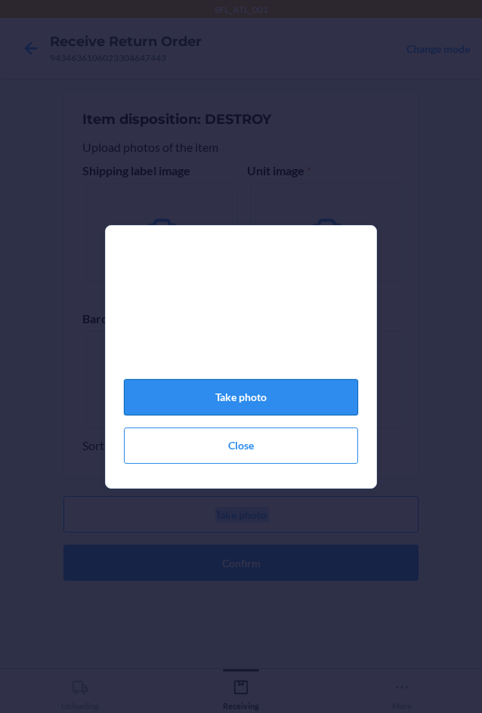
click at [227, 410] on button "Take photo" at bounding box center [241, 397] width 234 height 36
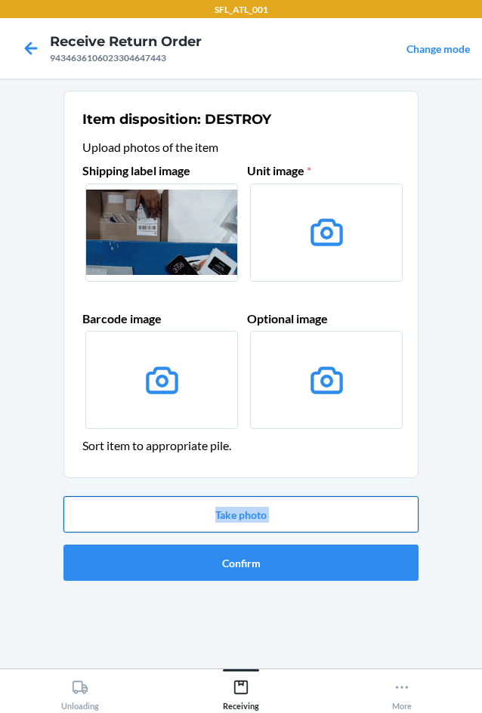
click at [274, 517] on button "Take photo" at bounding box center [240, 514] width 355 height 36
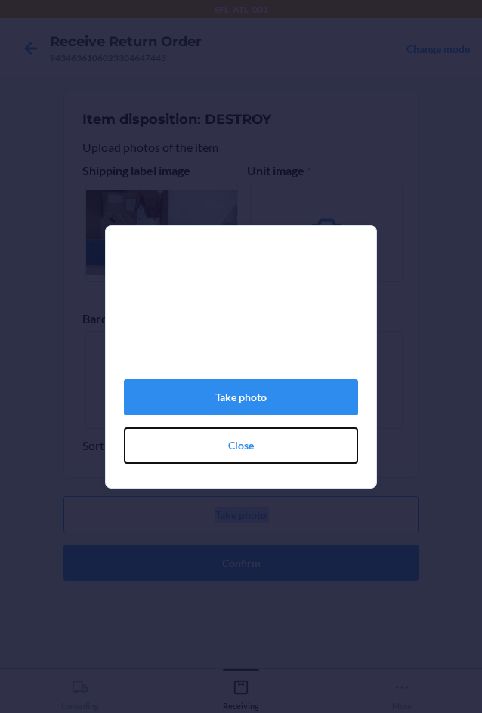
drag, startPoint x: 249, startPoint y: 451, endPoint x: 308, endPoint y: 590, distance: 151.0
click at [250, 453] on button "Close" at bounding box center [241, 446] width 234 height 36
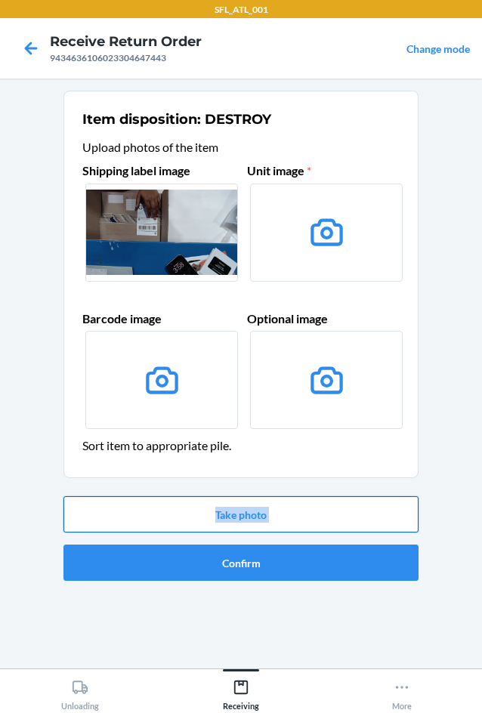
click at [300, 527] on button "Take photo" at bounding box center [240, 514] width 355 height 36
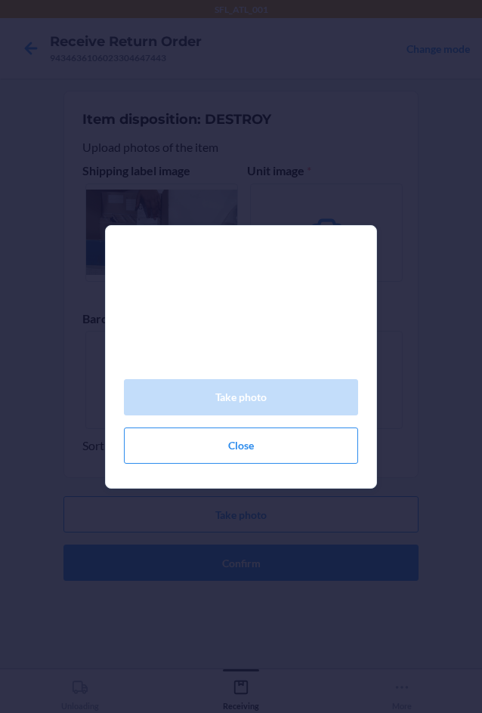
click at [295, 545] on div "Take photo Close" at bounding box center [241, 356] width 482 height 713
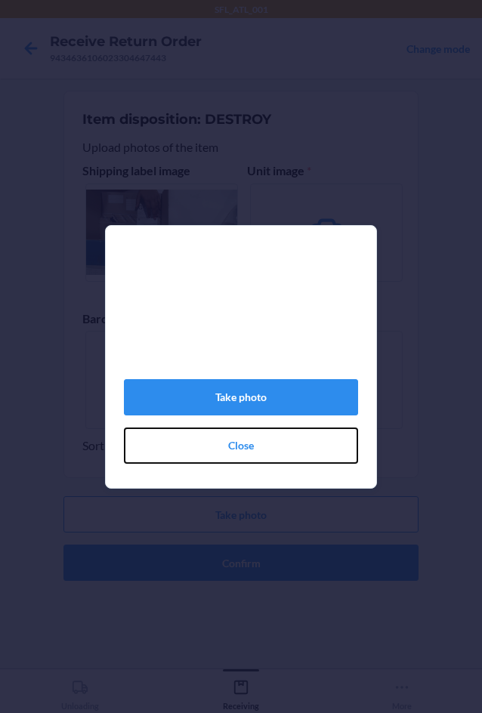
drag, startPoint x: 280, startPoint y: 467, endPoint x: 277, endPoint y: 474, distance: 8.4
click at [280, 464] on button "Close" at bounding box center [241, 446] width 234 height 36
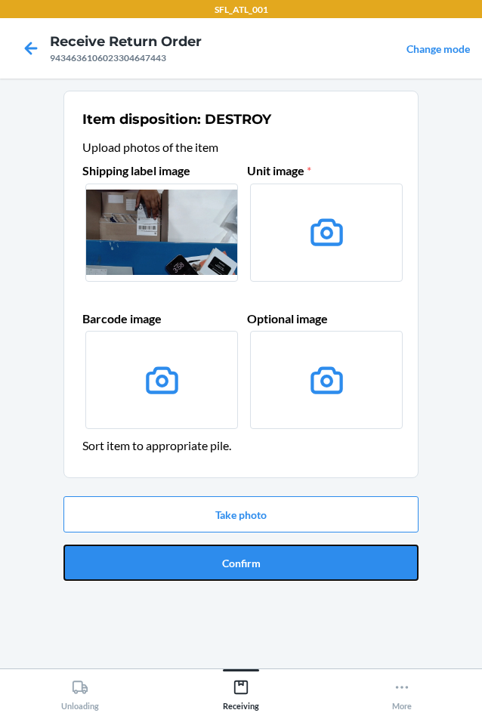
click at [292, 556] on button "Confirm" at bounding box center [240, 563] width 355 height 36
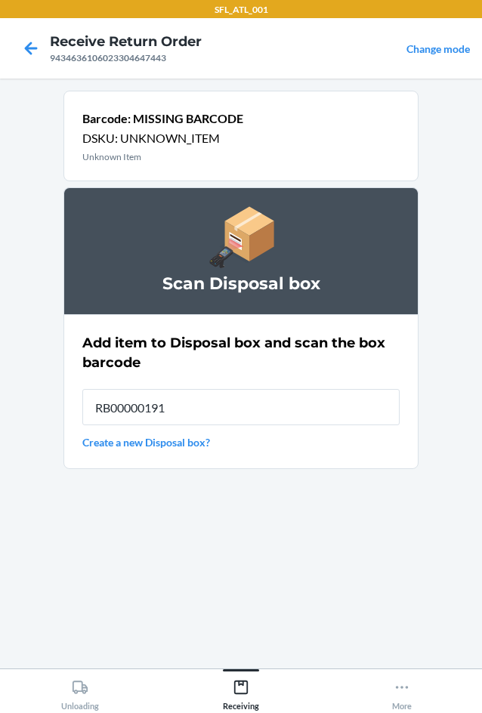
type input "RB00000191O"
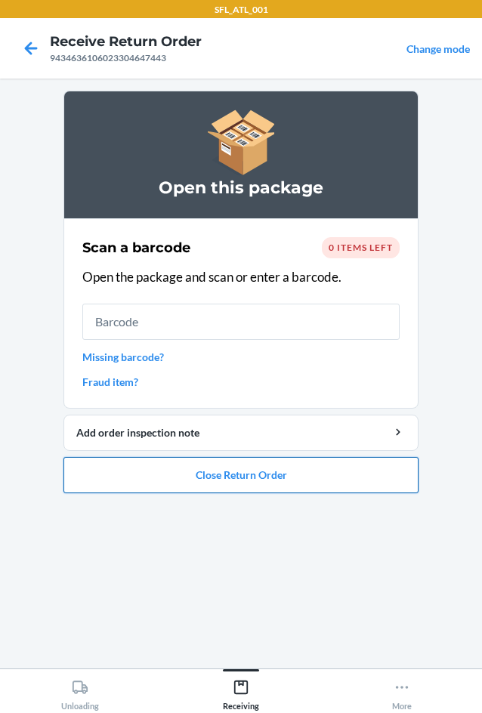
click at [201, 467] on button "Close Return Order" at bounding box center [240, 475] width 355 height 36
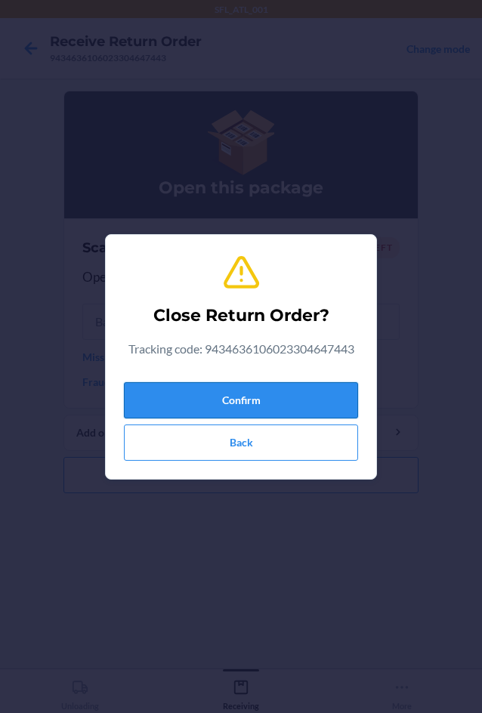
click at [286, 397] on button "Confirm" at bounding box center [241, 400] width 234 height 36
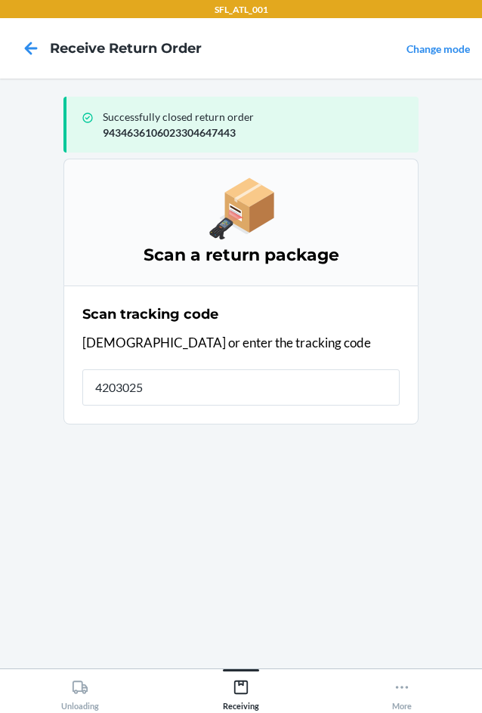
type input "42030259"
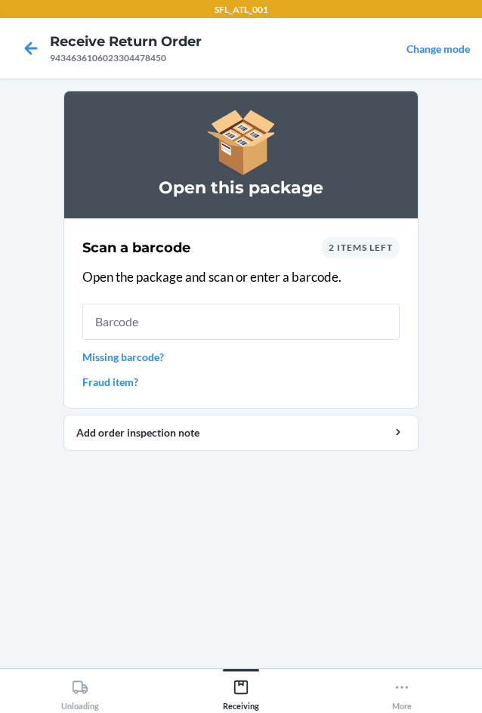
click at [357, 240] on div "2 items left" at bounding box center [361, 247] width 78 height 21
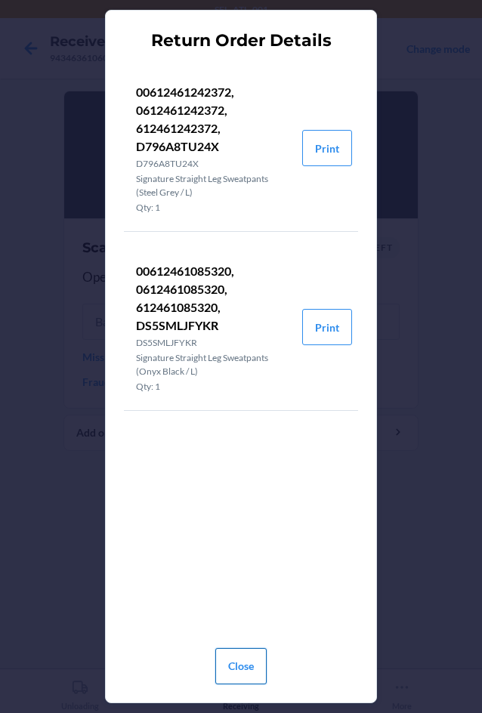
click at [245, 670] on button "Close" at bounding box center [240, 666] width 51 height 36
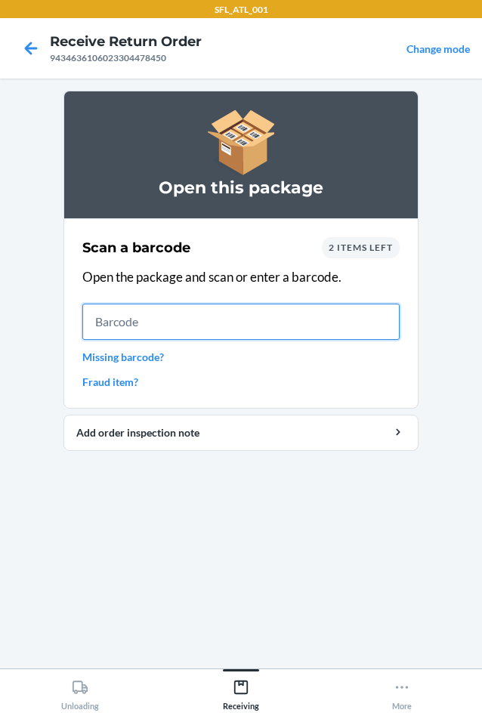
click at [249, 313] on input "text" at bounding box center [240, 322] width 317 height 36
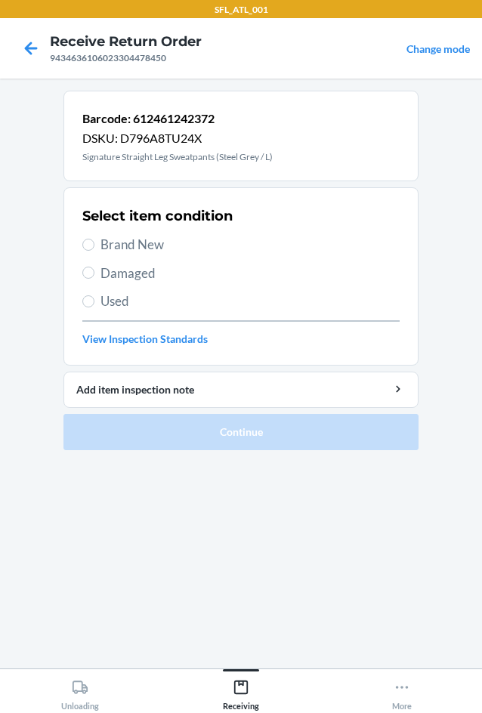
drag, startPoint x: 289, startPoint y: 124, endPoint x: 127, endPoint y: 139, distance: 163.1
click at [175, 122] on div "Barcode: 612461242372 DSKU: D796A8TU24X Signature Straight Leg Sweatpants (Stee…" at bounding box center [240, 136] width 355 height 91
click at [119, 249] on span "Brand New" at bounding box center [249, 245] width 299 height 20
click at [94, 249] on input "Brand New" at bounding box center [88, 245] width 12 height 12
radio input "true"
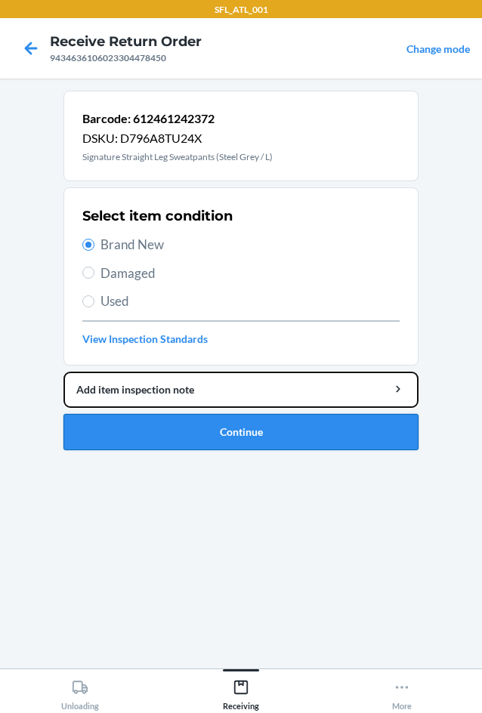
click at [255, 413] on li "Barcode: 612461242372 DSKU: D796A8TU24X Signature Straight Leg Sweatpants (Stee…" at bounding box center [240, 271] width 355 height 360
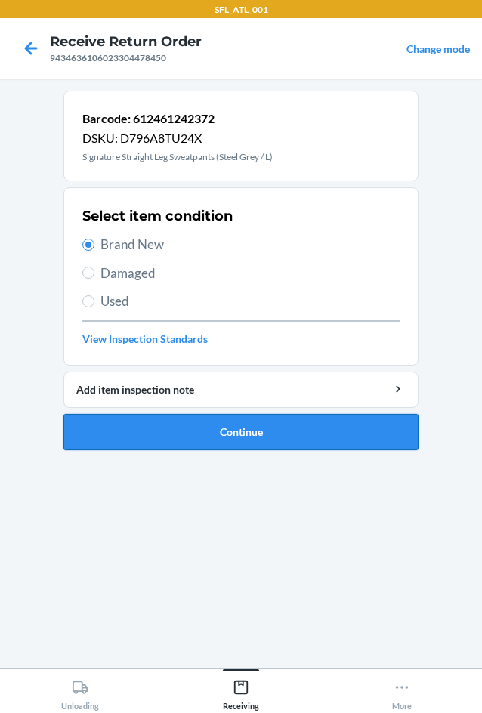
click at [255, 425] on button "Continue" at bounding box center [240, 432] width 355 height 36
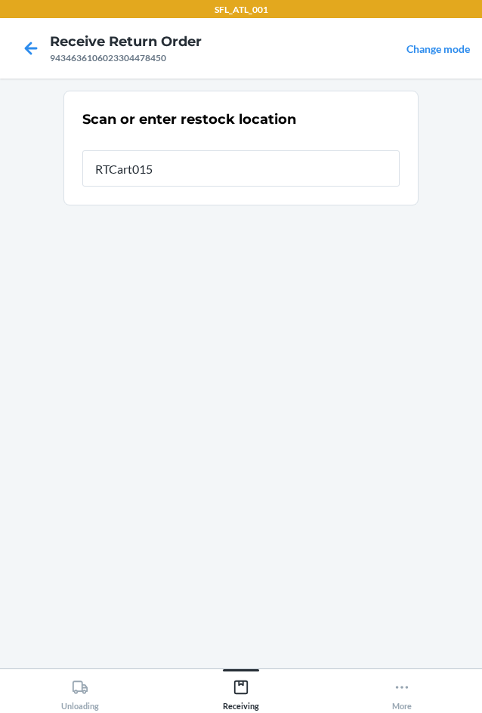
type input "RTCart015"
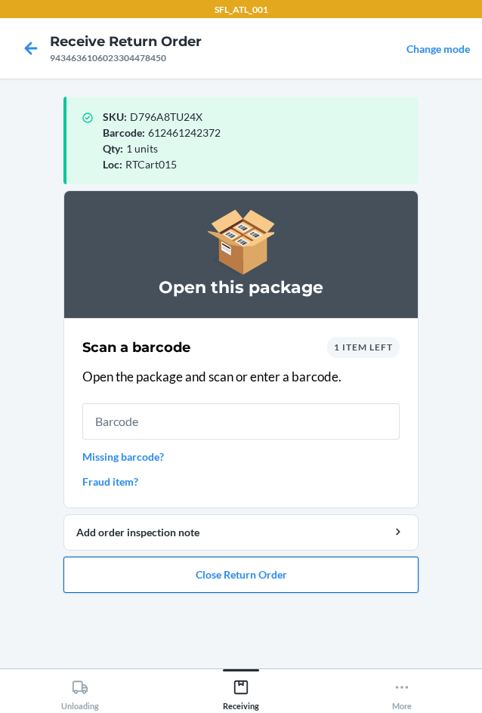
click at [394, 576] on button "Close Return Order" at bounding box center [240, 575] width 355 height 36
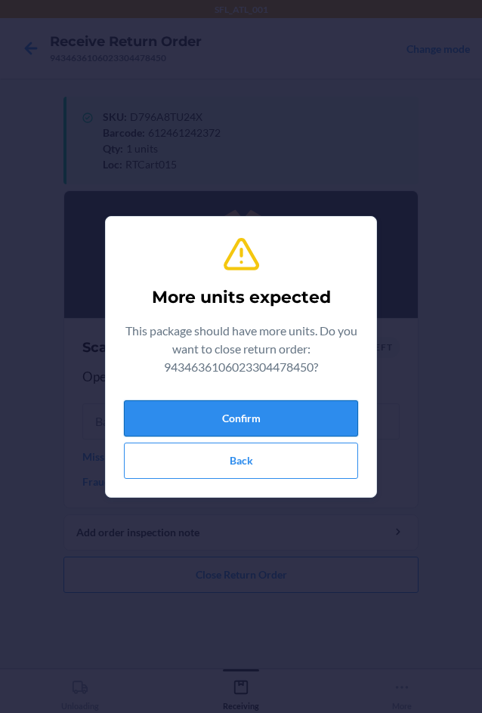
click at [203, 420] on button "Confirm" at bounding box center [241, 418] width 234 height 36
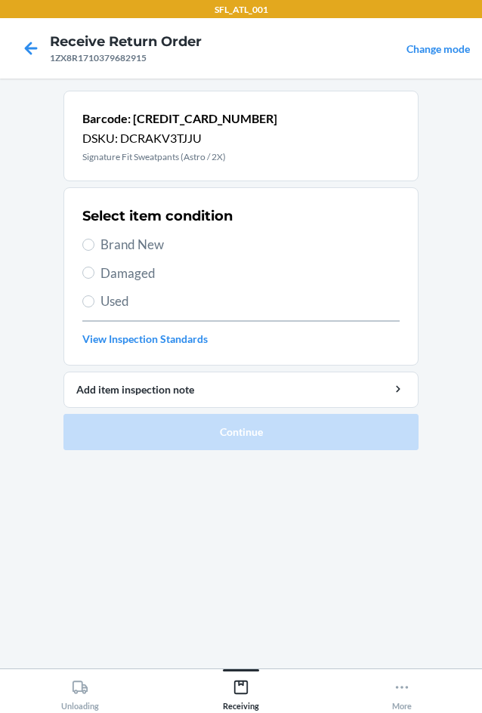
click at [110, 244] on span "Brand New" at bounding box center [249, 245] width 299 height 20
click at [94, 244] on input "Brand New" at bounding box center [88, 245] width 12 height 12
radio input "true"
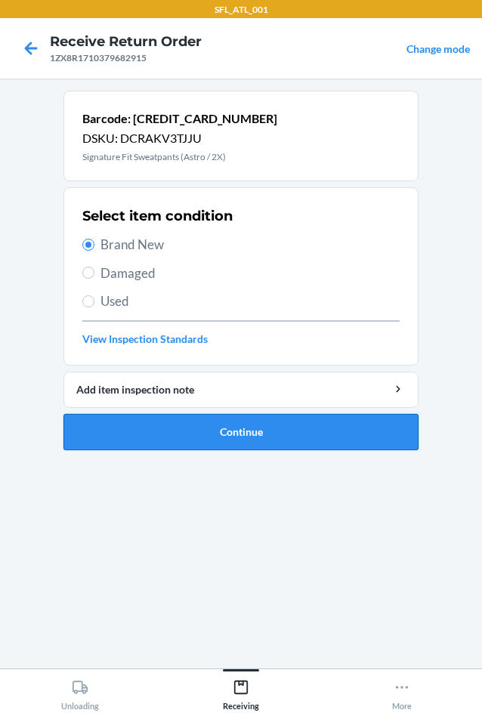
click at [188, 430] on button "Continue" at bounding box center [240, 432] width 355 height 36
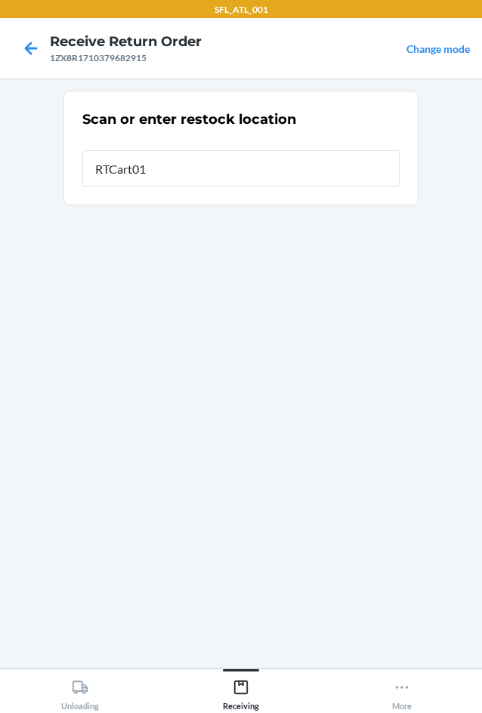
type input "RTCart015"
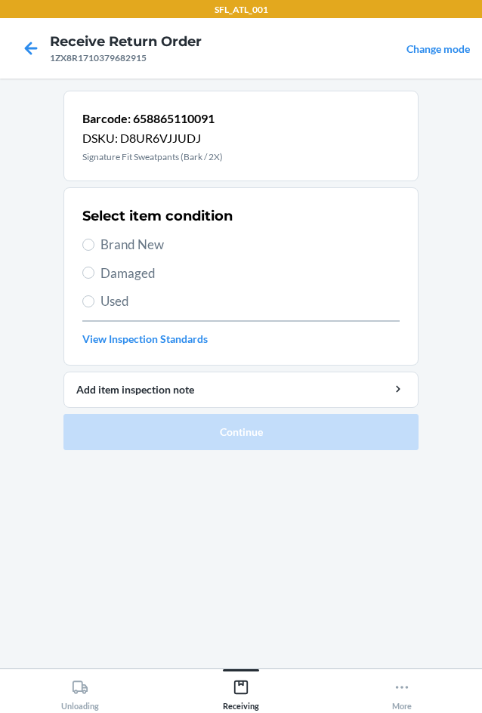
click at [131, 238] on span "Brand New" at bounding box center [249, 245] width 299 height 20
click at [94, 239] on input "Brand New" at bounding box center [88, 245] width 12 height 12
radio input "true"
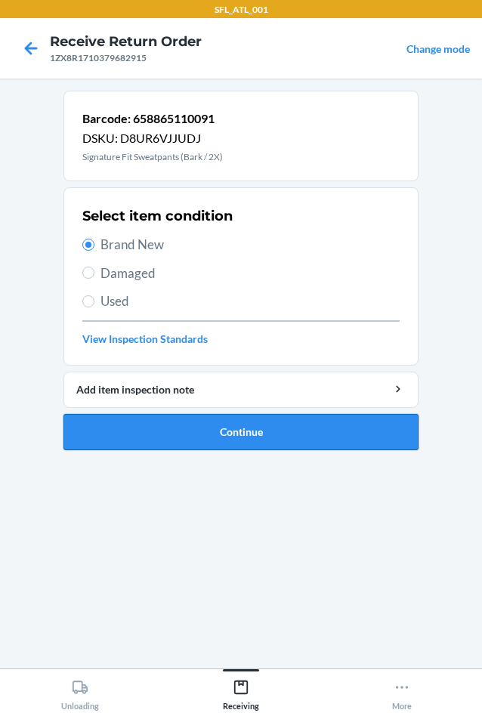
click at [296, 432] on button "Continue" at bounding box center [240, 432] width 355 height 36
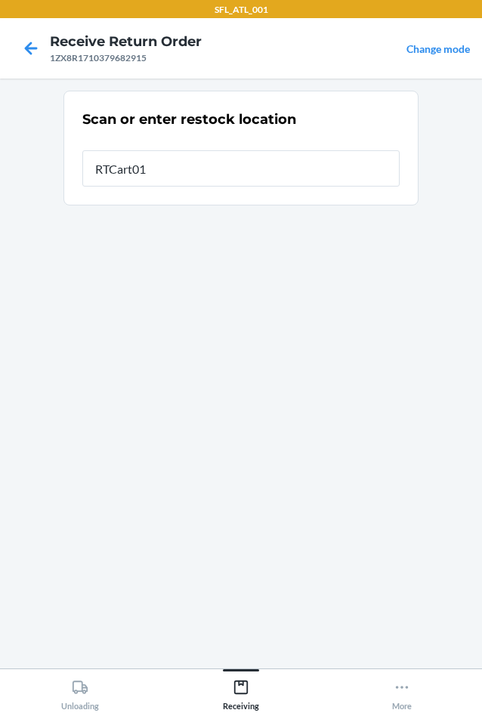
type input "RTCart015"
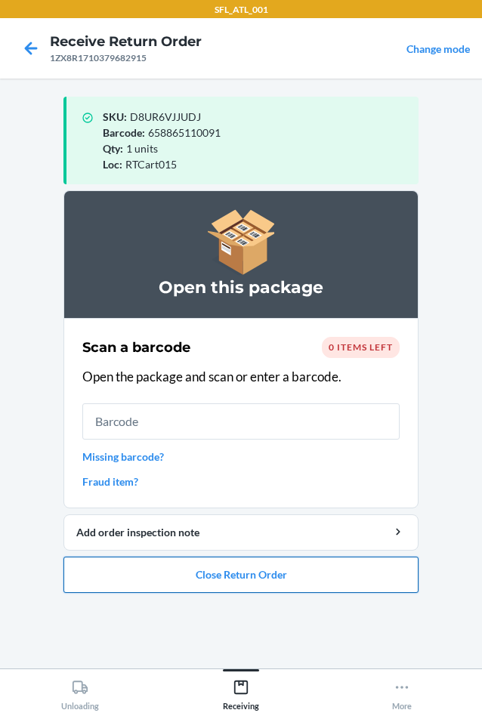
click at [281, 582] on button "Close Return Order" at bounding box center [240, 575] width 355 height 36
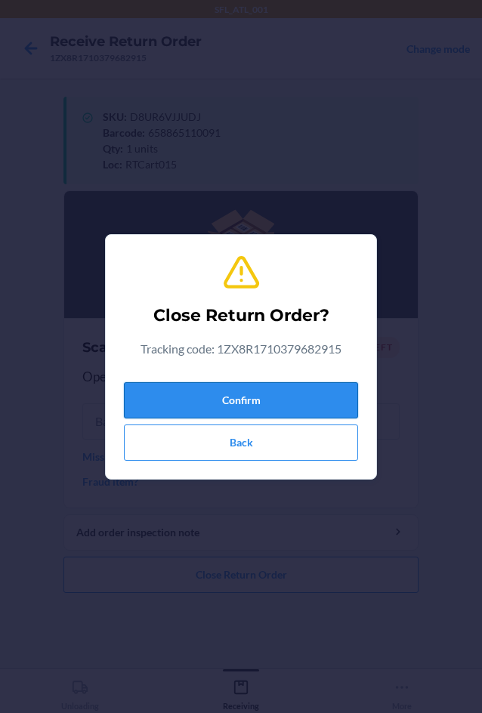
click at [274, 397] on button "Confirm" at bounding box center [241, 400] width 234 height 36
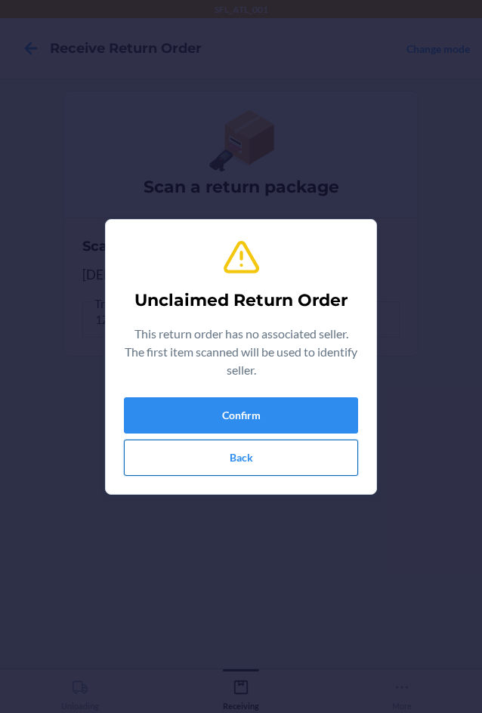
click at [228, 460] on button "Back" at bounding box center [241, 458] width 234 height 36
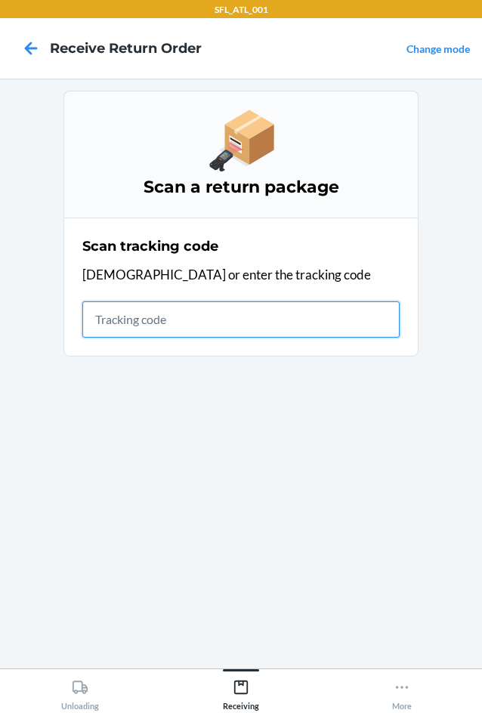
click at [196, 311] on input "text" at bounding box center [240, 319] width 317 height 36
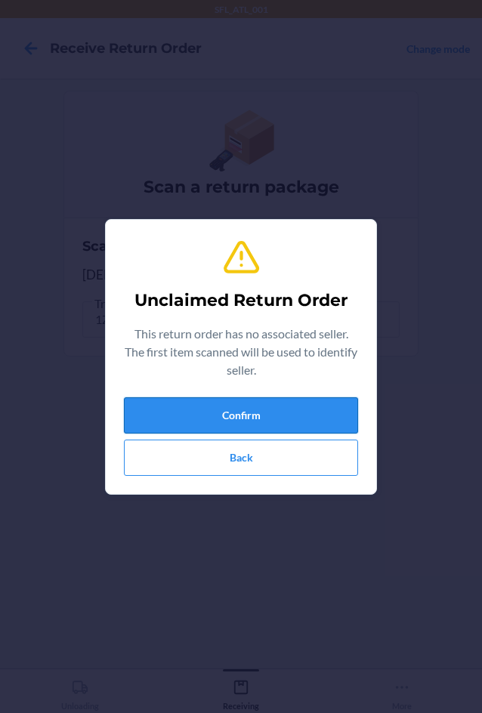
click at [259, 418] on button "Confirm" at bounding box center [241, 415] width 234 height 36
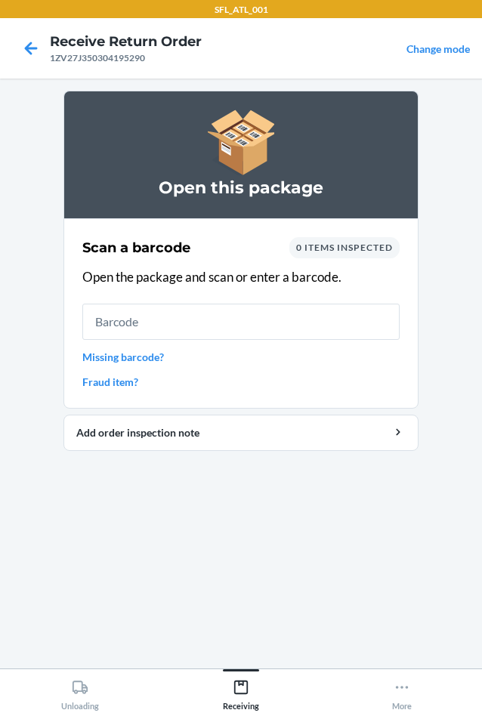
drag, startPoint x: 299, startPoint y: 292, endPoint x: 293, endPoint y: 304, distance: 12.8
click at [297, 298] on div "Scan a barcode 0 items inspected Open the package and scan or enter a barcode. …" at bounding box center [240, 314] width 317 height 162
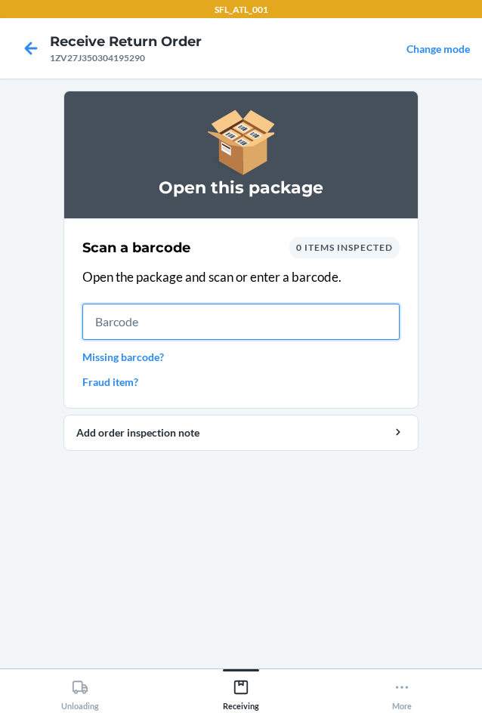
click at [292, 304] on input "text" at bounding box center [240, 322] width 317 height 36
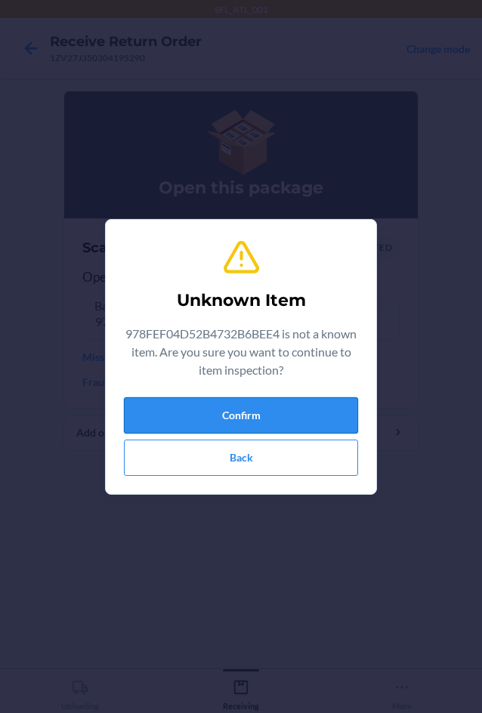
click at [233, 420] on button "Confirm" at bounding box center [241, 415] width 234 height 36
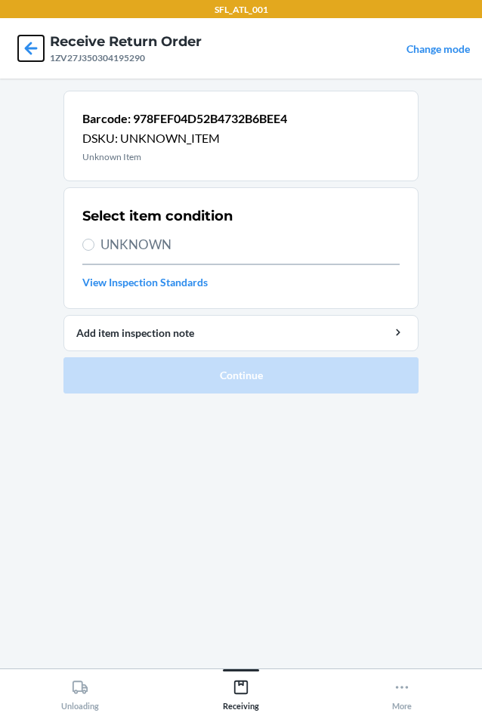
click at [29, 45] on icon at bounding box center [31, 48] width 13 height 13
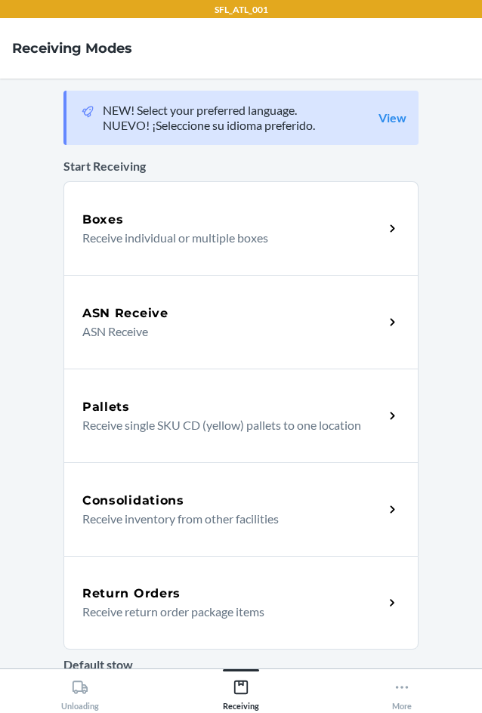
click at [308, 601] on div "Return Orders" at bounding box center [232, 594] width 301 height 18
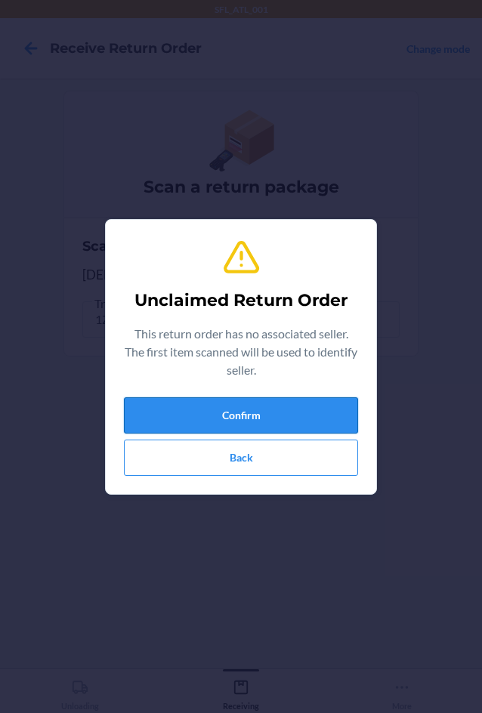
click at [308, 419] on button "Confirm" at bounding box center [241, 415] width 234 height 36
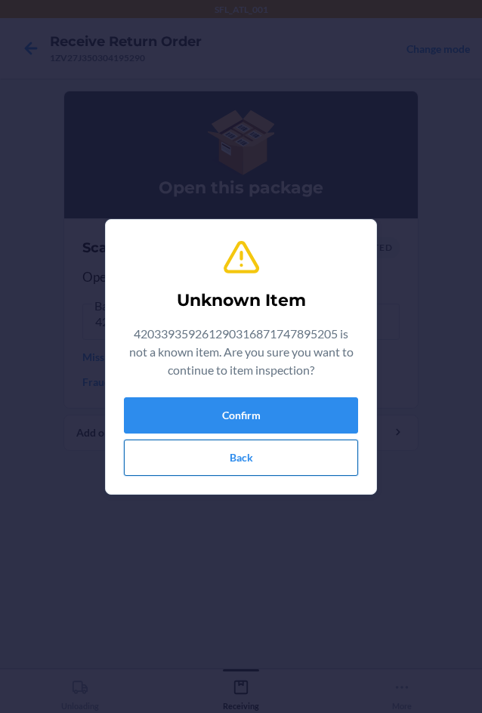
click at [203, 447] on button "Back" at bounding box center [241, 458] width 234 height 36
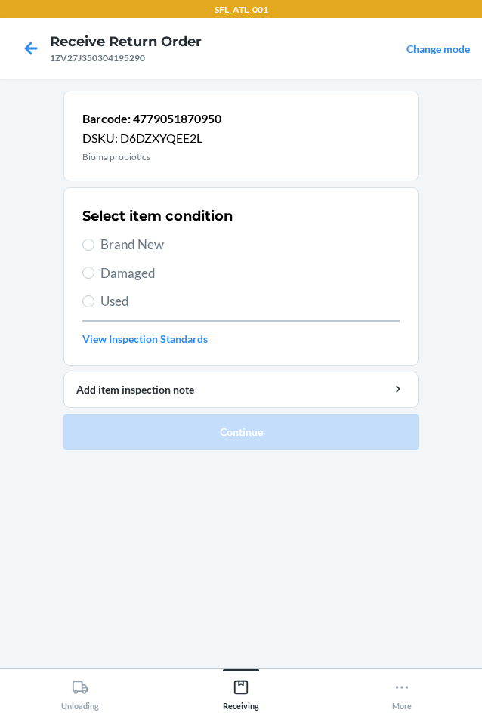
click at [116, 294] on span "Used" at bounding box center [249, 302] width 299 height 20
click at [94, 295] on input "Used" at bounding box center [88, 301] width 12 height 12
radio input "true"
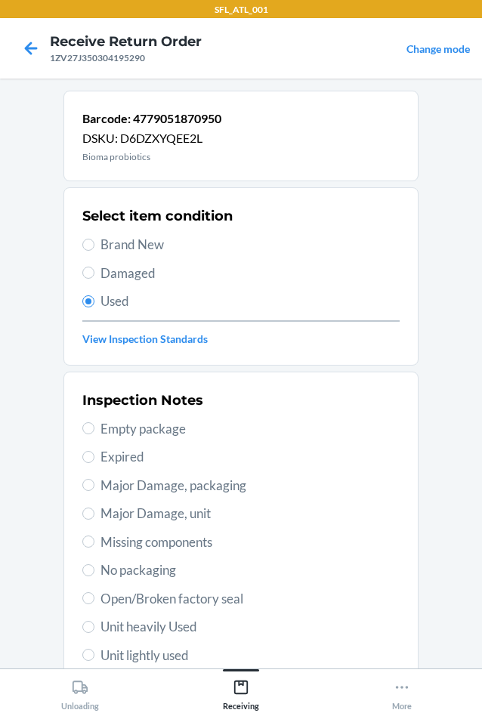
click at [173, 512] on span "Major Damage, unit" at bounding box center [249, 514] width 299 height 20
click at [94, 512] on input "Major Damage, unit" at bounding box center [88, 514] width 12 height 12
radio input "true"
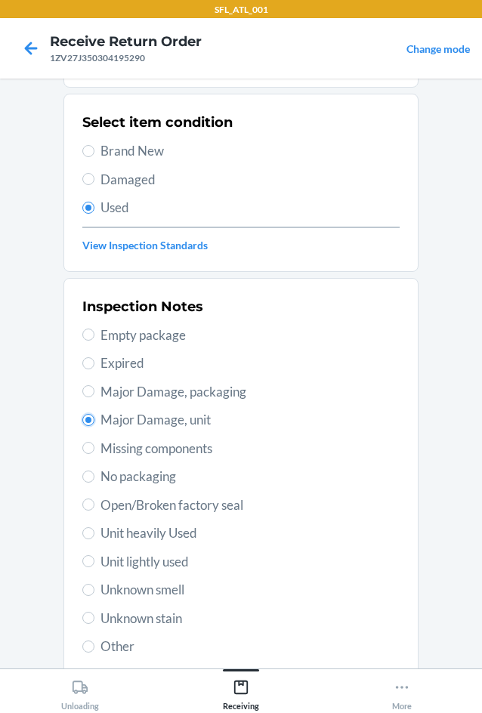
scroll to position [197, 0]
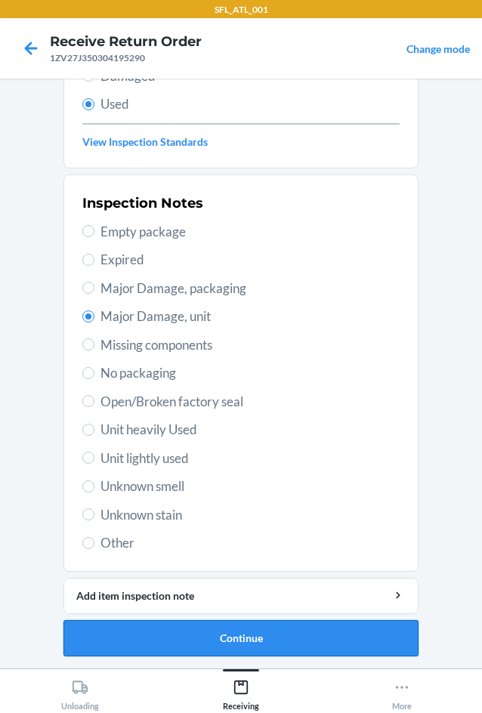
click at [252, 634] on button "Continue" at bounding box center [240, 638] width 355 height 36
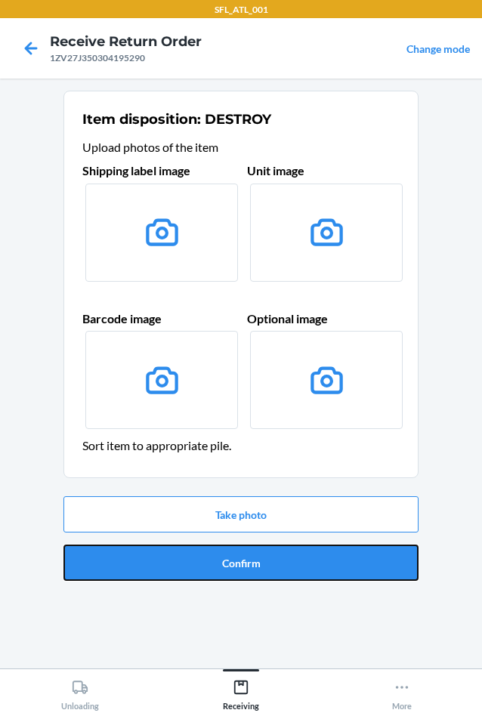
click at [246, 567] on button "Confirm" at bounding box center [240, 563] width 355 height 36
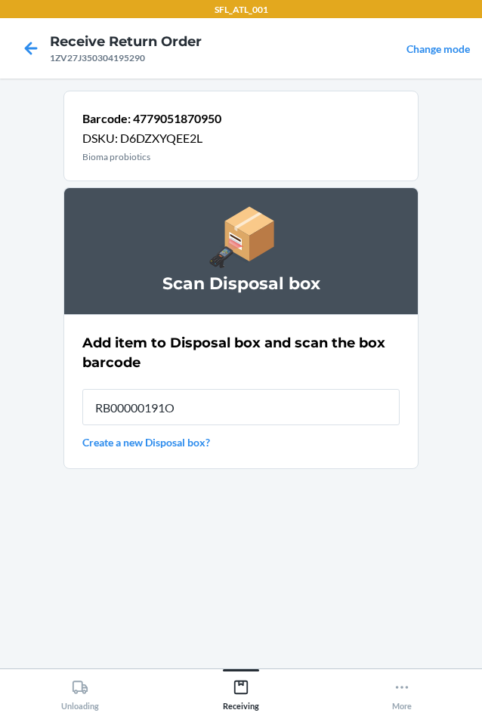
type input "RB00000191O"
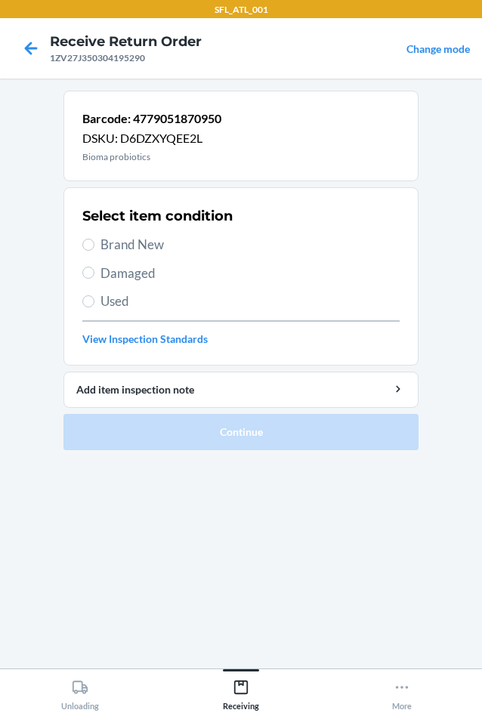
click at [100, 298] on span "Used" at bounding box center [249, 302] width 299 height 20
click at [94, 298] on input "Used" at bounding box center [88, 301] width 12 height 12
radio input "true"
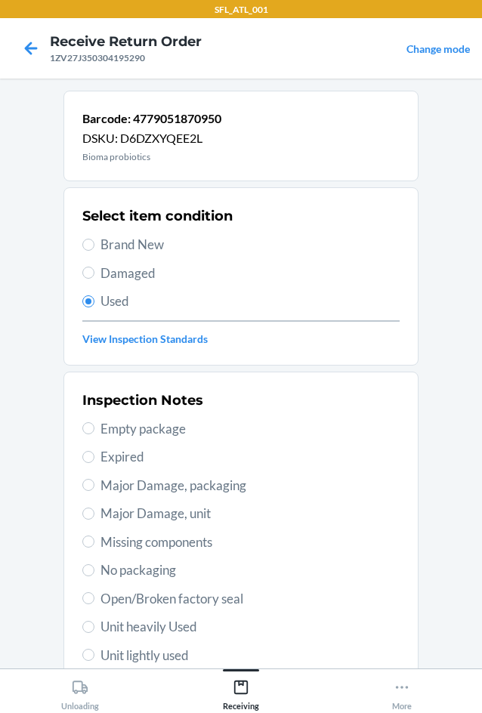
click at [148, 514] on span "Major Damage, unit" at bounding box center [249, 514] width 299 height 20
click at [94, 514] on input "Major Damage, unit" at bounding box center [88, 514] width 12 height 12
radio input "true"
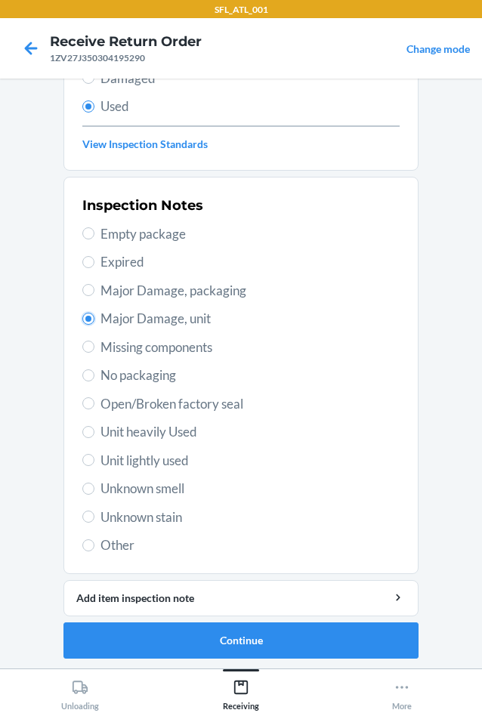
scroll to position [197, 0]
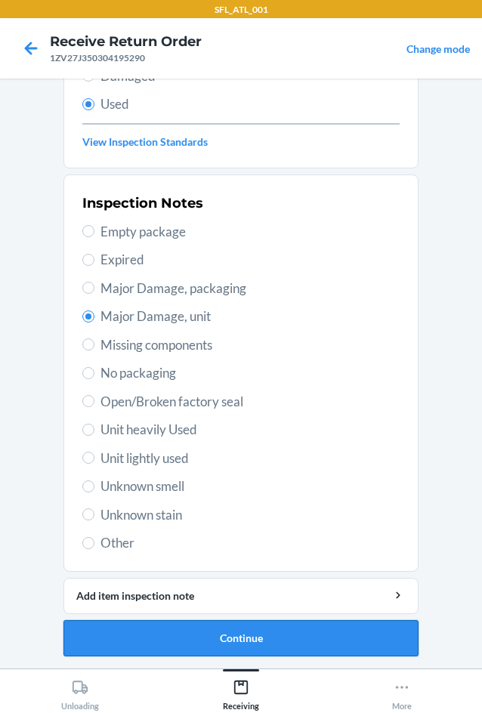
click at [187, 629] on button "Continue" at bounding box center [240, 638] width 355 height 36
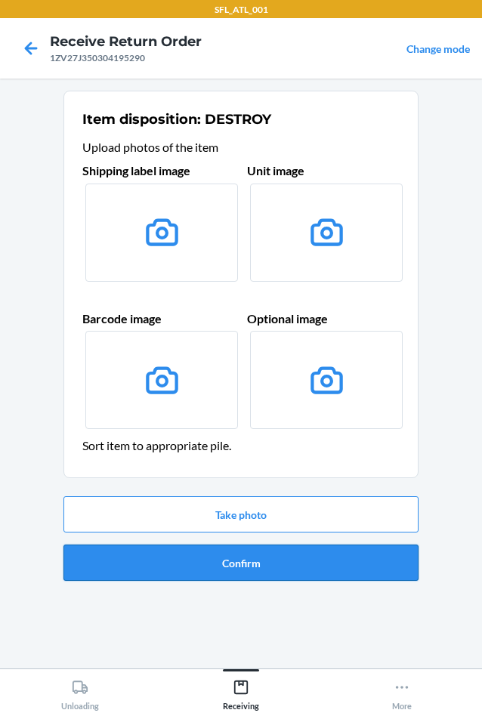
click at [209, 575] on button "Confirm" at bounding box center [240, 563] width 355 height 36
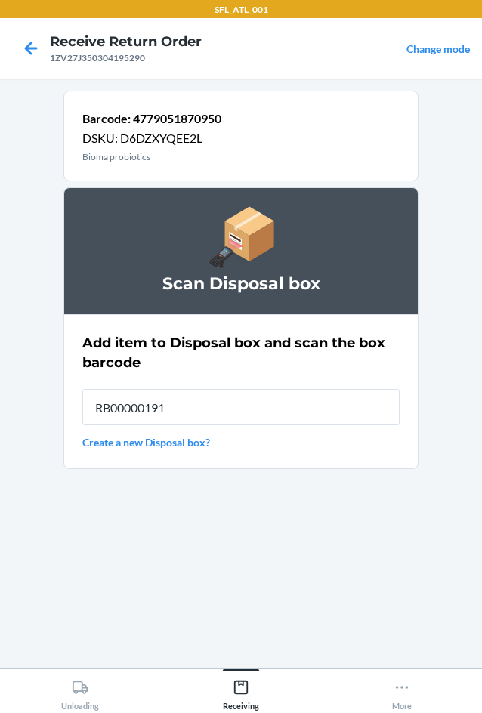
type input "RB00000191O"
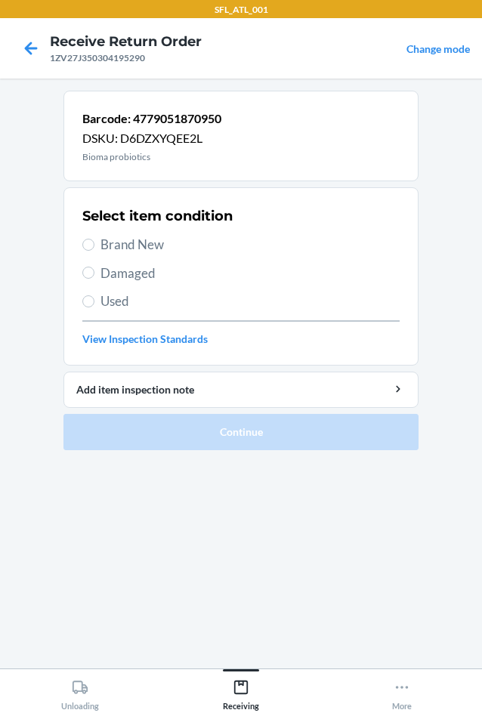
click at [124, 292] on span "Used" at bounding box center [249, 302] width 299 height 20
click at [94, 295] on input "Used" at bounding box center [88, 301] width 12 height 12
radio input "true"
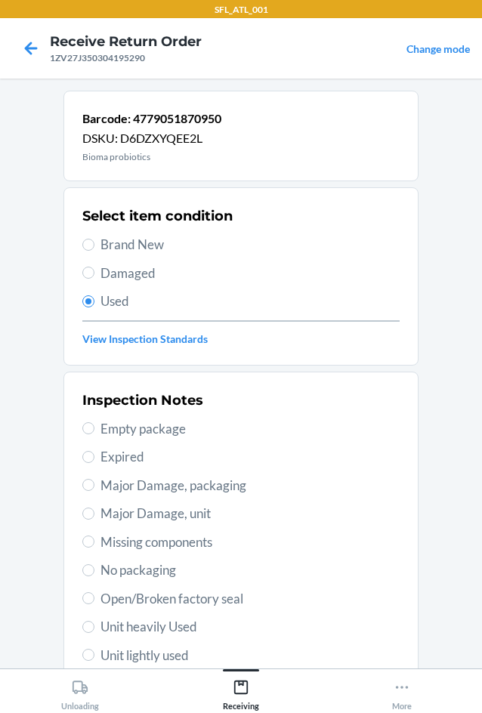
click at [184, 510] on span "Major Damage, unit" at bounding box center [249, 514] width 299 height 20
click at [94, 510] on input "Major Damage, unit" at bounding box center [88, 514] width 12 height 12
radio input "true"
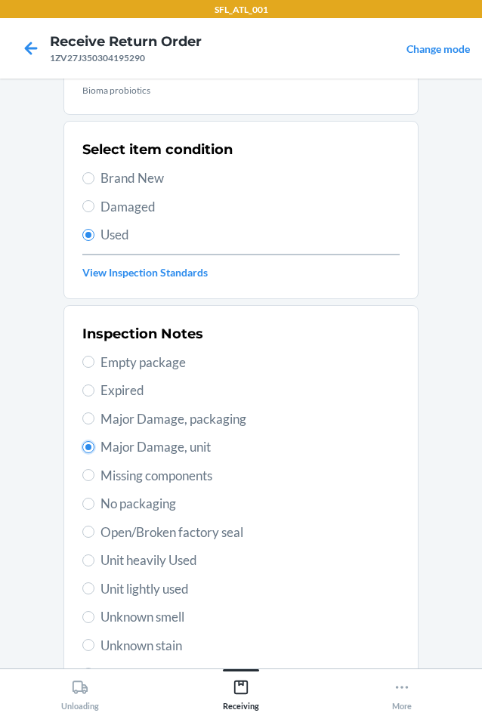
scroll to position [197, 0]
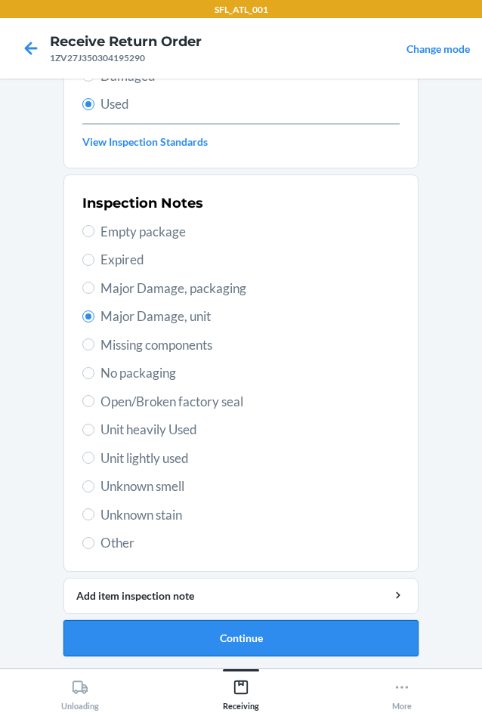
click at [246, 635] on button "Continue" at bounding box center [240, 638] width 355 height 36
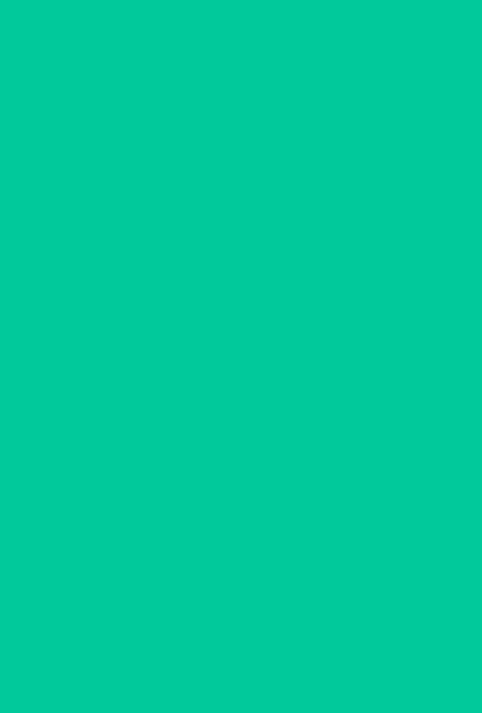
scroll to position [0, 0]
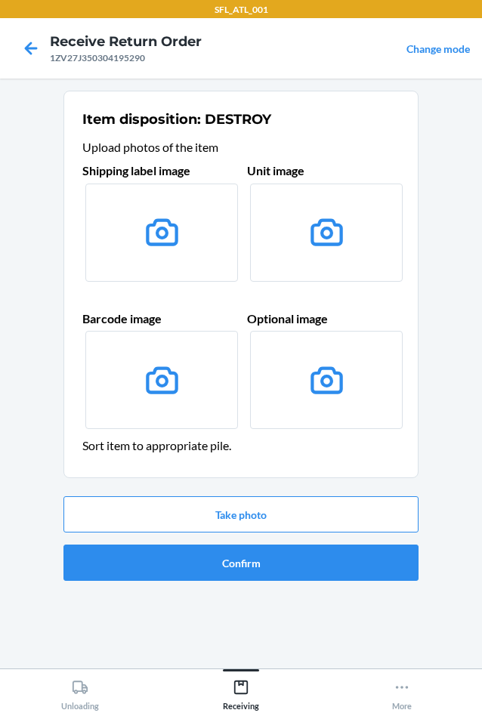
click at [212, 583] on div "Take photo Confirm" at bounding box center [240, 538] width 355 height 97
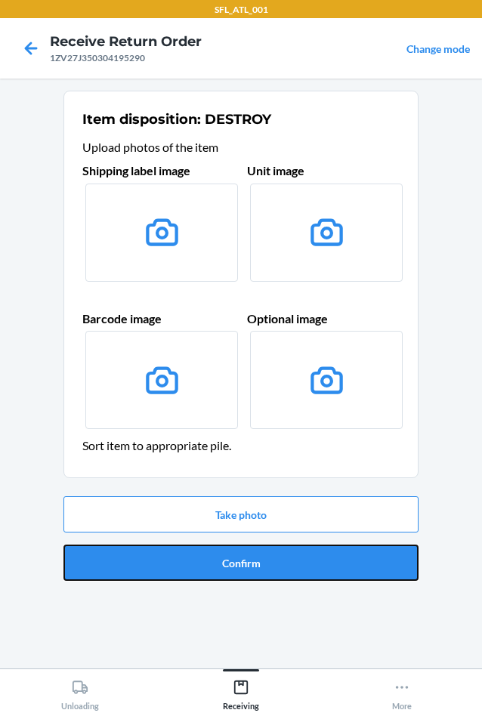
click at [208, 569] on button "Confirm" at bounding box center [240, 563] width 355 height 36
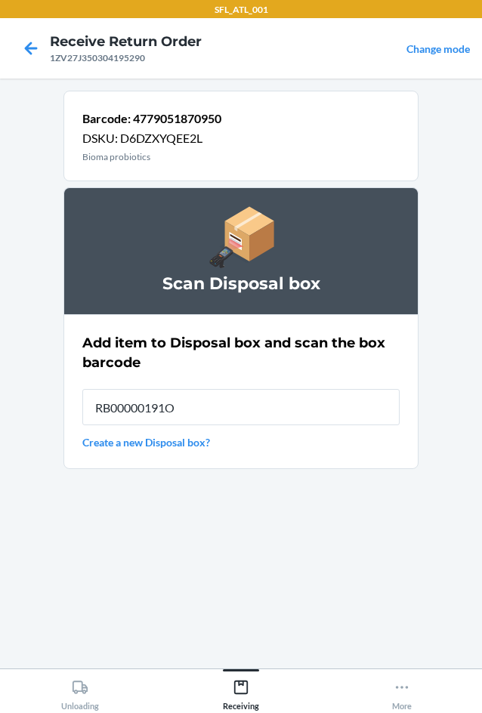
type input "RB00000191O"
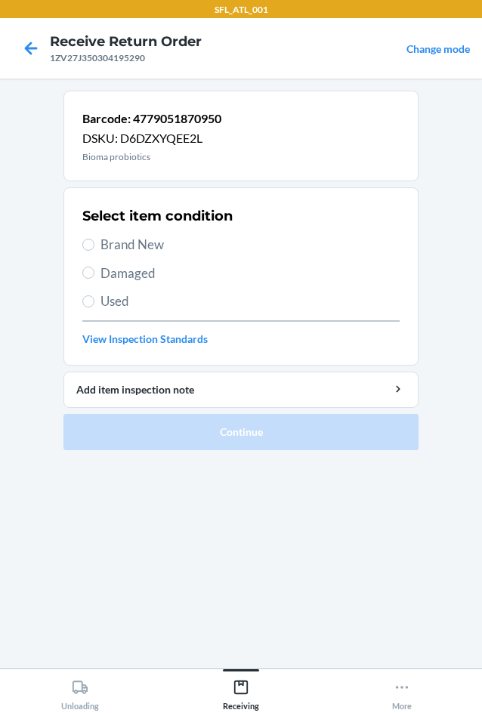
click at [120, 298] on span "Used" at bounding box center [249, 302] width 299 height 20
click at [94, 298] on input "Used" at bounding box center [88, 301] width 12 height 12
radio input "true"
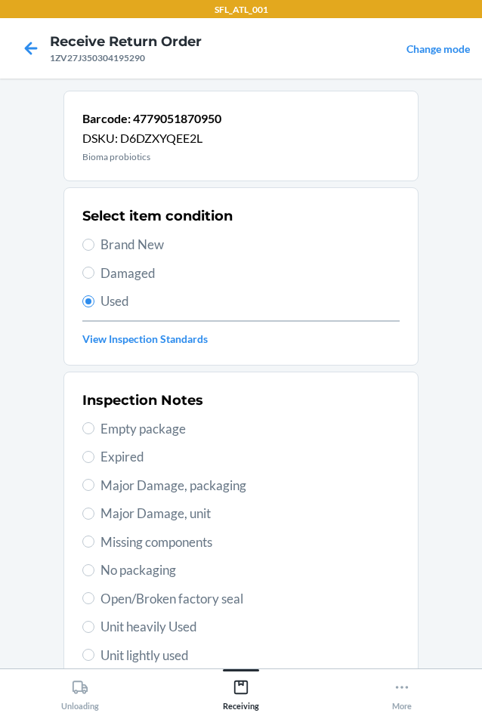
click at [196, 515] on span "Major Damage, unit" at bounding box center [249, 514] width 299 height 20
click at [94, 515] on input "Major Damage, unit" at bounding box center [88, 514] width 12 height 12
radio input "true"
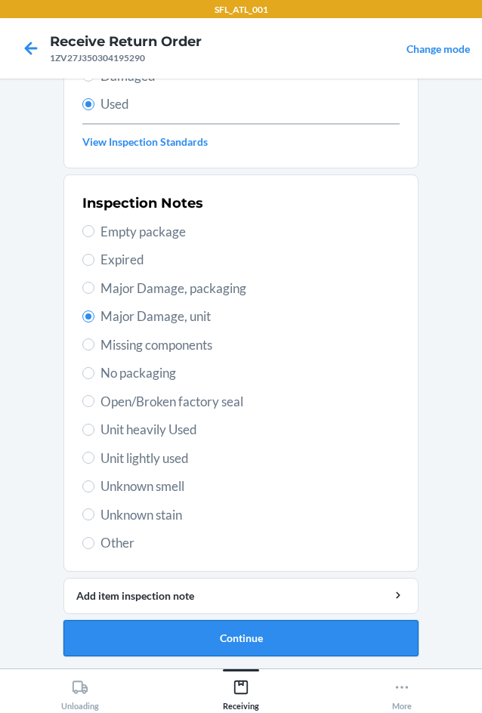
click at [229, 644] on button "Continue" at bounding box center [240, 638] width 355 height 36
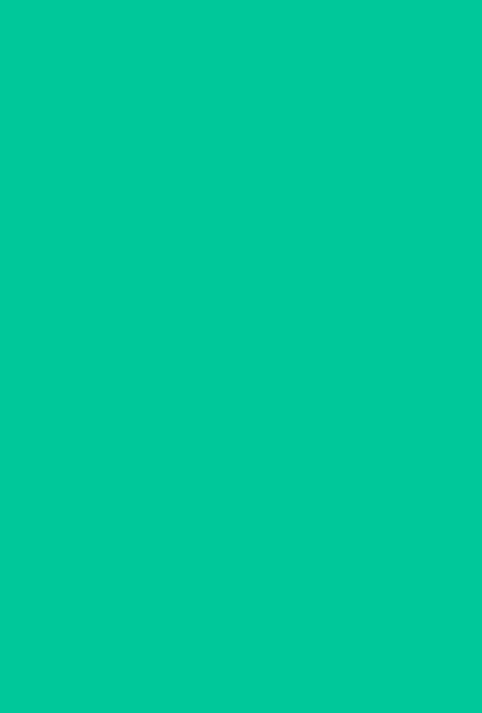
scroll to position [0, 0]
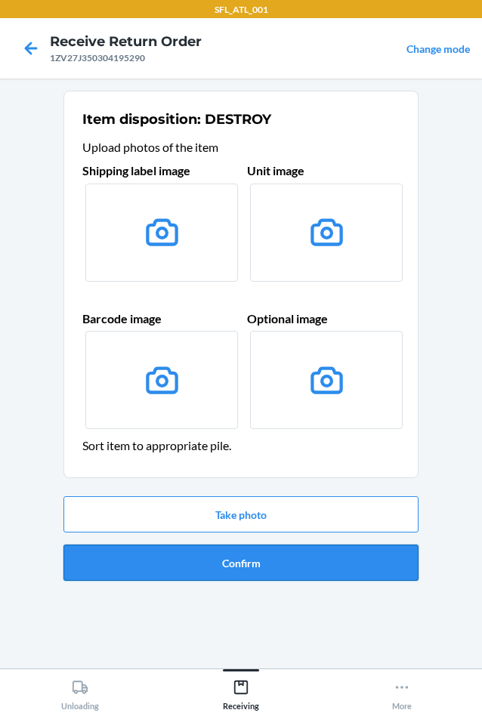
drag, startPoint x: 210, startPoint y: 542, endPoint x: 233, endPoint y: 567, distance: 33.1
click at [215, 546] on div "Take photo Confirm" at bounding box center [240, 538] width 355 height 97
drag, startPoint x: 247, startPoint y: 583, endPoint x: 278, endPoint y: 562, distance: 37.1
click at [249, 580] on div "Take photo Confirm" at bounding box center [240, 538] width 355 height 97
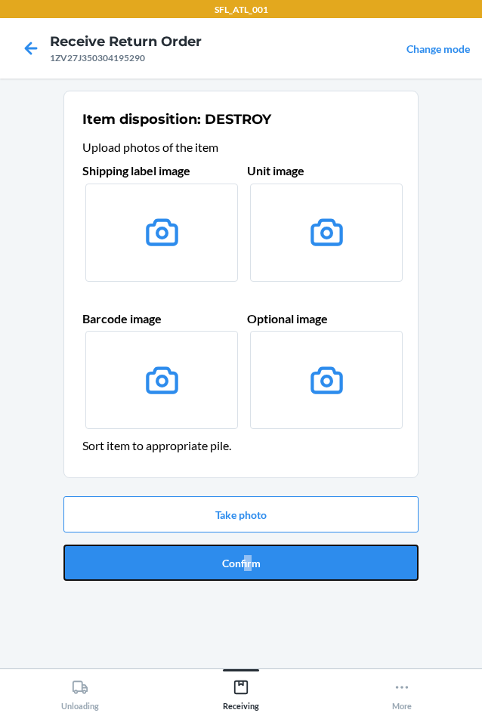
drag, startPoint x: 277, startPoint y: 562, endPoint x: 249, endPoint y: 582, distance: 34.8
click at [276, 563] on button "Confirm" at bounding box center [240, 563] width 355 height 36
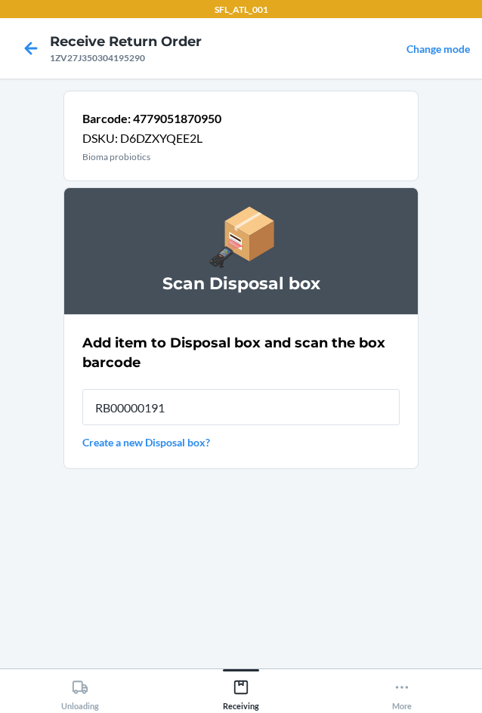
type input "RB00000191O"
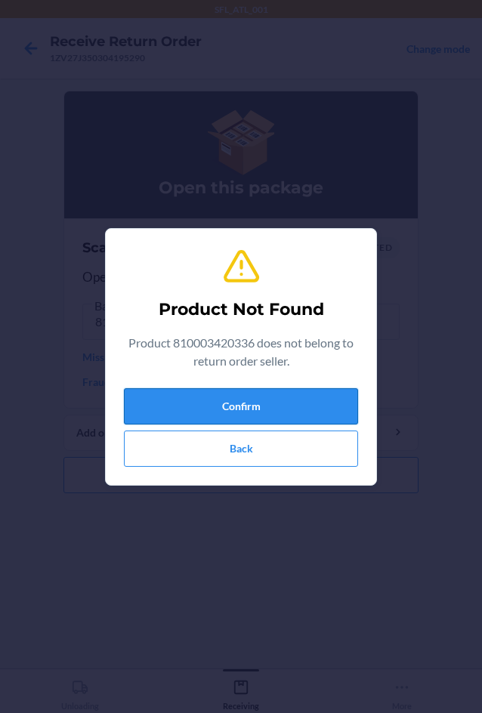
click at [243, 407] on button "Confirm" at bounding box center [241, 406] width 234 height 36
click at [244, 407] on button "Confirm" at bounding box center [241, 406] width 234 height 36
click at [215, 468] on div "Product Not Found Product 810003420336 does not belong to return order seller. …" at bounding box center [241, 357] width 234 height 232
click at [225, 447] on button "Back" at bounding box center [241, 449] width 234 height 36
click at [331, 450] on button "Back" at bounding box center [241, 449] width 234 height 36
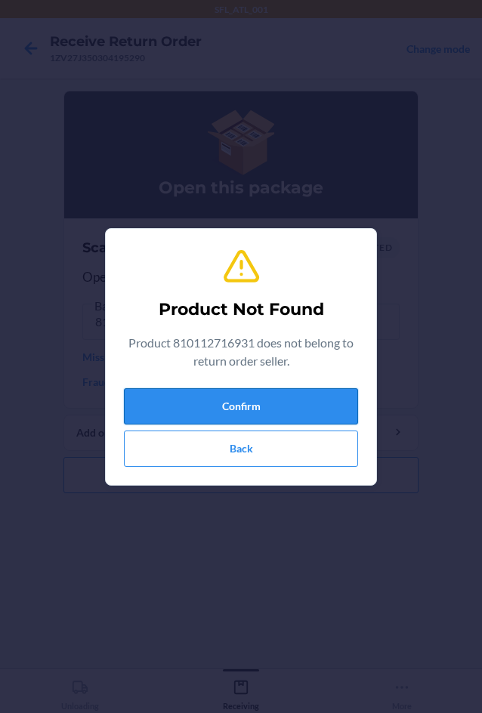
click at [210, 405] on button "Confirm" at bounding box center [241, 406] width 234 height 36
click at [230, 397] on button "Confirm" at bounding box center [241, 406] width 234 height 36
click at [230, 406] on button "Confirm" at bounding box center [241, 406] width 234 height 36
click at [220, 408] on button "Confirm" at bounding box center [241, 406] width 234 height 36
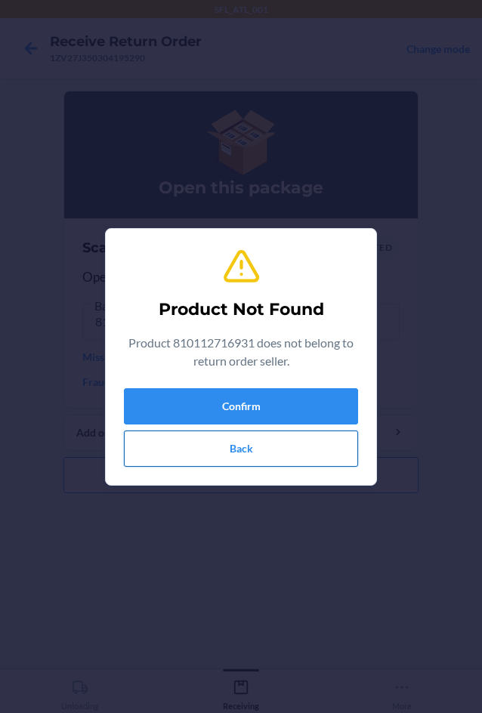
click at [220, 444] on button "Back" at bounding box center [241, 449] width 234 height 36
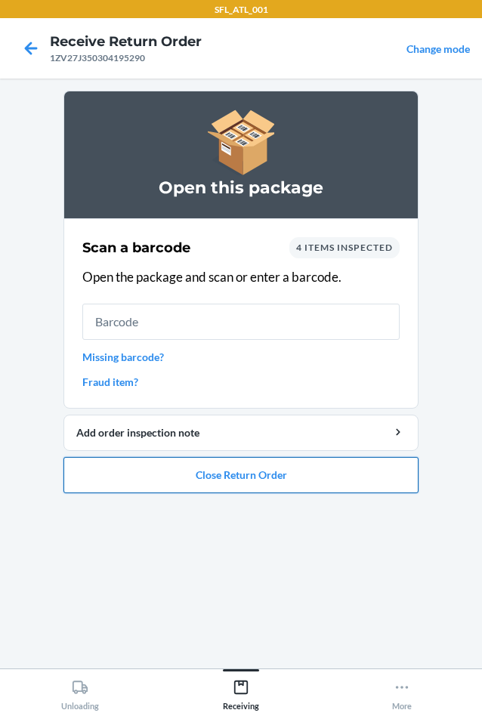
click at [210, 468] on button "Close Return Order" at bounding box center [240, 475] width 355 height 36
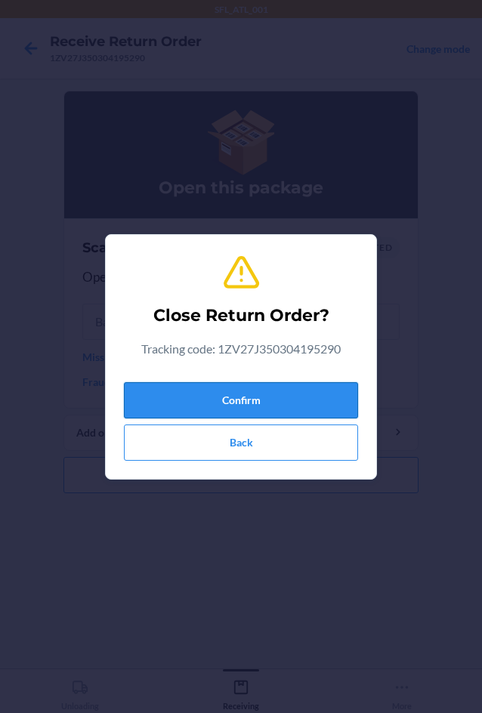
click at [211, 392] on button "Confirm" at bounding box center [241, 400] width 234 height 36
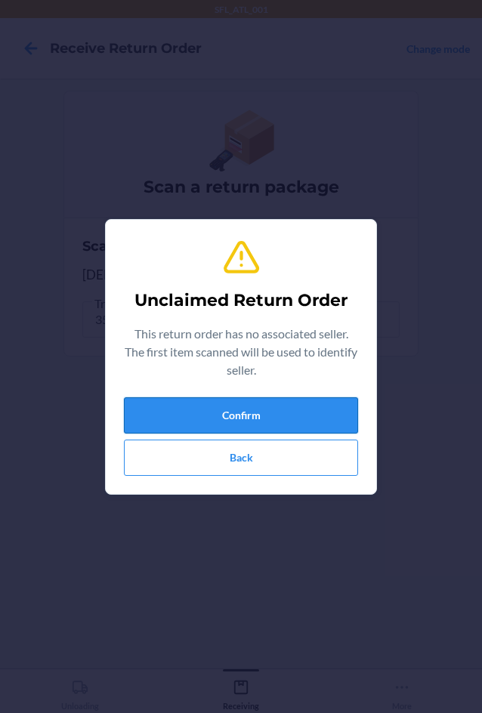
click at [322, 412] on button "Confirm" at bounding box center [241, 415] width 234 height 36
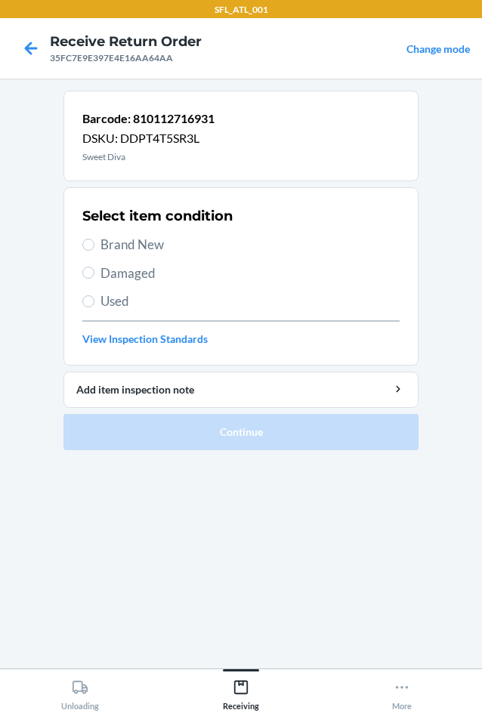
click at [130, 239] on span "Brand New" at bounding box center [249, 245] width 299 height 20
click at [94, 239] on input "Brand New" at bounding box center [88, 245] width 12 height 12
radio input "true"
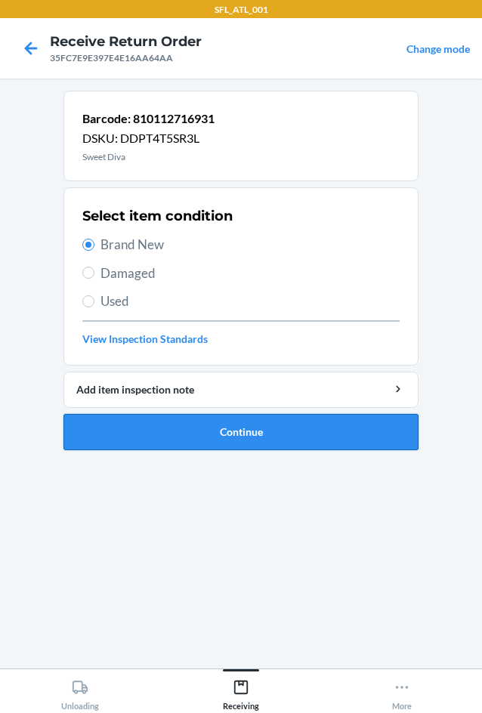
click at [184, 424] on button "Continue" at bounding box center [240, 432] width 355 height 36
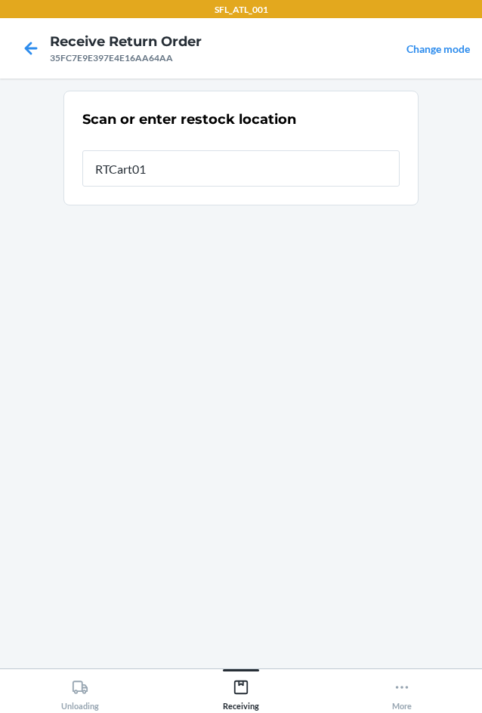
type input "RTCart015"
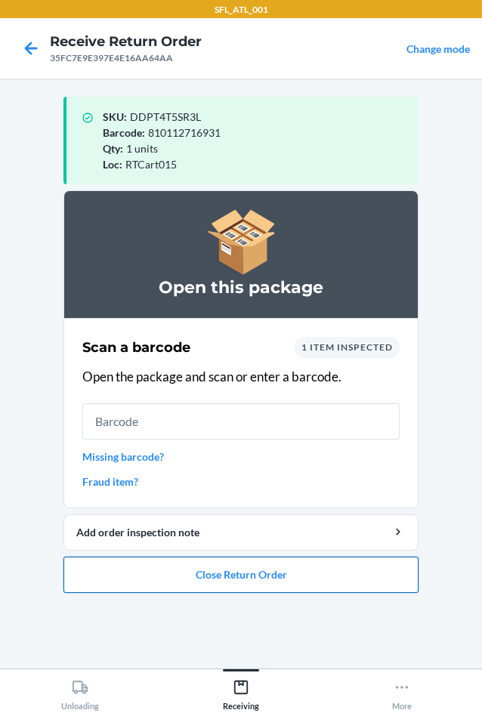
click at [221, 567] on button "Close Return Order" at bounding box center [240, 575] width 355 height 36
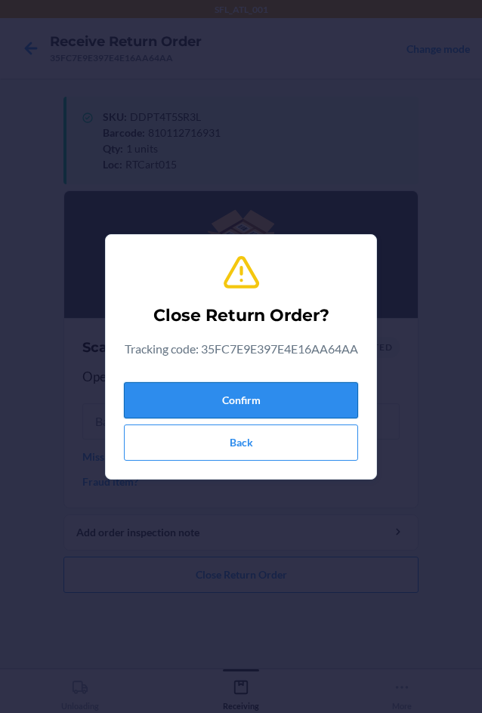
click at [227, 397] on button "Confirm" at bounding box center [241, 400] width 234 height 36
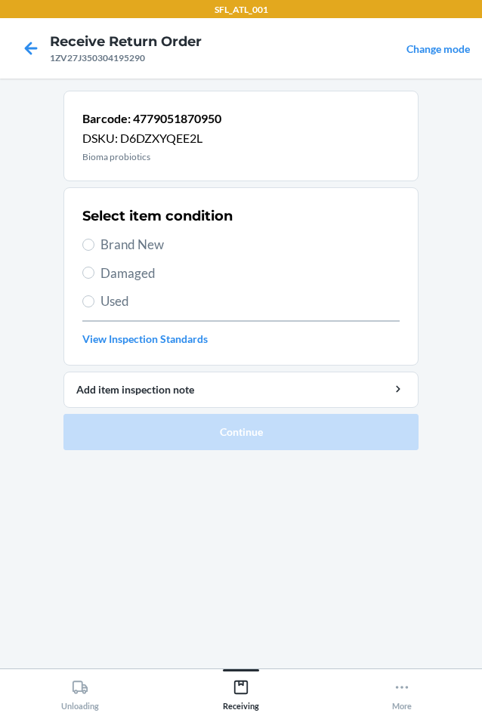
click at [124, 259] on div "Select item condition Brand New Damaged Used View Inspection Standards" at bounding box center [240, 277] width 317 height 150
click at [102, 308] on span "Used" at bounding box center [249, 302] width 299 height 20
click at [94, 308] on input "Used" at bounding box center [88, 301] width 12 height 12
radio input "true"
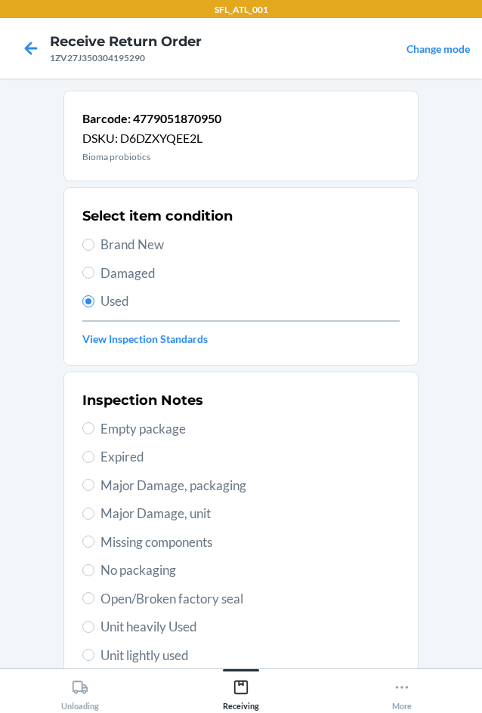
click at [188, 517] on span "Major Damage, unit" at bounding box center [249, 514] width 299 height 20
click at [94, 517] on input "Major Damage, unit" at bounding box center [88, 514] width 12 height 12
radio input "true"
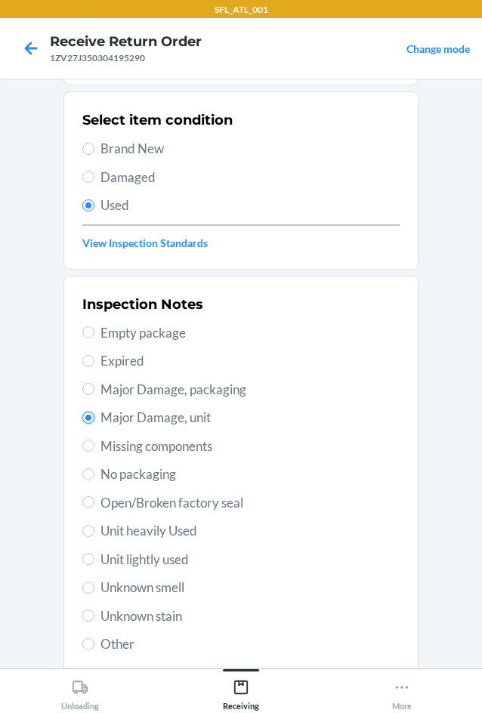
scroll to position [197, 0]
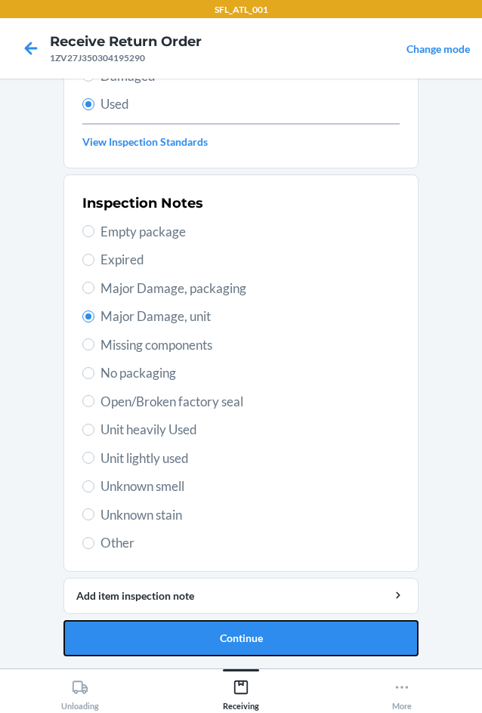
drag, startPoint x: 233, startPoint y: 646, endPoint x: 237, endPoint y: 639, distance: 8.2
click at [233, 646] on button "Continue" at bounding box center [240, 638] width 355 height 36
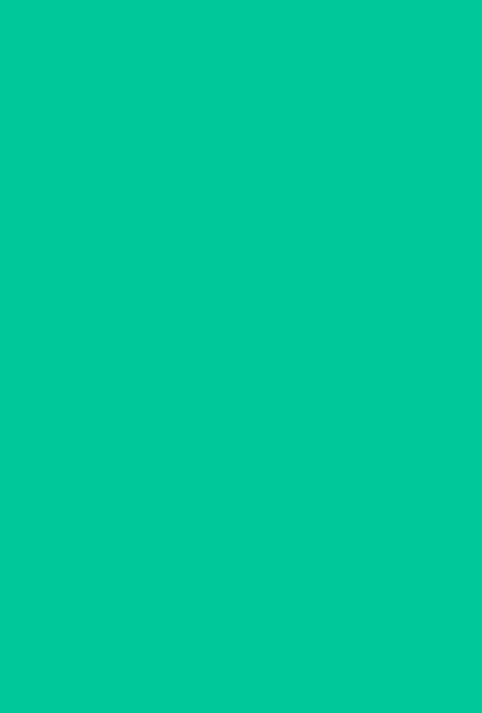
scroll to position [0, 0]
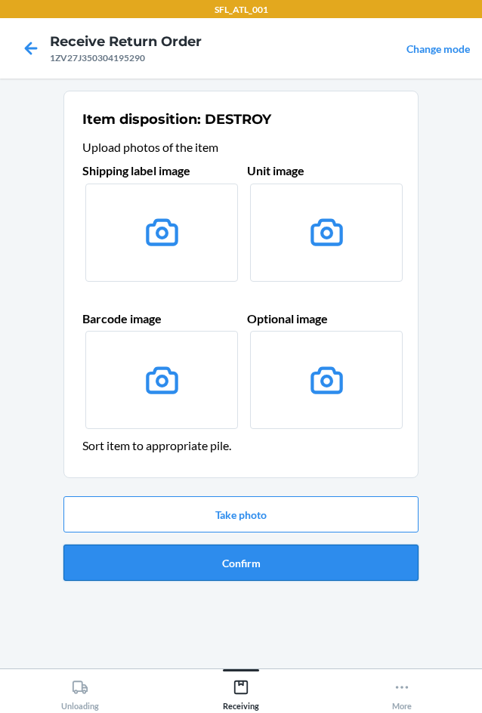
click at [268, 561] on button "Confirm" at bounding box center [240, 563] width 355 height 36
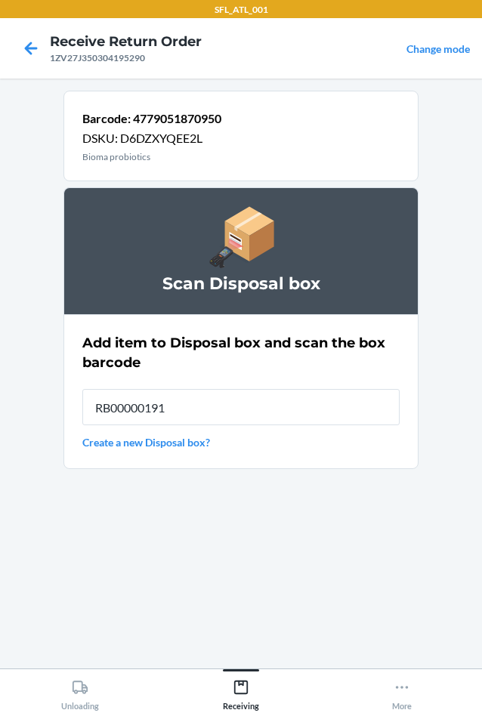
type input "RB00000191O"
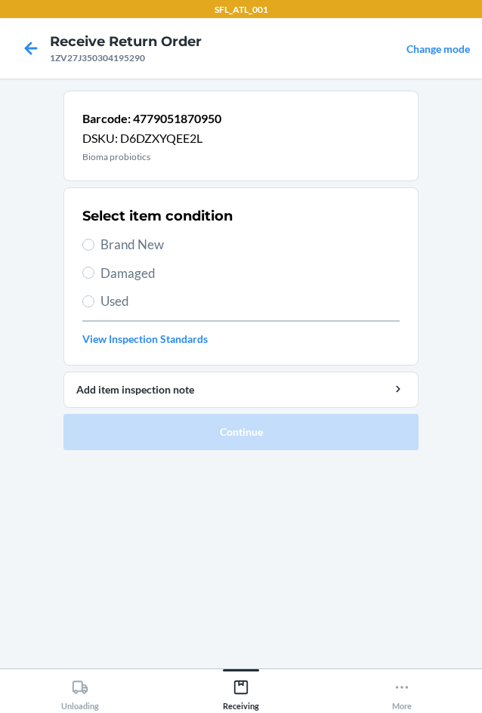
click at [96, 292] on label "Used" at bounding box center [240, 302] width 317 height 20
click at [94, 295] on input "Used" at bounding box center [88, 301] width 12 height 12
radio input "true"
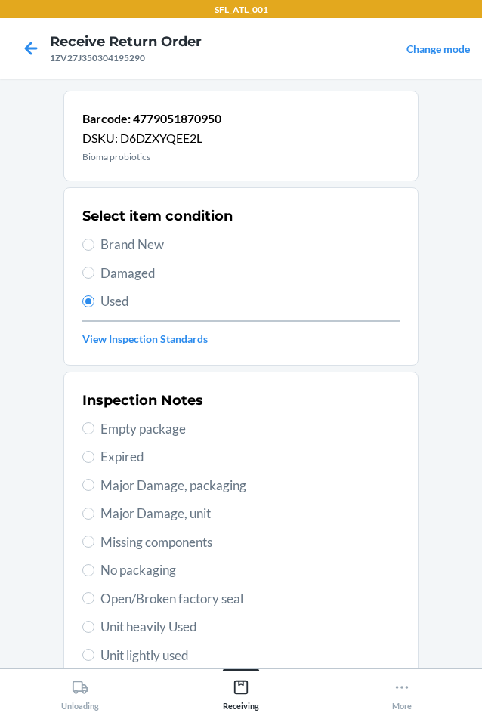
drag, startPoint x: 178, startPoint y: 504, endPoint x: 172, endPoint y: 514, distance: 11.9
click at [178, 505] on span "Major Damage, unit" at bounding box center [249, 514] width 299 height 20
click at [94, 508] on input "Major Damage, unit" at bounding box center [88, 514] width 12 height 12
radio input "true"
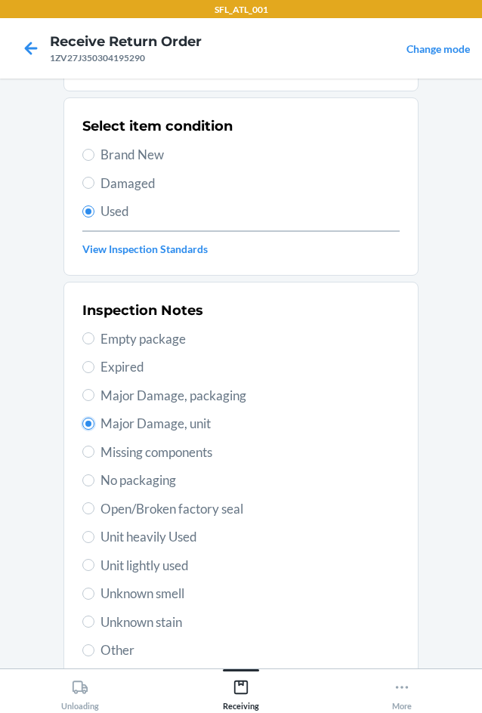
scroll to position [197, 0]
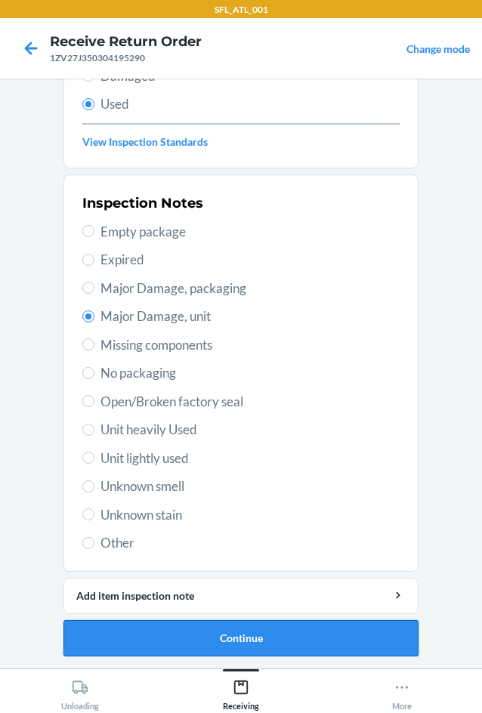
click at [165, 637] on button "Continue" at bounding box center [240, 638] width 355 height 36
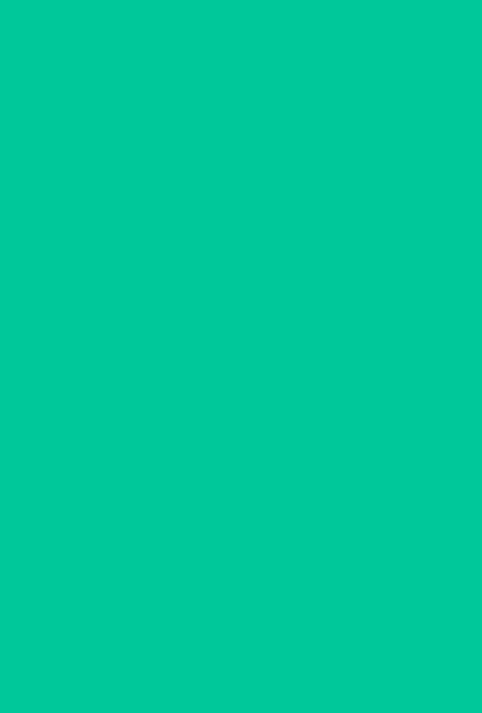
scroll to position [0, 0]
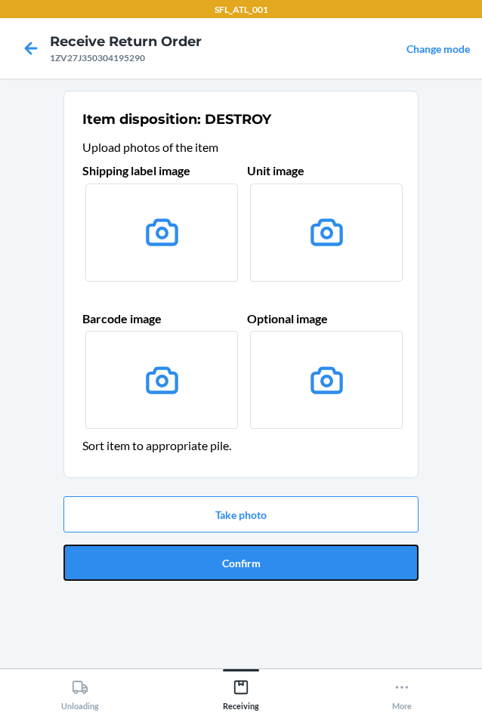
click at [252, 567] on button "Confirm" at bounding box center [240, 563] width 355 height 36
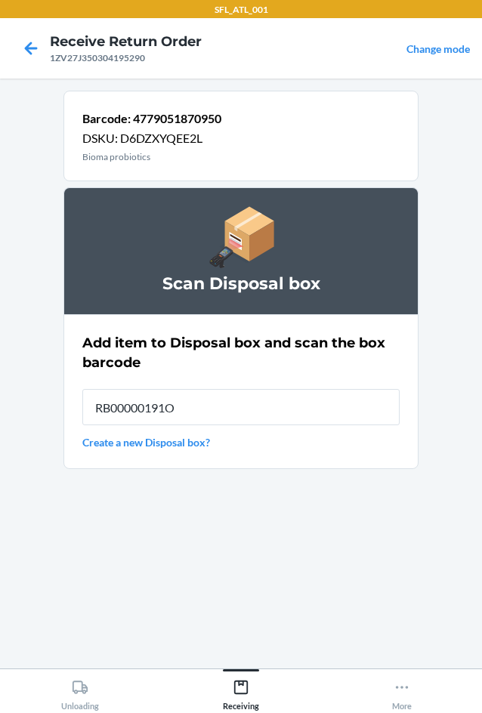
type input "RB00000191O"
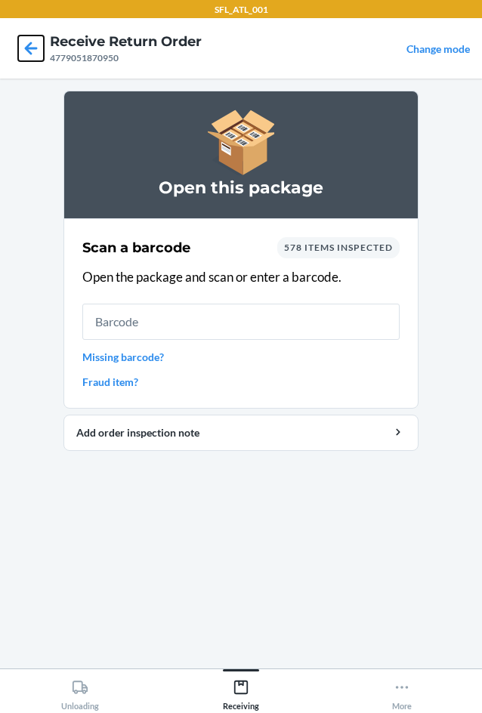
click at [31, 60] on icon at bounding box center [31, 49] width 26 height 26
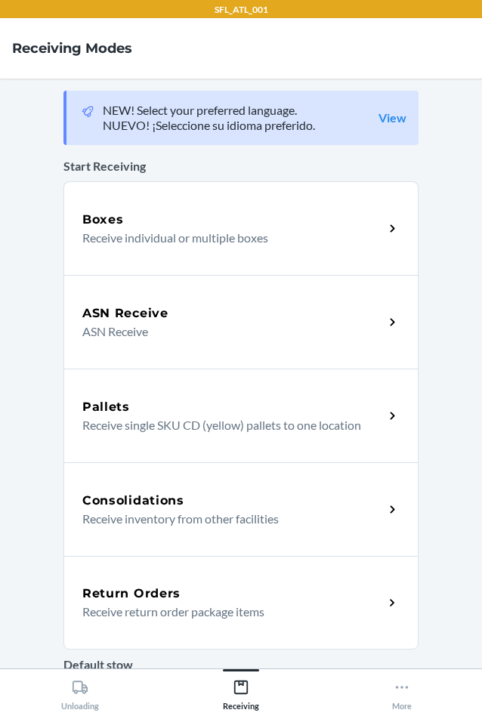
click at [171, 600] on h5 "Return Orders" at bounding box center [131, 594] width 98 height 18
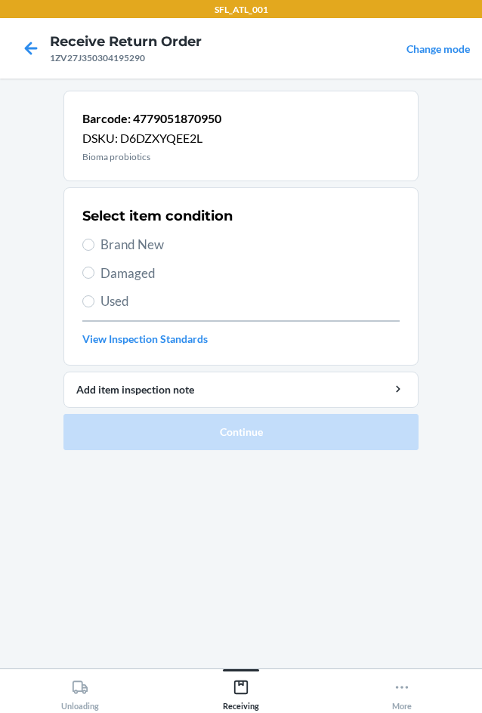
click at [104, 304] on span "Used" at bounding box center [249, 302] width 299 height 20
click at [94, 304] on input "Used" at bounding box center [88, 301] width 12 height 12
radio input "true"
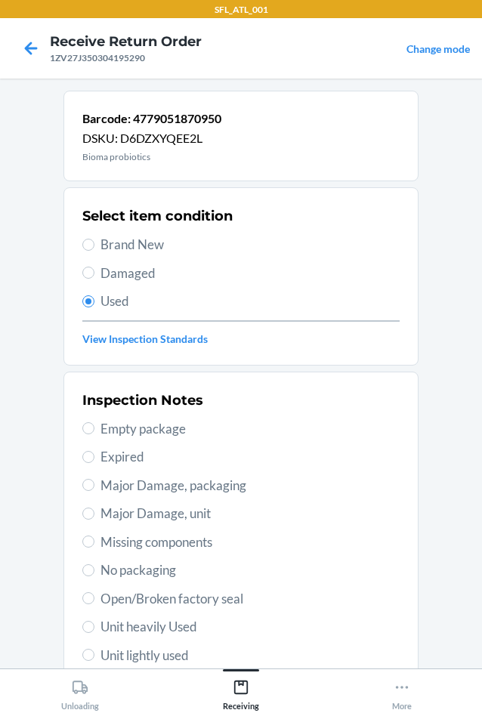
click at [170, 508] on span "Major Damage, unit" at bounding box center [249, 514] width 299 height 20
click at [94, 508] on input "Major Damage, unit" at bounding box center [88, 514] width 12 height 12
radio input "true"
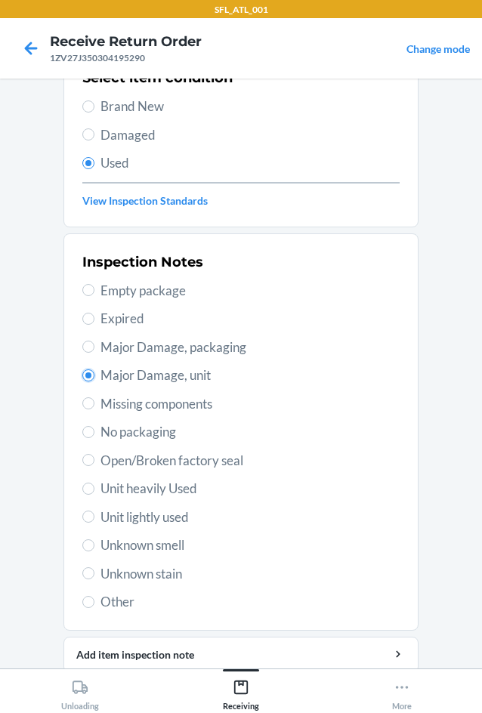
scroll to position [197, 0]
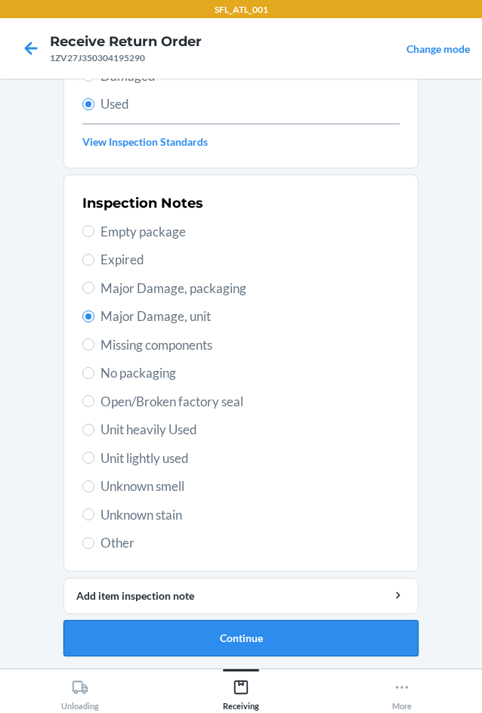
click at [227, 632] on button "Continue" at bounding box center [240, 638] width 355 height 36
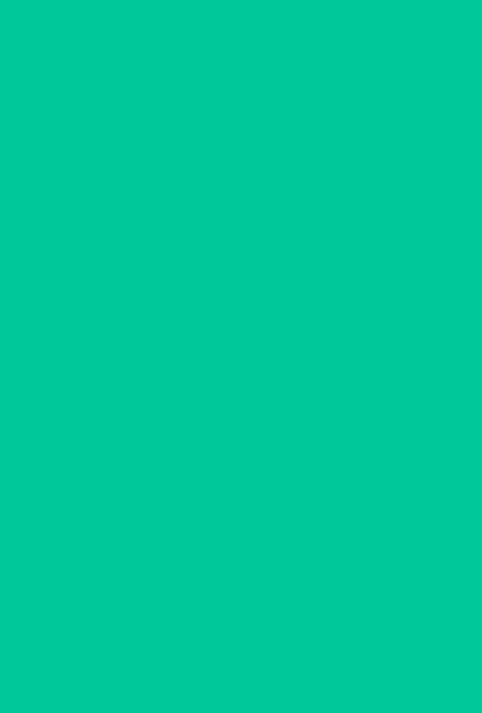
scroll to position [0, 0]
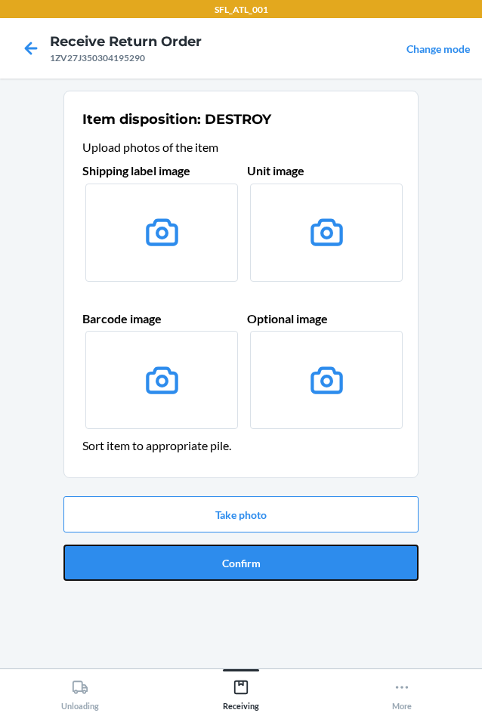
click at [236, 572] on button "Confirm" at bounding box center [240, 563] width 355 height 36
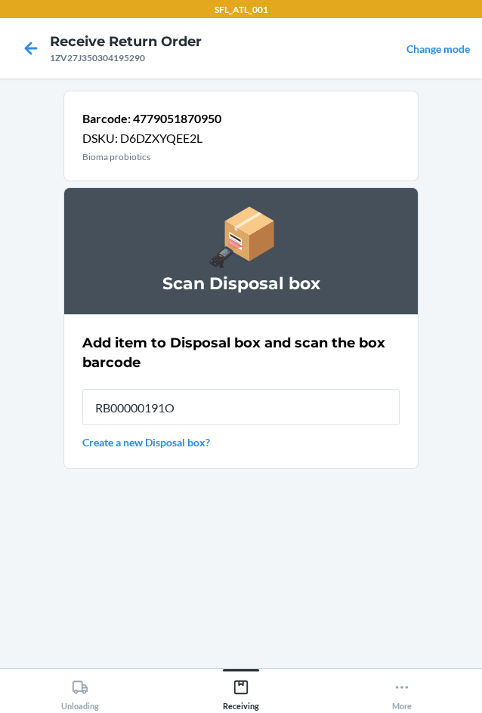
type input "RB00000191O"
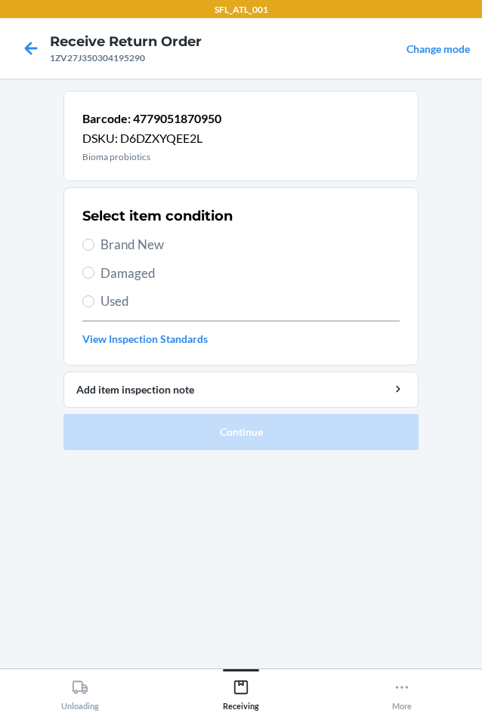
click at [100, 300] on label "Used" at bounding box center [240, 302] width 317 height 20
click at [94, 300] on input "Used" at bounding box center [88, 301] width 12 height 12
radio input "true"
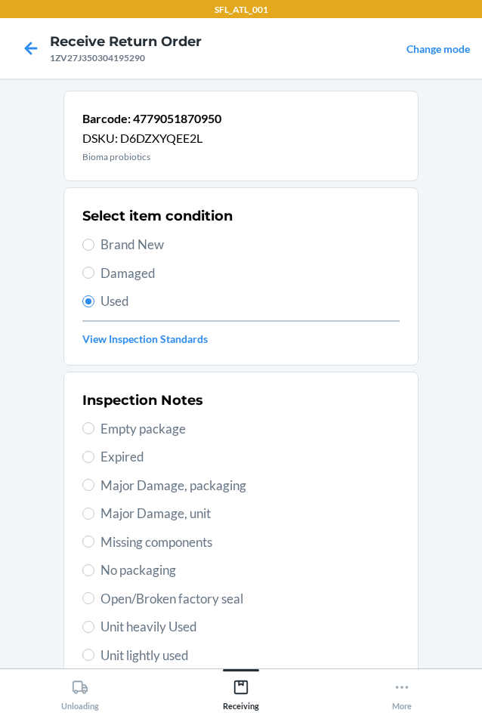
click at [200, 503] on div "Inspection Notes Empty package Expired Major Damage, packaging Major Damage, un…" at bounding box center [240, 570] width 317 height 369
click at [194, 506] on div "Inspection Notes Empty package Expired Major Damage, packaging Major Damage, un…" at bounding box center [240, 570] width 317 height 369
click at [193, 508] on span "Major Damage, unit" at bounding box center [249, 514] width 299 height 20
click at [94, 508] on input "Major Damage, unit" at bounding box center [88, 514] width 12 height 12
radio input "true"
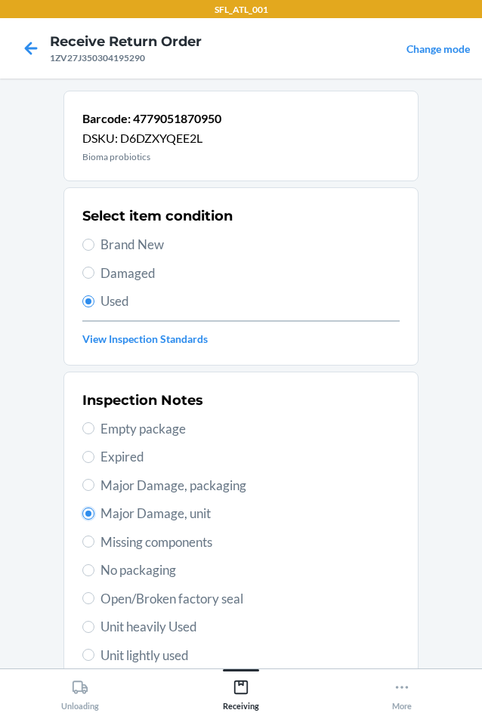
scroll to position [197, 0]
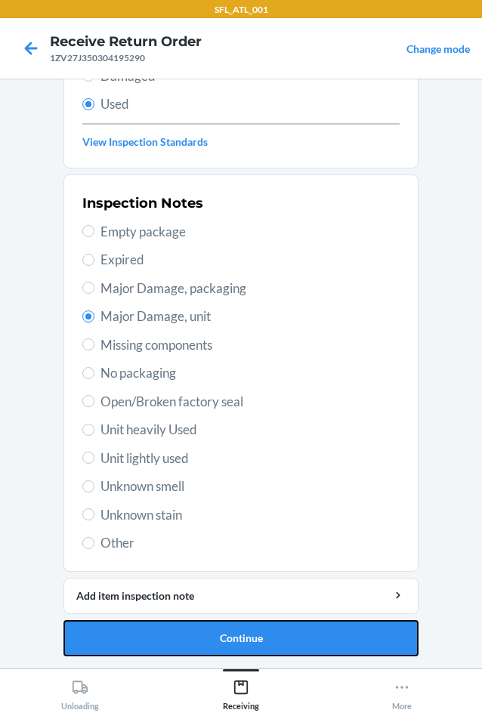
click at [296, 631] on button "Continue" at bounding box center [240, 638] width 355 height 36
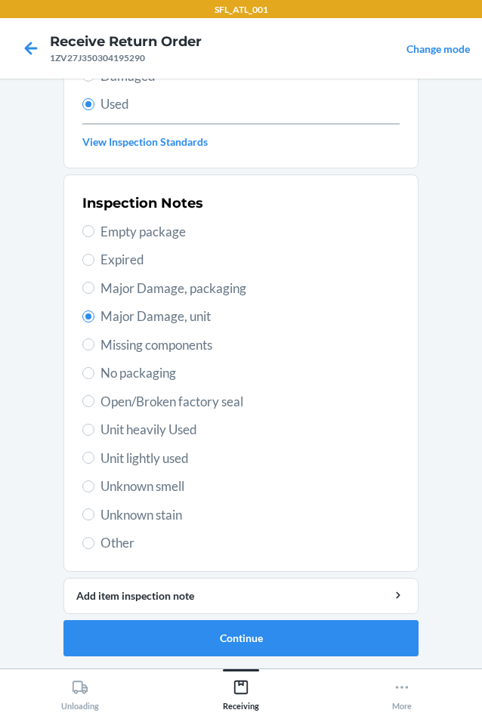
scroll to position [0, 0]
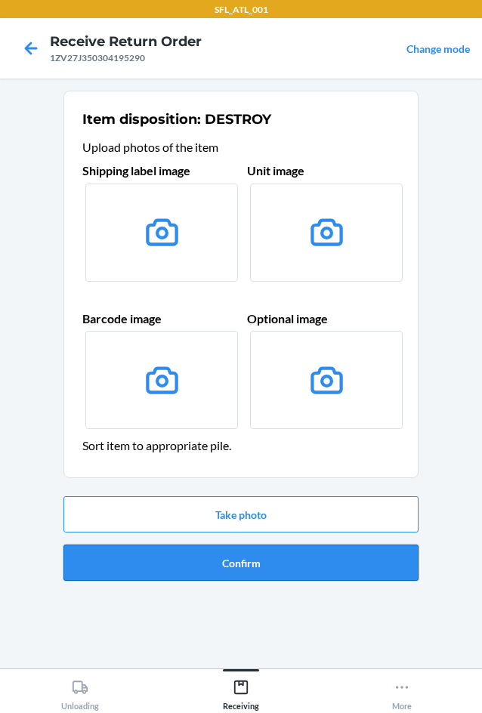
click at [247, 574] on button "Confirm" at bounding box center [240, 563] width 355 height 36
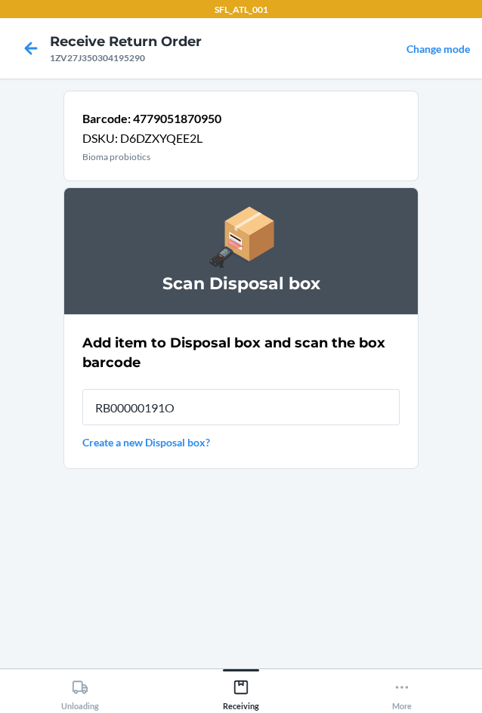
type input "RB00000191O"
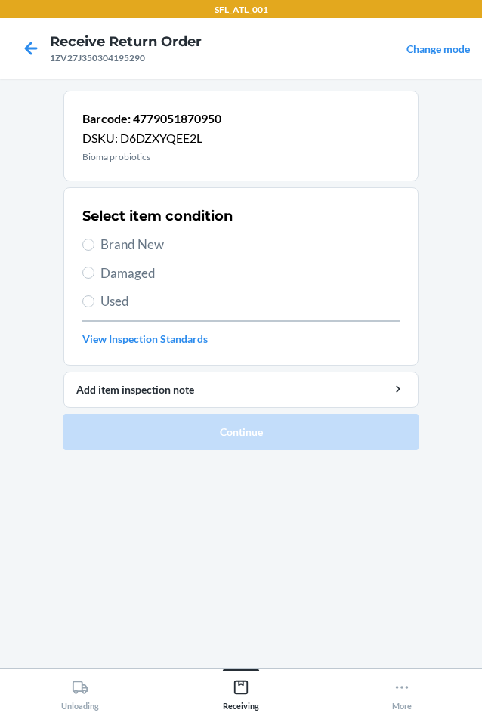
click at [119, 301] on span "Used" at bounding box center [249, 302] width 299 height 20
click at [94, 301] on input "Used" at bounding box center [88, 301] width 12 height 12
radio input "true"
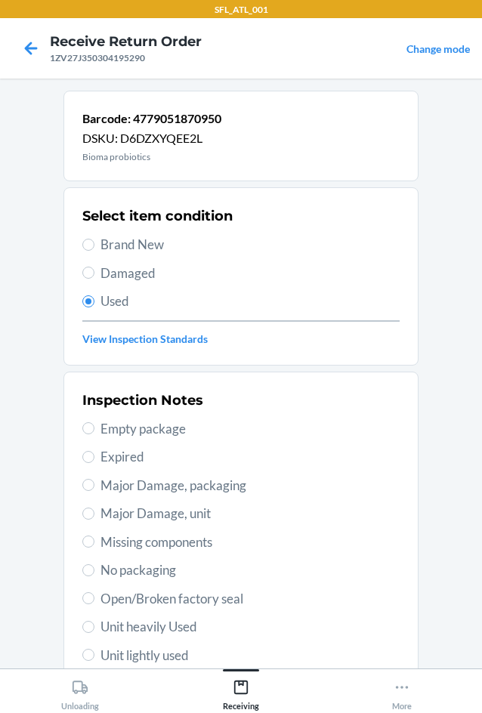
click at [187, 508] on span "Major Damage, unit" at bounding box center [249, 514] width 299 height 20
click at [94, 508] on input "Major Damage, unit" at bounding box center [88, 514] width 12 height 12
radio input "true"
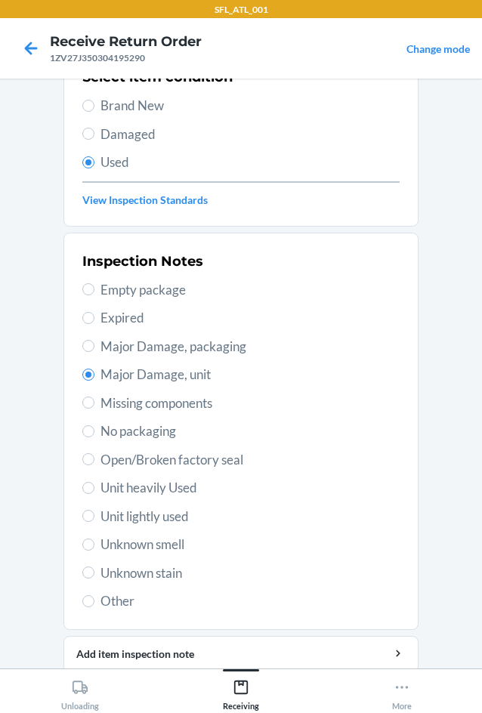
scroll to position [197, 0]
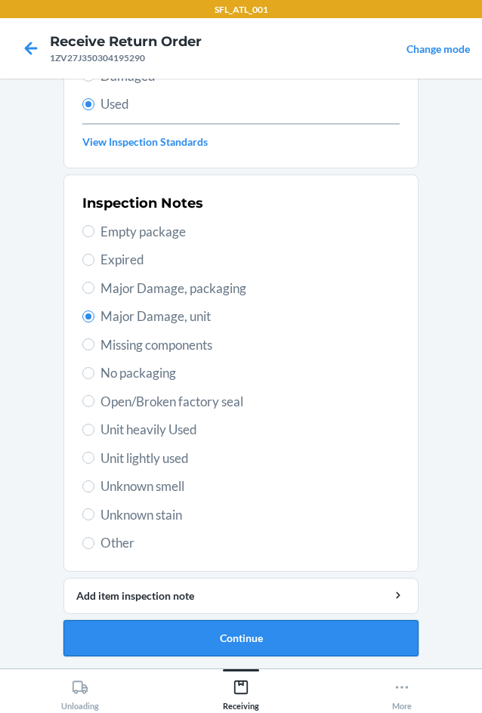
click at [189, 626] on button "Continue" at bounding box center [240, 638] width 355 height 36
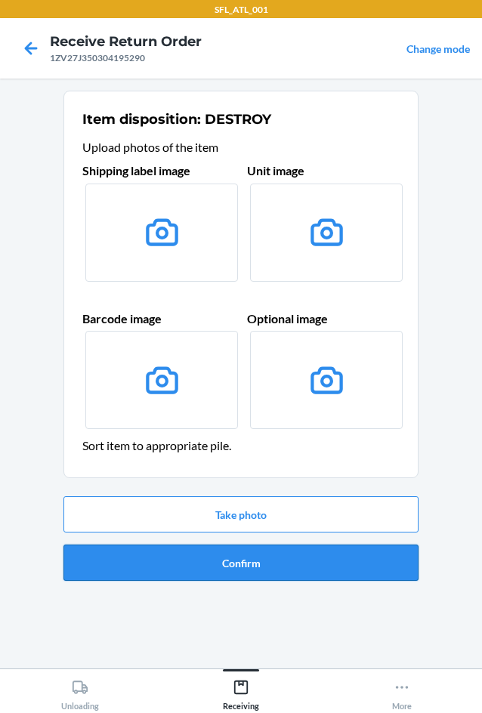
click at [222, 552] on button "Confirm" at bounding box center [240, 563] width 355 height 36
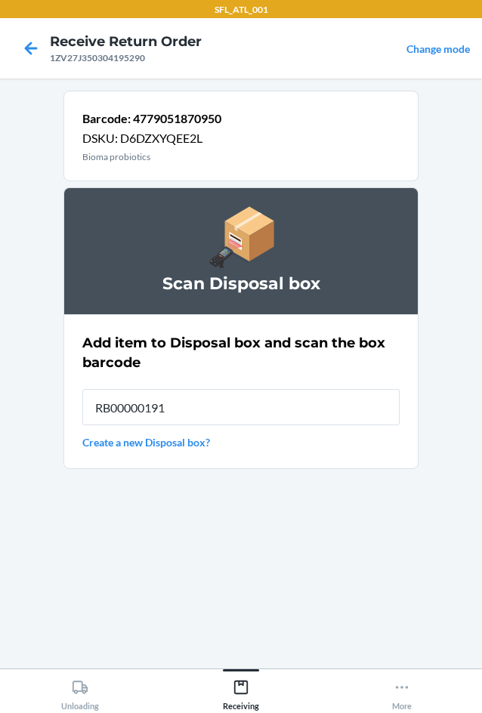
type input "RB00000191O"
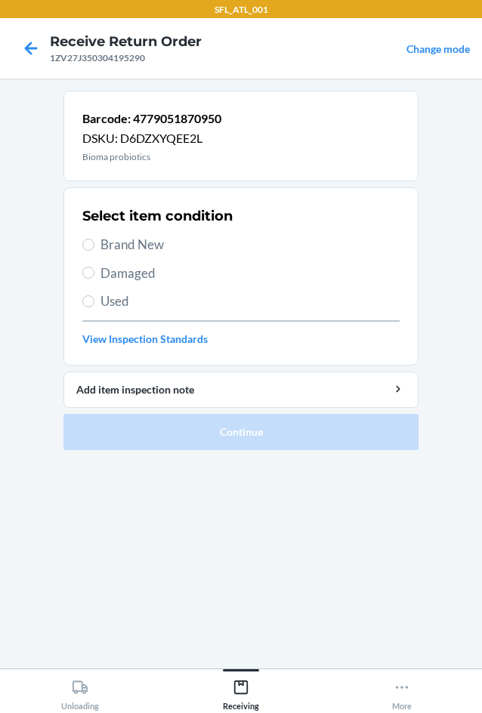
click at [100, 295] on span "Used" at bounding box center [249, 302] width 299 height 20
click at [94, 295] on input "Used" at bounding box center [88, 301] width 12 height 12
radio input "true"
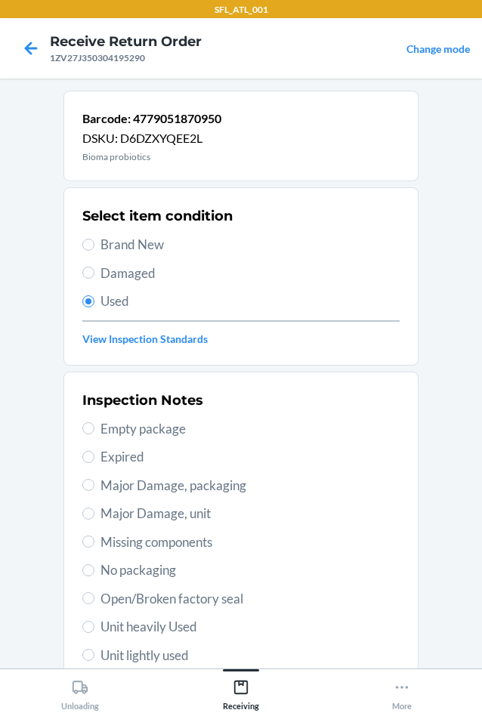
drag, startPoint x: 196, startPoint y: 508, endPoint x: 159, endPoint y: 536, distance: 46.4
click at [195, 508] on span "Major Damage, unit" at bounding box center [249, 514] width 299 height 20
click at [94, 508] on input "Major Damage, unit" at bounding box center [88, 514] width 12 height 12
radio input "true"
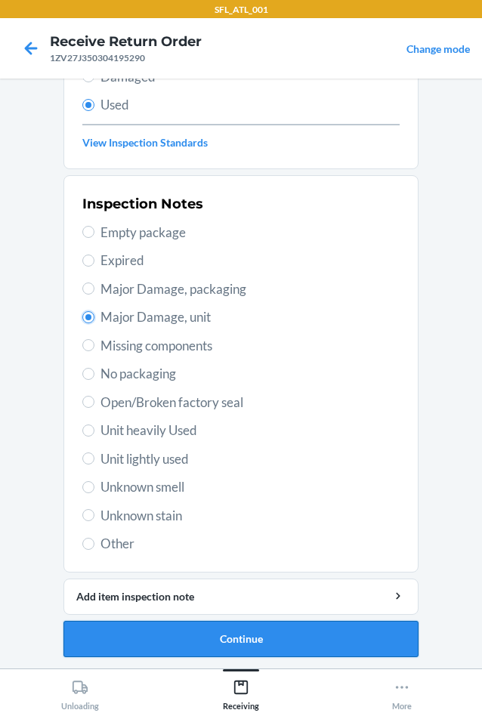
scroll to position [197, 0]
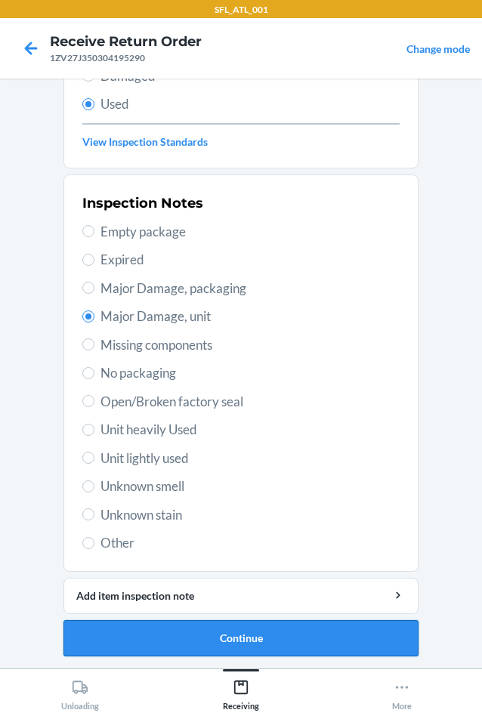
click at [235, 629] on button "Continue" at bounding box center [240, 638] width 355 height 36
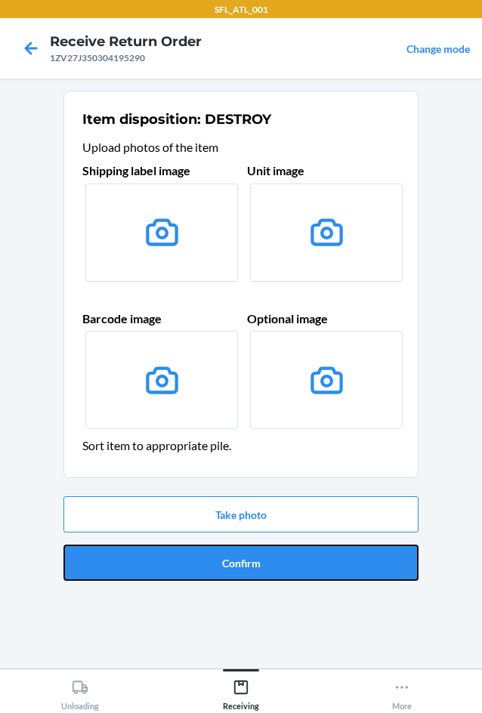
drag, startPoint x: 298, startPoint y: 570, endPoint x: 252, endPoint y: 586, distance: 48.7
click at [275, 584] on div "Take photo Confirm" at bounding box center [240, 538] width 355 height 97
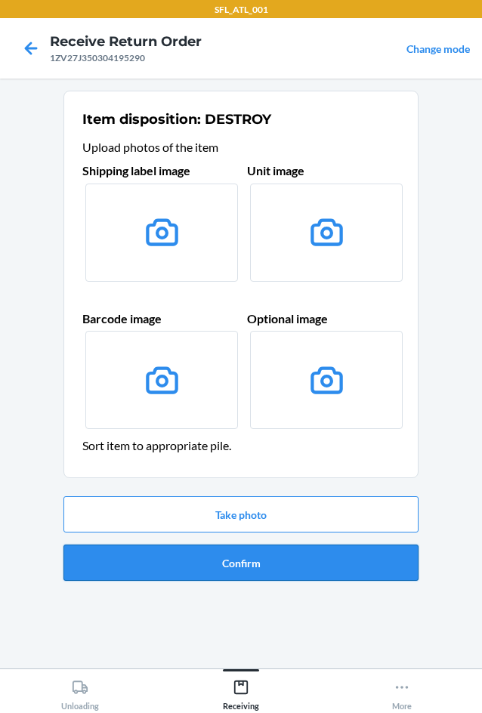
click at [220, 576] on button "Confirm" at bounding box center [240, 563] width 355 height 36
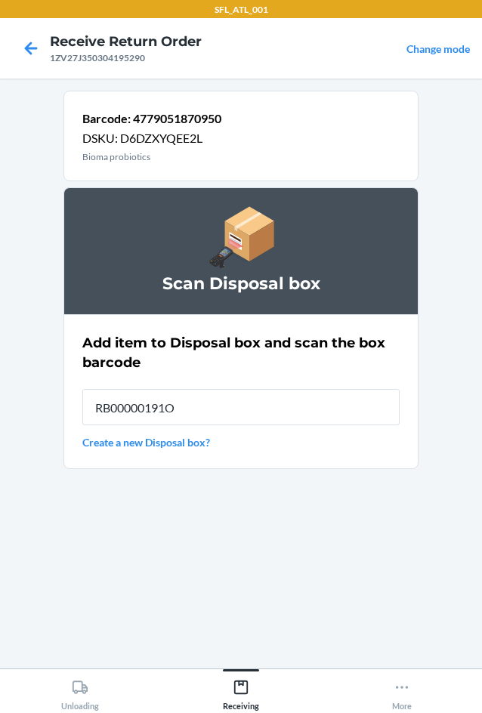
type input "RB00000191O"
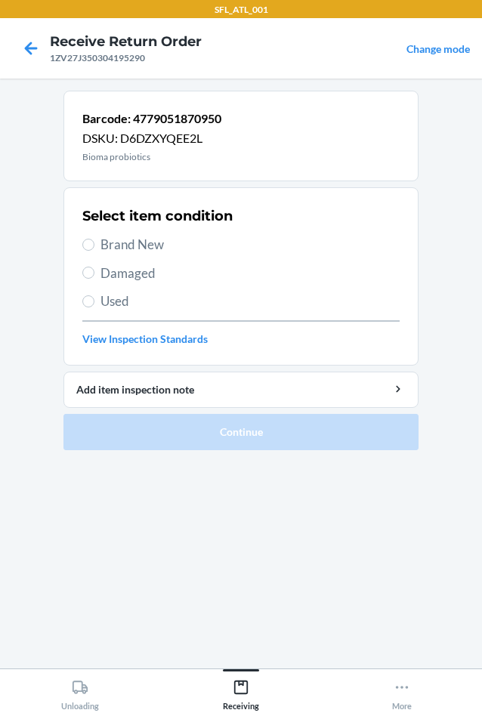
click at [110, 298] on span "Used" at bounding box center [249, 302] width 299 height 20
click at [94, 298] on input "Used" at bounding box center [88, 301] width 12 height 12
radio input "true"
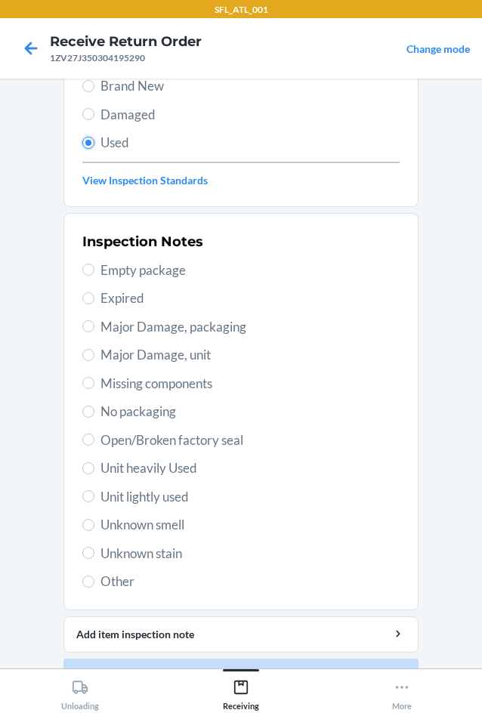
scroll to position [197, 0]
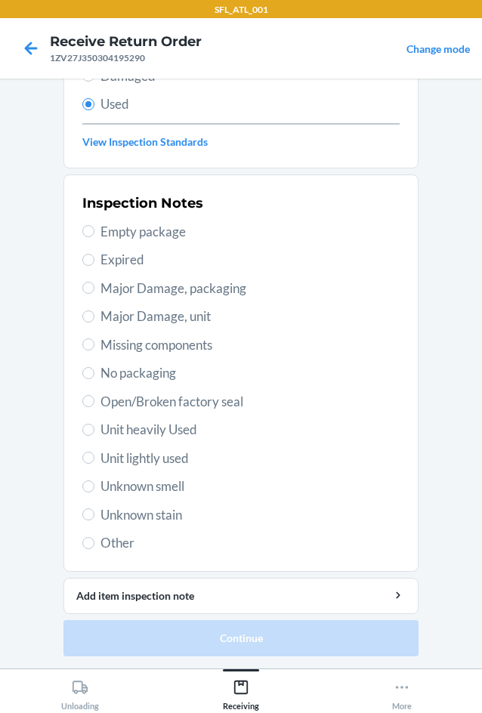
click at [188, 319] on span "Major Damage, unit" at bounding box center [249, 317] width 299 height 20
click at [94, 319] on input "Major Damage, unit" at bounding box center [88, 317] width 12 height 12
radio input "true"
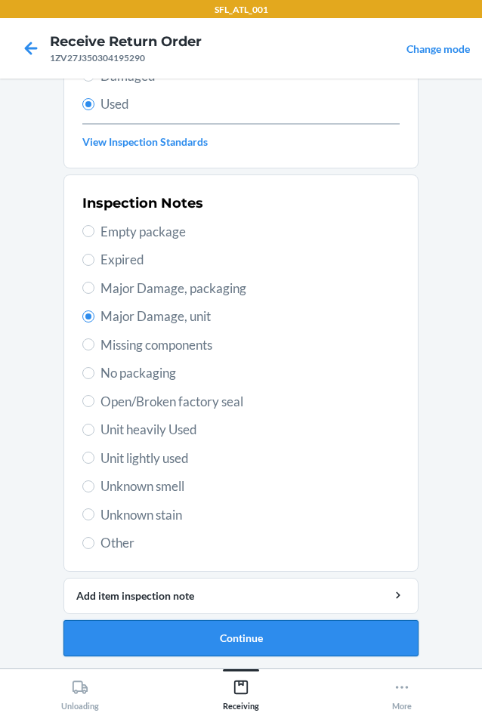
click at [290, 641] on button "Continue" at bounding box center [240, 638] width 355 height 36
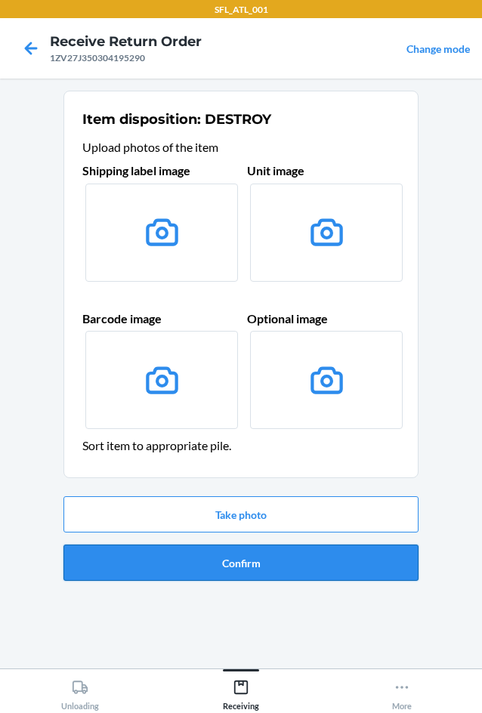
click at [218, 566] on button "Confirm" at bounding box center [240, 563] width 355 height 36
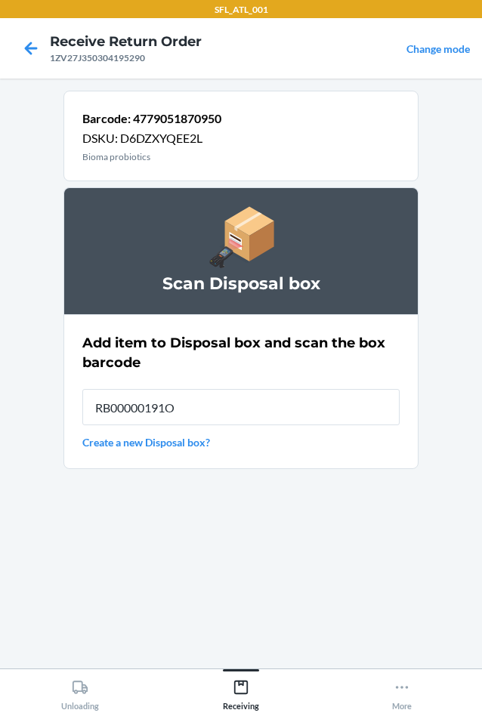
type input "RB00000191O"
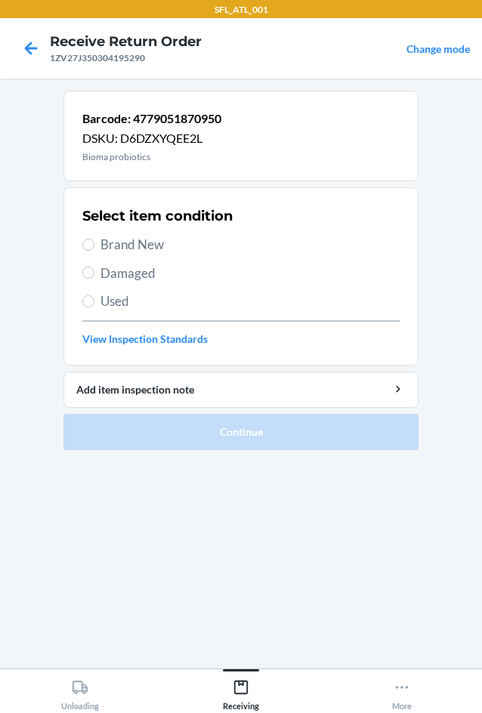
drag, startPoint x: 94, startPoint y: 295, endPoint x: 99, endPoint y: 288, distance: 8.2
click at [98, 289] on div "Select item condition Brand New Damaged Used View Inspection Standards" at bounding box center [240, 277] width 317 height 150
click at [119, 301] on span "Used" at bounding box center [249, 302] width 299 height 20
click at [94, 301] on input "Used" at bounding box center [88, 301] width 12 height 12
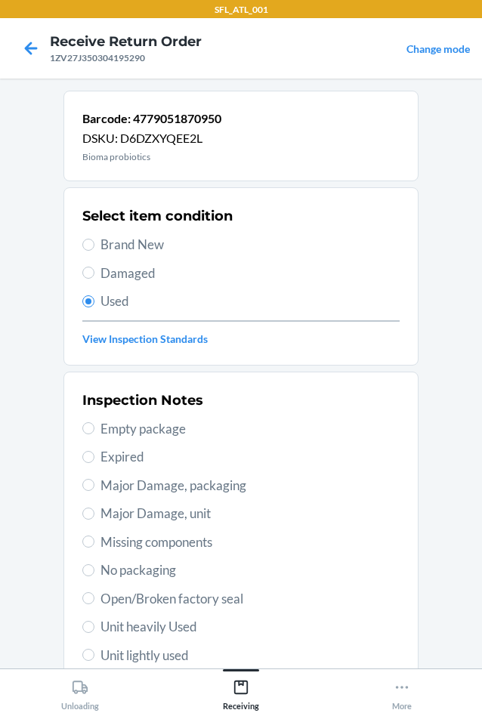
click at [192, 512] on span "Major Damage, unit" at bounding box center [249, 514] width 299 height 20
click at [94, 512] on input "Major Damage, unit" at bounding box center [88, 514] width 12 height 12
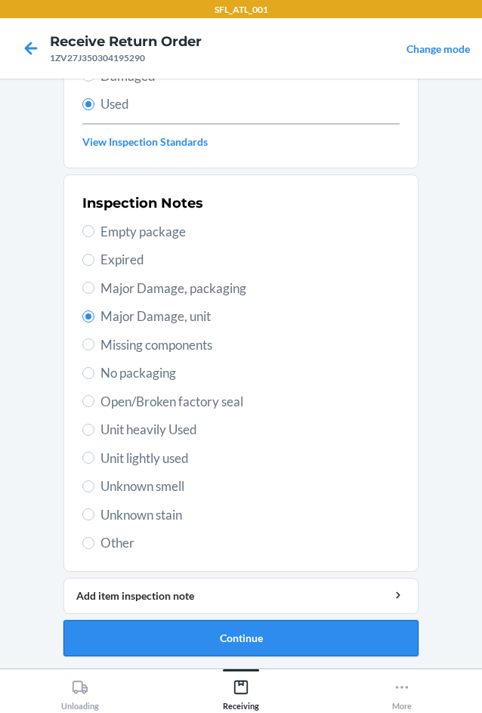
click at [332, 632] on button "Continue" at bounding box center [240, 638] width 355 height 36
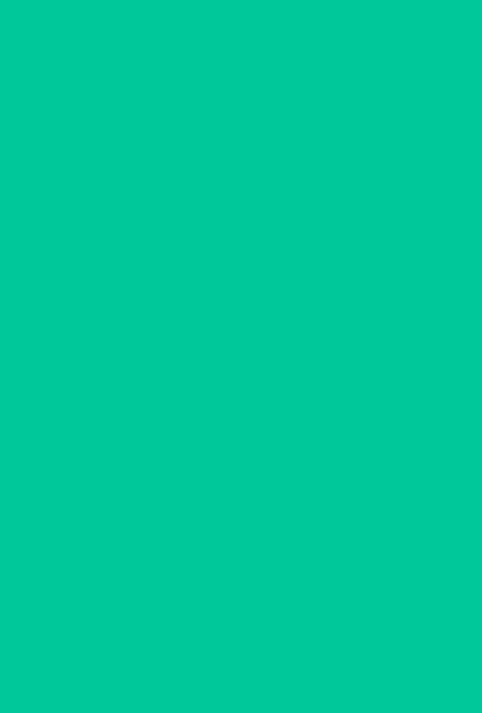
scroll to position [0, 0]
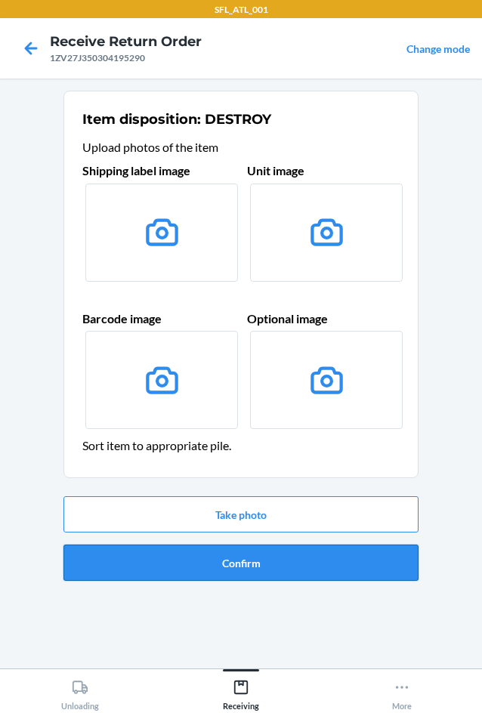
click at [320, 560] on button "Confirm" at bounding box center [240, 563] width 355 height 36
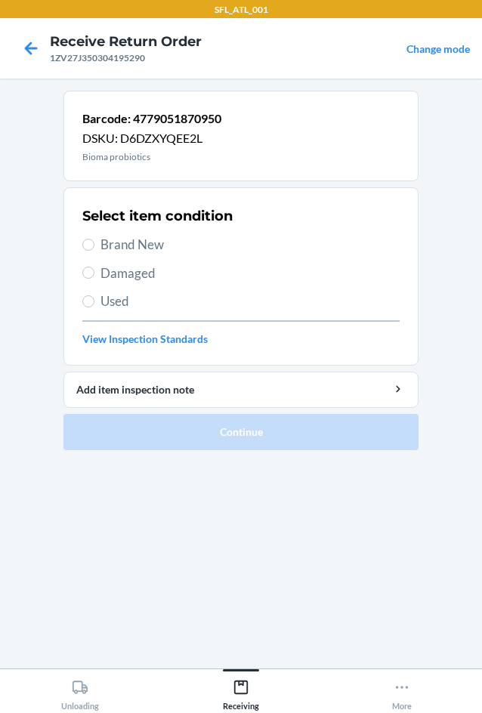
click at [108, 299] on span "Used" at bounding box center [249, 302] width 299 height 20
click at [94, 299] on input "Used" at bounding box center [88, 301] width 12 height 12
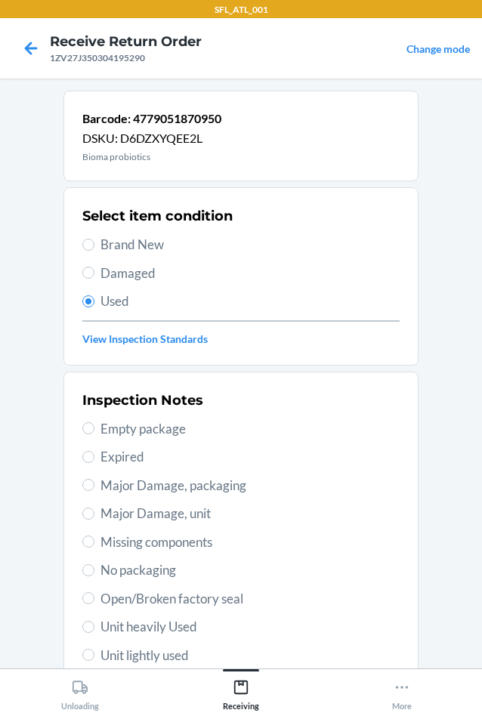
click at [170, 510] on span "Major Damage, unit" at bounding box center [249, 514] width 299 height 20
click at [94, 510] on input "Major Damage, unit" at bounding box center [88, 514] width 12 height 12
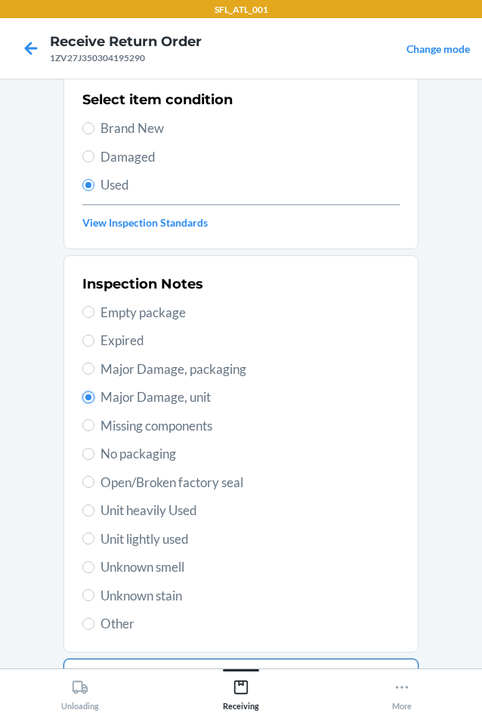
scroll to position [197, 0]
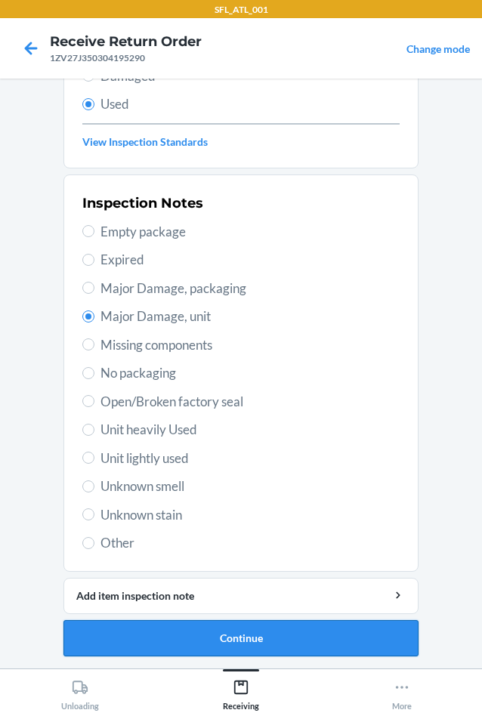
click at [199, 624] on button "Continue" at bounding box center [240, 638] width 355 height 36
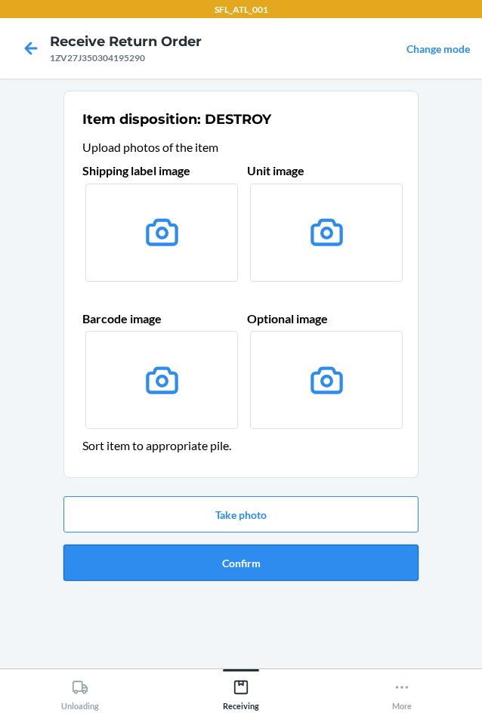
click at [271, 570] on button "Confirm" at bounding box center [240, 563] width 355 height 36
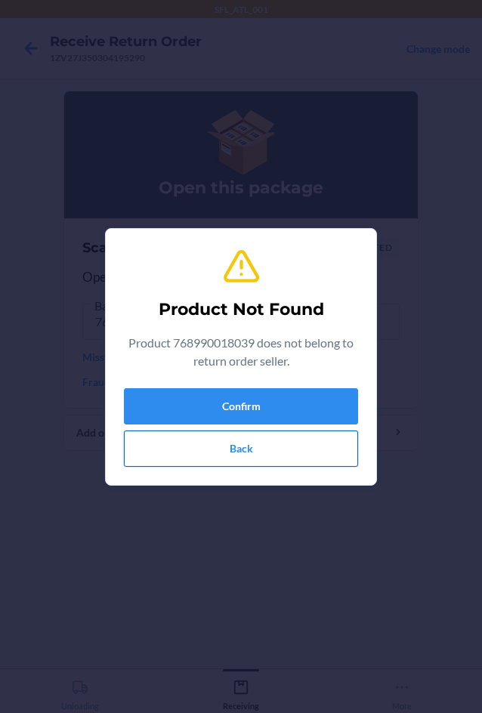
click at [288, 459] on button "Back" at bounding box center [241, 449] width 234 height 36
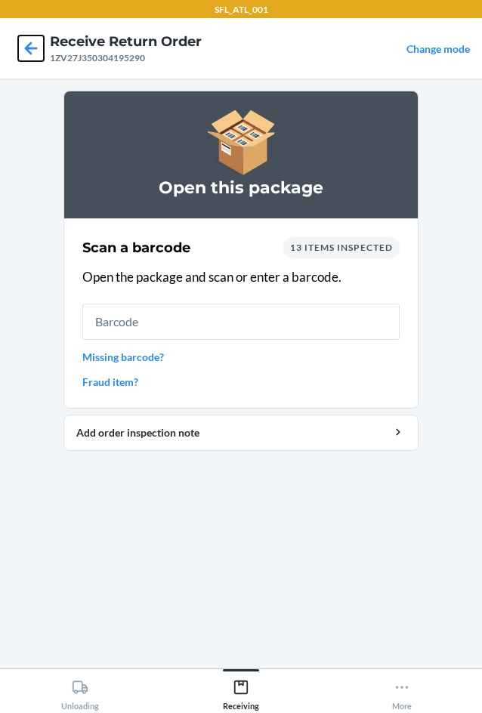
click at [21, 39] on icon at bounding box center [31, 49] width 26 height 26
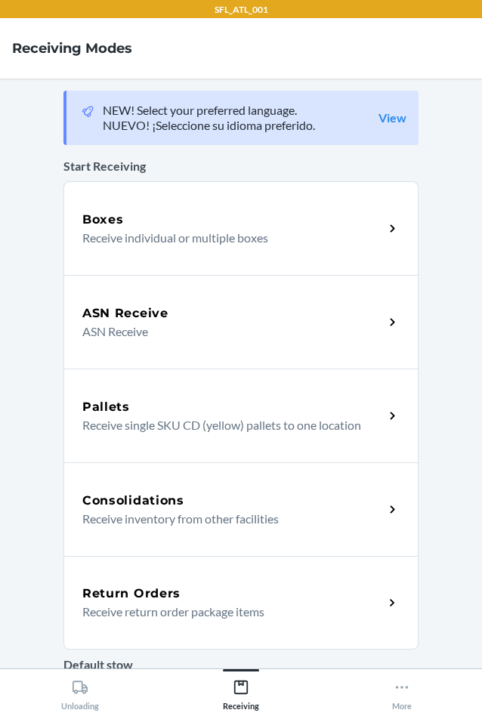
click at [234, 629] on div "Return Orders Receive return order package items" at bounding box center [240, 603] width 355 height 94
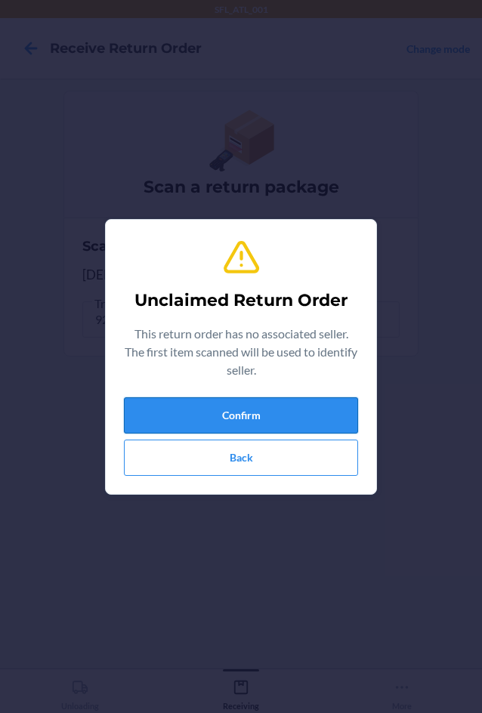
click at [331, 419] on button "Confirm" at bounding box center [241, 415] width 234 height 36
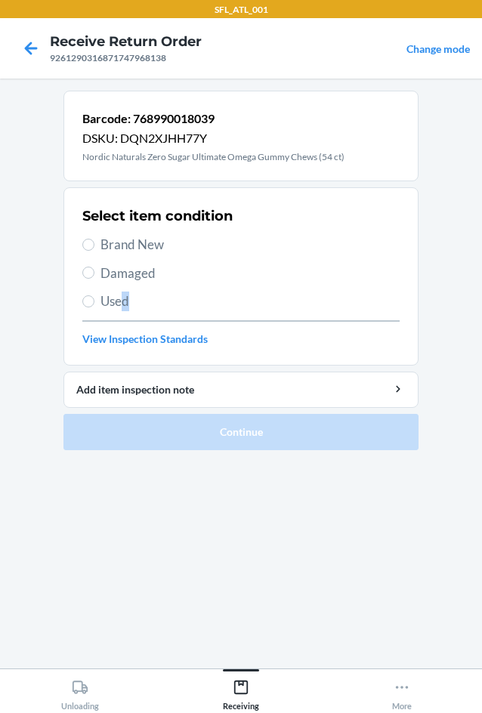
click at [129, 300] on span "Used" at bounding box center [249, 302] width 299 height 20
click at [120, 303] on span "Used" at bounding box center [249, 302] width 299 height 20
click at [94, 303] on input "Used" at bounding box center [88, 301] width 12 height 12
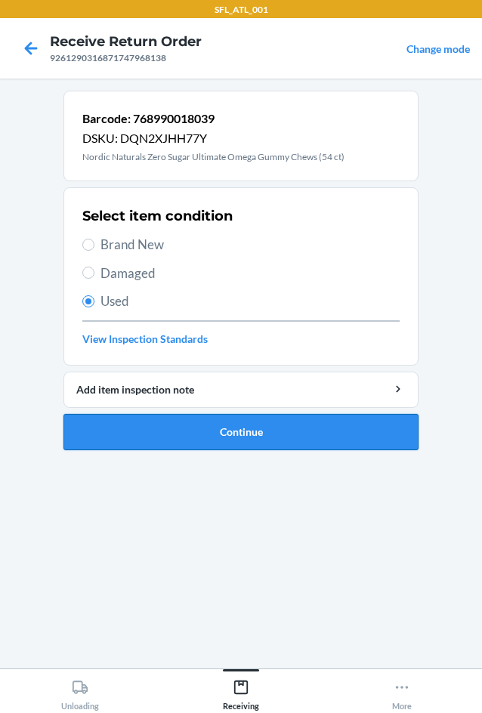
click at [198, 439] on button "Continue" at bounding box center [240, 432] width 355 height 36
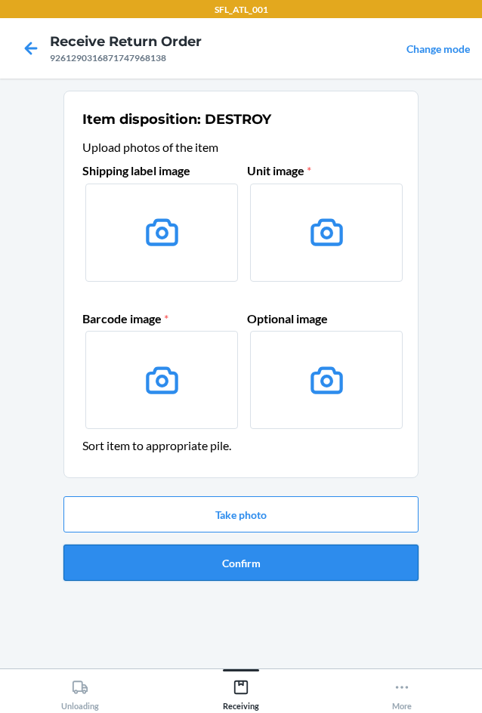
click at [236, 564] on button "Confirm" at bounding box center [240, 563] width 355 height 36
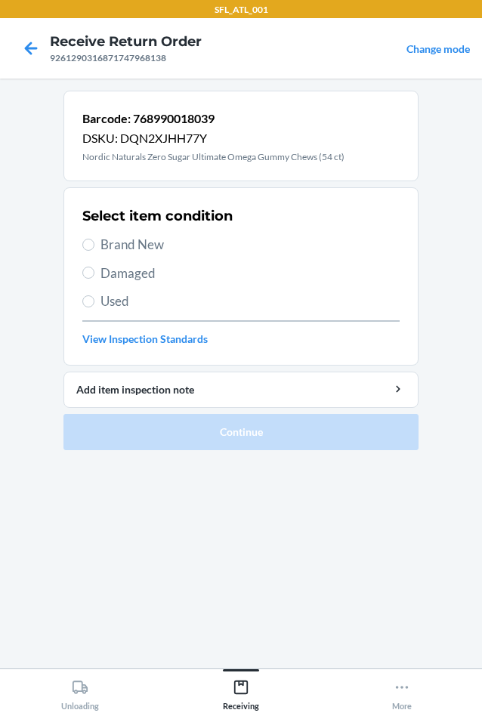
click at [111, 302] on span "Used" at bounding box center [249, 302] width 299 height 20
click at [94, 302] on input "Used" at bounding box center [88, 301] width 12 height 12
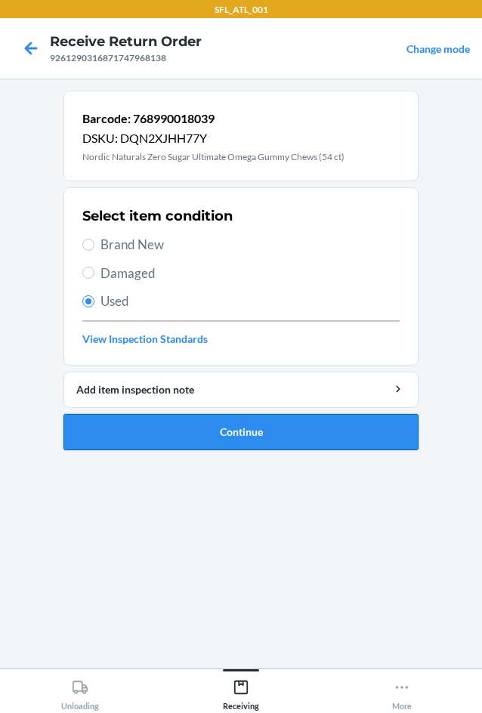
click at [167, 440] on button "Continue" at bounding box center [240, 432] width 355 height 36
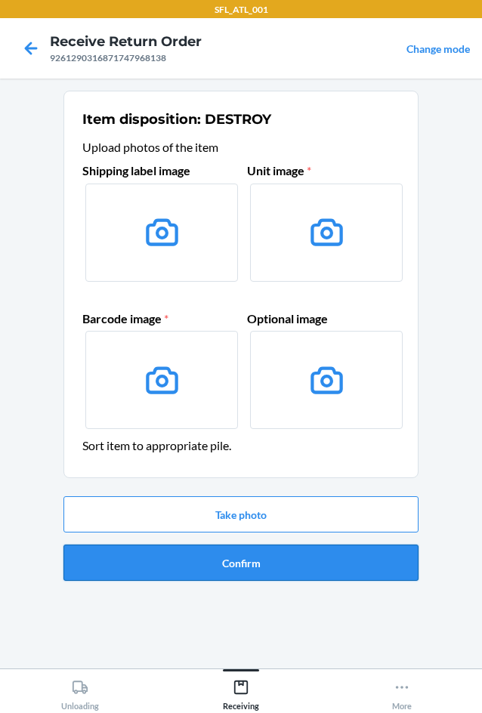
click at [202, 546] on button "Confirm" at bounding box center [240, 563] width 355 height 36
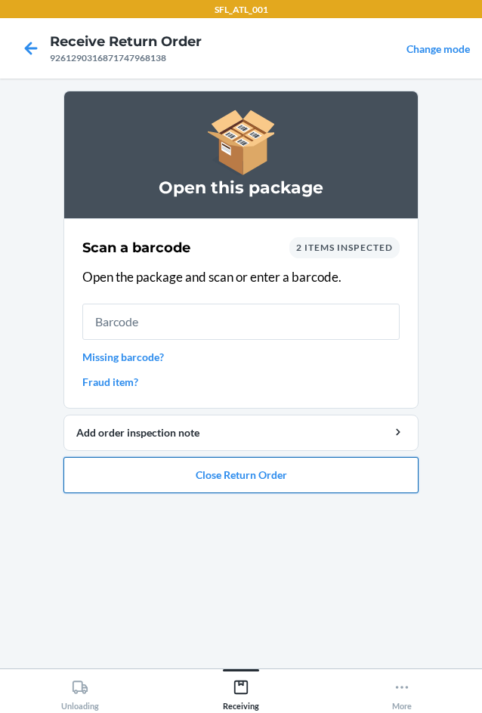
click at [323, 466] on button "Close Return Order" at bounding box center [240, 475] width 355 height 36
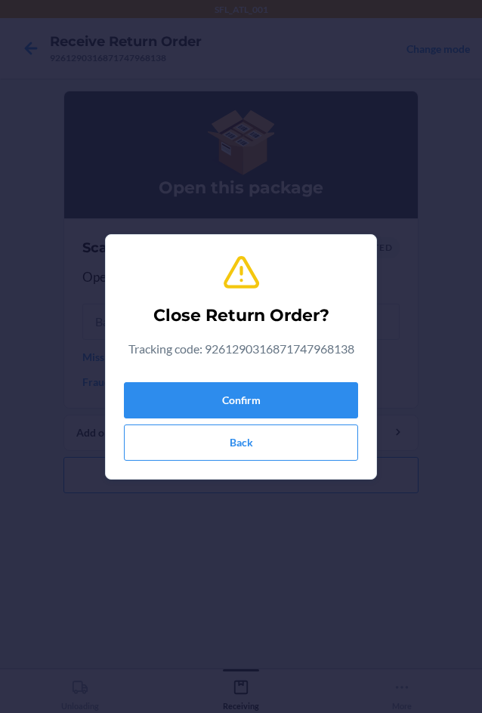
click at [314, 419] on div "Confirm Back" at bounding box center [241, 418] width 234 height 85
click at [314, 410] on button "Confirm" at bounding box center [241, 400] width 234 height 36
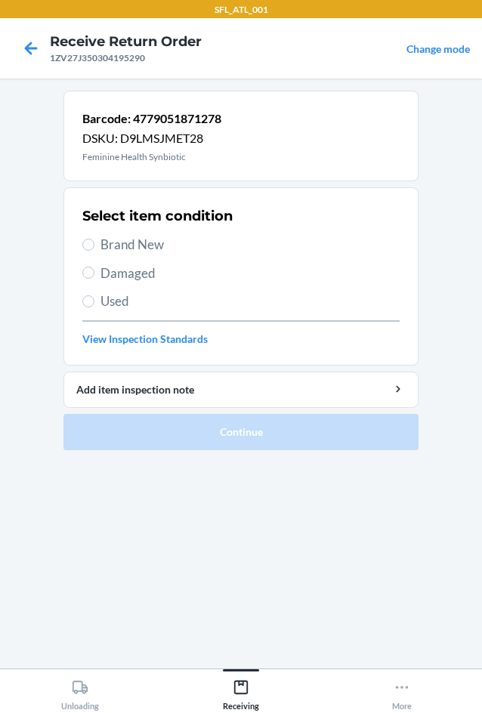
click at [106, 295] on span "Used" at bounding box center [249, 302] width 299 height 20
click at [94, 295] on input "Used" at bounding box center [88, 301] width 12 height 12
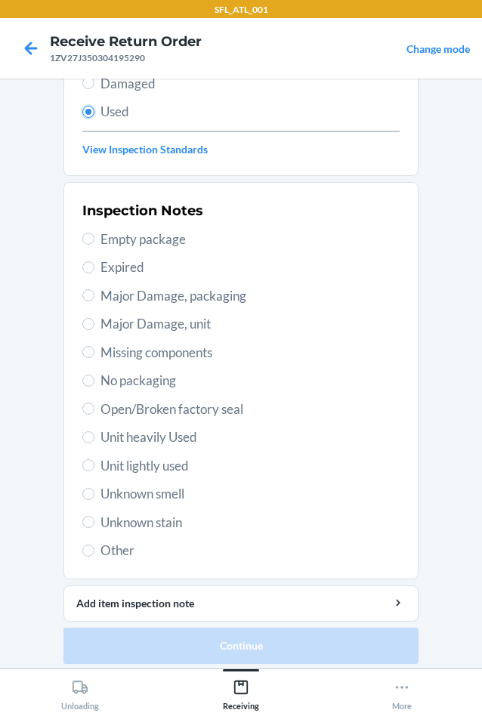
scroll to position [197, 0]
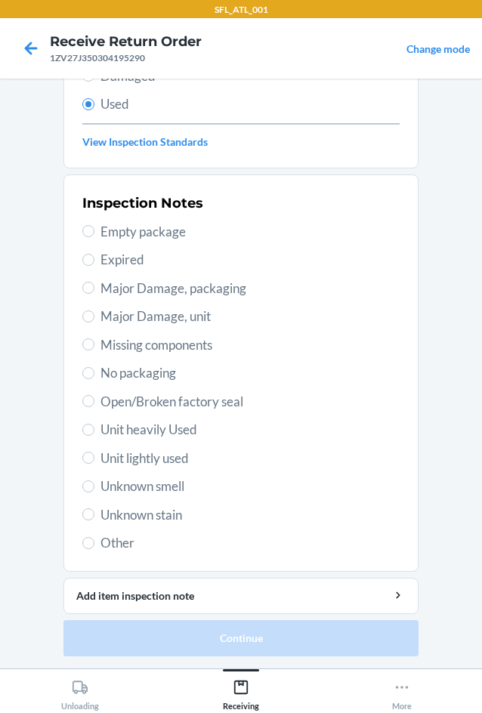
click at [164, 319] on span "Major Damage, unit" at bounding box center [249, 317] width 299 height 20
click at [94, 319] on input "Major Damage, unit" at bounding box center [88, 317] width 12 height 12
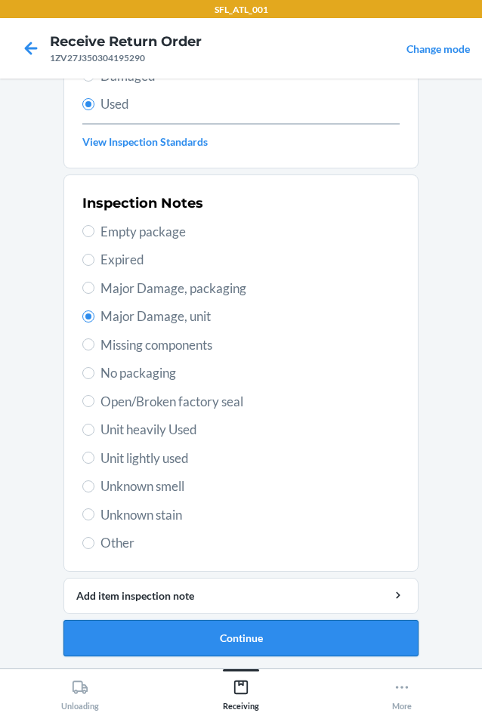
click at [229, 642] on button "Continue" at bounding box center [240, 638] width 355 height 36
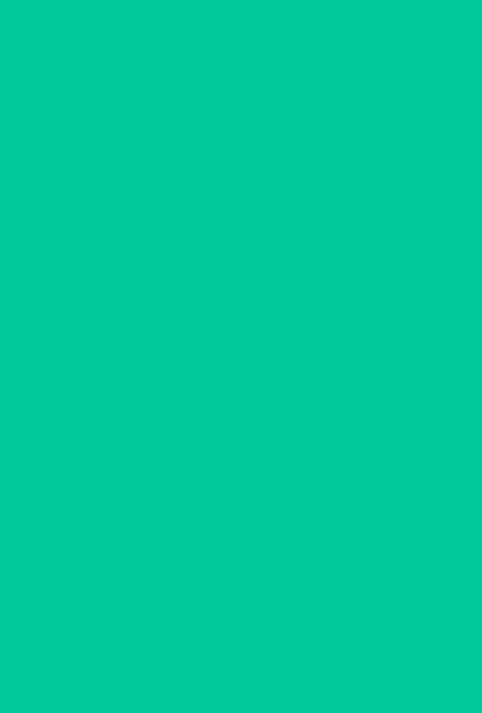
scroll to position [0, 0]
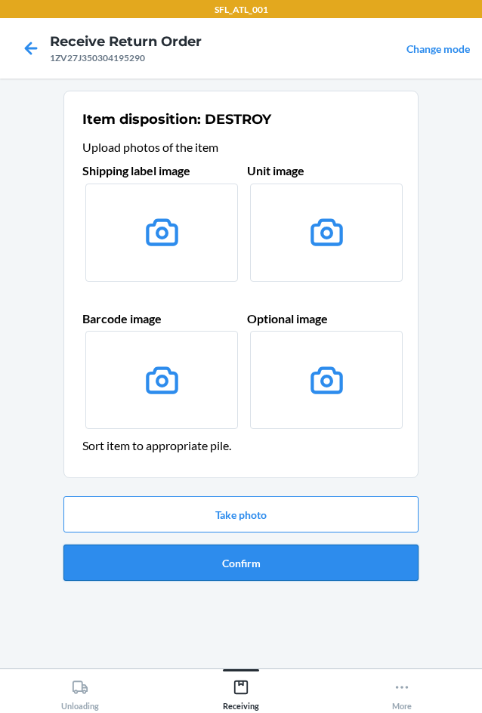
click at [249, 563] on button "Confirm" at bounding box center [240, 563] width 355 height 36
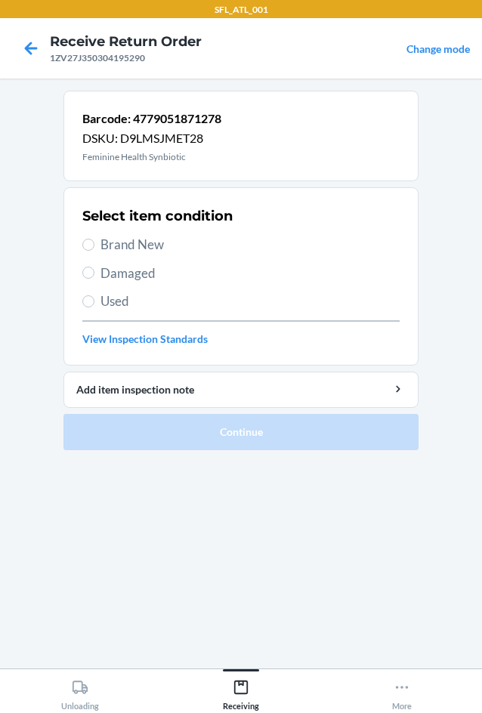
click at [110, 303] on span "Used" at bounding box center [249, 302] width 299 height 20
click at [94, 303] on input "Used" at bounding box center [88, 301] width 12 height 12
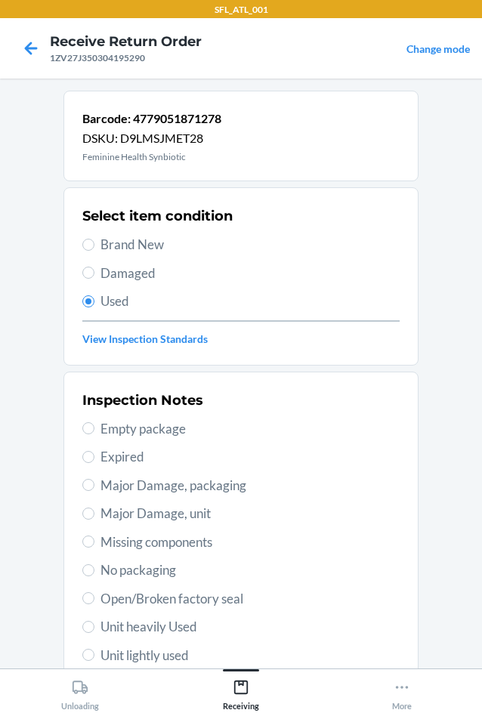
click at [196, 512] on span "Major Damage, unit" at bounding box center [249, 514] width 299 height 20
click at [94, 512] on input "Major Damage, unit" at bounding box center [88, 514] width 12 height 12
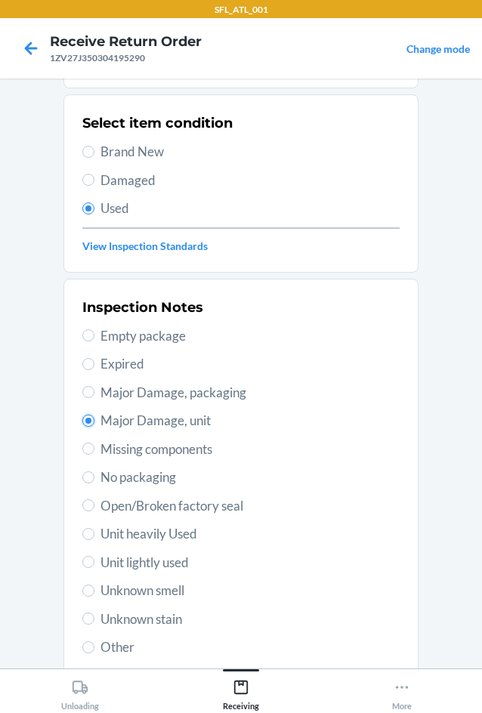
scroll to position [197, 0]
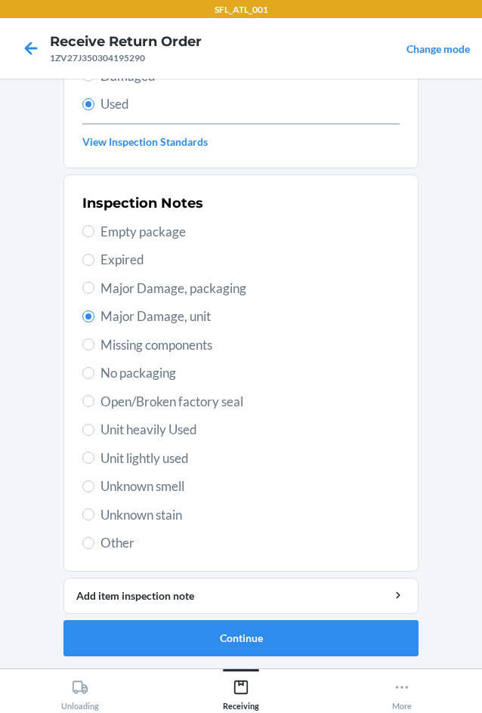
click at [270, 619] on li "Barcode: 4779051871278 DSKU: D9LMSJMET28 Feminine Health Synbiotic Select item …" at bounding box center [240, 274] width 355 height 763
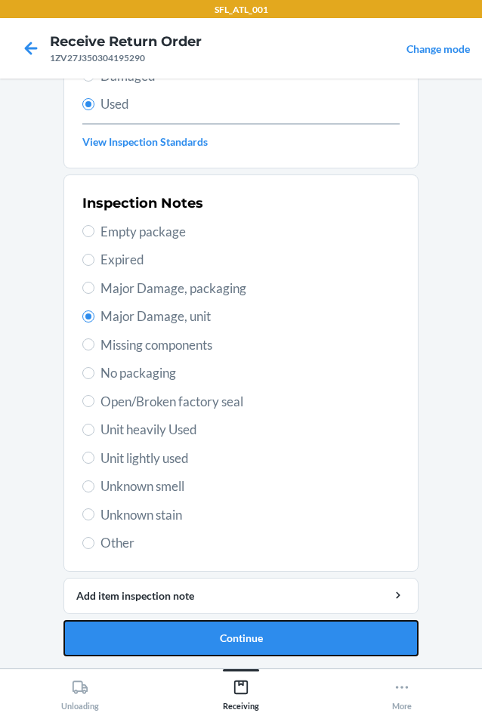
drag, startPoint x: 271, startPoint y: 631, endPoint x: 274, endPoint y: 605, distance: 25.9
click at [271, 630] on button "Continue" at bounding box center [240, 638] width 355 height 36
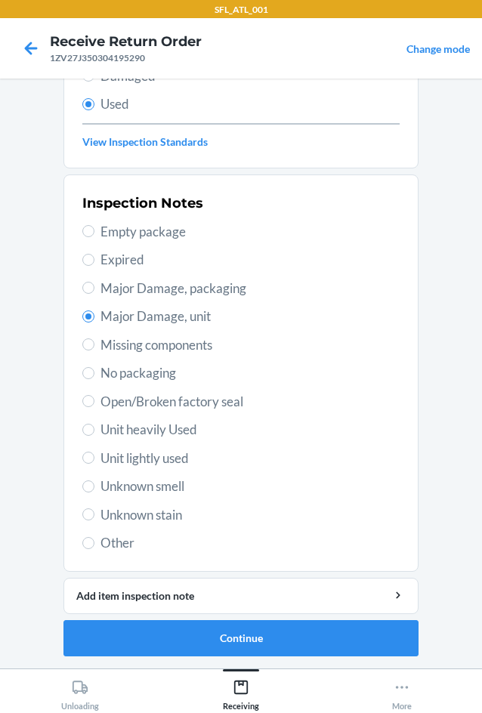
scroll to position [0, 0]
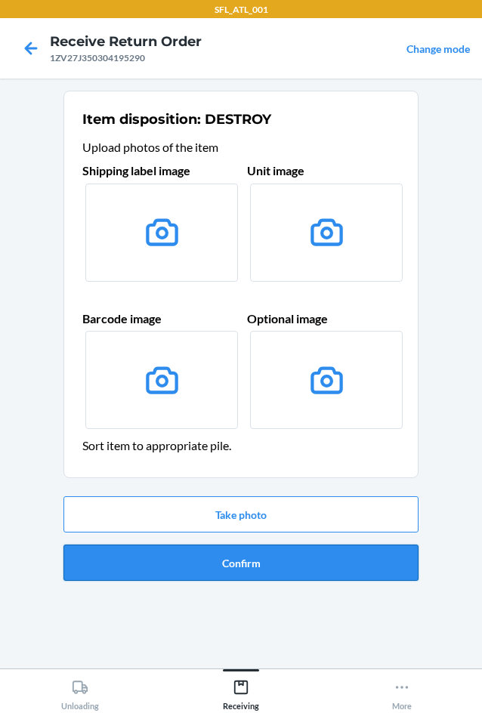
click at [304, 560] on button "Confirm" at bounding box center [240, 563] width 355 height 36
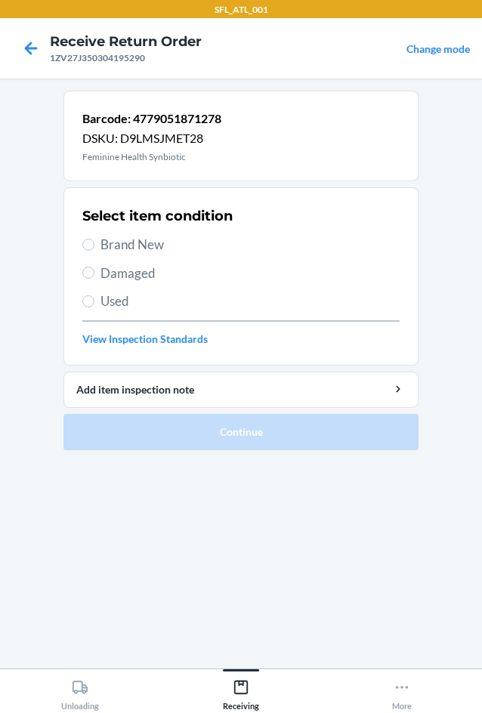
click at [122, 306] on span "Used" at bounding box center [249, 302] width 299 height 20
click at [94, 306] on input "Used" at bounding box center [88, 301] width 12 height 12
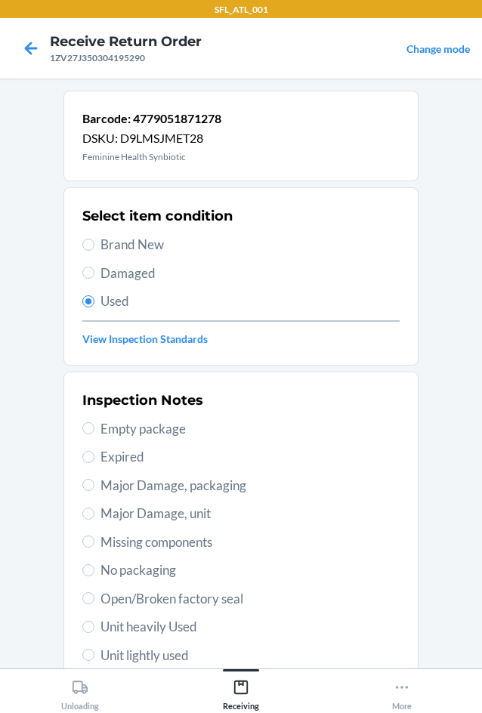
click at [190, 509] on span "Major Damage, unit" at bounding box center [249, 514] width 299 height 20
click at [94, 509] on input "Major Damage, unit" at bounding box center [88, 514] width 12 height 12
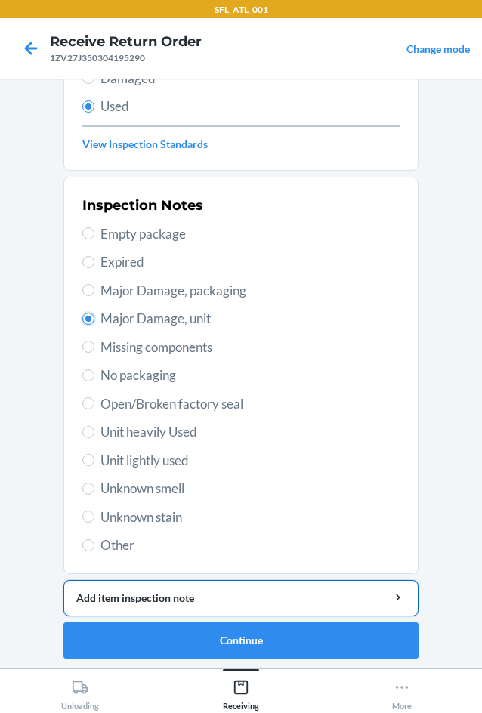
scroll to position [197, 0]
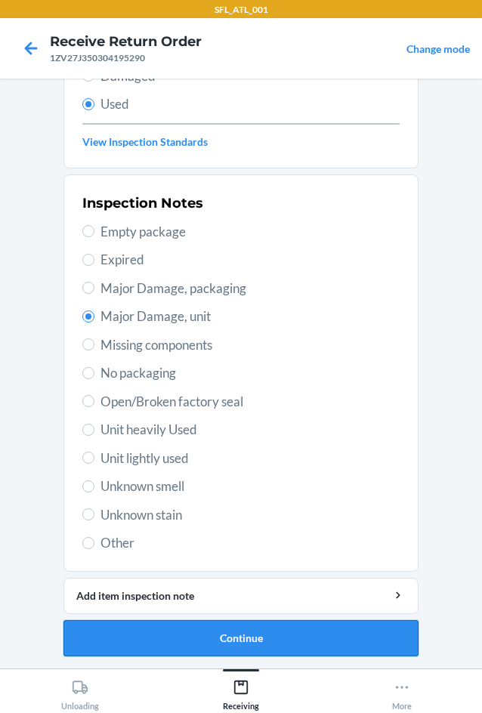
click at [171, 626] on button "Continue" at bounding box center [240, 638] width 355 height 36
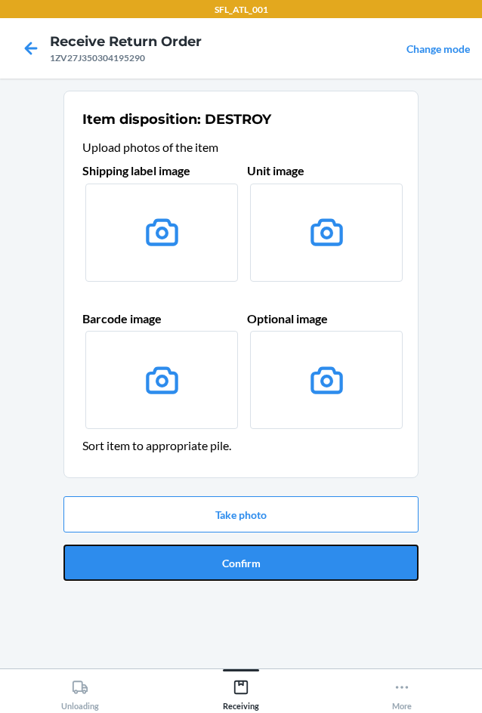
drag, startPoint x: 175, startPoint y: 568, endPoint x: 162, endPoint y: 575, distance: 14.5
click at [173, 568] on button "Confirm" at bounding box center [240, 563] width 355 height 36
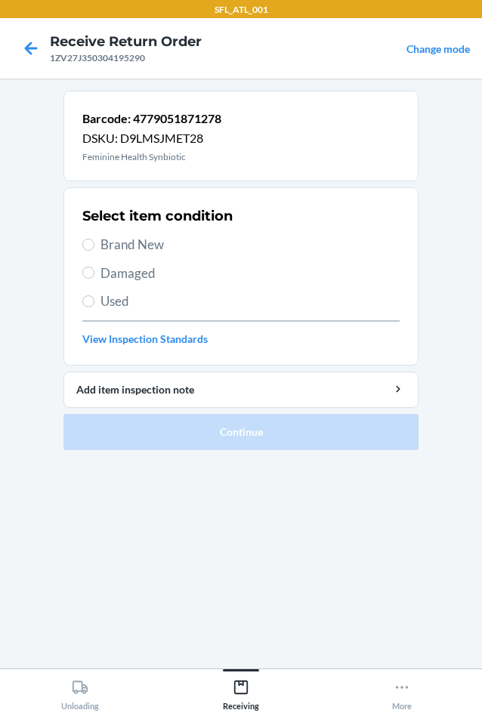
click at [90, 292] on label "Used" at bounding box center [240, 302] width 317 height 20
click at [90, 295] on input "Used" at bounding box center [88, 301] width 12 height 12
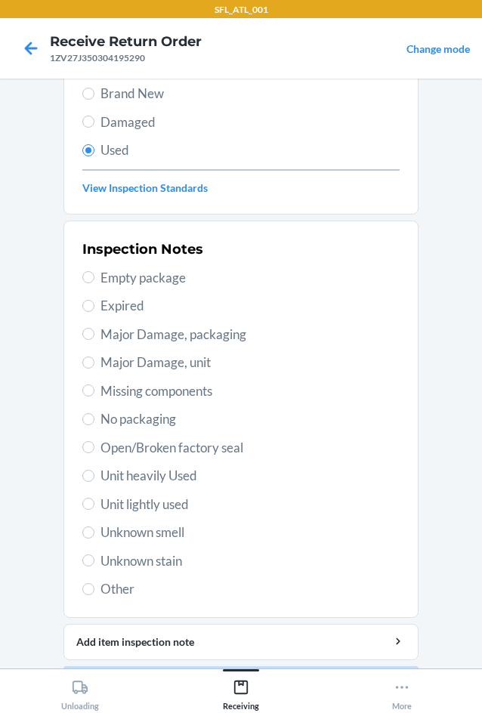
click at [172, 358] on span "Major Damage, unit" at bounding box center [249, 363] width 299 height 20
click at [94, 358] on input "Major Damage, unit" at bounding box center [88, 363] width 12 height 12
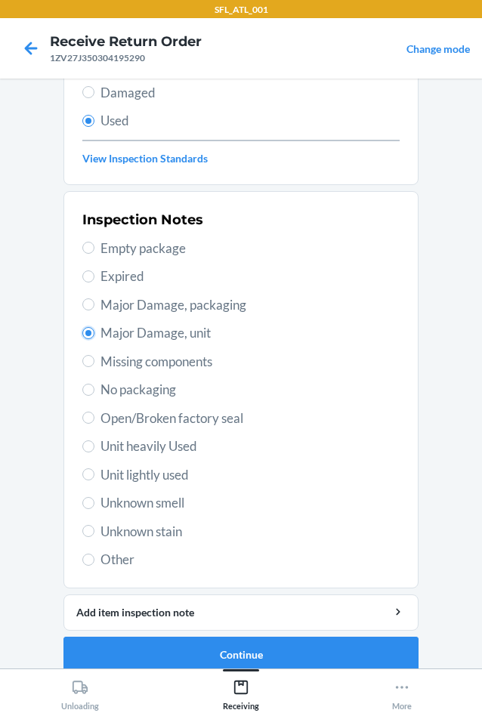
scroll to position [197, 0]
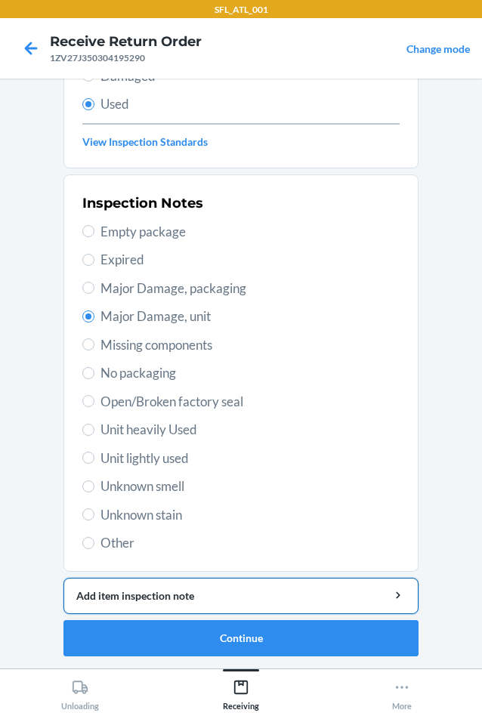
click at [180, 601] on div "Add item inspection note" at bounding box center [240, 596] width 329 height 16
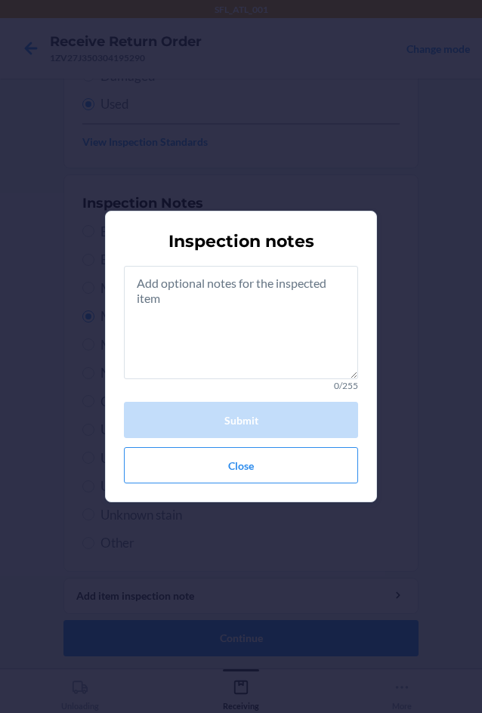
click at [175, 643] on div "Inspection notes 0/255 Submit Close" at bounding box center [241, 356] width 482 height 713
click at [207, 461] on button "Close" at bounding box center [241, 465] width 234 height 36
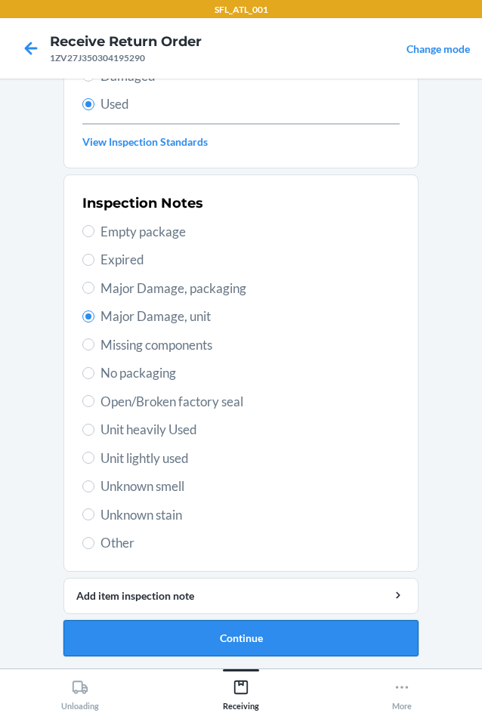
click at [187, 632] on button "Continue" at bounding box center [240, 638] width 355 height 36
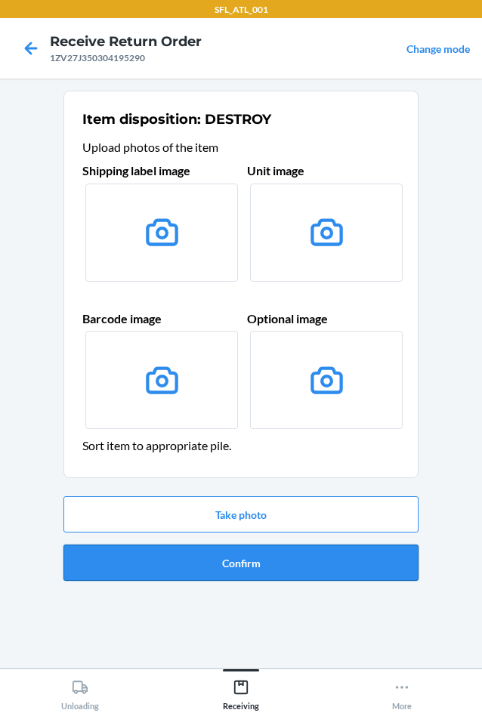
click at [286, 559] on button "Confirm" at bounding box center [240, 563] width 355 height 36
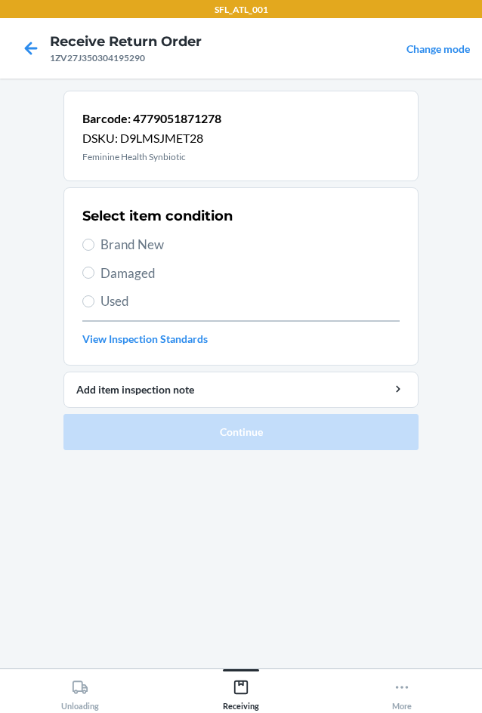
click at [118, 298] on span "Used" at bounding box center [249, 302] width 299 height 20
click at [94, 298] on input "Used" at bounding box center [88, 301] width 12 height 12
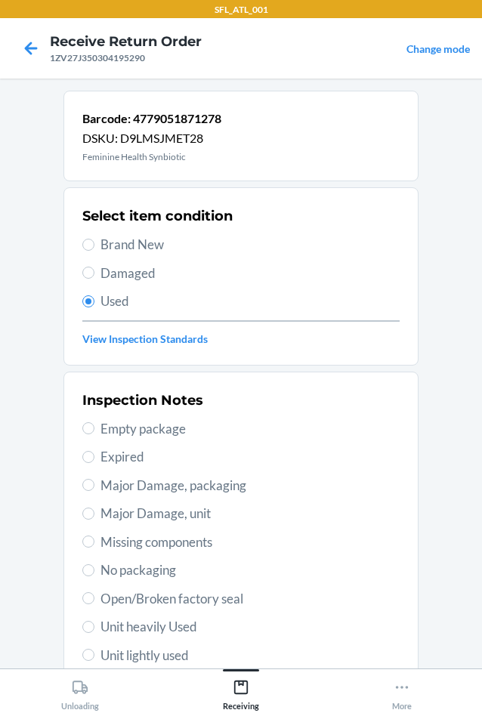
click at [175, 511] on span "Major Damage, unit" at bounding box center [249, 514] width 299 height 20
click at [94, 511] on input "Major Damage, unit" at bounding box center [88, 514] width 12 height 12
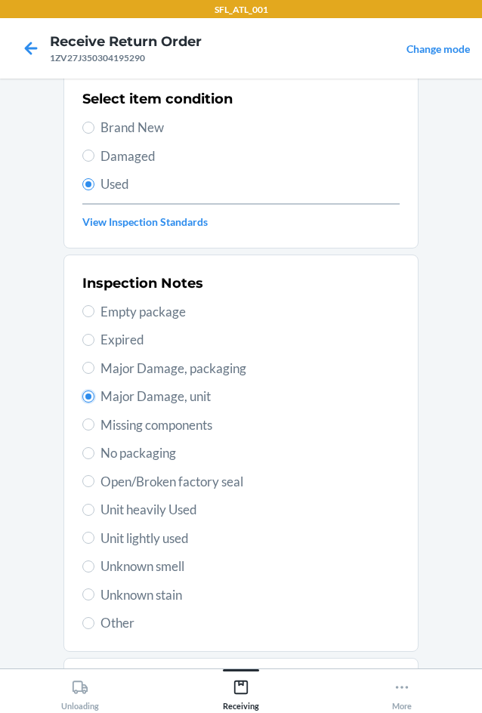
scroll to position [197, 0]
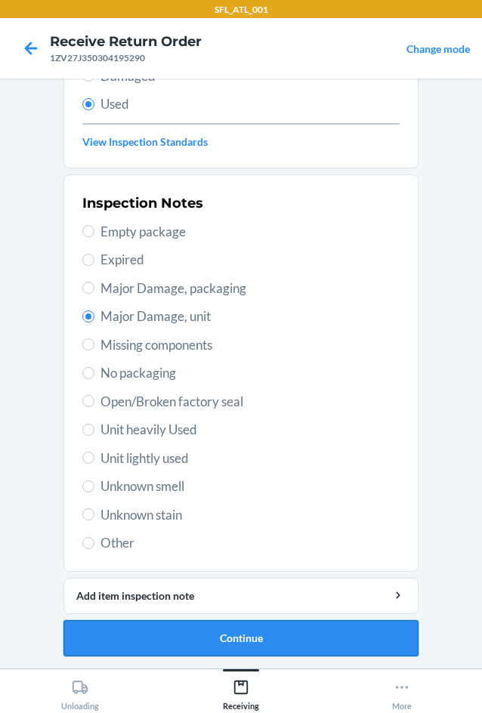
drag, startPoint x: 214, startPoint y: 634, endPoint x: 223, endPoint y: 626, distance: 11.8
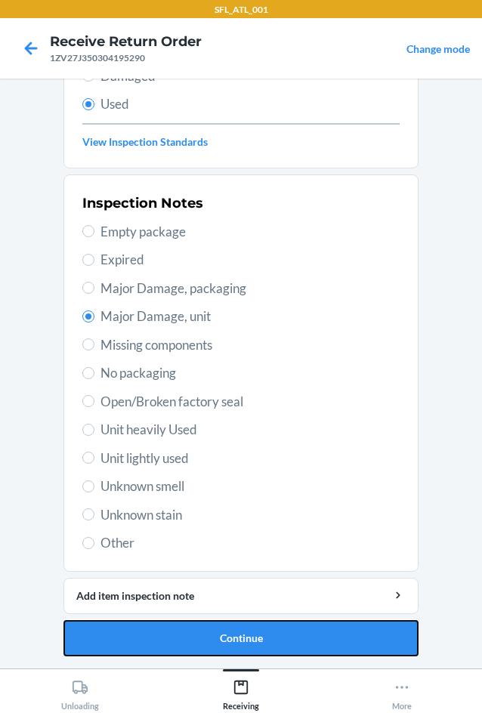
click at [215, 634] on button "Continue" at bounding box center [240, 638] width 355 height 36
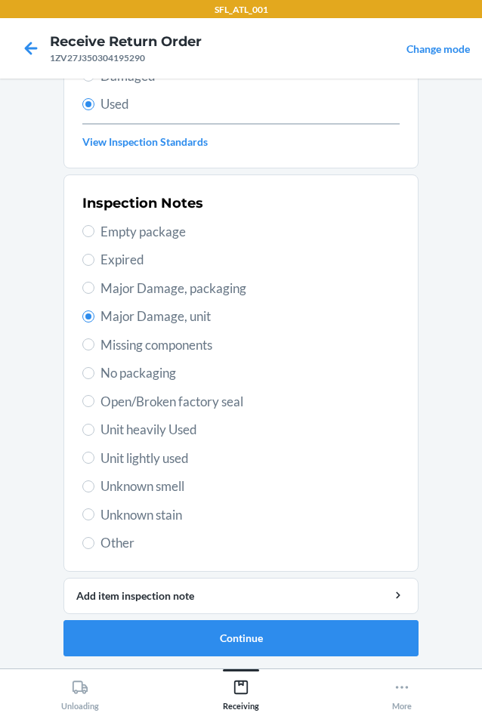
scroll to position [0, 0]
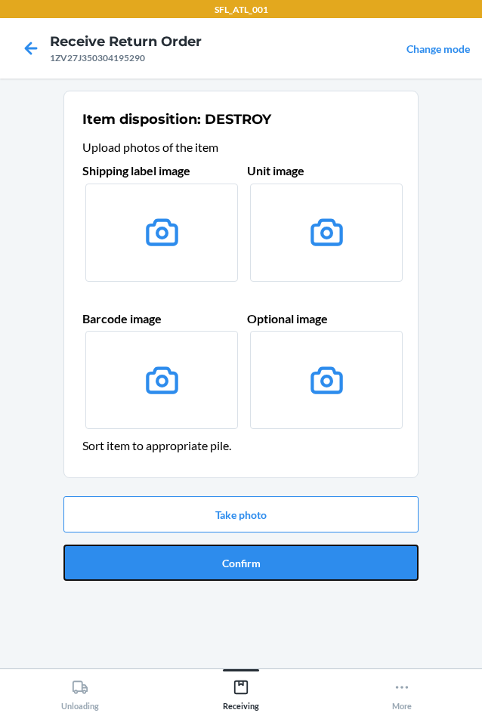
click at [242, 568] on button "Confirm" at bounding box center [240, 563] width 355 height 36
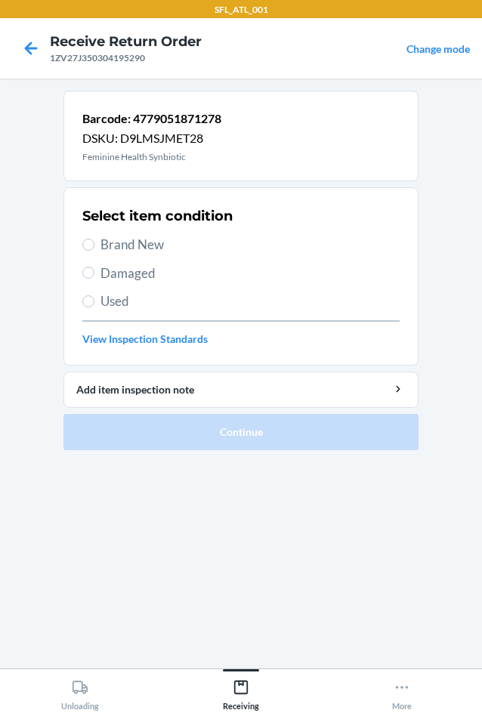
click at [115, 254] on span "Brand New" at bounding box center [249, 245] width 299 height 20
click at [94, 251] on input "Brand New" at bounding box center [88, 245] width 12 height 12
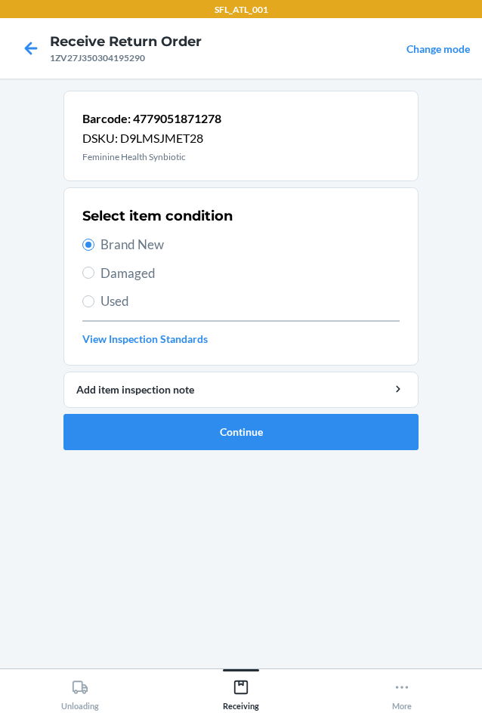
drag, startPoint x: 110, startPoint y: 301, endPoint x: 127, endPoint y: 317, distance: 23.0
click at [110, 295] on span "Used" at bounding box center [249, 302] width 299 height 20
click at [94, 295] on input "Used" at bounding box center [88, 301] width 12 height 12
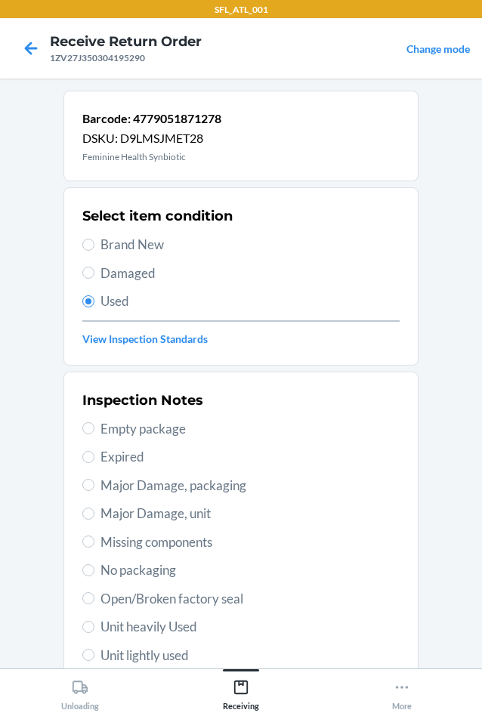
click at [189, 516] on span "Major Damage, unit" at bounding box center [249, 514] width 299 height 20
click at [94, 516] on input "Major Damage, unit" at bounding box center [88, 514] width 12 height 12
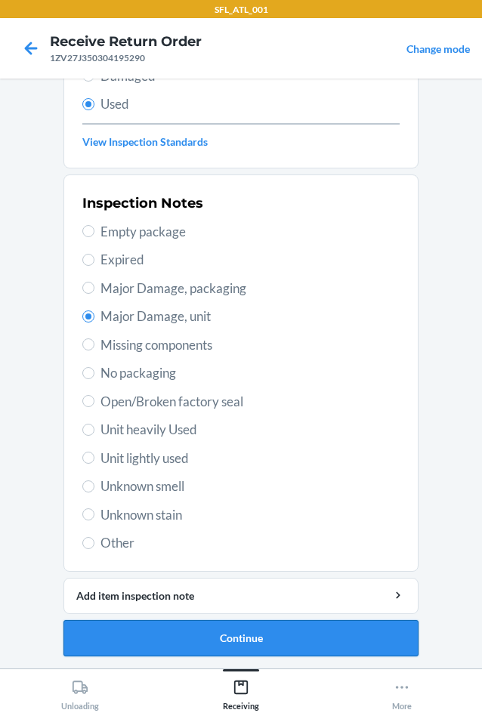
click at [215, 638] on button "Continue" at bounding box center [240, 638] width 355 height 36
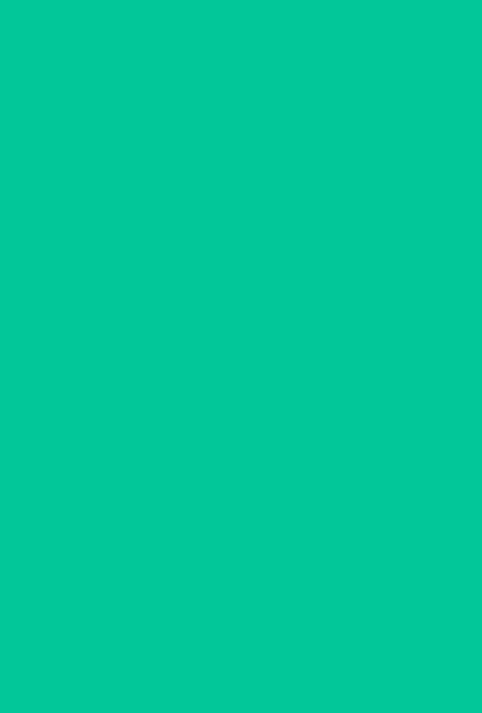
scroll to position [0, 0]
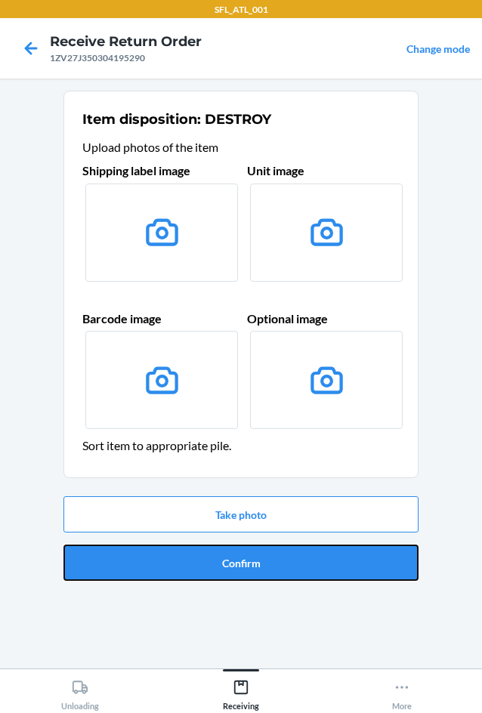
drag, startPoint x: 292, startPoint y: 556, endPoint x: 372, endPoint y: 504, distance: 95.6
click at [293, 555] on button "Confirm" at bounding box center [240, 563] width 355 height 36
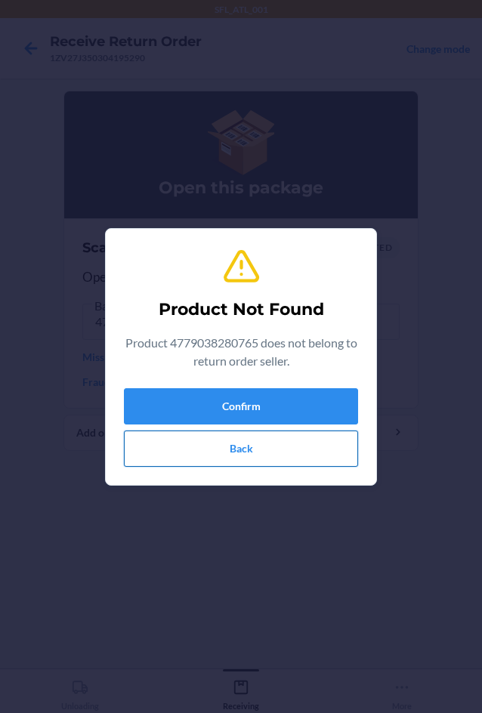
click at [264, 453] on button "Back" at bounding box center [241, 449] width 234 height 36
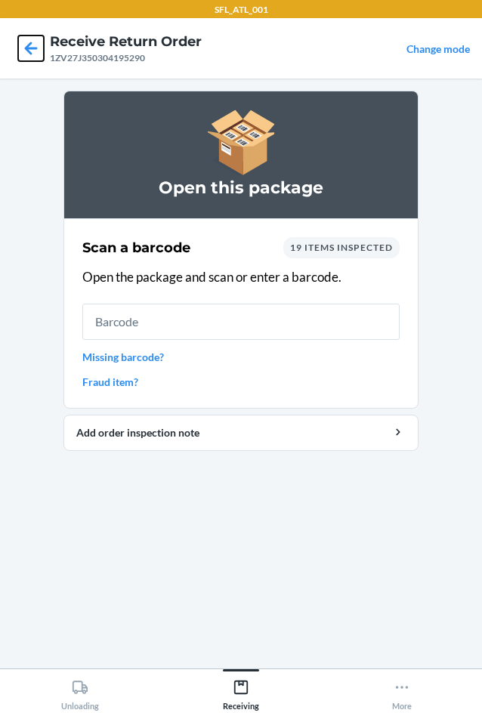
click at [29, 50] on icon at bounding box center [31, 49] width 26 height 26
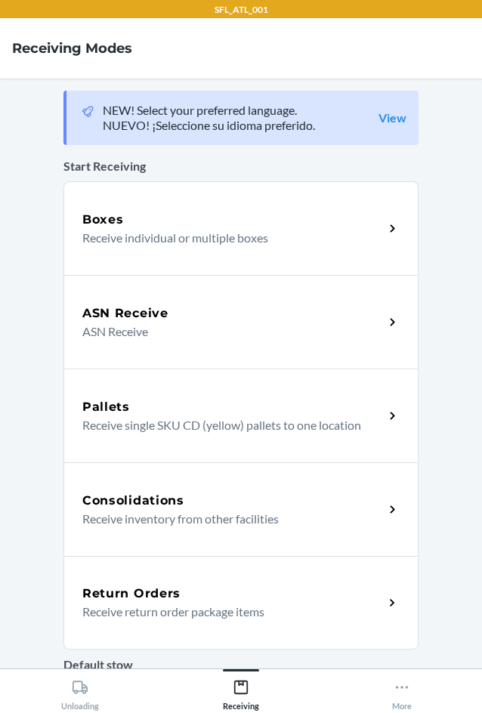
click at [126, 583] on div "Return Orders Receive return order package items" at bounding box center [240, 603] width 355 height 94
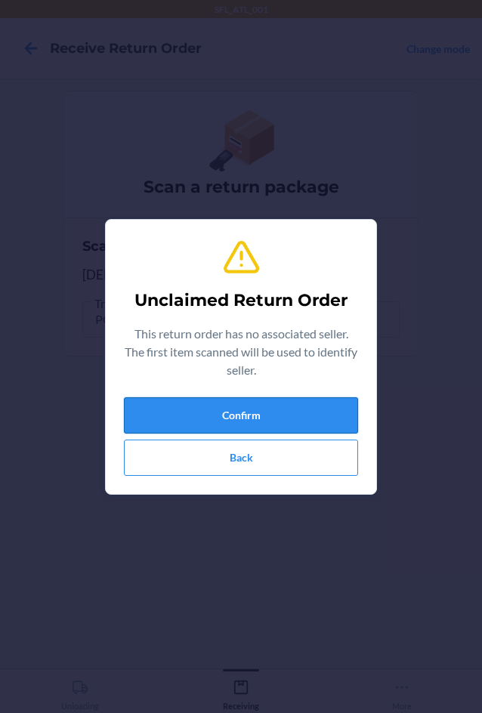
drag, startPoint x: 177, startPoint y: 373, endPoint x: 206, endPoint y: 428, distance: 61.9
click at [197, 416] on div "Unclaimed Return Order This return order has no associated seller. The first it…" at bounding box center [241, 357] width 234 height 250
click at [206, 428] on button "Confirm" at bounding box center [241, 415] width 234 height 36
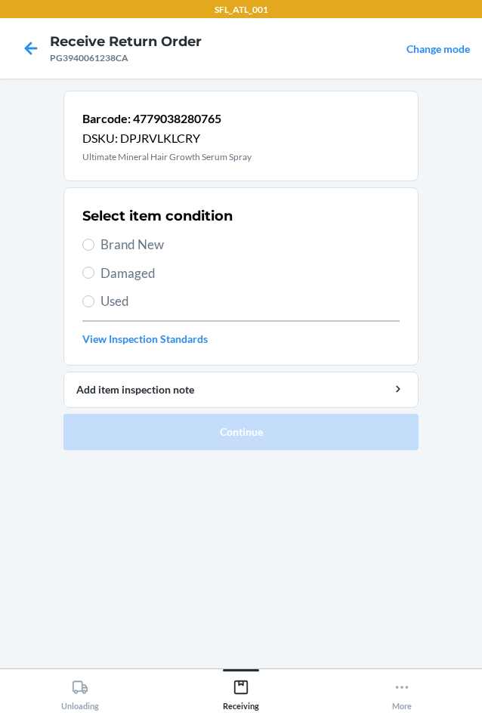
click at [116, 310] on span "Used" at bounding box center [249, 302] width 299 height 20
click at [94, 308] on input "Used" at bounding box center [88, 301] width 12 height 12
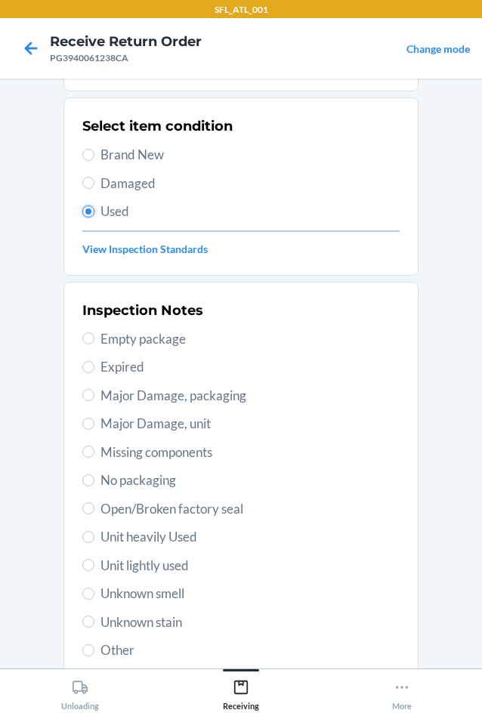
scroll to position [197, 0]
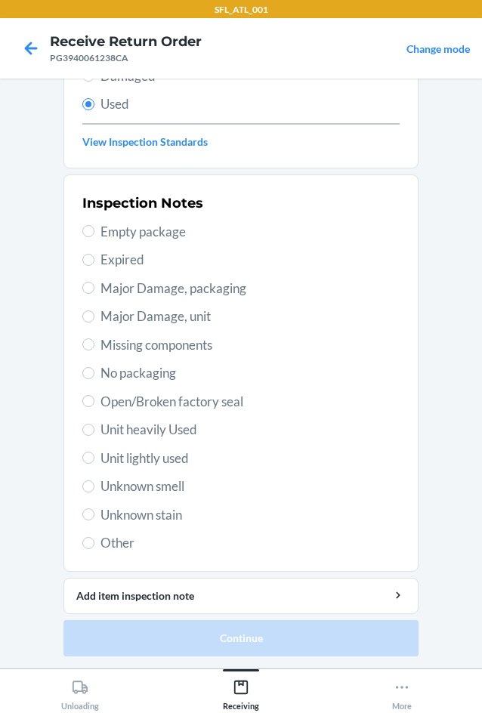
click at [139, 317] on span "Major Damage, unit" at bounding box center [249, 317] width 299 height 20
click at [94, 317] on input "Major Damage, unit" at bounding box center [88, 317] width 12 height 12
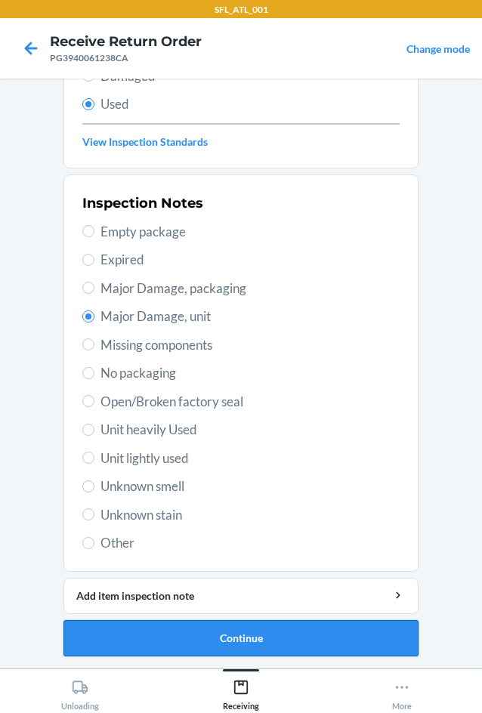
click at [169, 641] on button "Continue" at bounding box center [240, 638] width 355 height 36
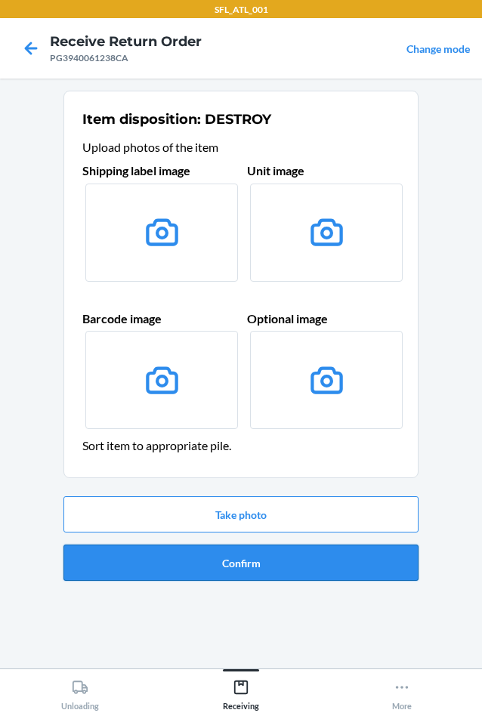
click at [256, 565] on button "Confirm" at bounding box center [240, 563] width 355 height 36
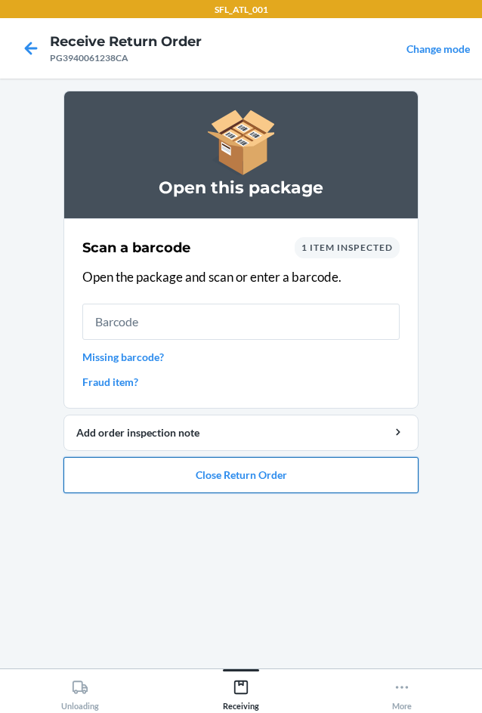
click at [152, 478] on button "Close Return Order" at bounding box center [240, 475] width 355 height 36
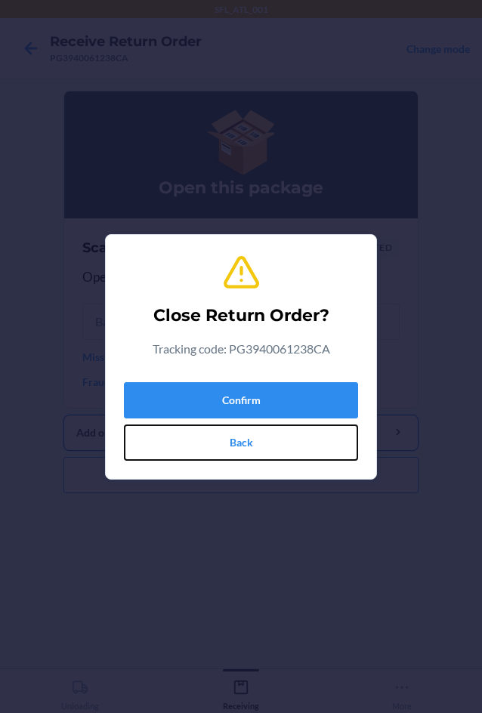
click at [187, 448] on button "Back" at bounding box center [241, 443] width 234 height 36
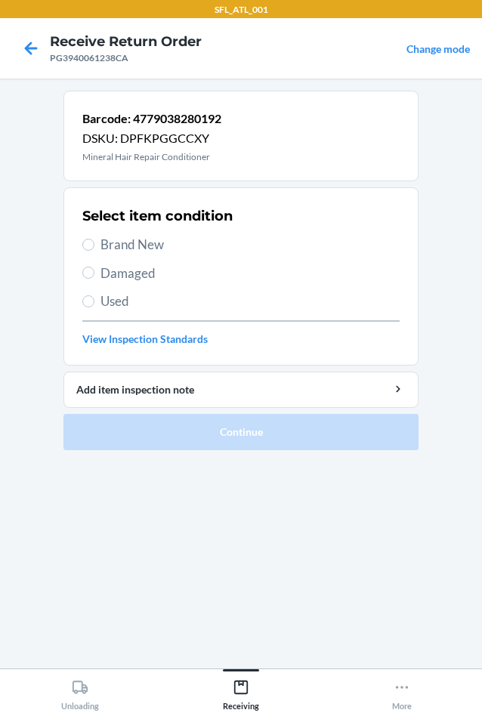
drag, startPoint x: 125, startPoint y: 309, endPoint x: 119, endPoint y: 317, distance: 10.3
click at [122, 314] on div "Select item condition Brand New Damaged Used View Inspection Standards" at bounding box center [240, 277] width 317 height 150
drag, startPoint x: 134, startPoint y: 250, endPoint x: 134, endPoint y: 263, distance: 12.9
click at [134, 252] on span "Brand New" at bounding box center [249, 245] width 299 height 20
click at [94, 251] on input "Brand New" at bounding box center [88, 245] width 12 height 12
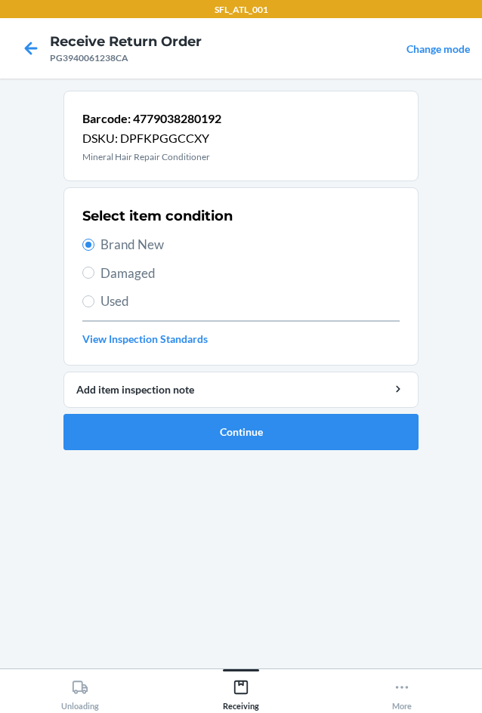
click at [134, 264] on span "Damaged" at bounding box center [249, 274] width 299 height 20
click at [94, 267] on input "Damaged" at bounding box center [88, 273] width 12 height 12
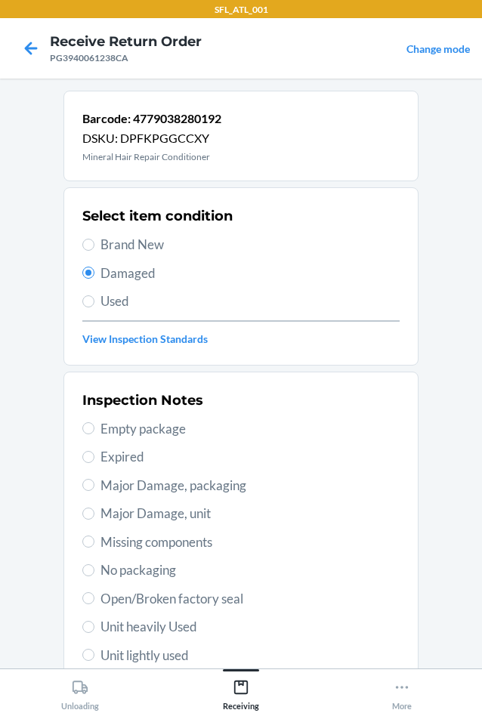
click at [201, 471] on div "Inspection Notes Empty package Expired Major Damage, packaging Major Damage, un…" at bounding box center [240, 570] width 317 height 369
click at [202, 478] on span "Major Damage, packaging" at bounding box center [249, 486] width 299 height 20
click at [94, 479] on input "Major Damage, packaging" at bounding box center [88, 485] width 12 height 12
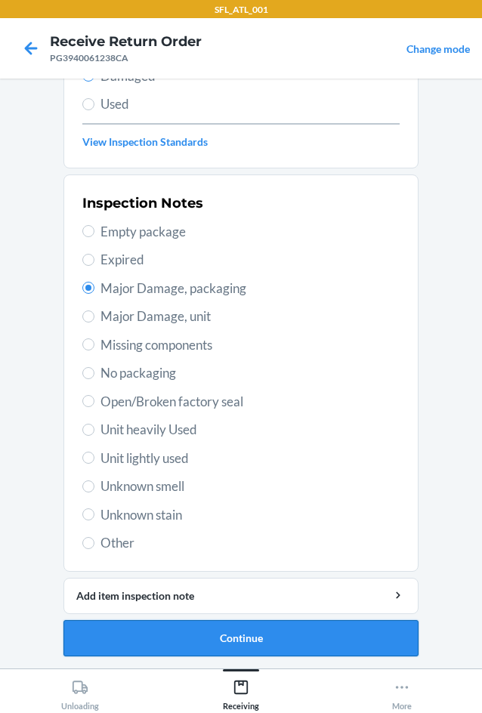
click at [199, 651] on button "Continue" at bounding box center [240, 638] width 355 height 36
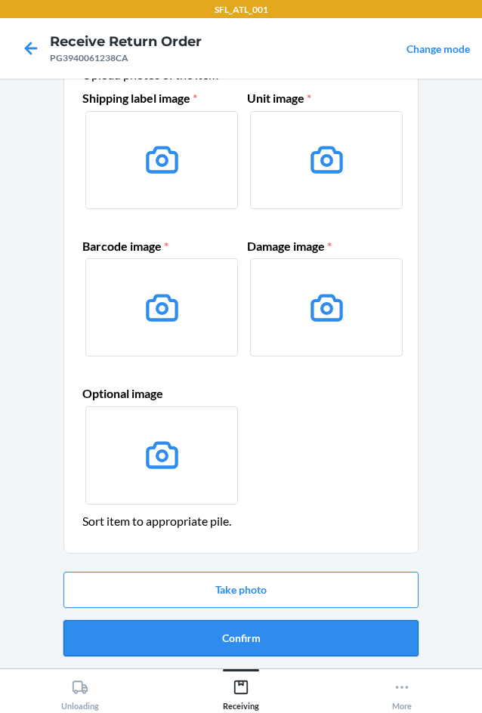
click at [210, 631] on button "Confirm" at bounding box center [240, 638] width 355 height 36
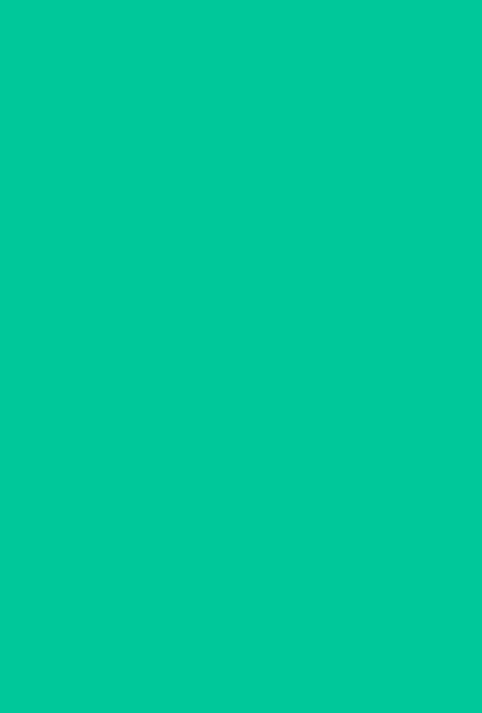
scroll to position [0, 0]
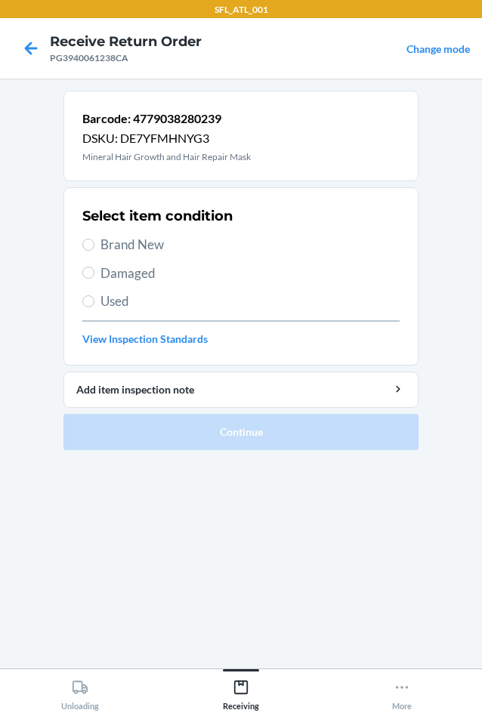
drag, startPoint x: 136, startPoint y: 292, endPoint x: 142, endPoint y: 282, distance: 11.5
click at [141, 283] on div "Select item condition Brand New Damaged Used View Inspection Standards" at bounding box center [240, 277] width 317 height 150
click at [142, 282] on span "Damaged" at bounding box center [249, 274] width 299 height 20
click at [94, 279] on input "Damaged" at bounding box center [88, 273] width 12 height 12
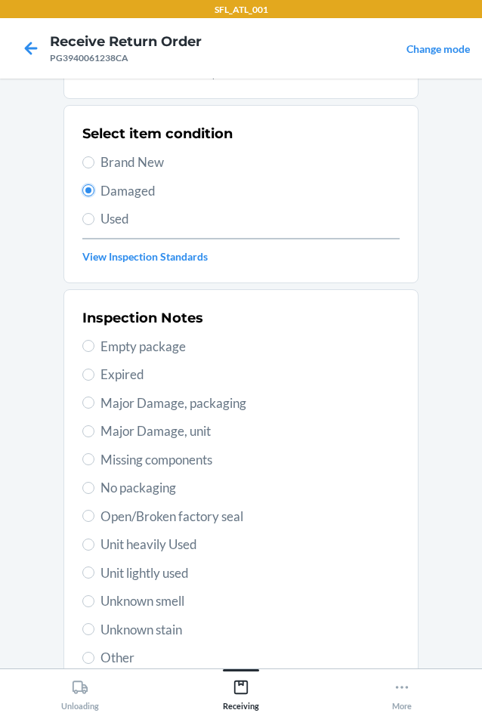
scroll to position [197, 0]
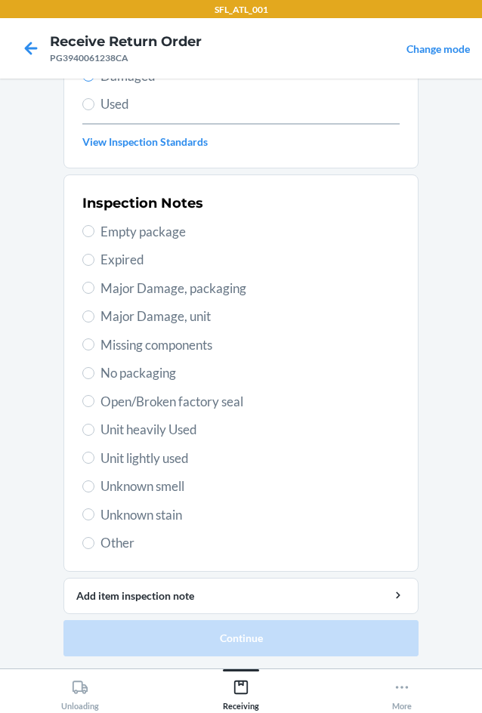
click at [156, 289] on span "Major Damage, packaging" at bounding box center [249, 289] width 299 height 20
click at [94, 289] on input "Major Damage, packaging" at bounding box center [88, 288] width 12 height 12
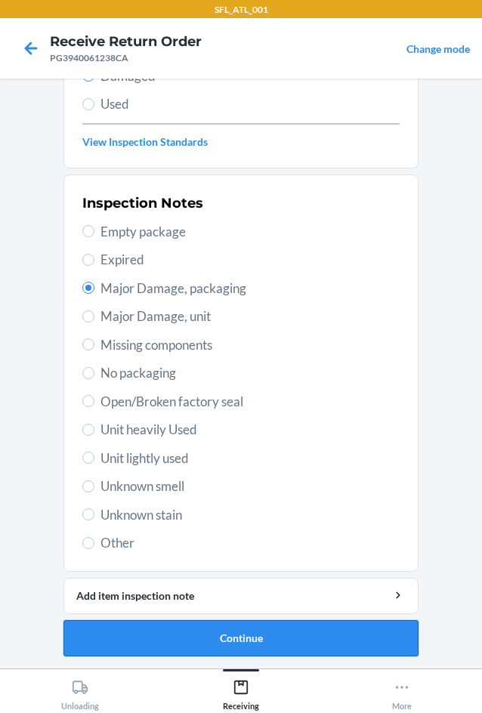
click at [323, 631] on button "Continue" at bounding box center [240, 638] width 355 height 36
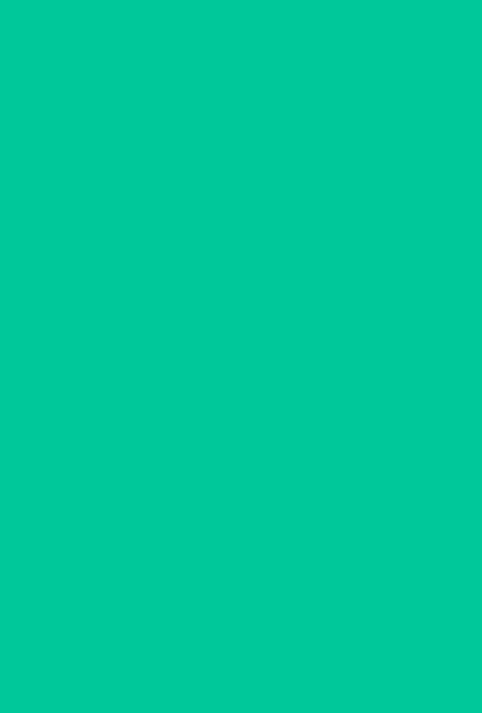
scroll to position [73, 0]
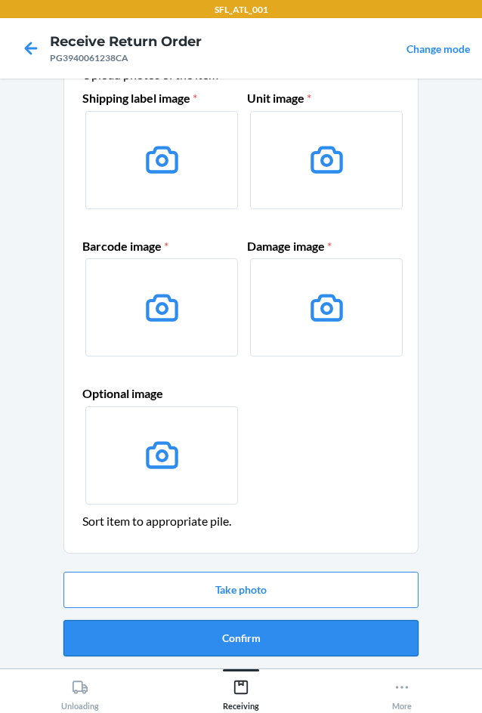
click at [295, 632] on button "Confirm" at bounding box center [240, 638] width 355 height 36
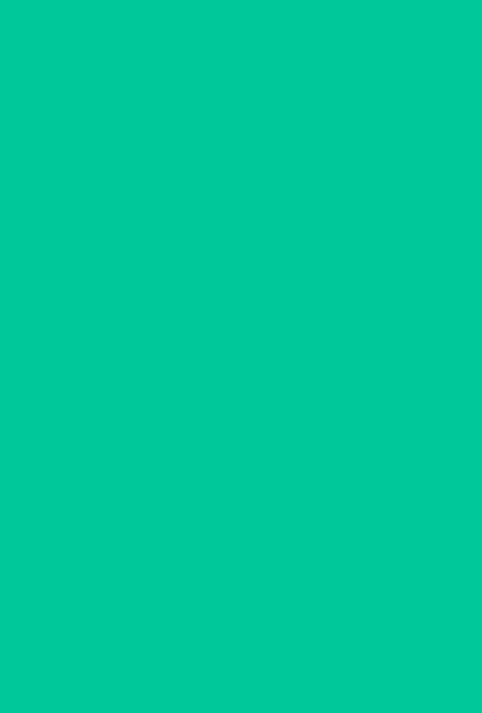
scroll to position [0, 0]
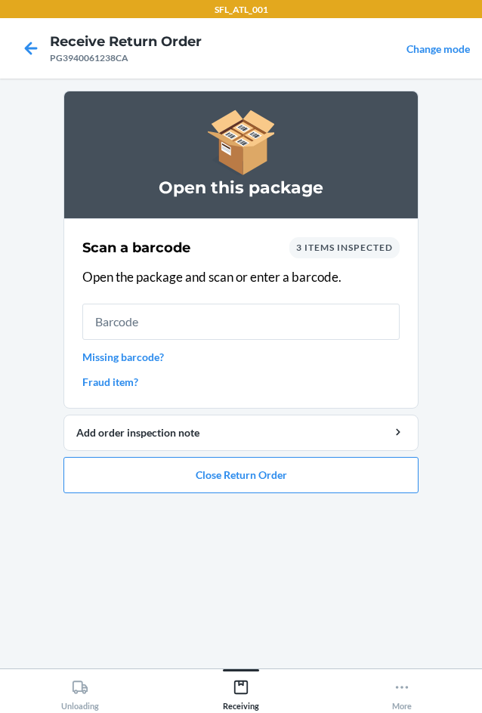
drag, startPoint x: 203, startPoint y: 501, endPoint x: 204, endPoint y: 490, distance: 10.6
click at [203, 499] on ol "Open this package Scan a barcode 3 items inspected Open the package and scan or…" at bounding box center [240, 298] width 355 height 415
click at [204, 488] on button "Close Return Order" at bounding box center [240, 475] width 355 height 36
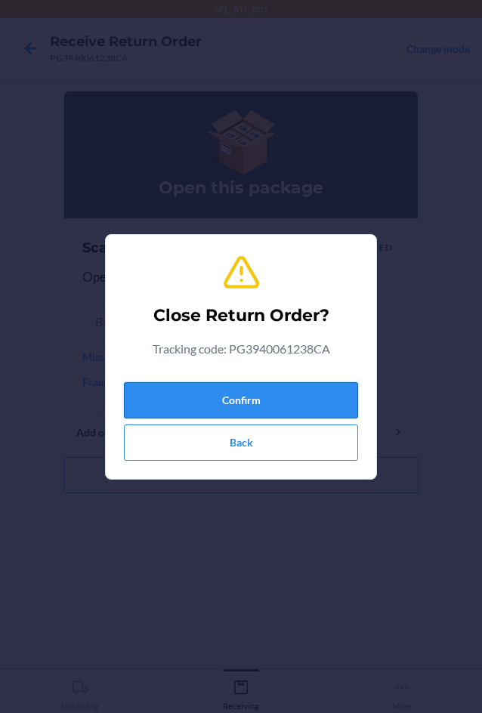
click at [211, 385] on button "Confirm" at bounding box center [241, 400] width 234 height 36
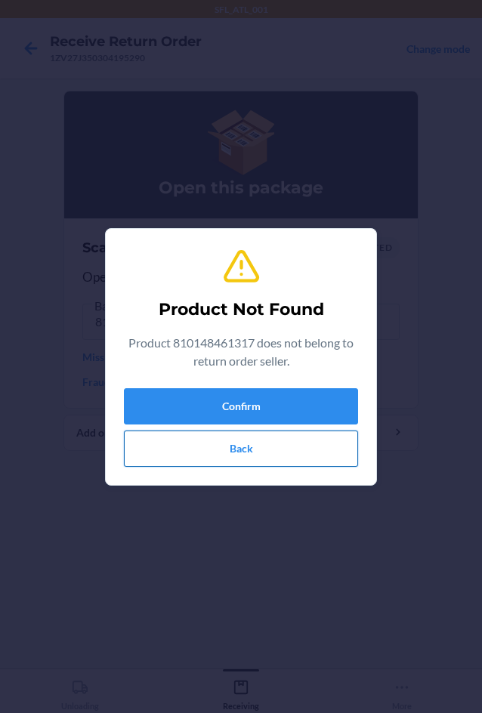
click at [273, 444] on button "Back" at bounding box center [241, 449] width 234 height 36
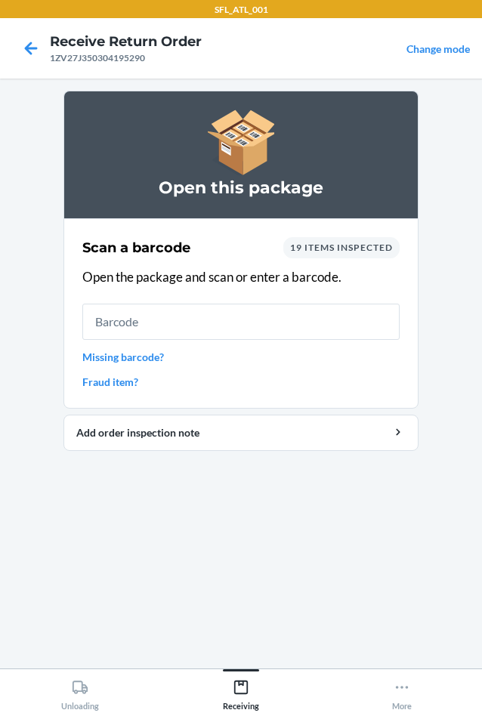
click at [248, 26] on nav "Receive Return Order 1ZV27J350304195290 Change mode" at bounding box center [241, 48] width 482 height 60
click at [63, 50] on h4 "Receive Return Order" at bounding box center [126, 42] width 152 height 20
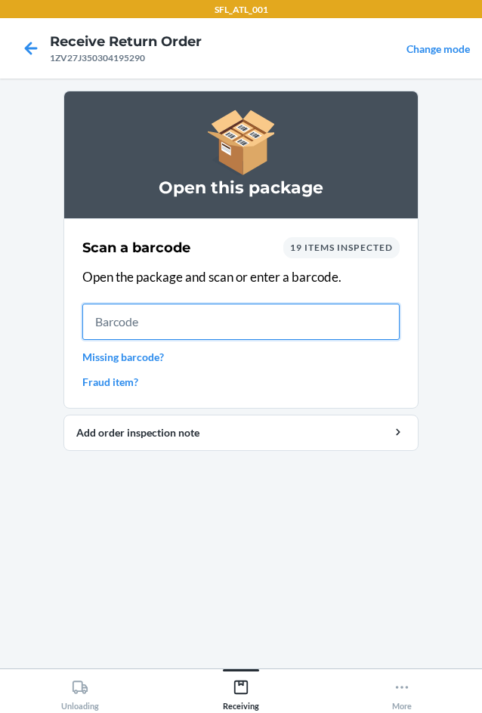
click at [159, 329] on input "text" at bounding box center [240, 322] width 317 height 36
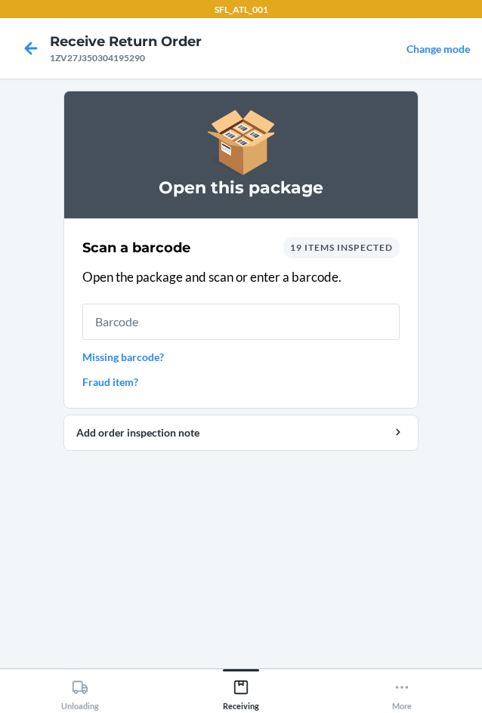
click at [202, 238] on div "Scan a barcode 19 items inspected" at bounding box center [240, 247] width 317 height 21
click at [224, 238] on div "Scan a barcode 19 items inspected" at bounding box center [240, 247] width 317 height 21
click at [232, 289] on div "Scan a barcode 19 items inspected Open the package and scan or enter a barcode.…" at bounding box center [240, 314] width 317 height 162
click at [234, 257] on div "Scan a barcode 19 items inspected" at bounding box center [240, 247] width 317 height 21
click at [34, 48] on icon at bounding box center [31, 48] width 13 height 13
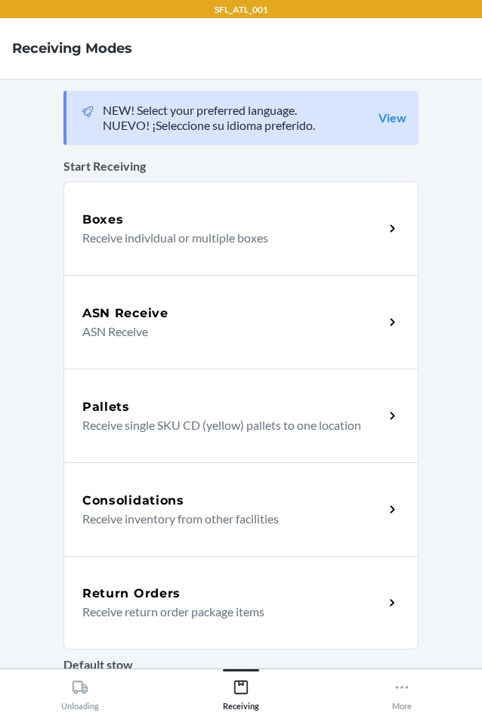
click at [123, 596] on h5 "Return Orders" at bounding box center [131, 594] width 98 height 18
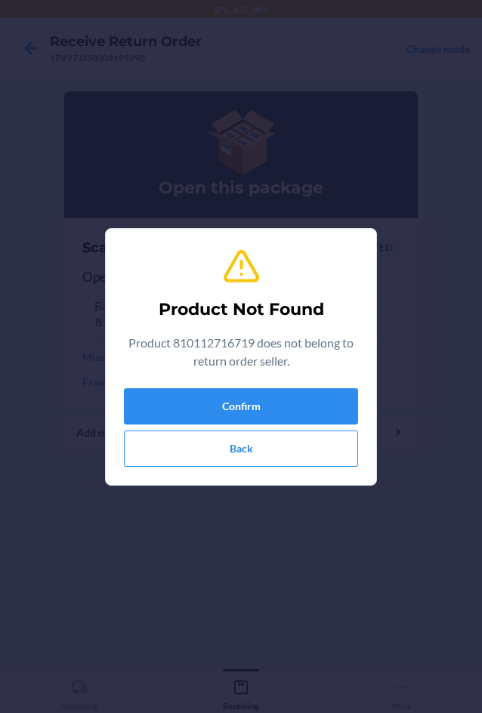
drag, startPoint x: 299, startPoint y: 478, endPoint x: 292, endPoint y: 384, distance: 93.9
click at [296, 448] on section "Product Not Found Product 810112716719 does not belong to return order seller. …" at bounding box center [241, 357] width 272 height 258
drag, startPoint x: 292, startPoint y: 384, endPoint x: 295, endPoint y: 425, distance: 41.6
click at [292, 412] on div "Product Not Found Product 810112716719 does not belong to return order seller. …" at bounding box center [241, 357] width 234 height 232
click at [296, 447] on button "Back" at bounding box center [241, 449] width 234 height 36
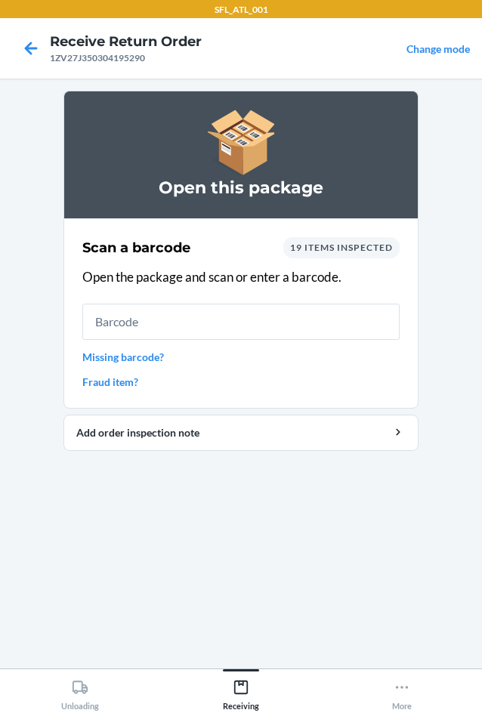
drag, startPoint x: 14, startPoint y: 36, endPoint x: 24, endPoint y: 36, distance: 9.8
click at [22, 36] on div at bounding box center [31, 48] width 38 height 38
click at [27, 36] on icon at bounding box center [31, 49] width 26 height 26
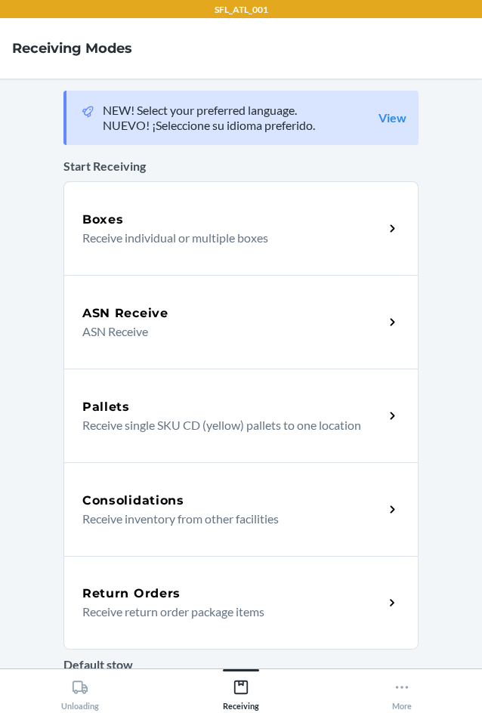
click at [195, 597] on div "Return Orders" at bounding box center [232, 594] width 301 height 18
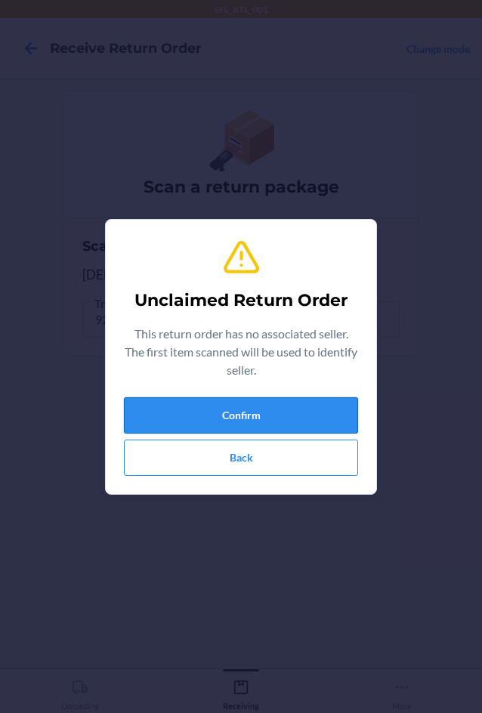
click at [301, 400] on button "Confirm" at bounding box center [241, 415] width 234 height 36
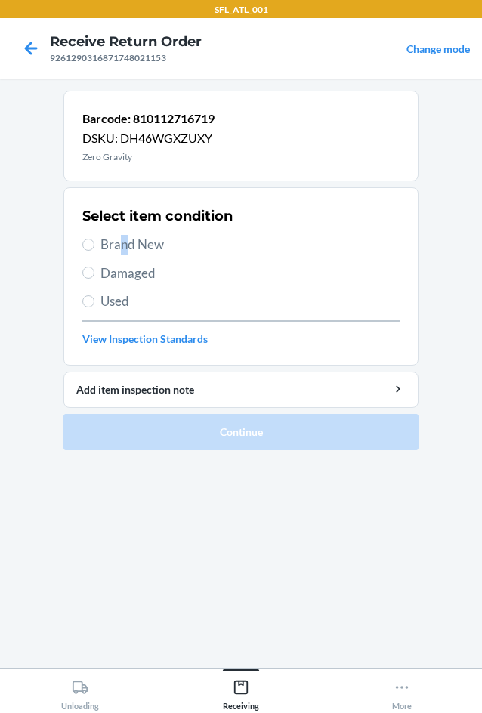
click at [125, 252] on span "Brand New" at bounding box center [249, 245] width 299 height 20
click at [147, 245] on span "Brand New" at bounding box center [249, 245] width 299 height 20
click at [94, 245] on input "Brand New" at bounding box center [88, 245] width 12 height 12
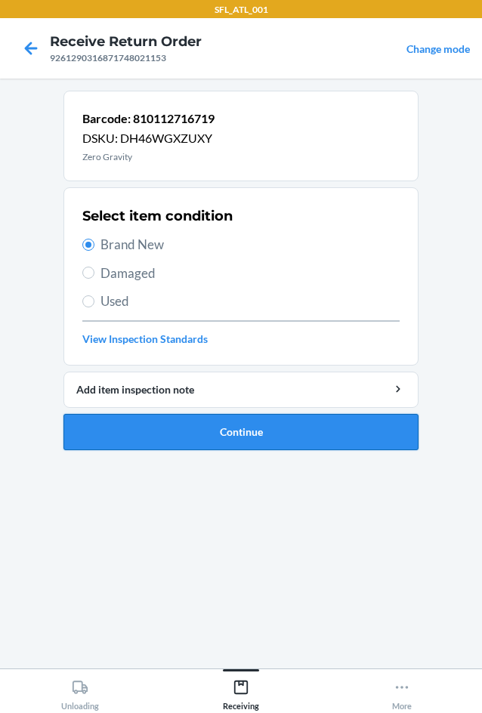
click at [193, 434] on button "Continue" at bounding box center [240, 432] width 355 height 36
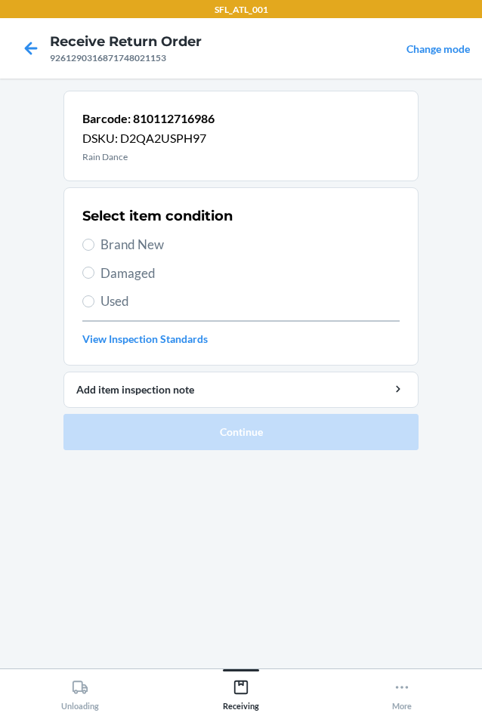
click at [128, 246] on span "Brand New" at bounding box center [249, 245] width 299 height 20
click at [94, 246] on input "Brand New" at bounding box center [88, 245] width 12 height 12
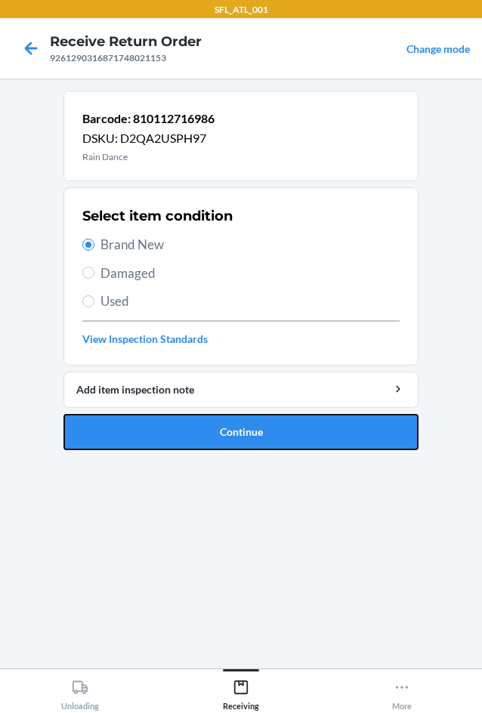
click at [147, 418] on button "Continue" at bounding box center [240, 432] width 355 height 36
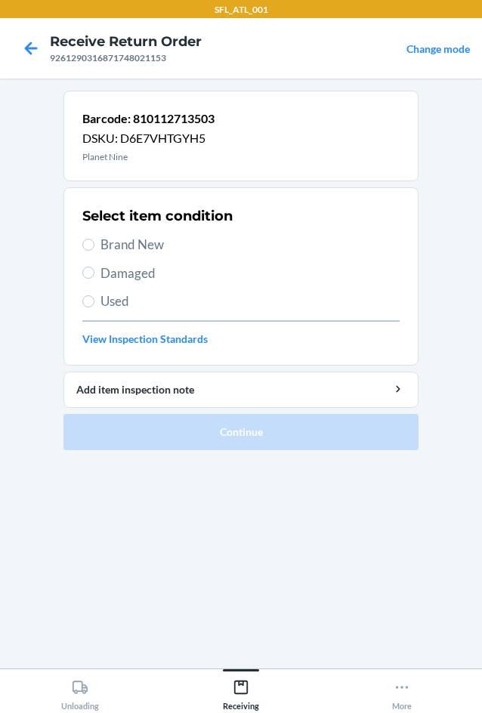
click at [132, 245] on span "Brand New" at bounding box center [249, 245] width 299 height 20
click at [94, 245] on input "Brand New" at bounding box center [88, 245] width 12 height 12
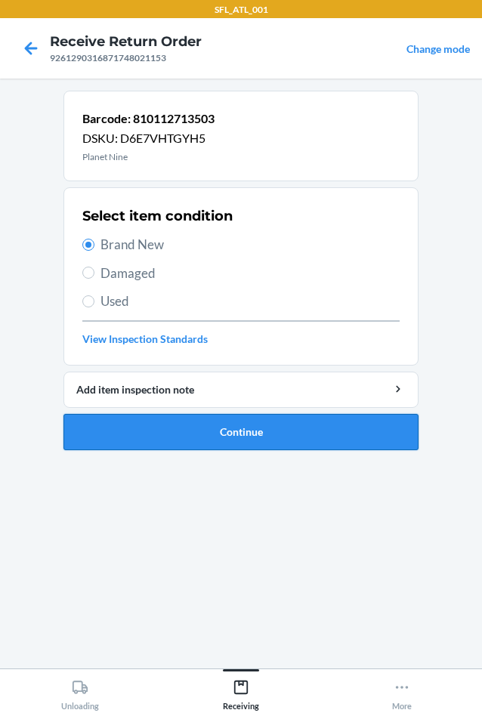
click at [178, 422] on button "Continue" at bounding box center [240, 432] width 355 height 36
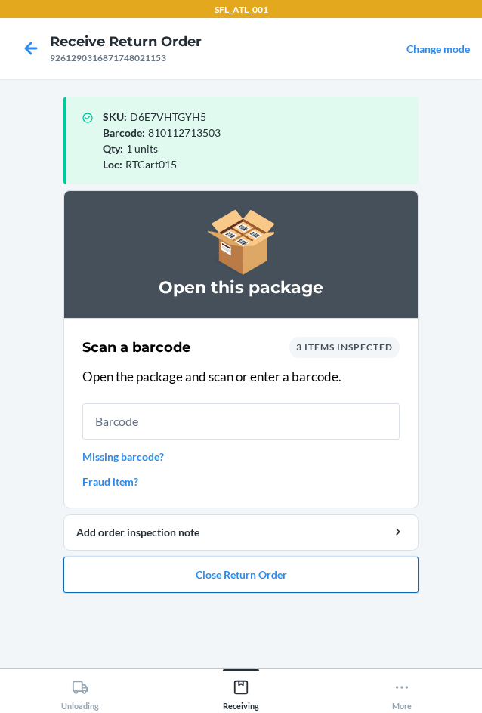
click at [244, 570] on button "Close Return Order" at bounding box center [240, 575] width 355 height 36
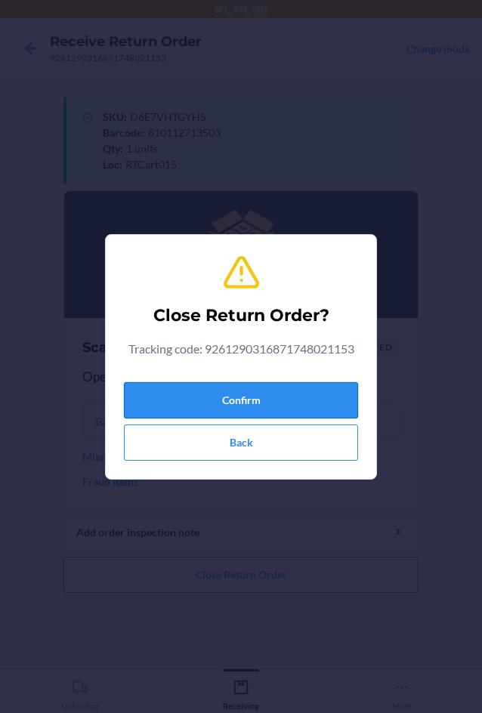
click at [311, 394] on button "Confirm" at bounding box center [241, 400] width 234 height 36
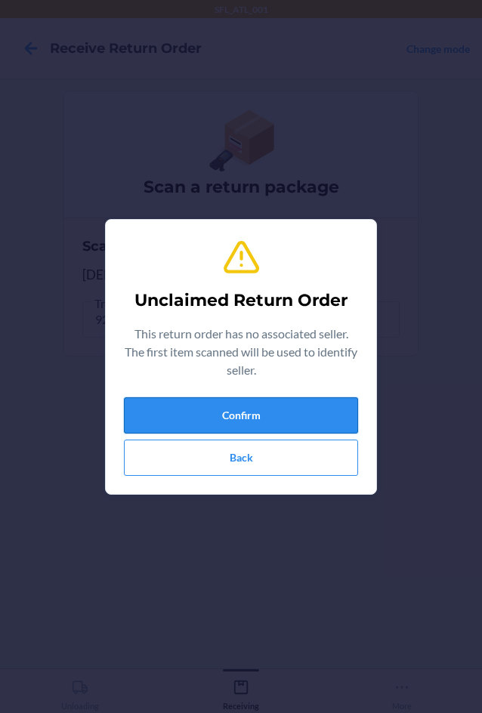
click at [171, 417] on button "Confirm" at bounding box center [241, 415] width 234 height 36
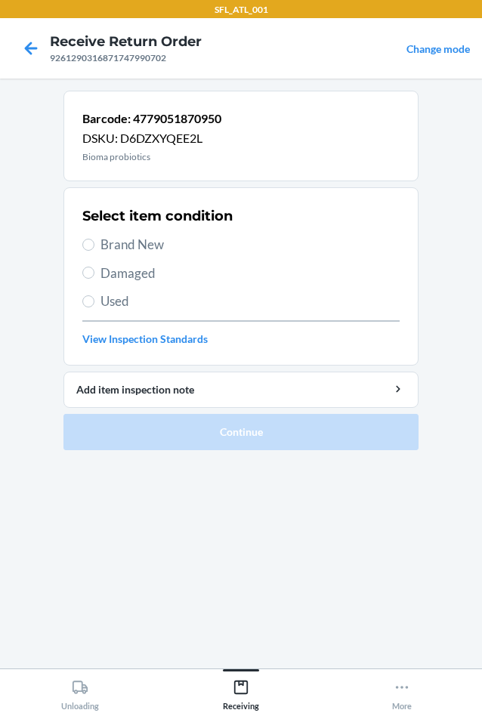
click at [120, 270] on span "Damaged" at bounding box center [249, 274] width 299 height 20
click at [94, 270] on input "Damaged" at bounding box center [88, 273] width 12 height 12
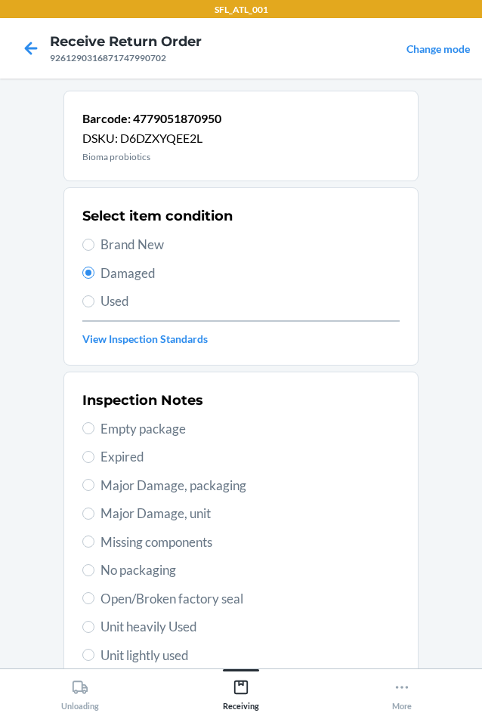
click at [182, 502] on div "Inspection Notes Empty package Expired Major Damage, packaging Major Damage, un…" at bounding box center [240, 570] width 317 height 369
click at [184, 515] on span "Major Damage, unit" at bounding box center [249, 514] width 299 height 20
click at [94, 515] on input "Major Damage, unit" at bounding box center [88, 514] width 12 height 12
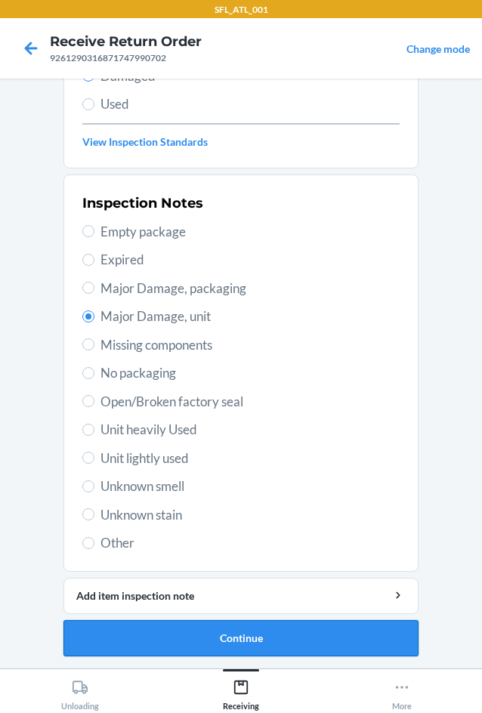
click at [218, 649] on button "Continue" at bounding box center [240, 638] width 355 height 36
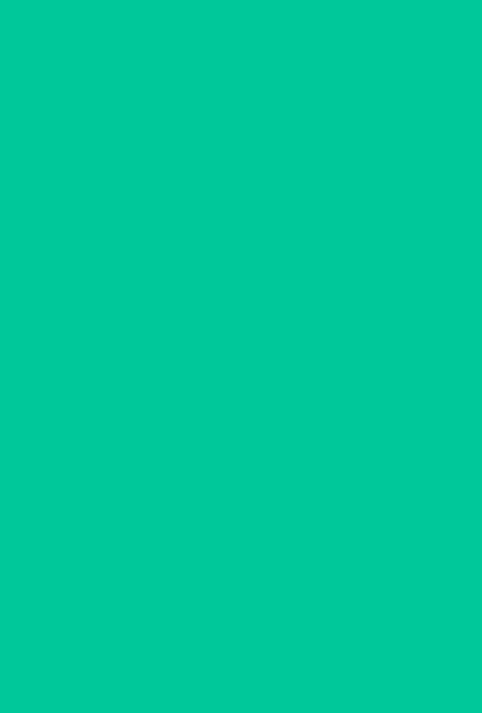
scroll to position [73, 0]
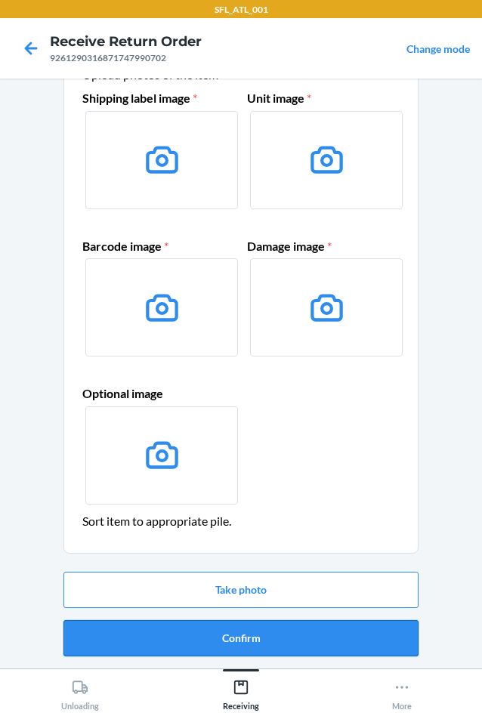
click at [256, 637] on button "Confirm" at bounding box center [240, 638] width 355 height 36
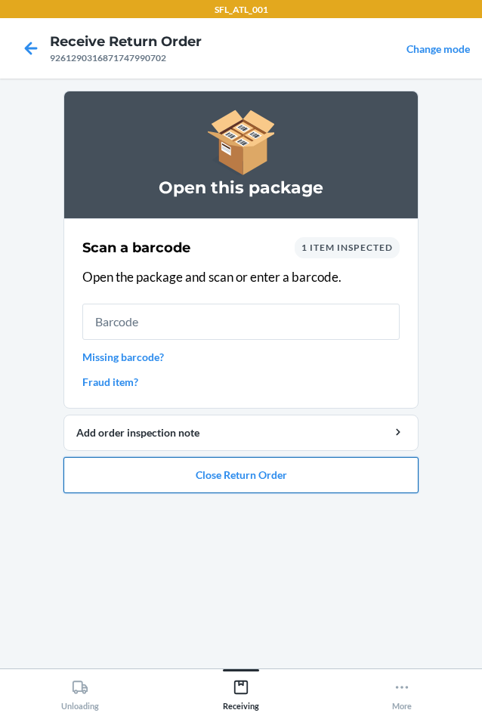
click at [276, 474] on button "Close Return Order" at bounding box center [240, 475] width 355 height 36
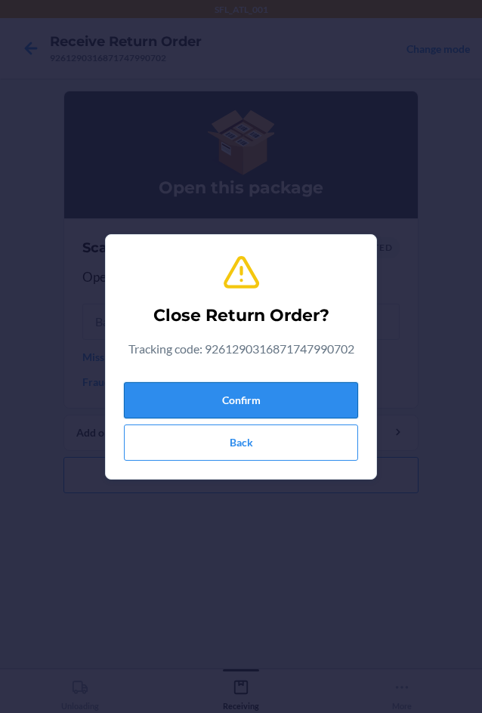
click at [265, 389] on button "Confirm" at bounding box center [241, 400] width 234 height 36
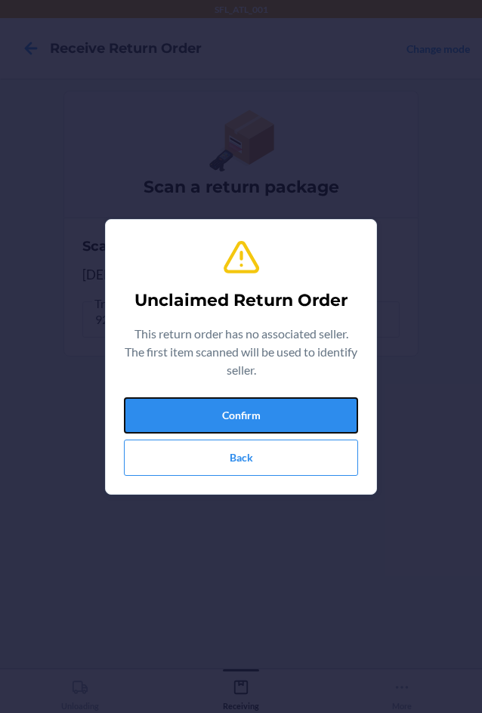
click at [260, 399] on button "Confirm" at bounding box center [241, 415] width 234 height 36
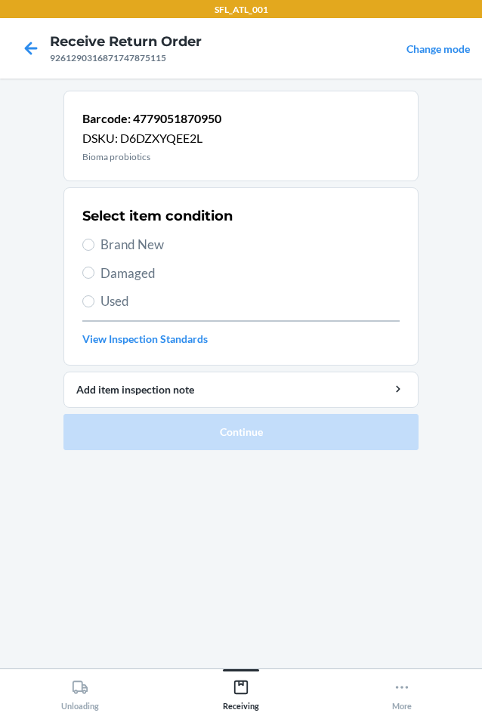
click at [122, 283] on div "Select item condition Brand New Damaged Used View Inspection Standards" at bounding box center [240, 277] width 317 height 150
click at [125, 277] on span "Damaged" at bounding box center [249, 274] width 299 height 20
click at [94, 277] on input "Damaged" at bounding box center [88, 273] width 12 height 12
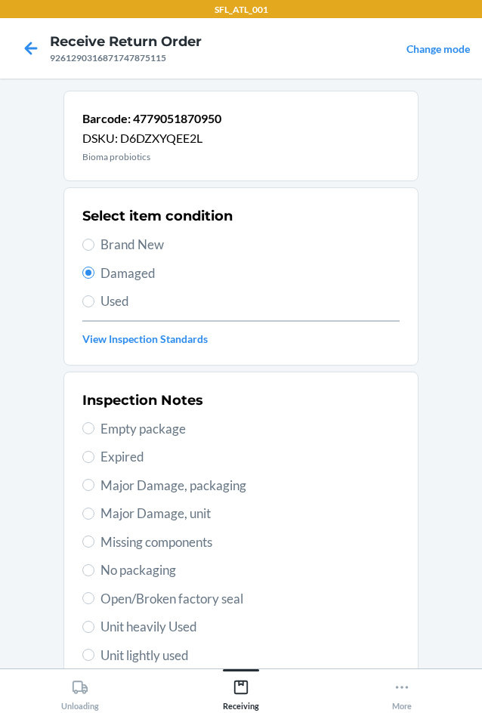
click at [190, 517] on span "Major Damage, unit" at bounding box center [249, 514] width 299 height 20
click at [94, 517] on input "Major Damage, unit" at bounding box center [88, 514] width 12 height 12
drag, startPoint x: 147, startPoint y: 546, endPoint x: 150, endPoint y: 561, distance: 15.4
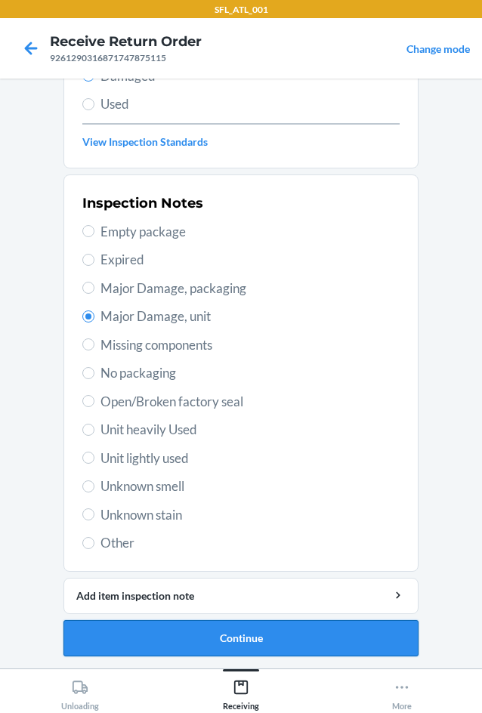
click at [221, 633] on button "Continue" at bounding box center [240, 638] width 355 height 36
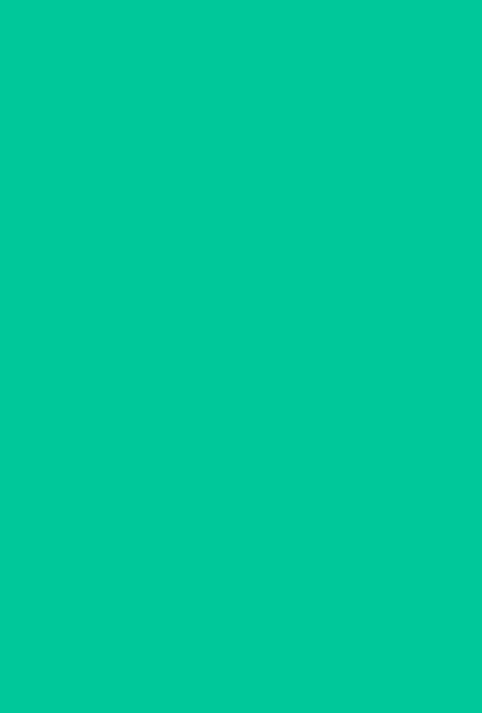
scroll to position [73, 0]
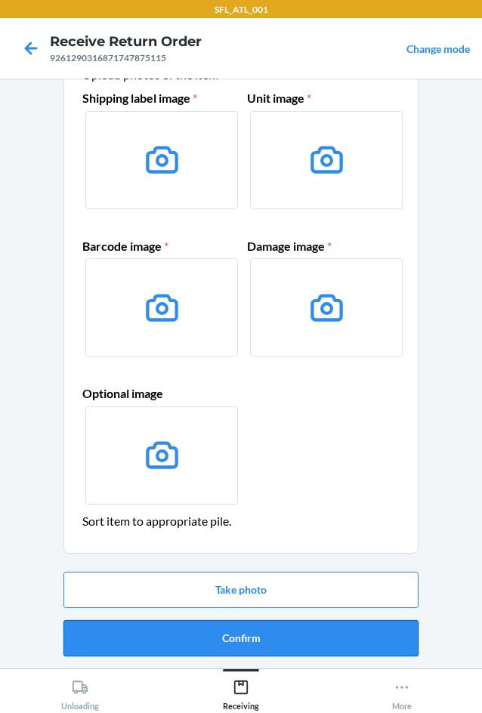
click at [227, 651] on button "Confirm" at bounding box center [240, 638] width 355 height 36
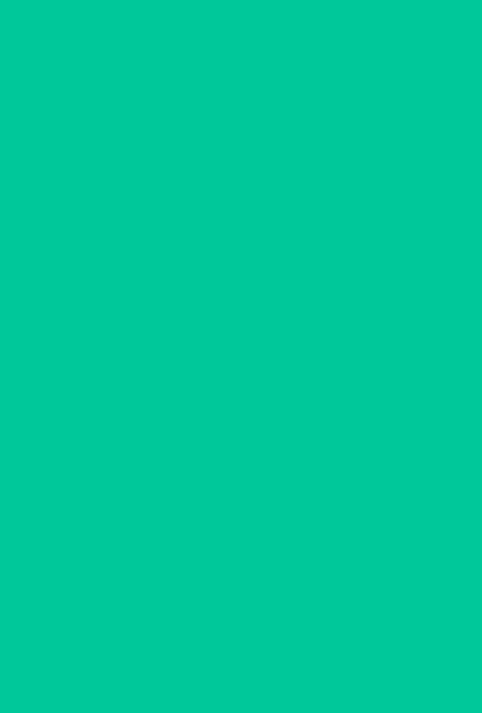
scroll to position [0, 0]
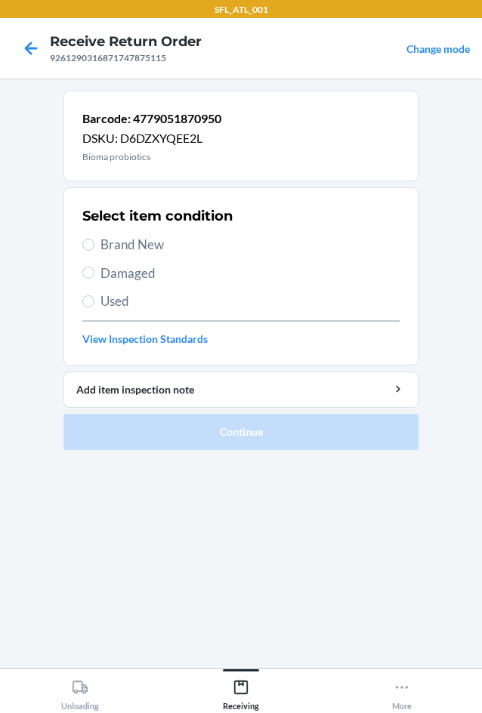
click at [116, 270] on span "Damaged" at bounding box center [249, 274] width 299 height 20
click at [94, 270] on input "Damaged" at bounding box center [88, 273] width 12 height 12
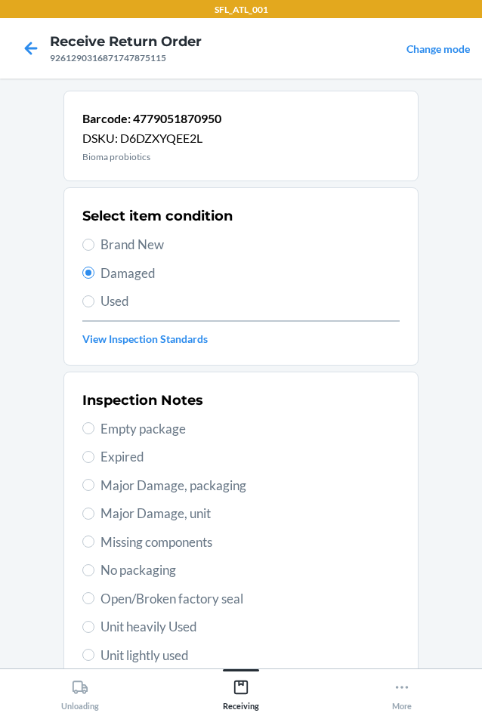
click at [175, 512] on span "Major Damage, unit" at bounding box center [249, 514] width 299 height 20
click at [94, 512] on input "Major Damage, unit" at bounding box center [88, 514] width 12 height 12
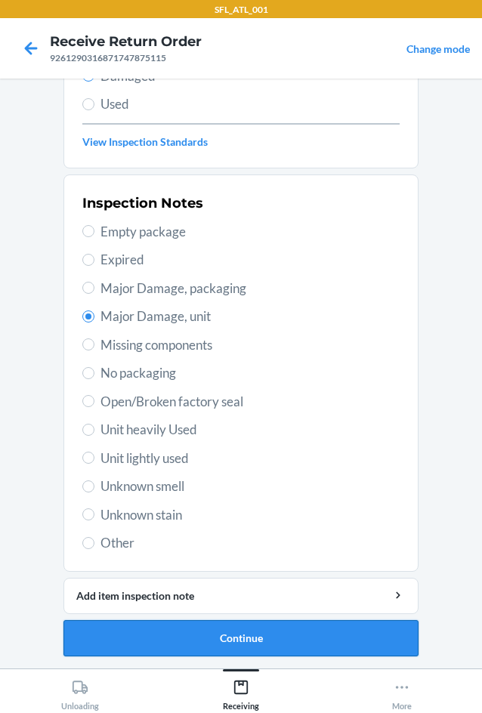
click at [284, 654] on button "Continue" at bounding box center [240, 638] width 355 height 36
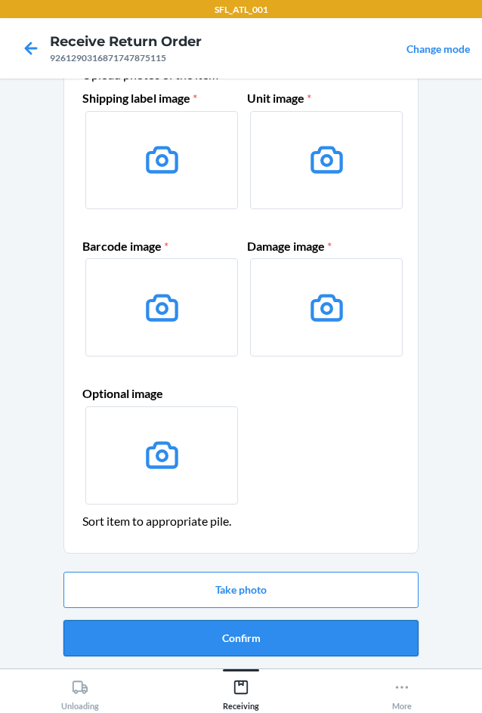
click at [283, 645] on button "Confirm" at bounding box center [240, 638] width 355 height 36
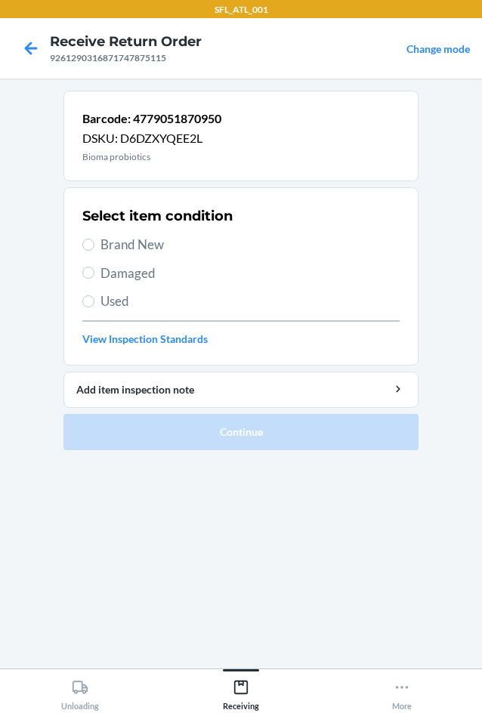
click at [117, 243] on span "Brand New" at bounding box center [249, 245] width 299 height 20
click at [94, 243] on input "Brand New" at bounding box center [88, 245] width 12 height 12
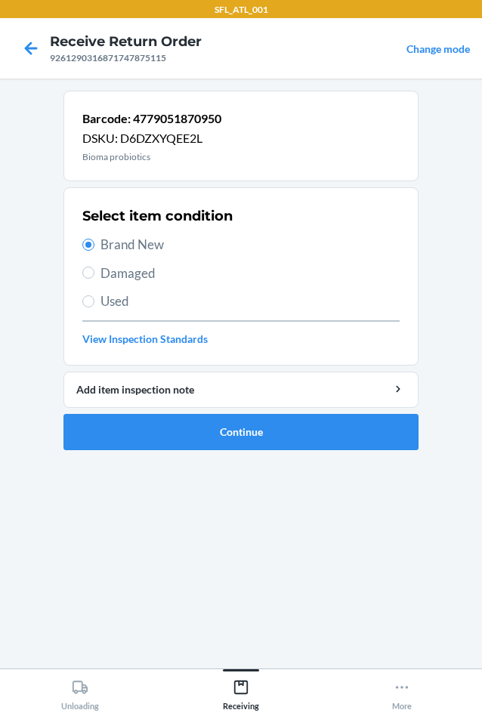
click at [134, 272] on span "Damaged" at bounding box center [249, 274] width 299 height 20
click at [94, 272] on input "Damaged" at bounding box center [88, 273] width 12 height 12
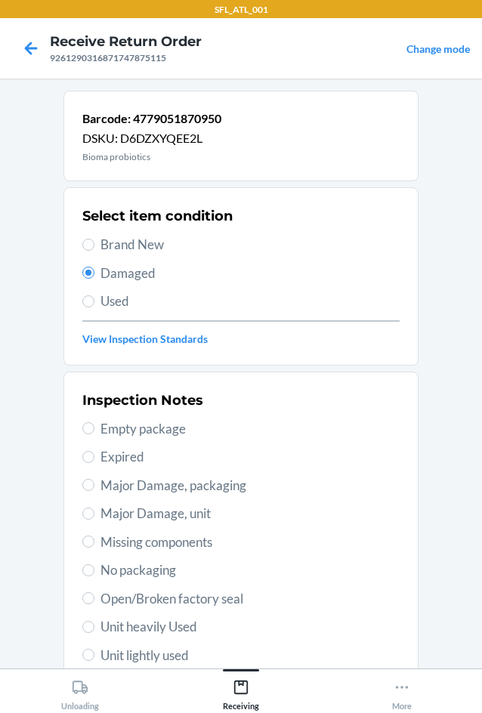
click at [172, 506] on span "Major Damage, unit" at bounding box center [249, 514] width 299 height 20
click at [94, 508] on input "Major Damage, unit" at bounding box center [88, 514] width 12 height 12
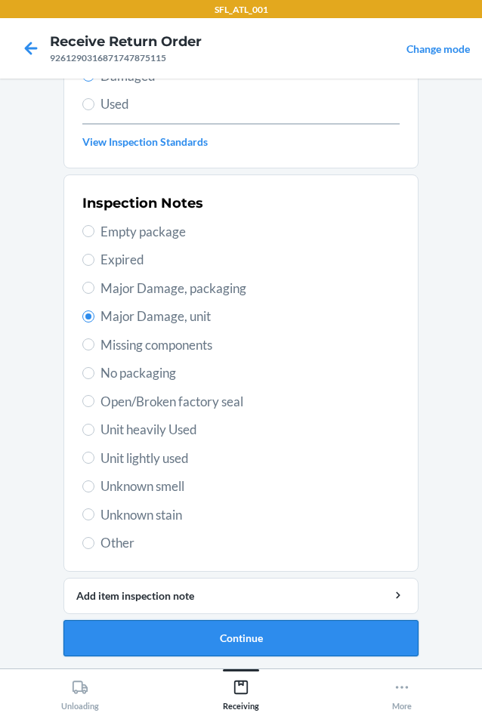
click at [198, 638] on button "Continue" at bounding box center [240, 638] width 355 height 36
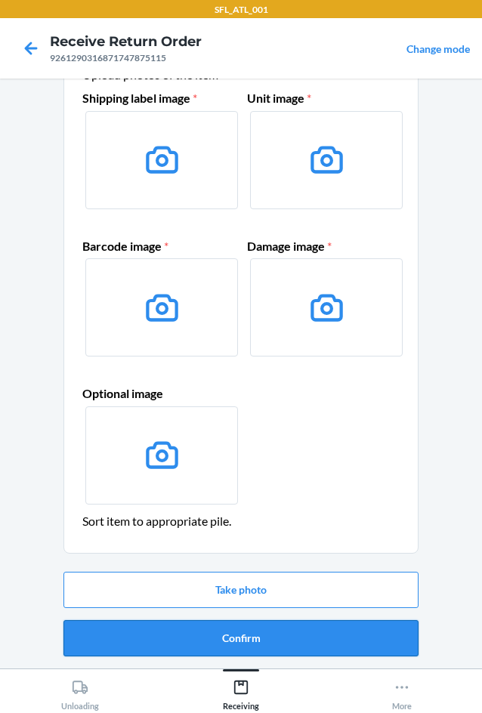
click at [261, 635] on button "Confirm" at bounding box center [240, 638] width 355 height 36
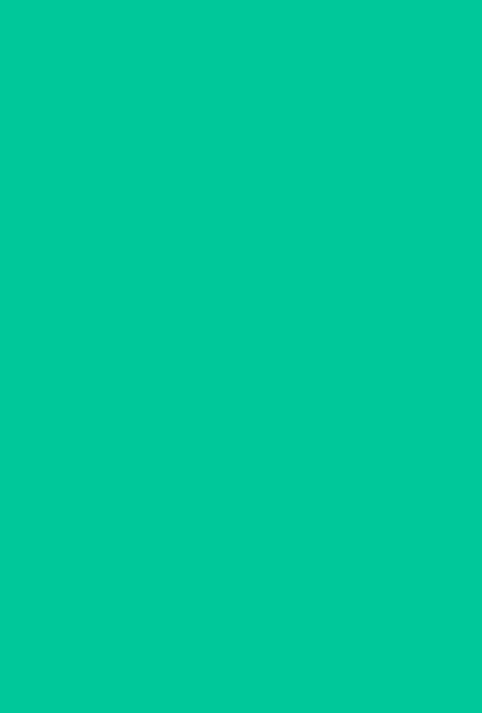
scroll to position [0, 0]
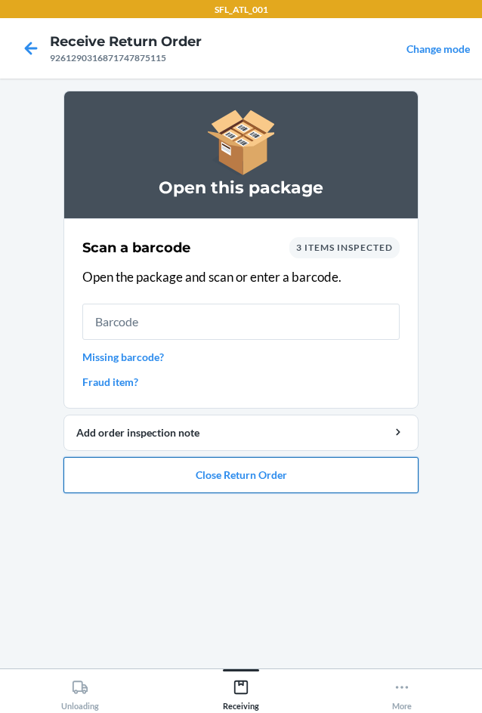
click at [258, 467] on button "Close Return Order" at bounding box center [240, 475] width 355 height 36
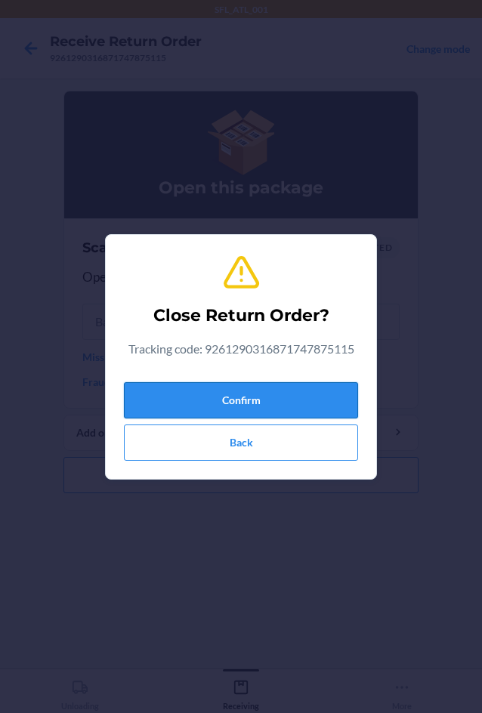
click at [267, 397] on button "Confirm" at bounding box center [241, 400] width 234 height 36
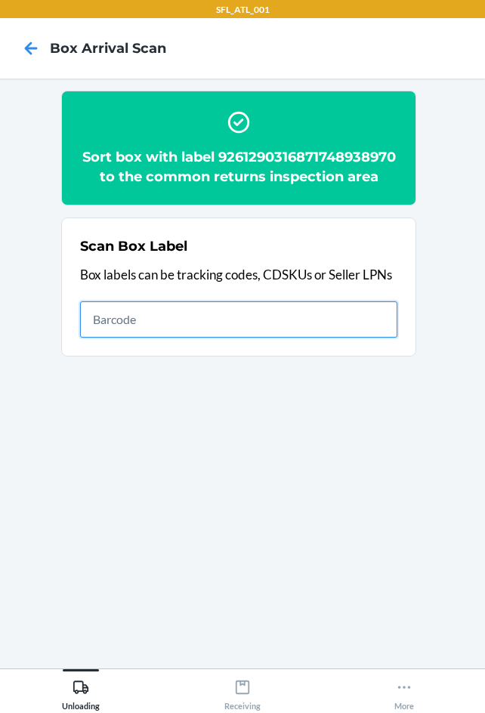
click at [322, 305] on input "text" at bounding box center [238, 319] width 317 height 36
type input "1ZV27J350304195290"
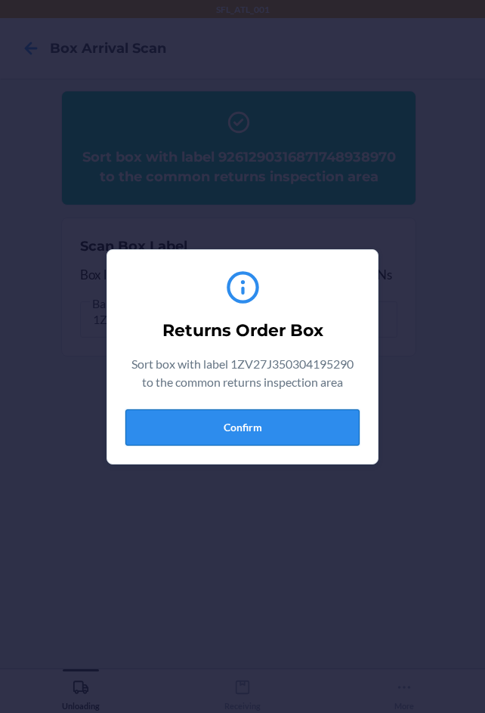
click at [189, 421] on button "Confirm" at bounding box center [242, 428] width 234 height 36
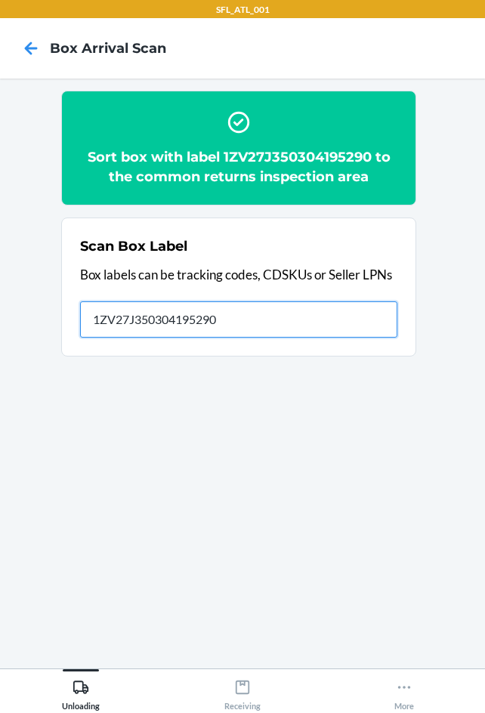
type input "1ZV27J350304195290"
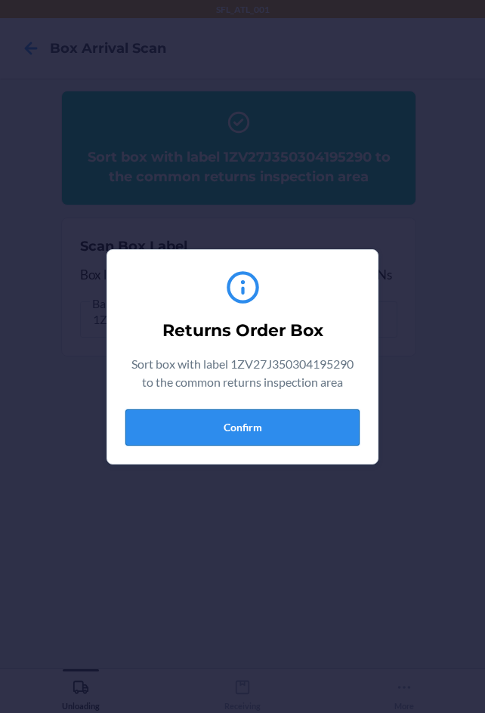
click at [175, 428] on button "Confirm" at bounding box center [242, 428] width 234 height 36
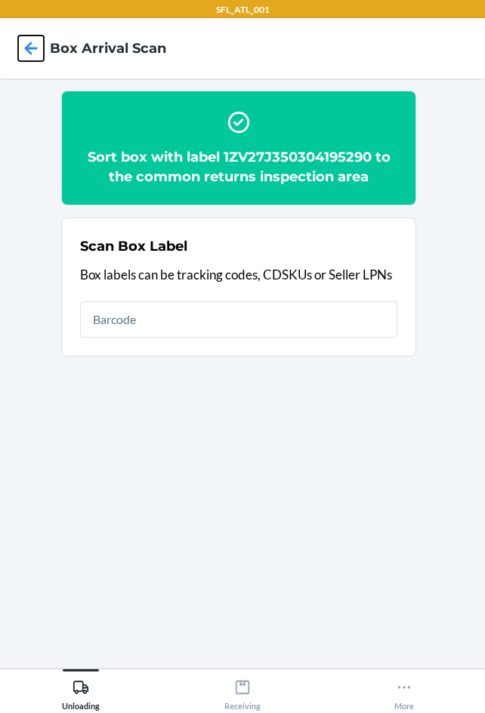
click at [31, 45] on icon at bounding box center [31, 49] width 26 height 26
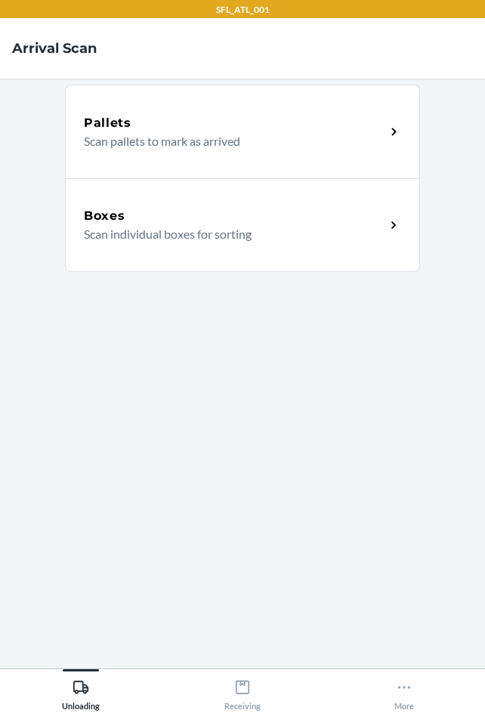
click at [162, 128] on div "Pallets" at bounding box center [234, 123] width 301 height 18
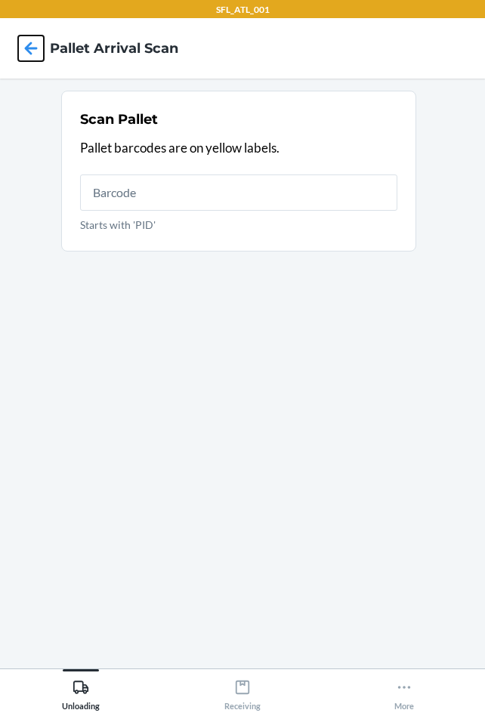
click at [31, 43] on icon at bounding box center [31, 48] width 13 height 13
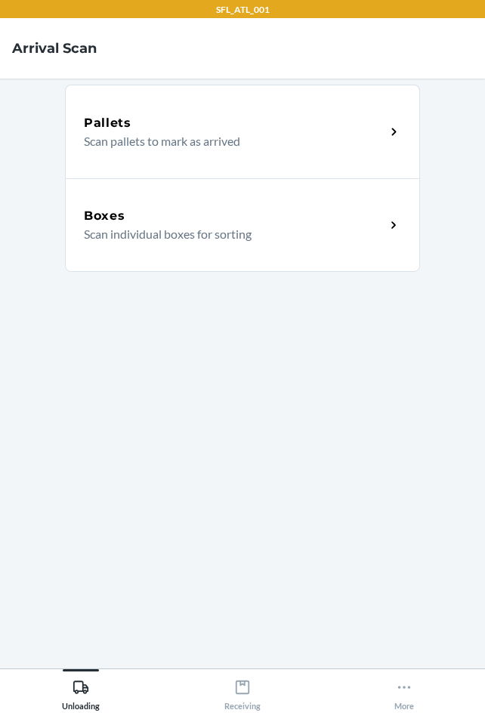
click at [222, 237] on p "Scan individual boxes for sorting" at bounding box center [228, 234] width 289 height 18
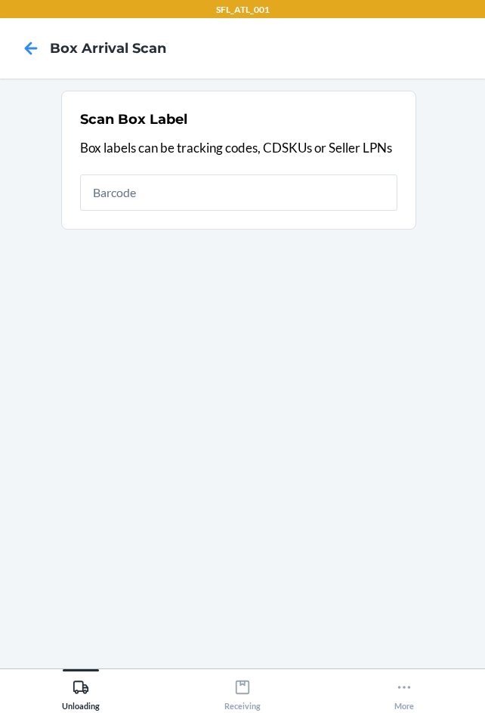
click at [231, 59] on nav "Box Arrival Scan" at bounding box center [242, 48] width 485 height 60
